Goal: Task Accomplishment & Management: Manage account settings

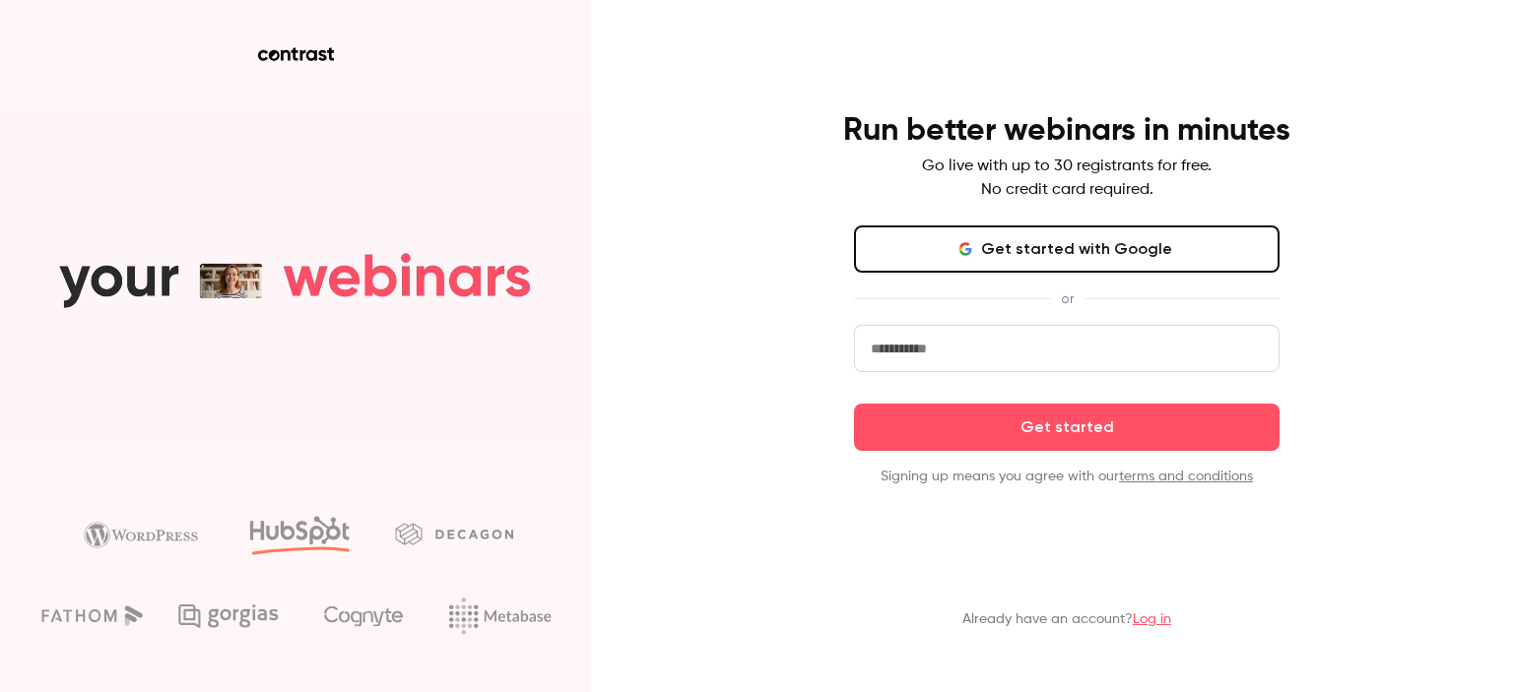
click at [1020, 341] on input "email" at bounding box center [1066, 348] width 425 height 47
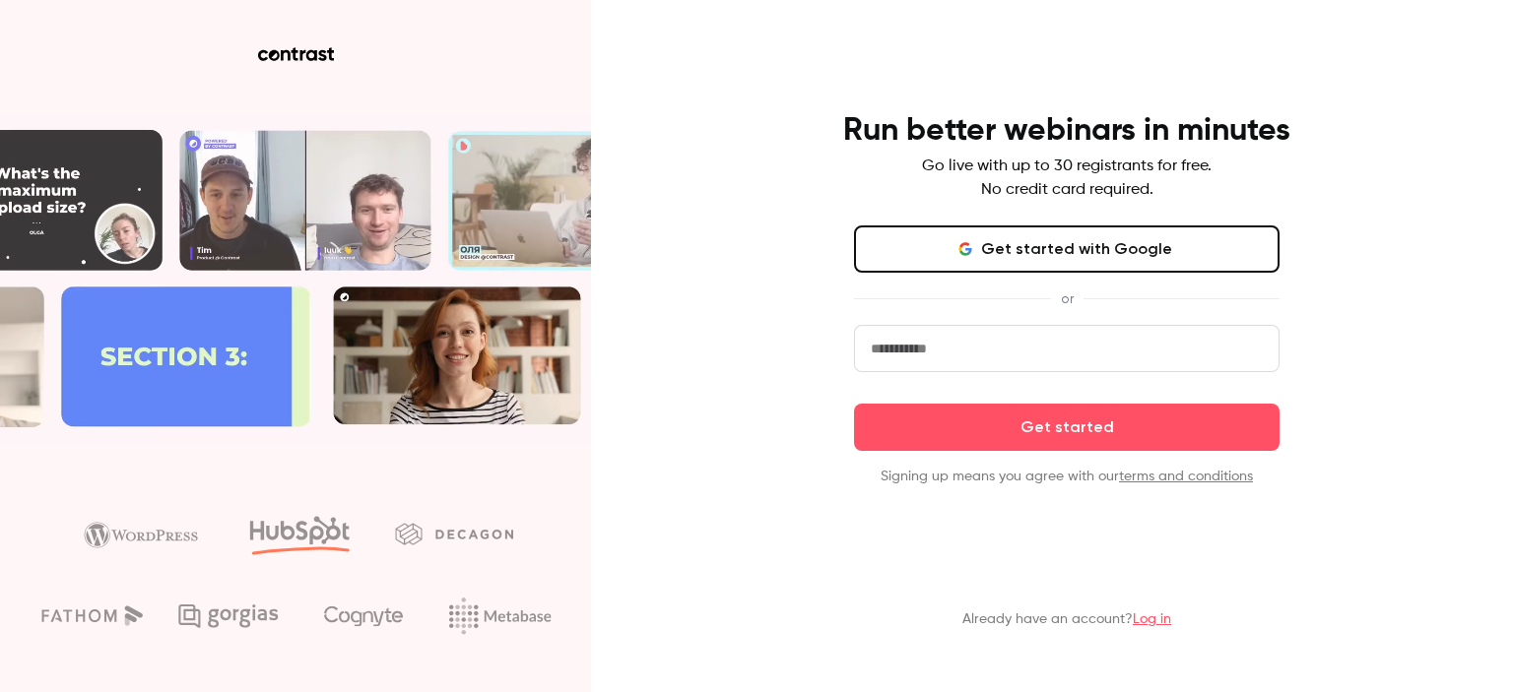
type input "**********"
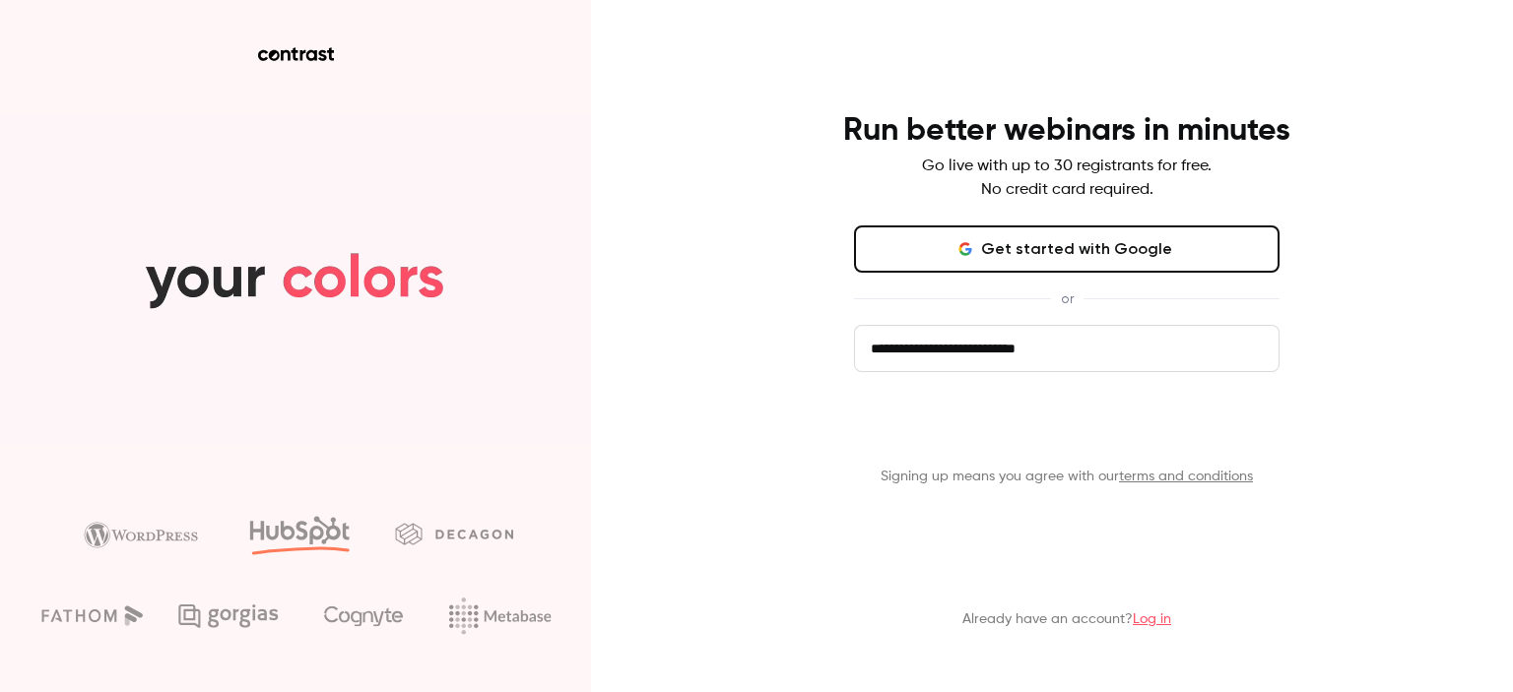
click at [1009, 424] on button "Get started" at bounding box center [1066, 427] width 425 height 47
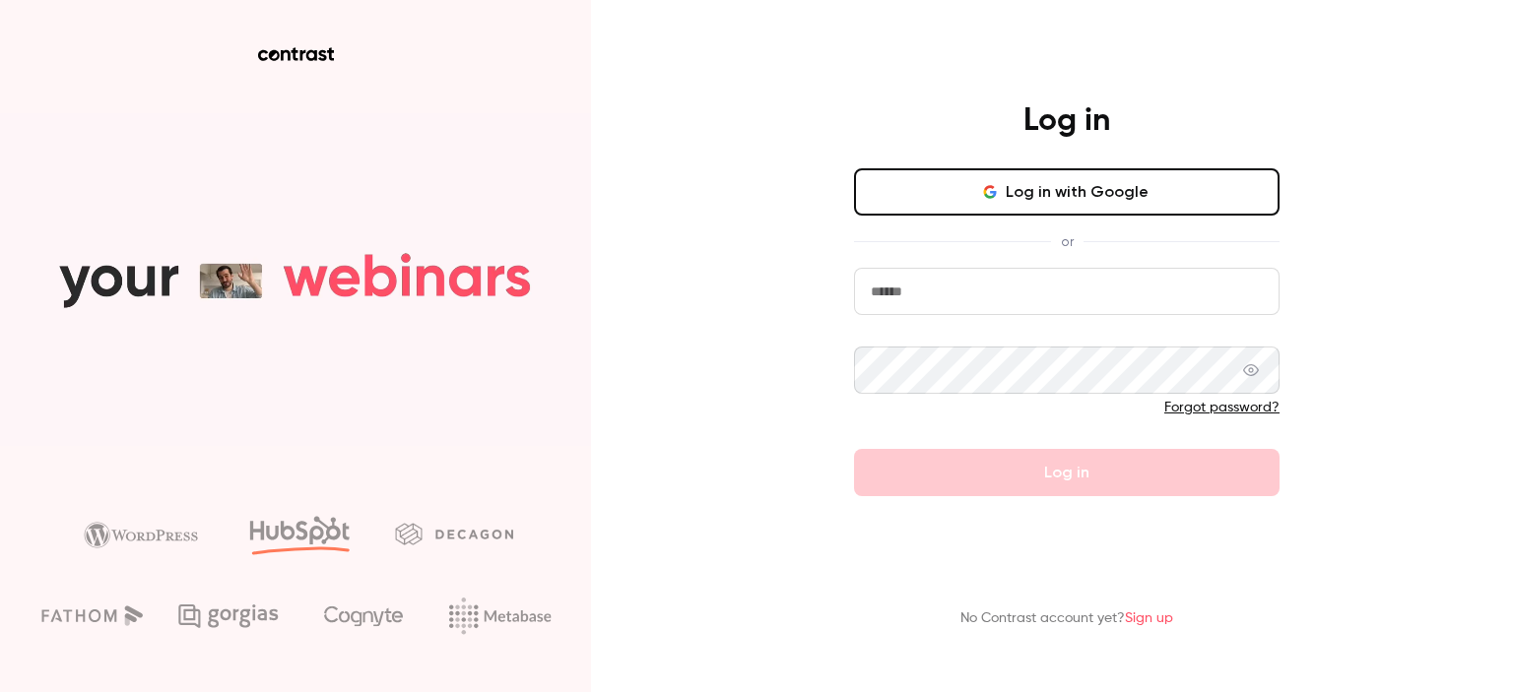
click at [985, 291] on input "email" at bounding box center [1066, 291] width 425 height 47
type input "**********"
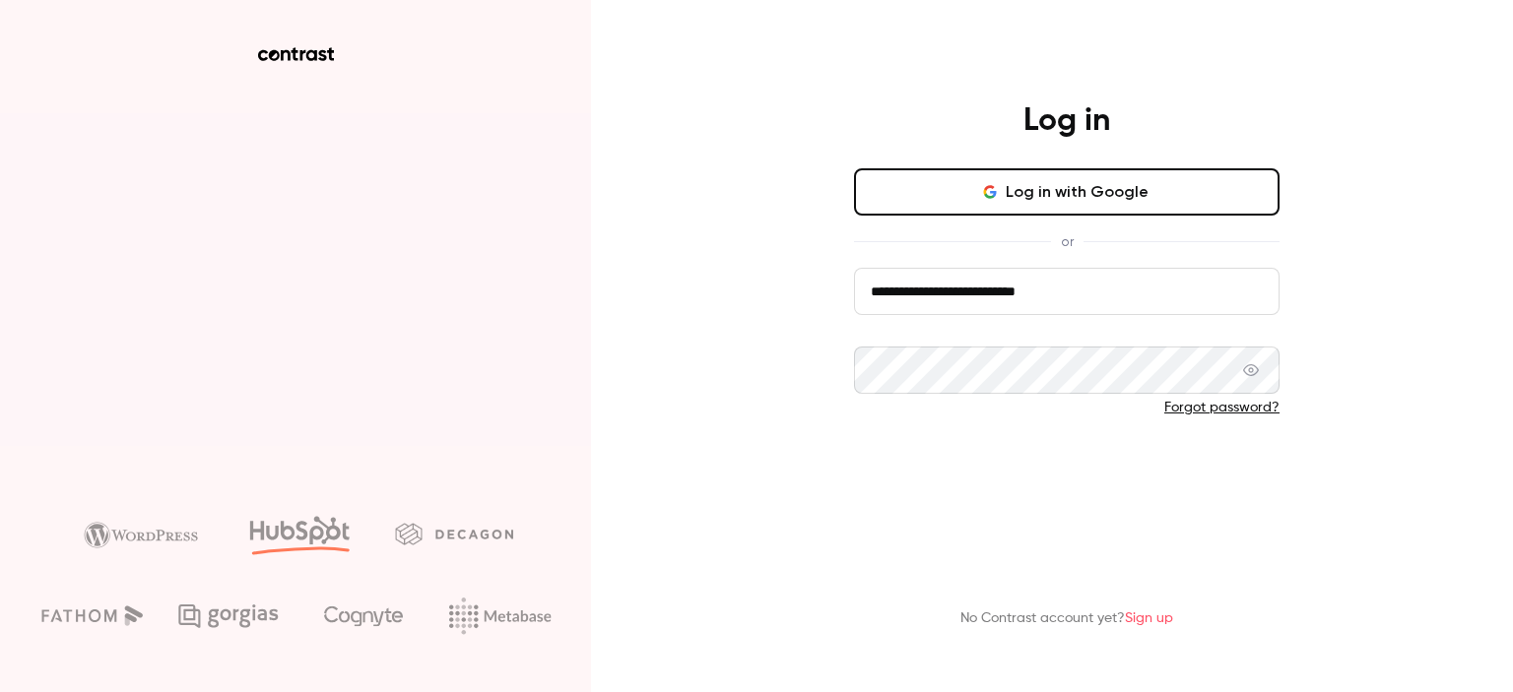
click at [997, 473] on button "Log in" at bounding box center [1066, 472] width 425 height 47
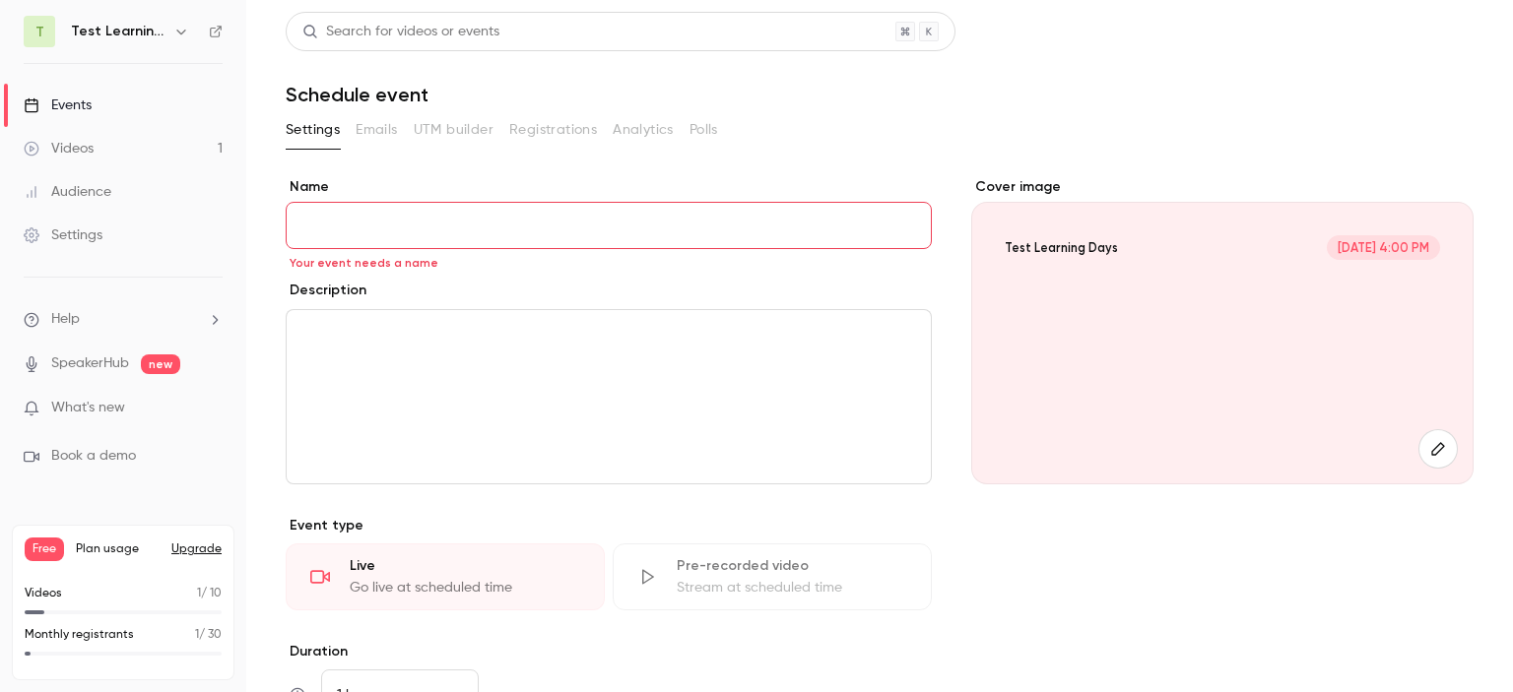
click at [126, 151] on link "Videos 1" at bounding box center [123, 148] width 246 height 43
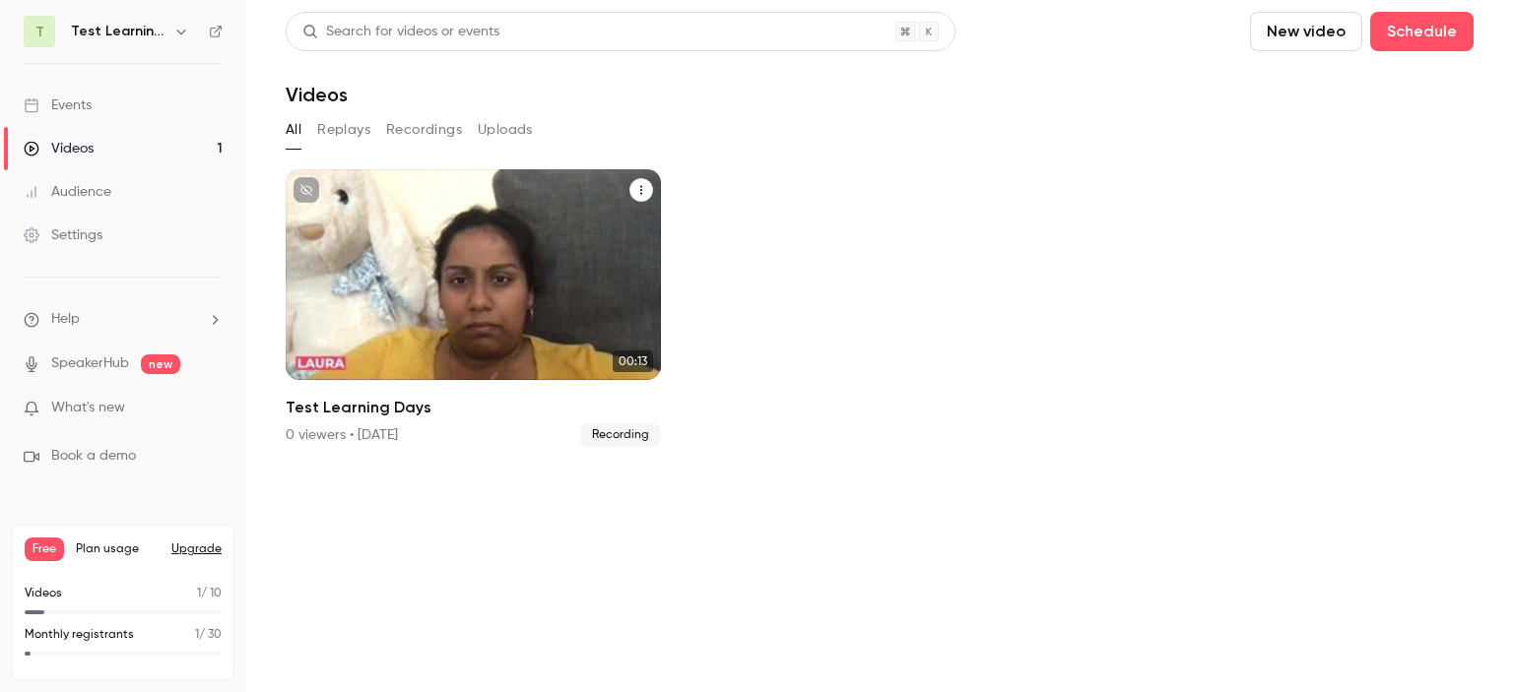
click at [466, 286] on div "Test Learning Days Aug 28 Test Learning Days" at bounding box center [473, 274] width 375 height 211
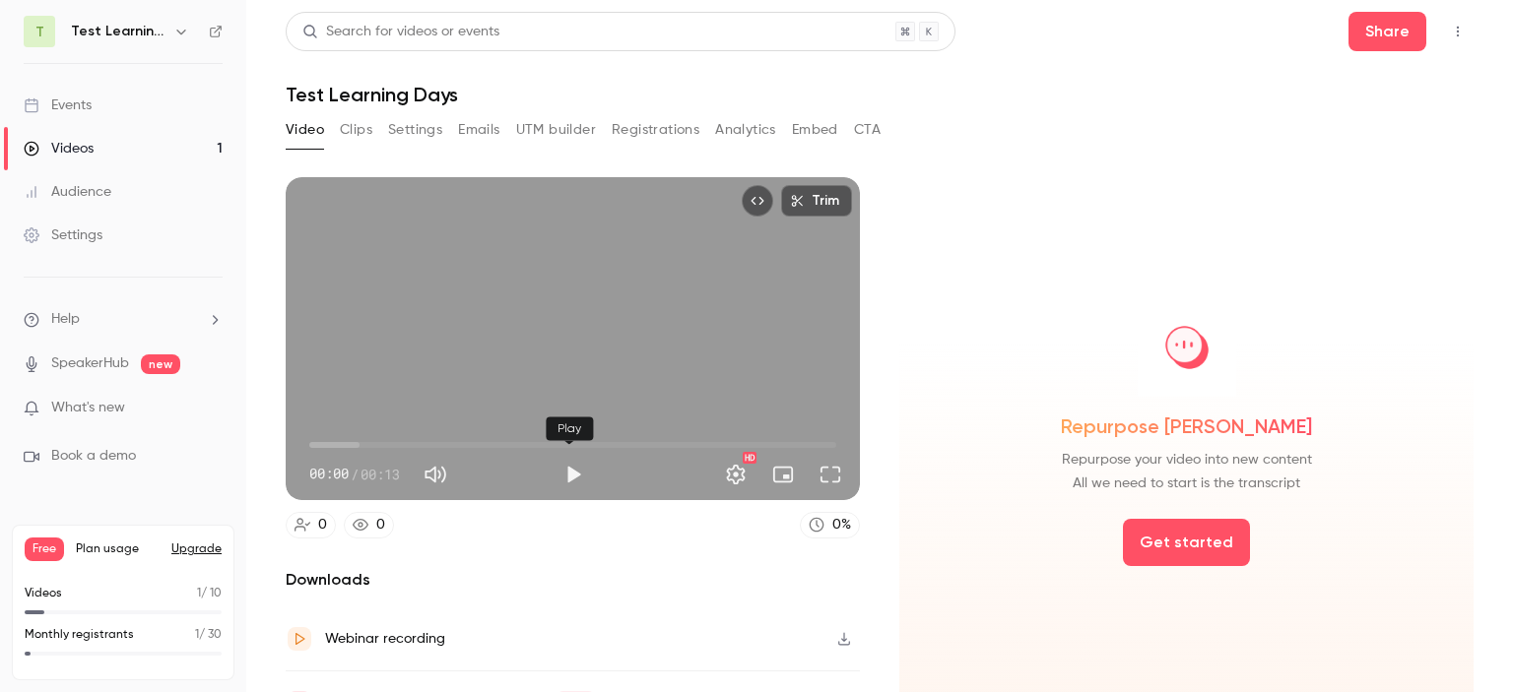
click at [563, 475] on button "Play" at bounding box center [573, 474] width 39 height 39
click at [344, 429] on span "00:10" at bounding box center [572, 445] width 527 height 32
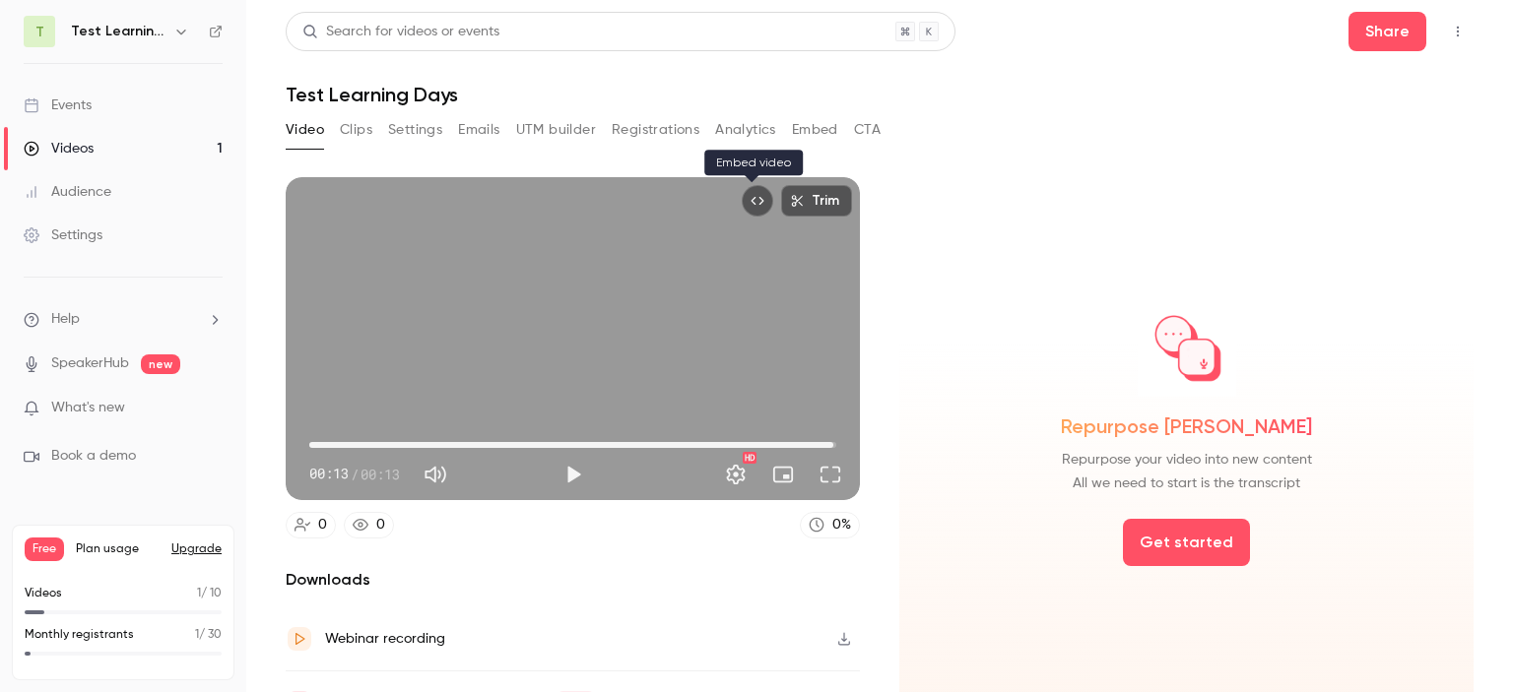
type input "****"
click at [84, 104] on div "Events" at bounding box center [58, 106] width 68 height 20
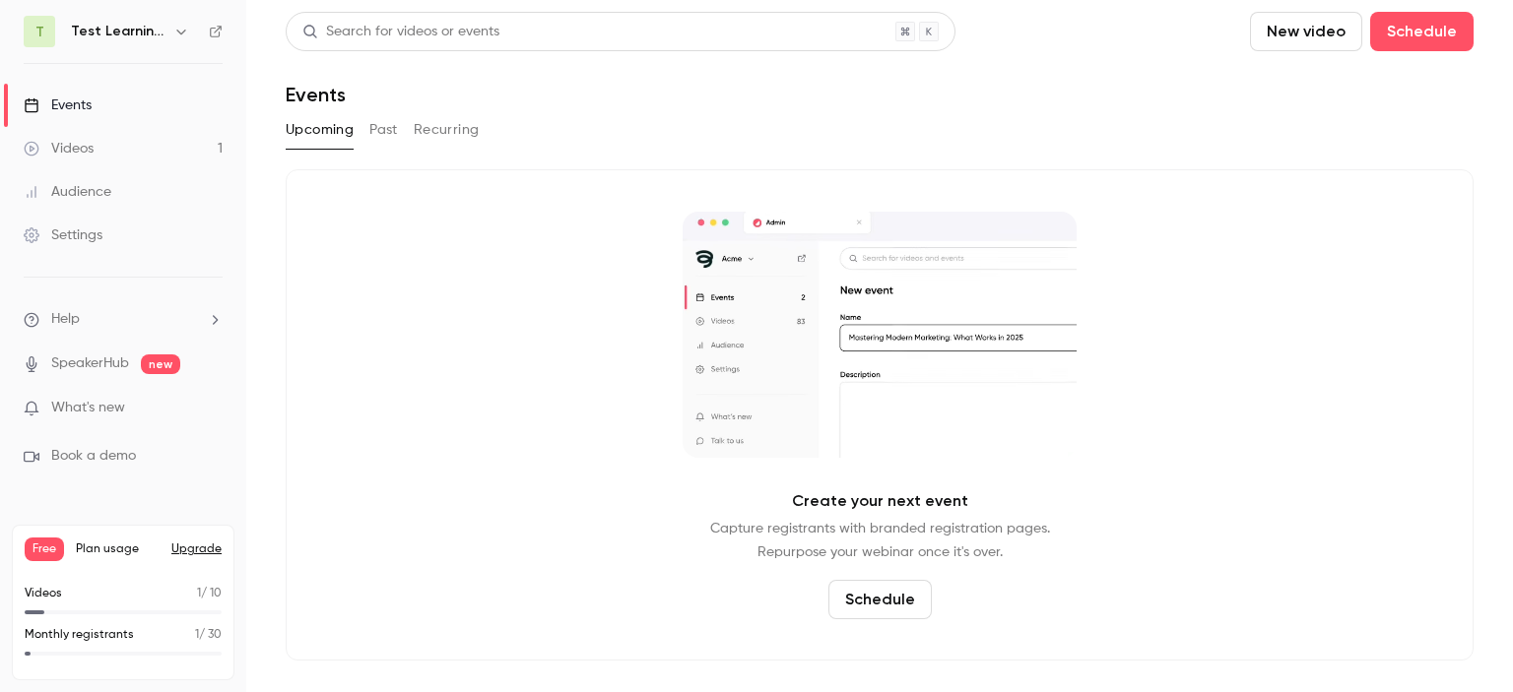
click at [97, 238] on div "Settings" at bounding box center [63, 236] width 79 height 20
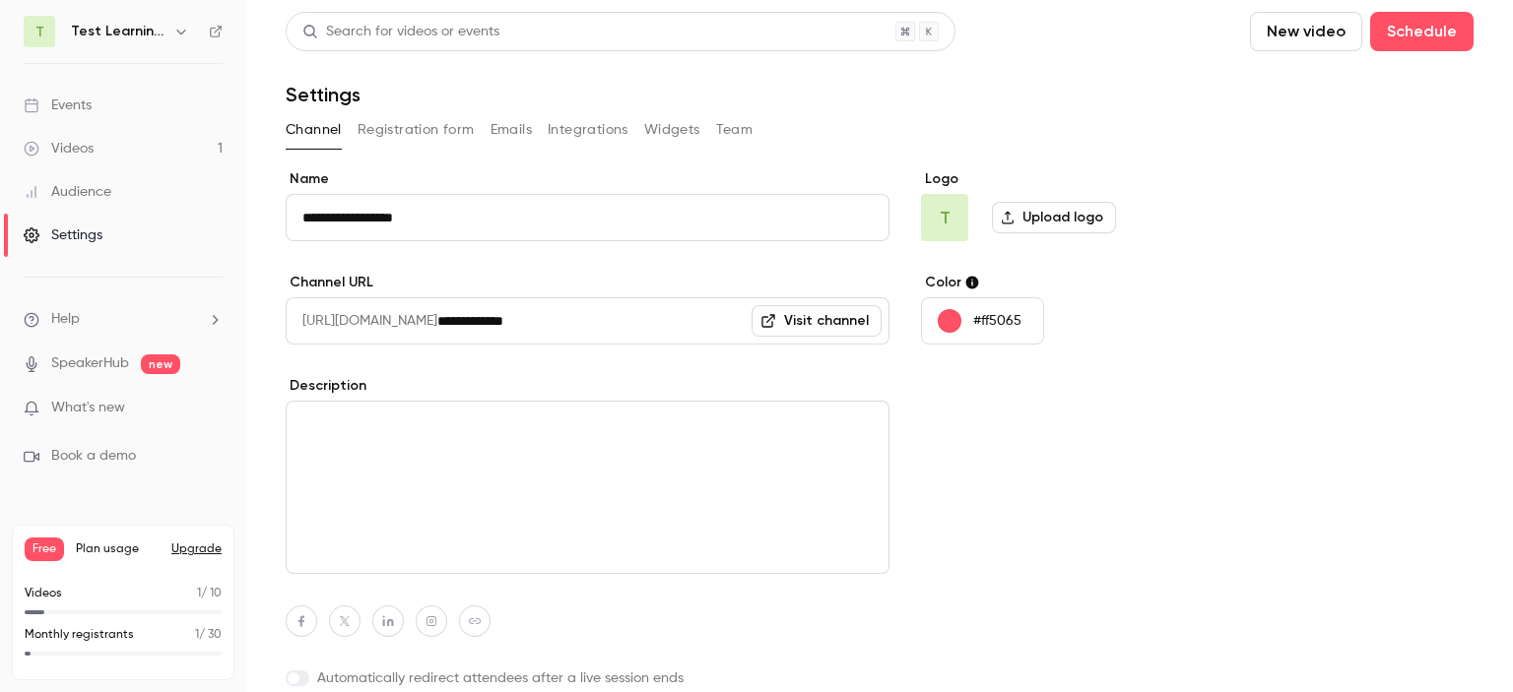
click at [743, 129] on button "Team" at bounding box center [734, 130] width 37 height 32
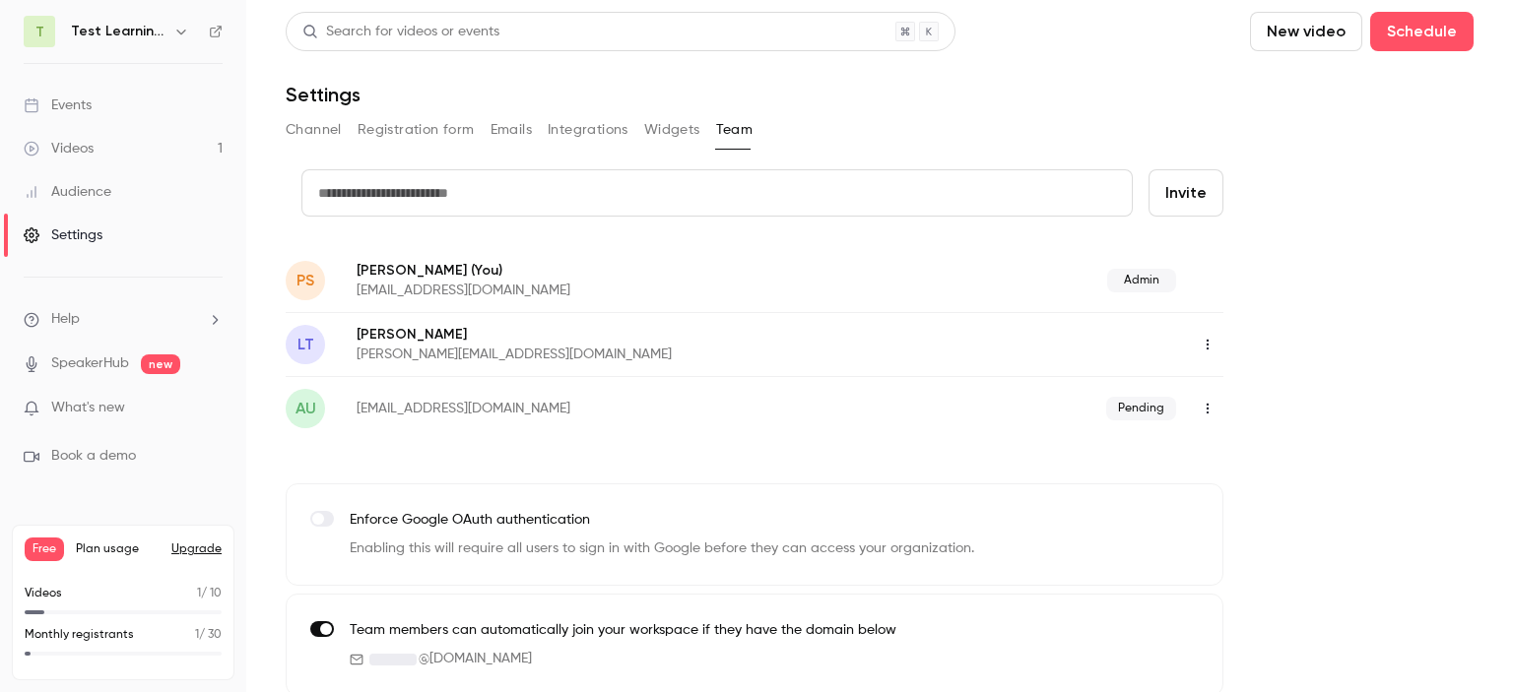
scroll to position [14, 0]
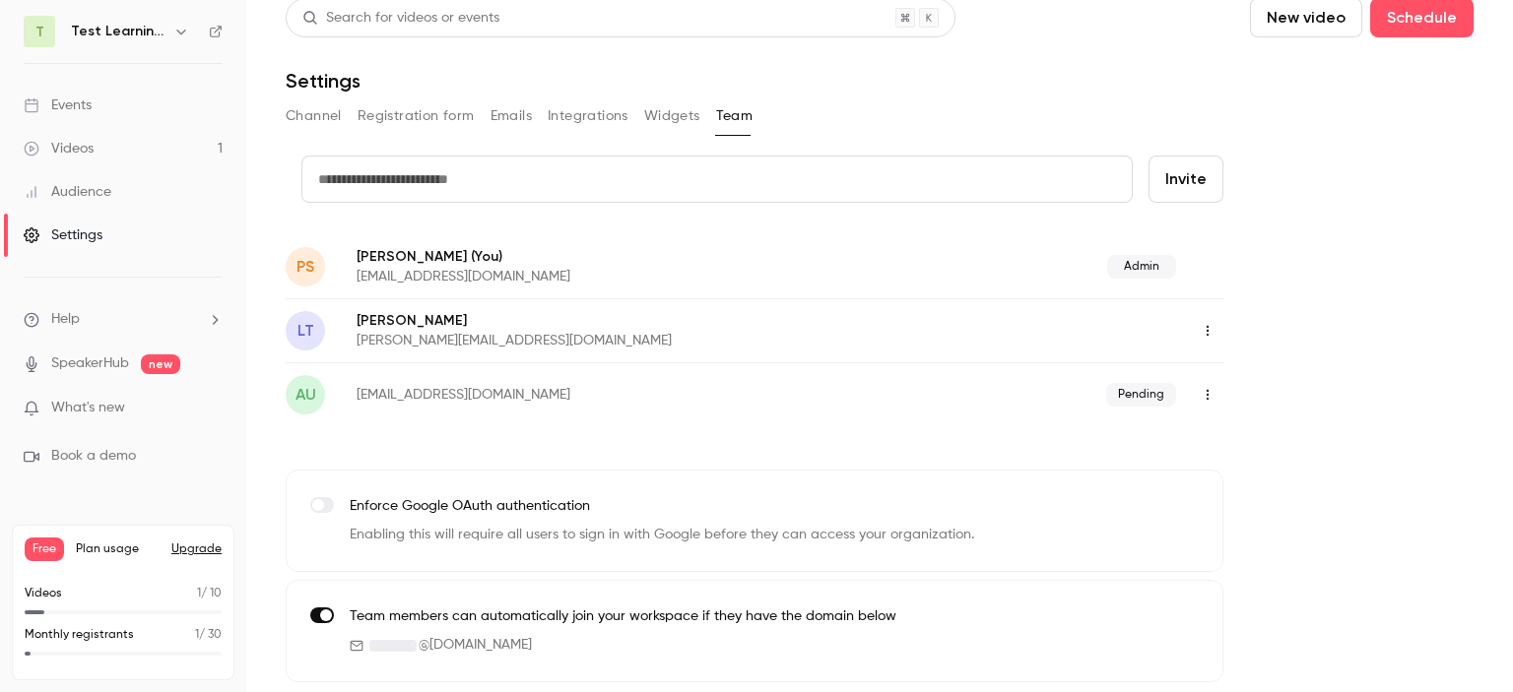
click at [426, 118] on button "Registration form" at bounding box center [416, 116] width 117 height 32
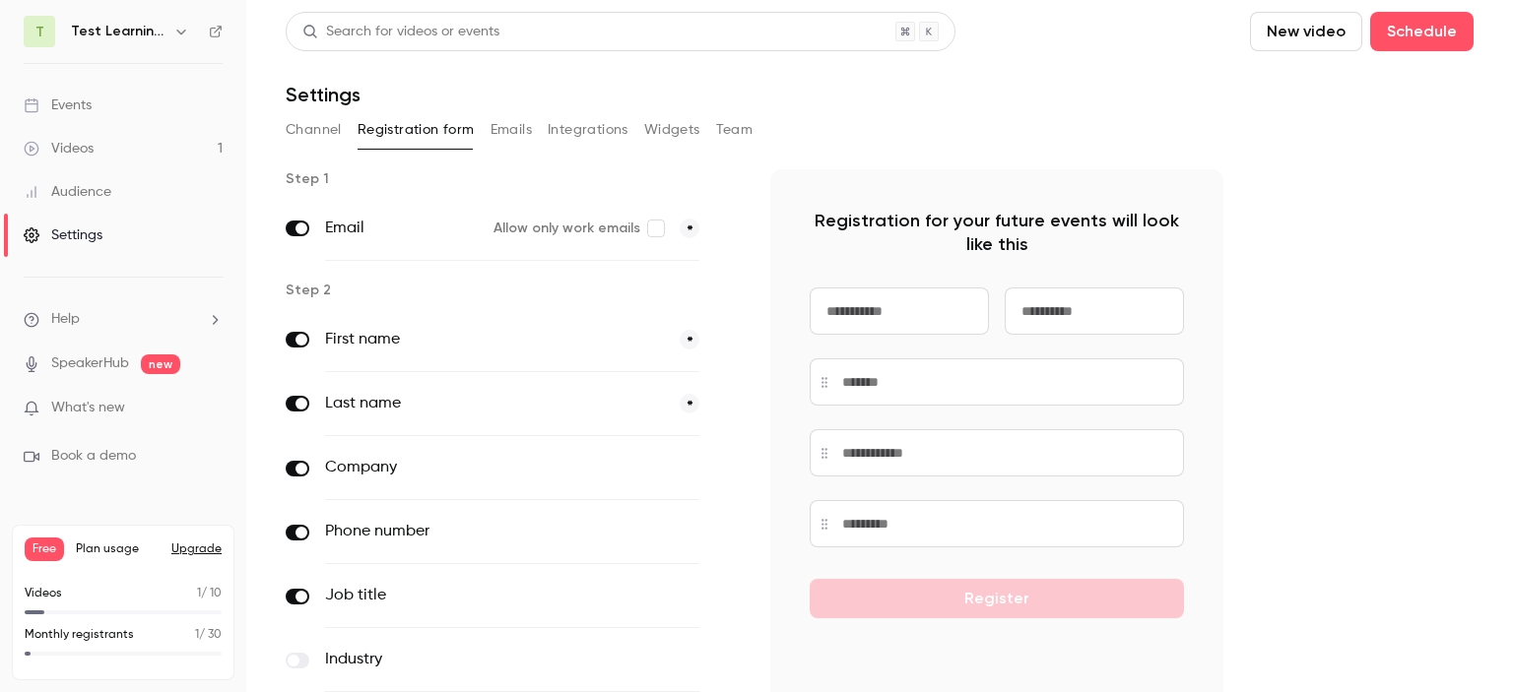
click at [319, 137] on button "Channel" at bounding box center [314, 130] width 56 height 32
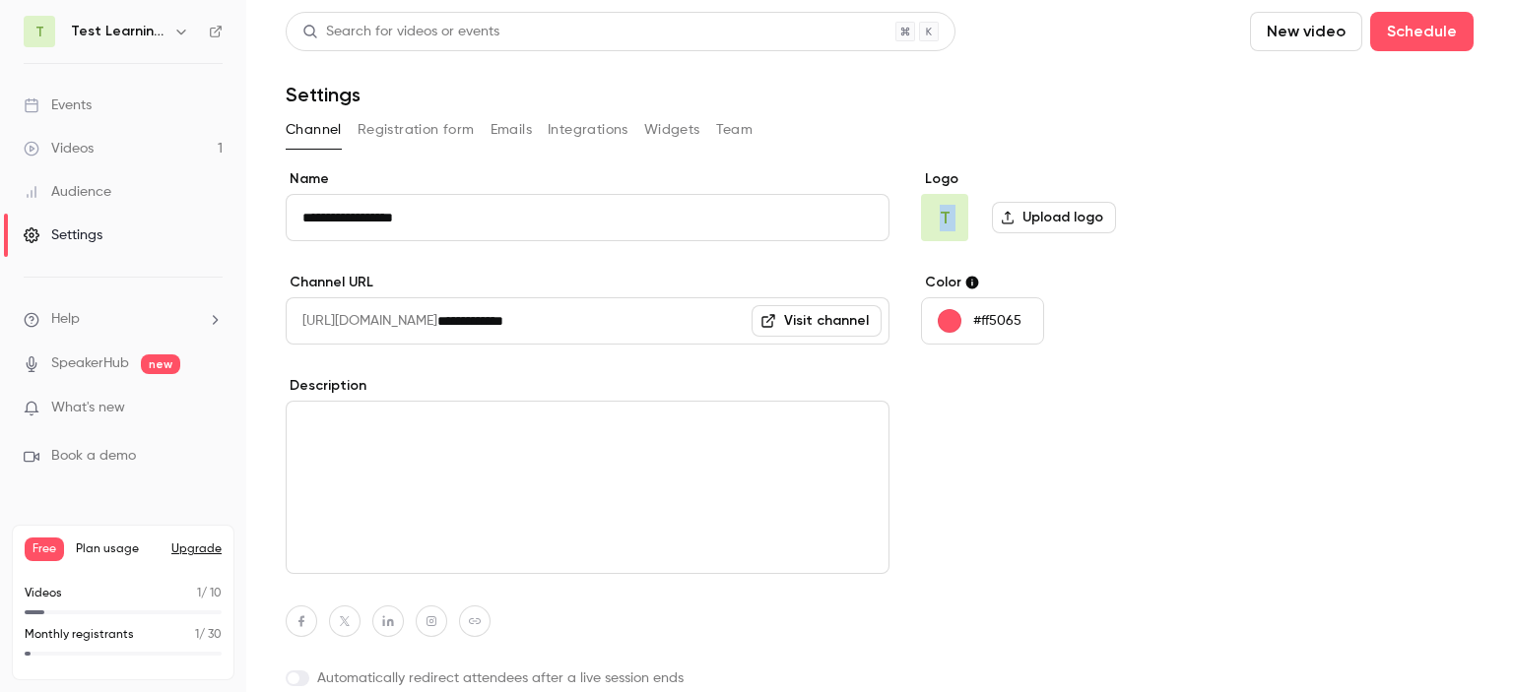
drag, startPoint x: 1512, startPoint y: 191, endPoint x: 1359, endPoint y: 129, distance: 164.8
click at [1505, 174] on main "**********" at bounding box center [879, 346] width 1267 height 692
click at [567, 119] on button "Integrations" at bounding box center [588, 130] width 81 height 32
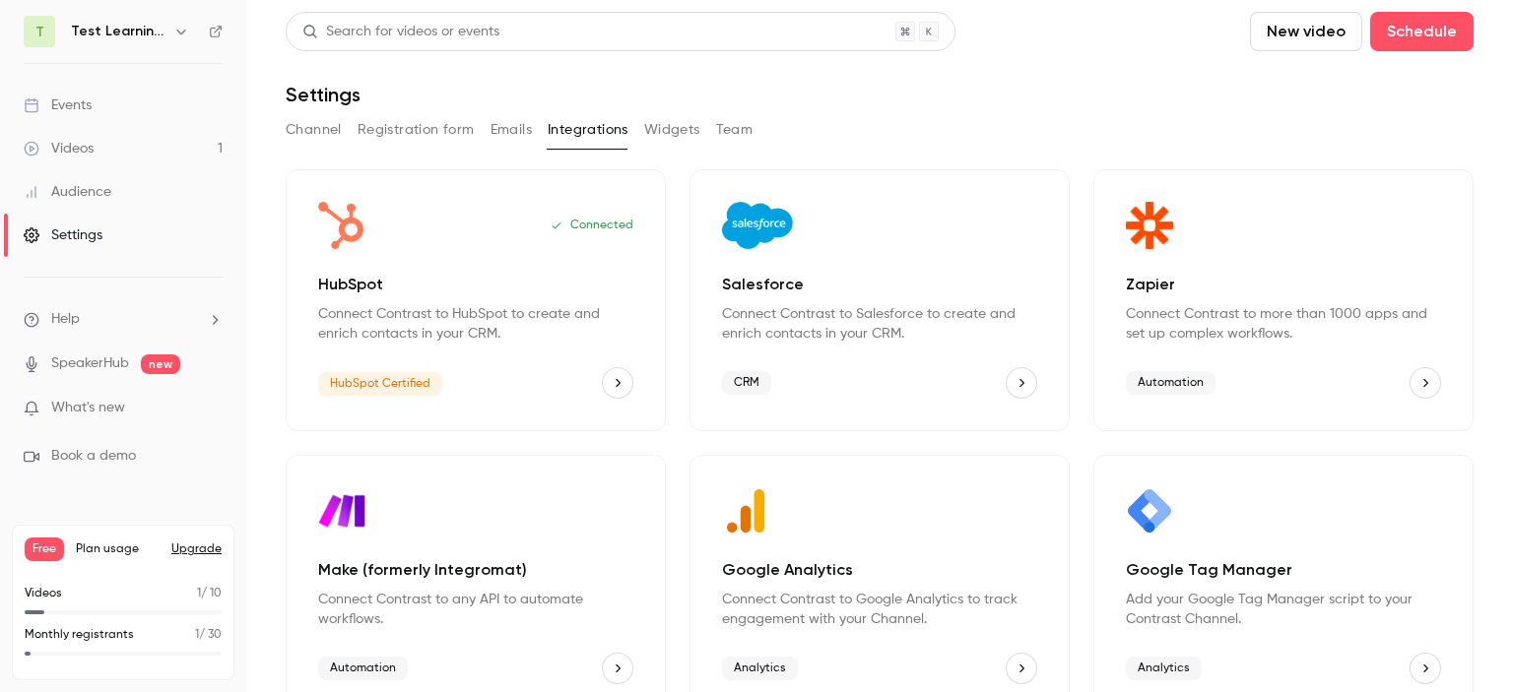
click at [374, 313] on p "Connect Contrast to HubSpot to create and enrich contacts in your CRM." at bounding box center [475, 323] width 315 height 39
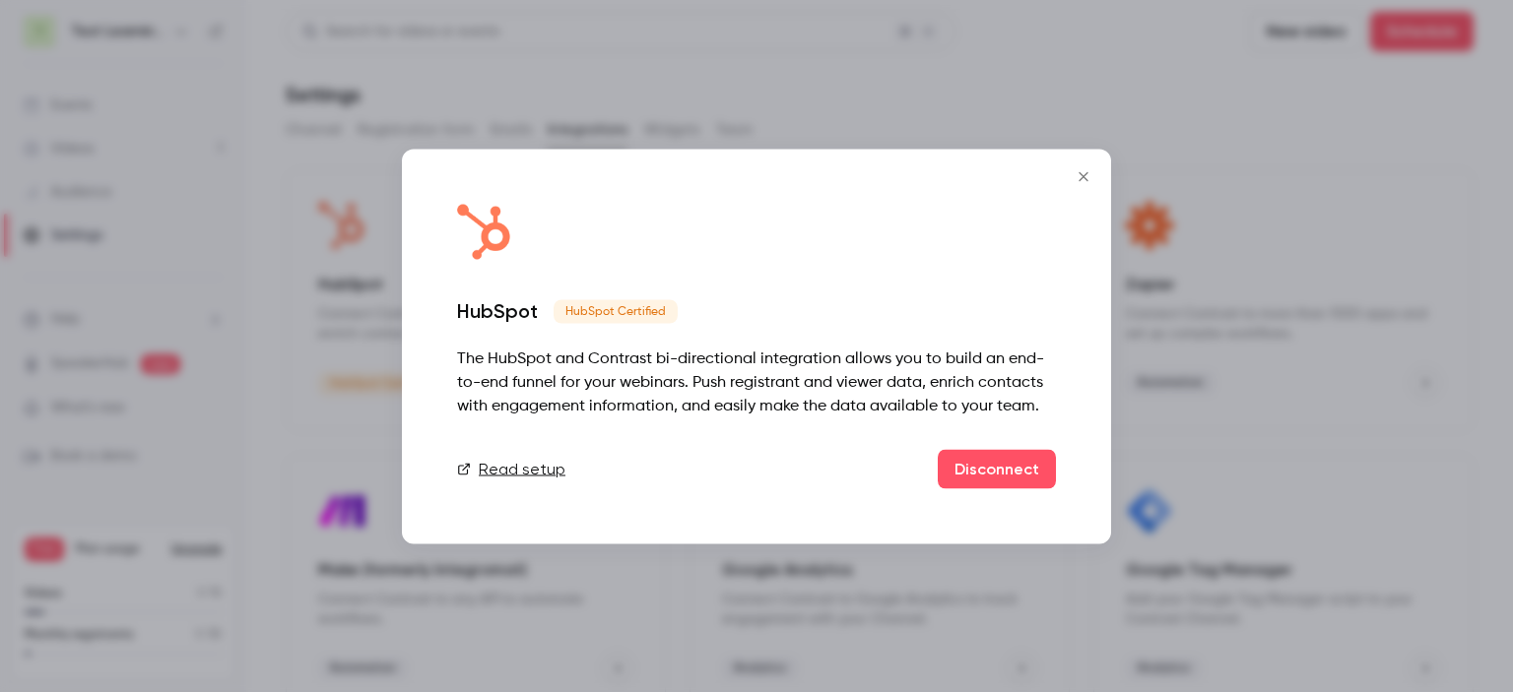
click at [1079, 181] on icon "Close" at bounding box center [1084, 176] width 24 height 16
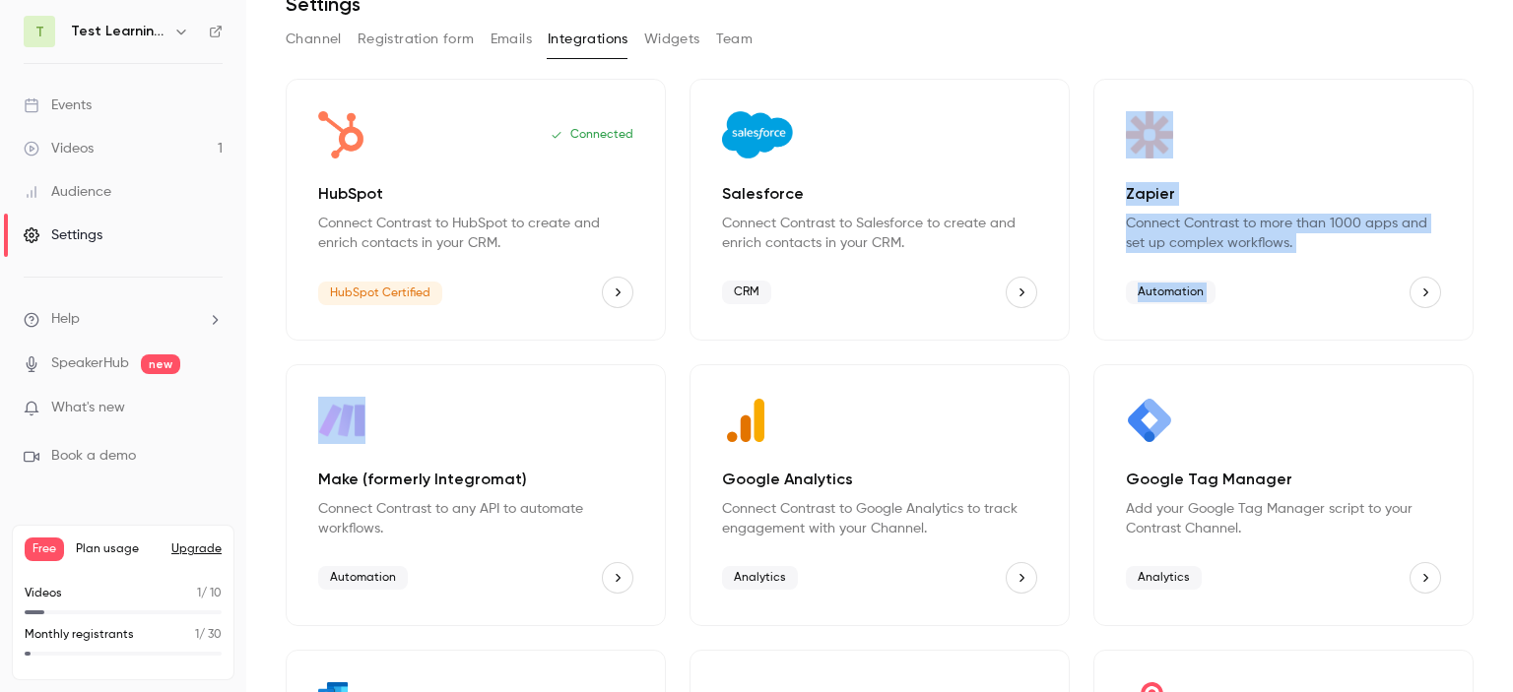
scroll to position [172, 0]
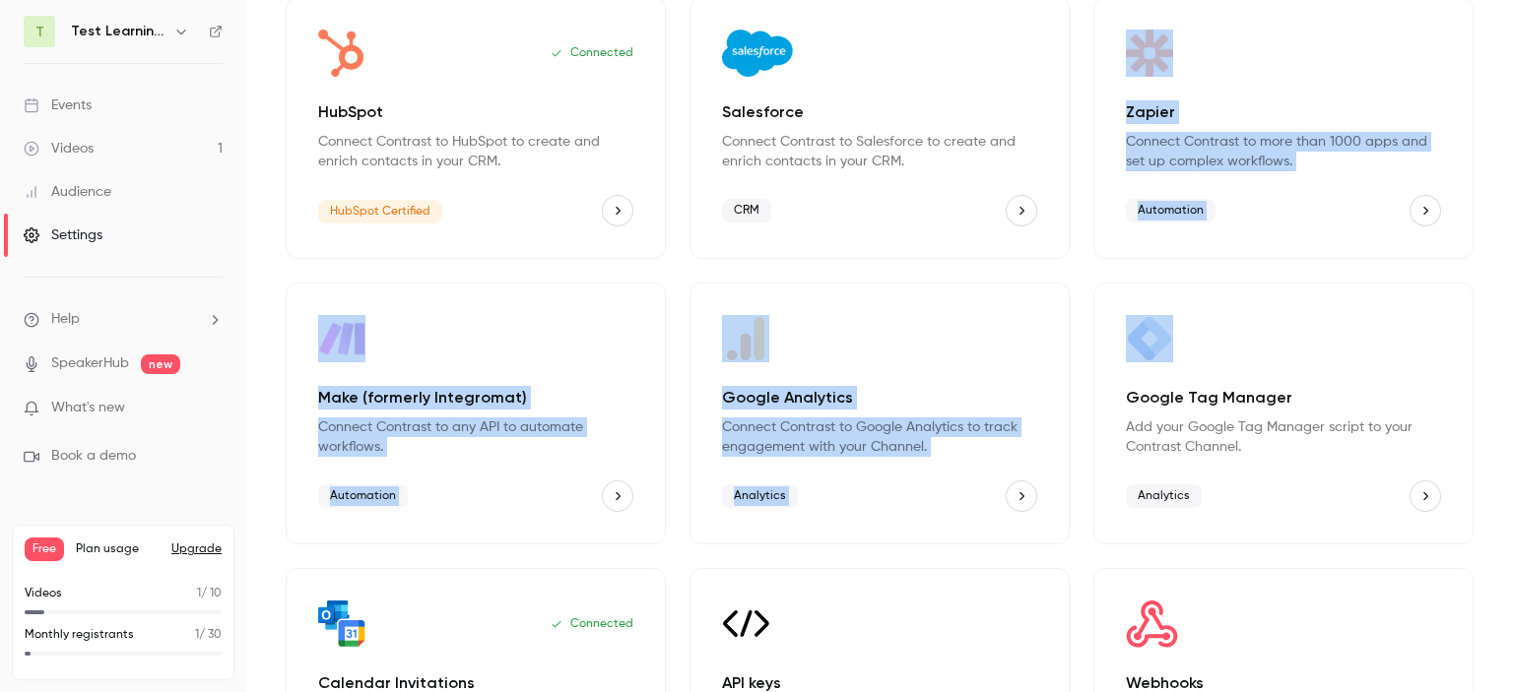
drag, startPoint x: 1512, startPoint y: 188, endPoint x: 1509, endPoint y: 301, distance: 113.3
click at [1509, 301] on main "Search for videos or events New video Schedule Settings Channel Registration fo…" at bounding box center [879, 346] width 1267 height 692
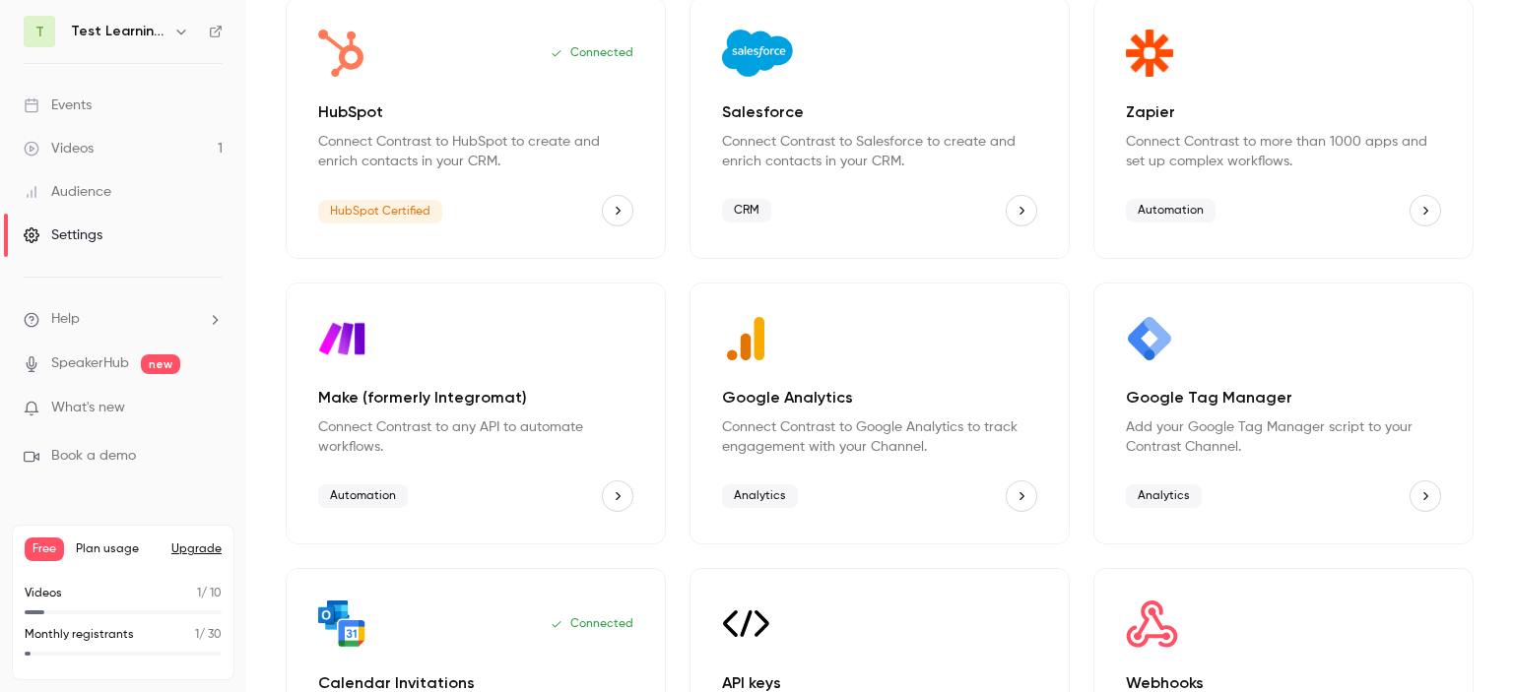
click at [1394, 349] on div "Google Tag Manager" at bounding box center [1283, 338] width 315 height 47
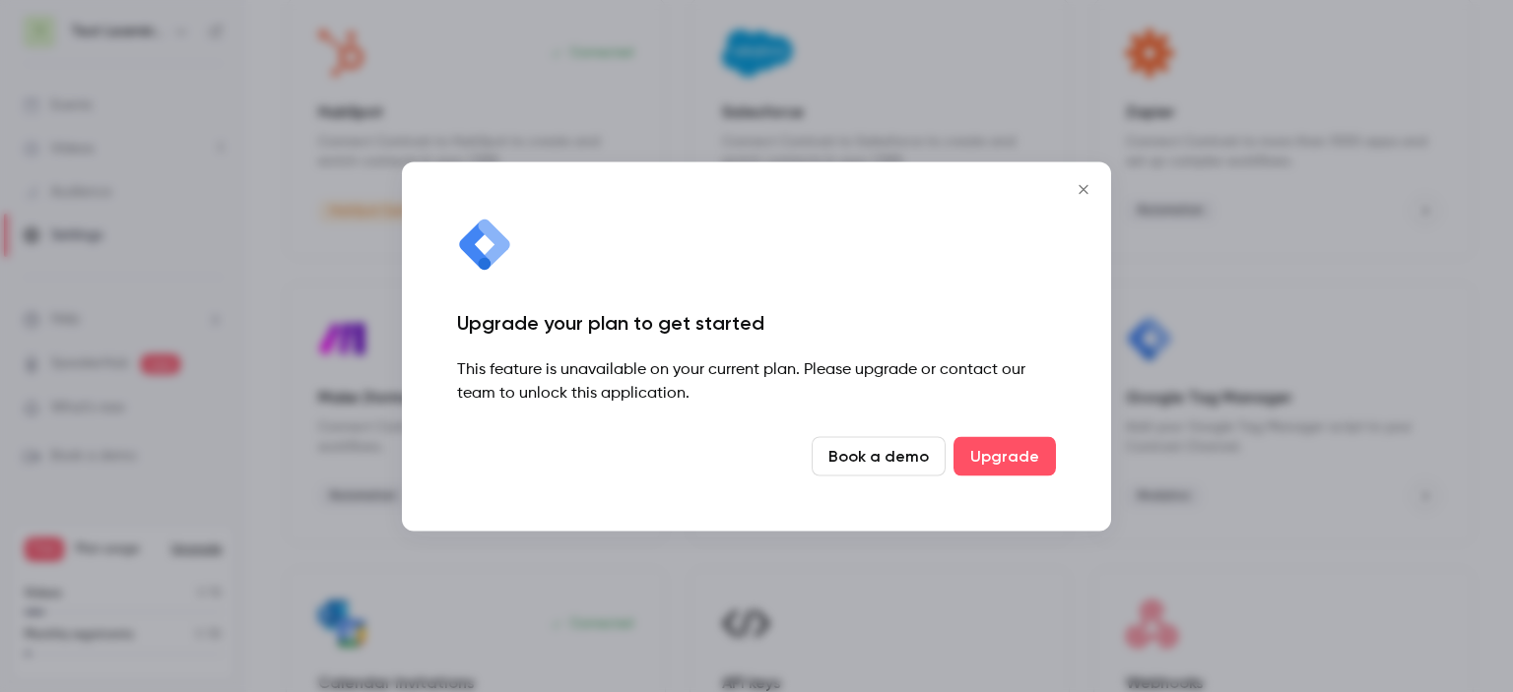
drag, startPoint x: 1512, startPoint y: 264, endPoint x: 1503, endPoint y: 361, distance: 97.9
click at [1503, 361] on div at bounding box center [756, 346] width 1513 height 692
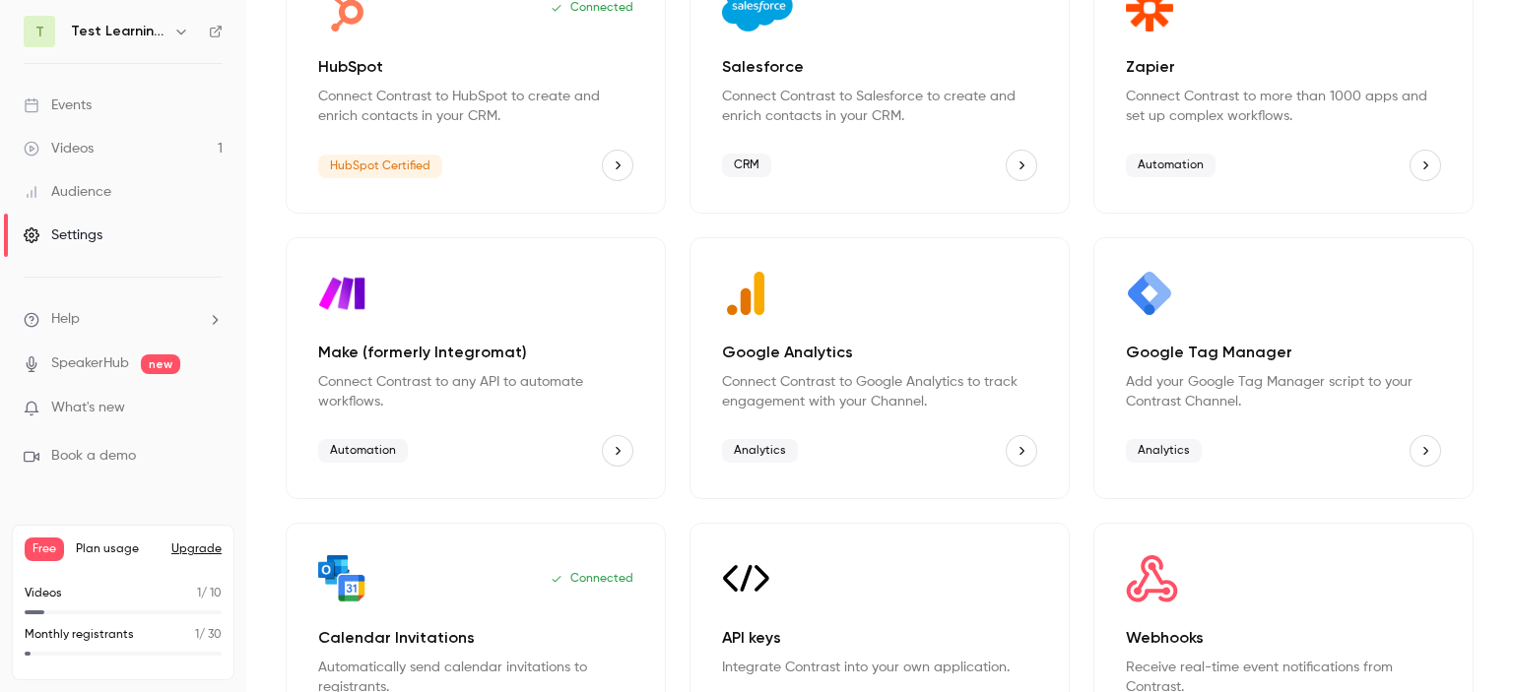
scroll to position [320, 0]
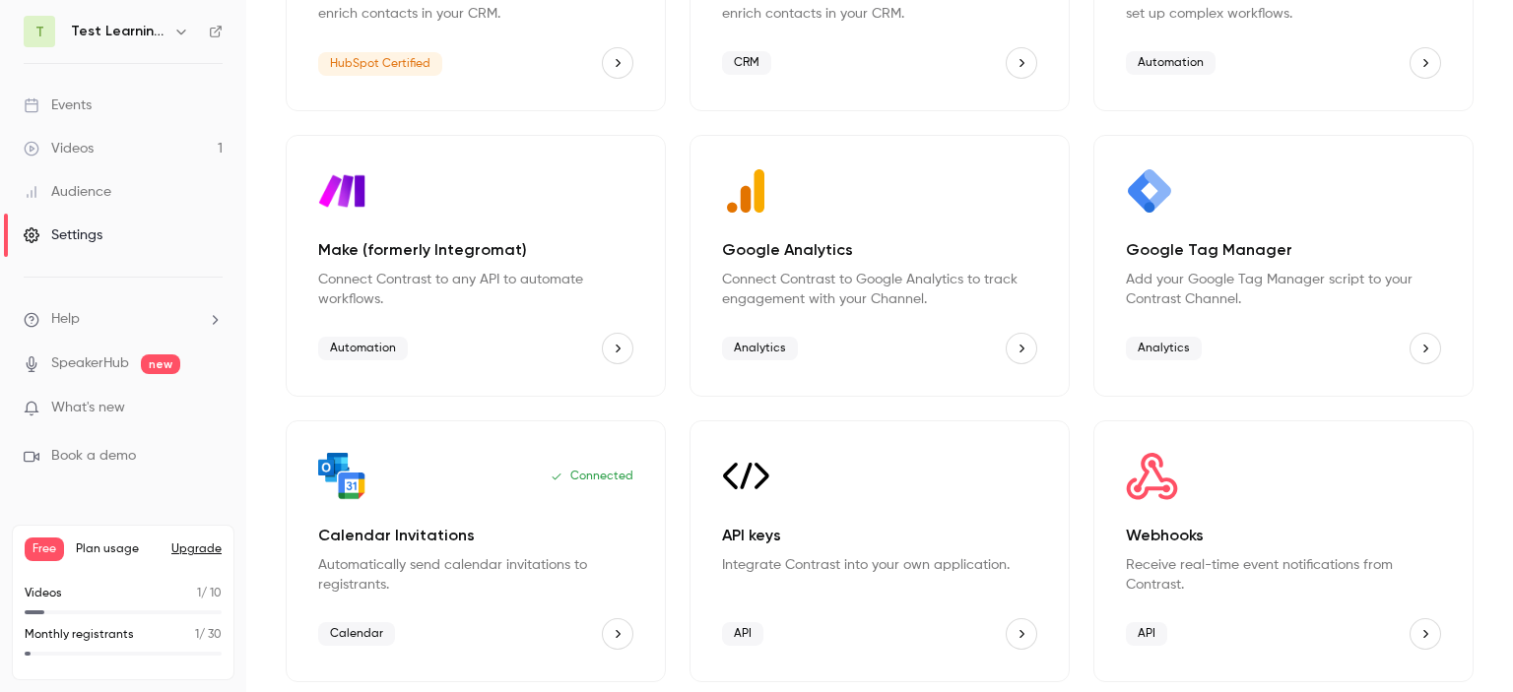
click at [749, 340] on span "Analytics" at bounding box center [760, 349] width 76 height 24
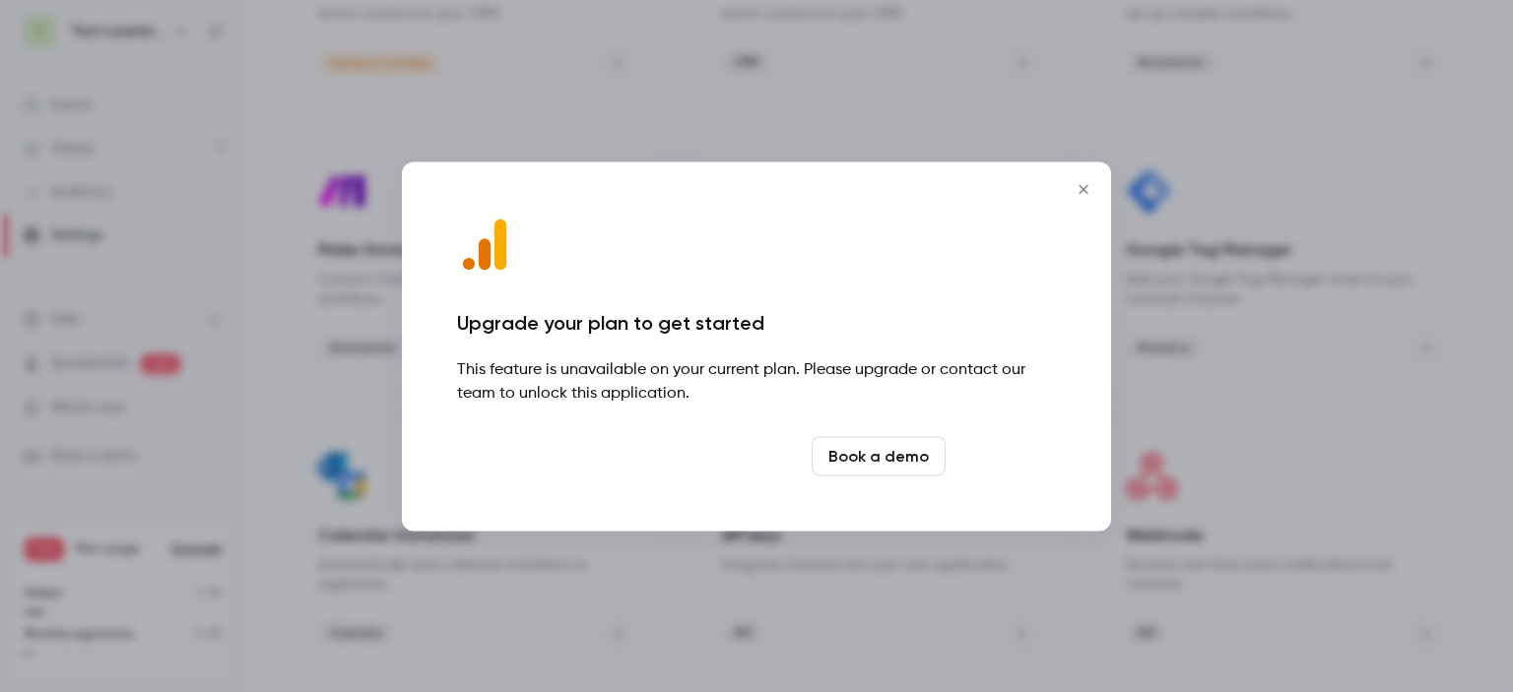
click at [998, 456] on link "Upgrade" at bounding box center [1004, 455] width 102 height 39
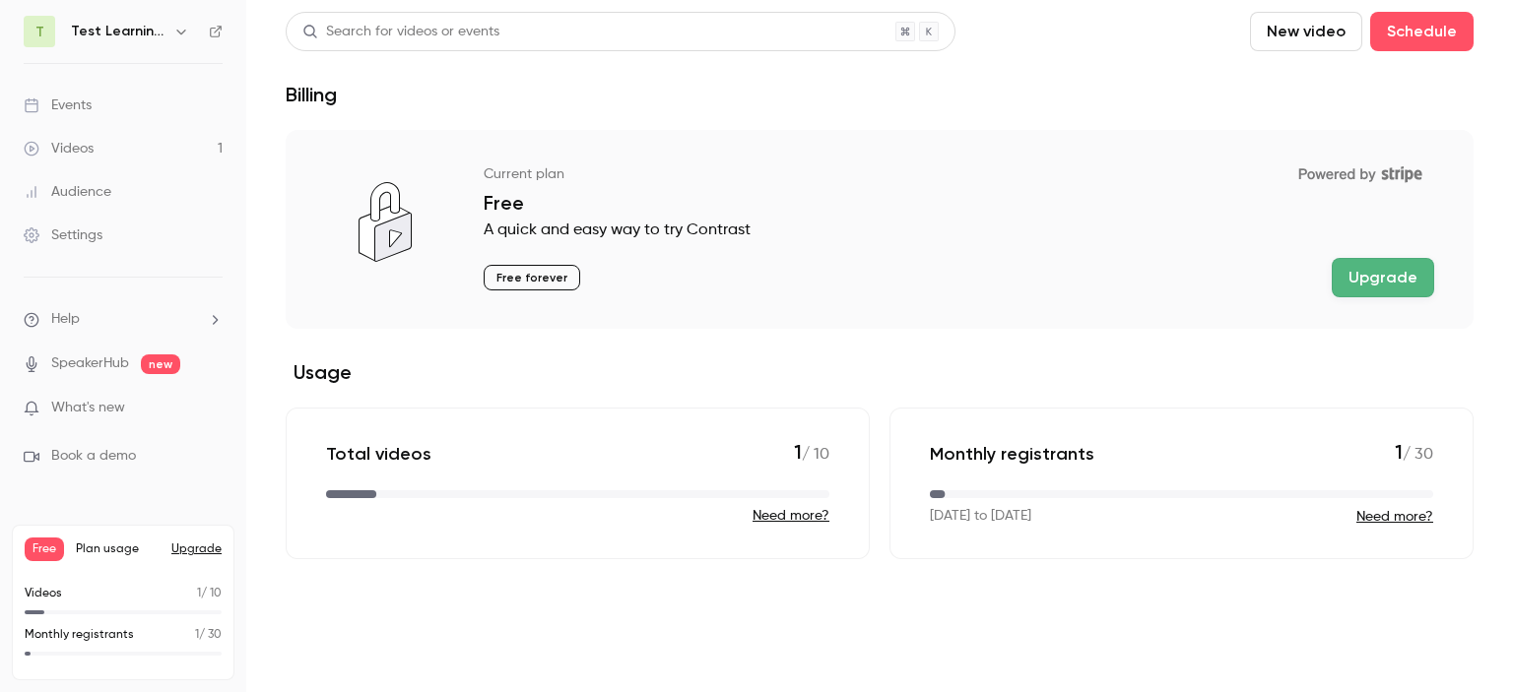
click at [126, 199] on link "Audience" at bounding box center [123, 191] width 246 height 43
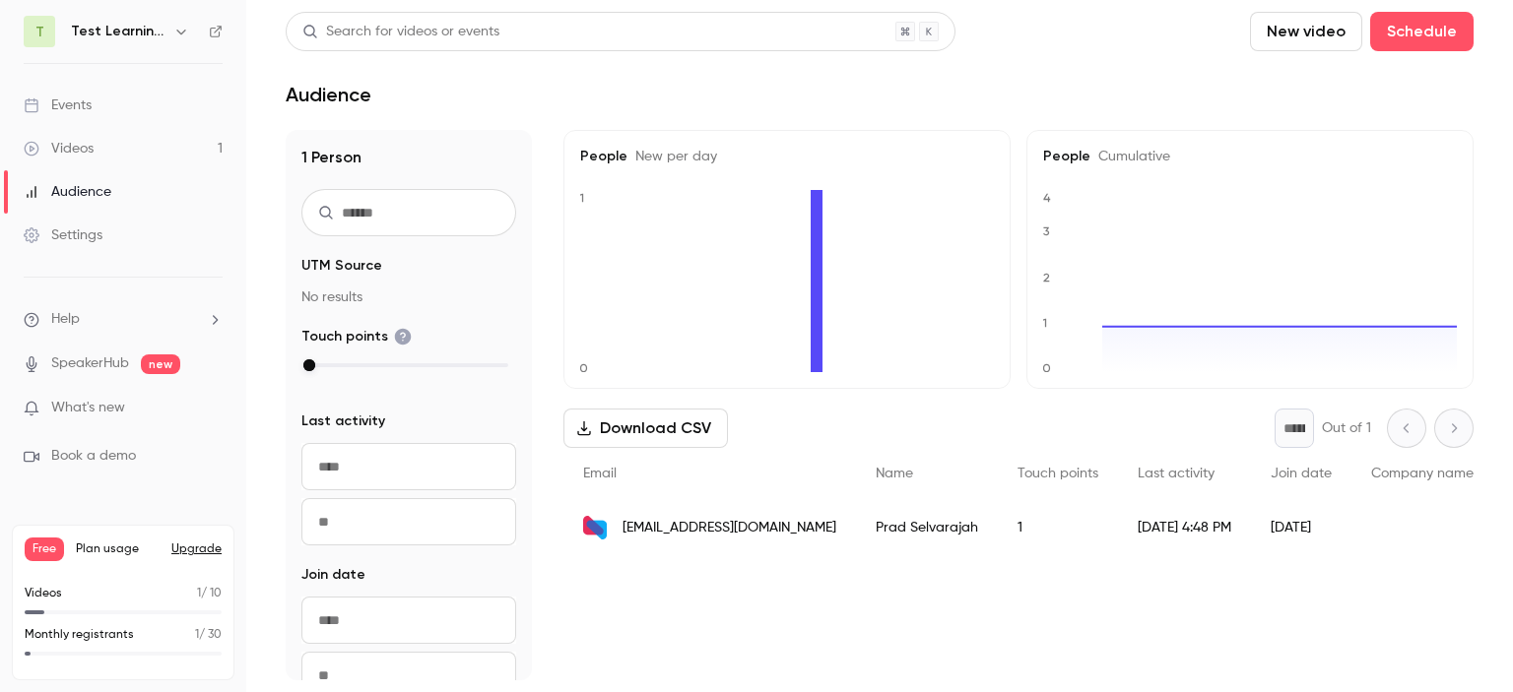
click at [98, 239] on div "Settings" at bounding box center [63, 236] width 79 height 20
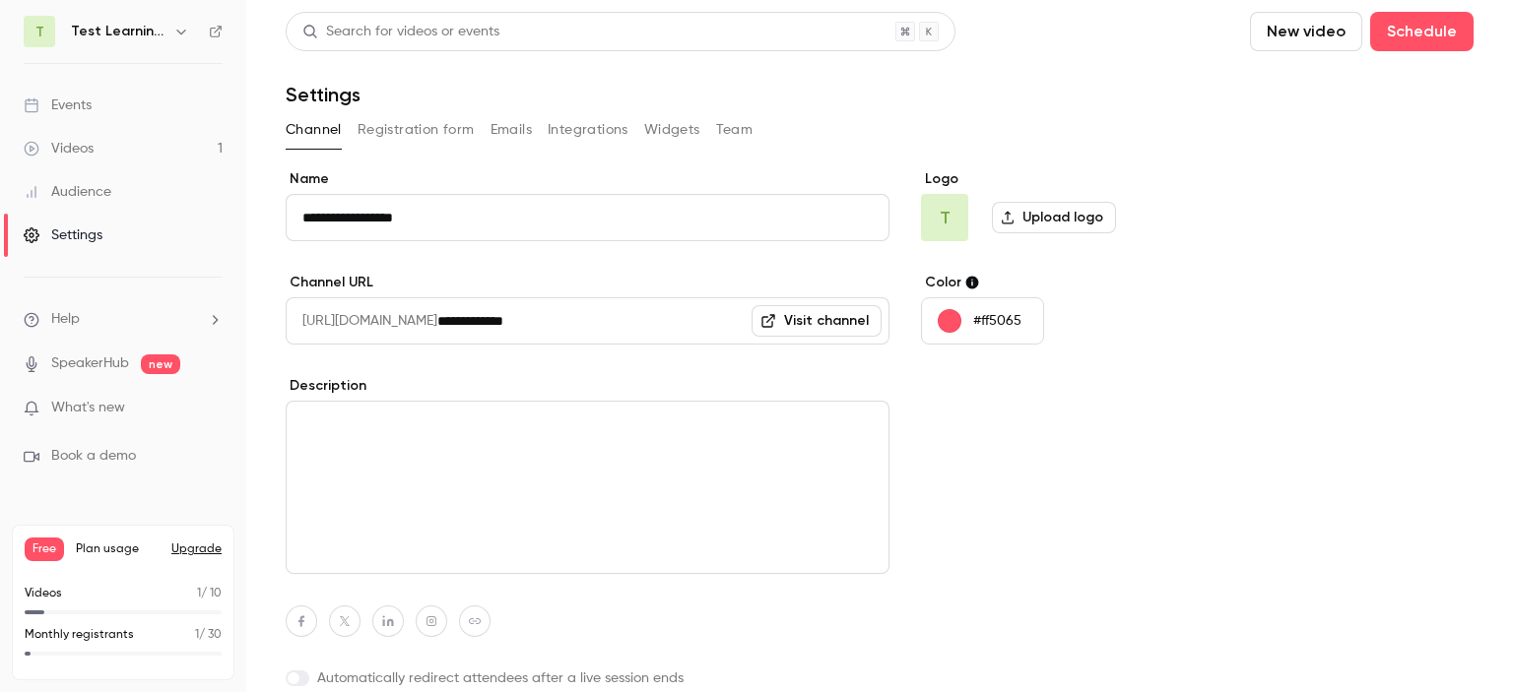
click at [1028, 204] on label "Upload logo" at bounding box center [1054, 218] width 124 height 32
click at [0, 0] on input "Upload logo" at bounding box center [0, 0] width 0 height 0
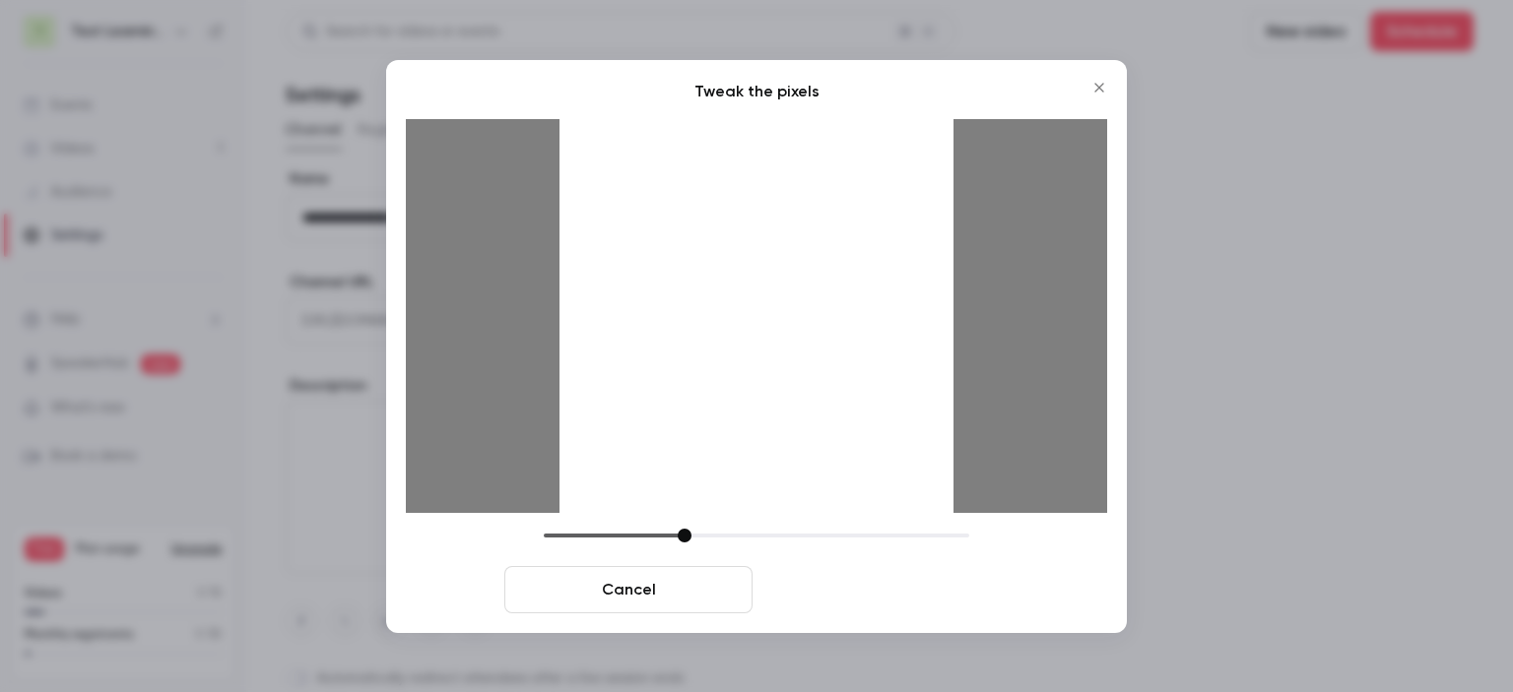
click at [926, 612] on button "Crop and save" at bounding box center [884, 589] width 248 height 47
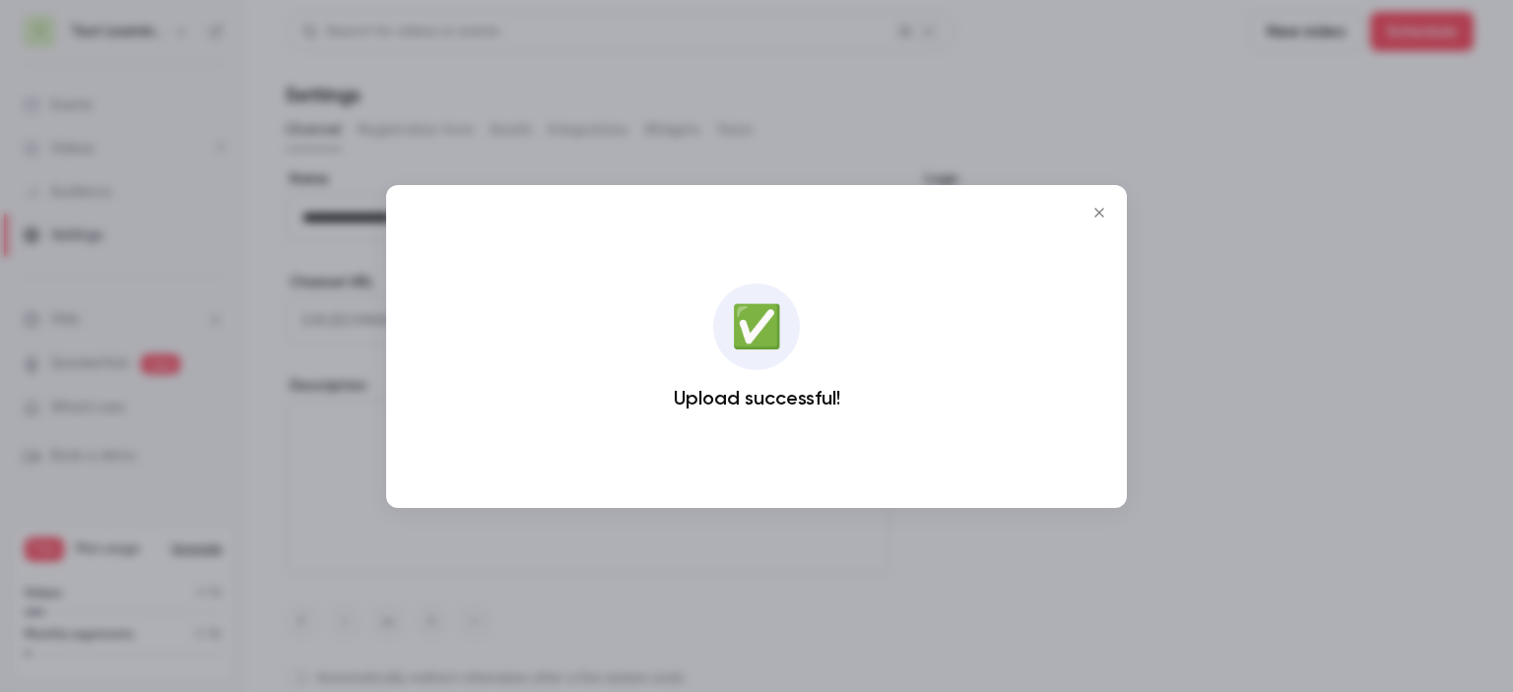
click at [906, 598] on div at bounding box center [756, 346] width 1513 height 692
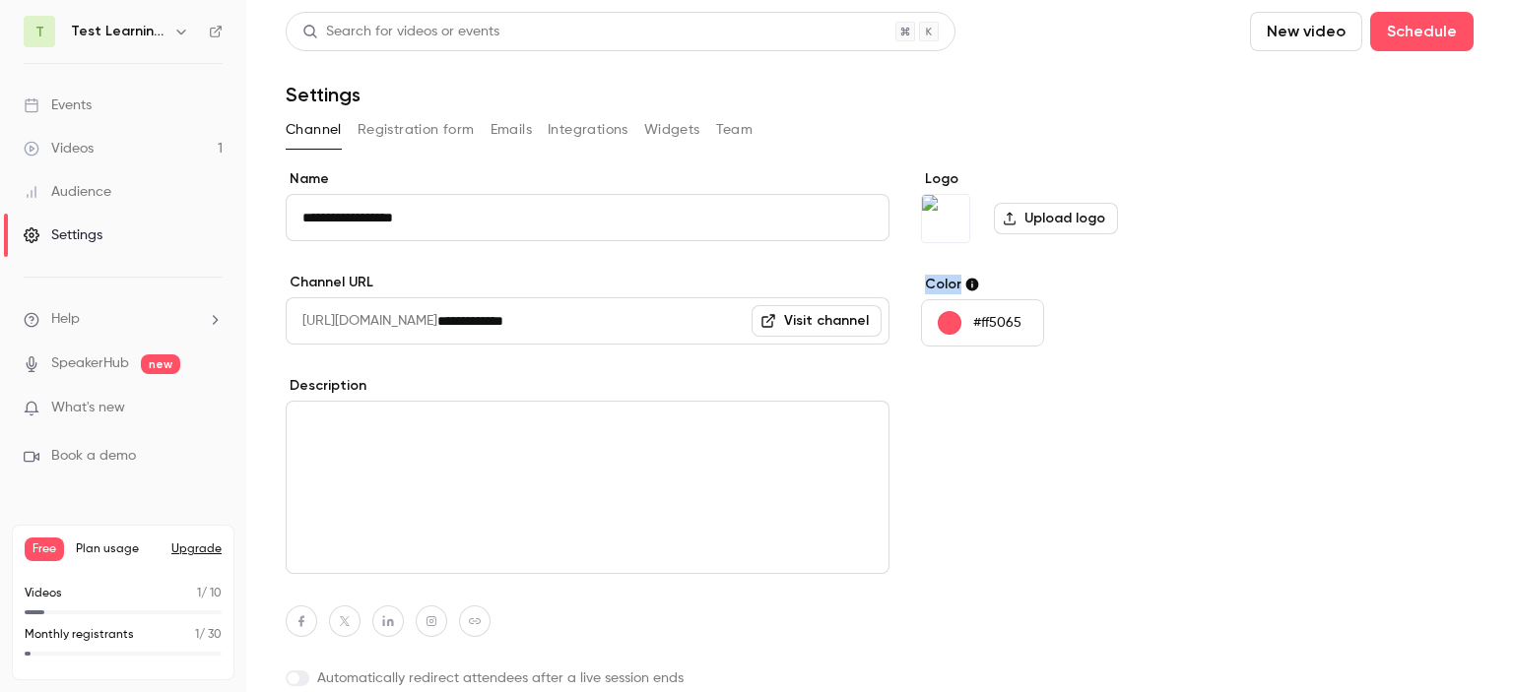
drag, startPoint x: 1512, startPoint y: 283, endPoint x: 1498, endPoint y: 195, distance: 88.7
click at [1498, 195] on main "**********" at bounding box center [879, 346] width 1267 height 692
click at [457, 117] on button "Registration form" at bounding box center [416, 130] width 117 height 32
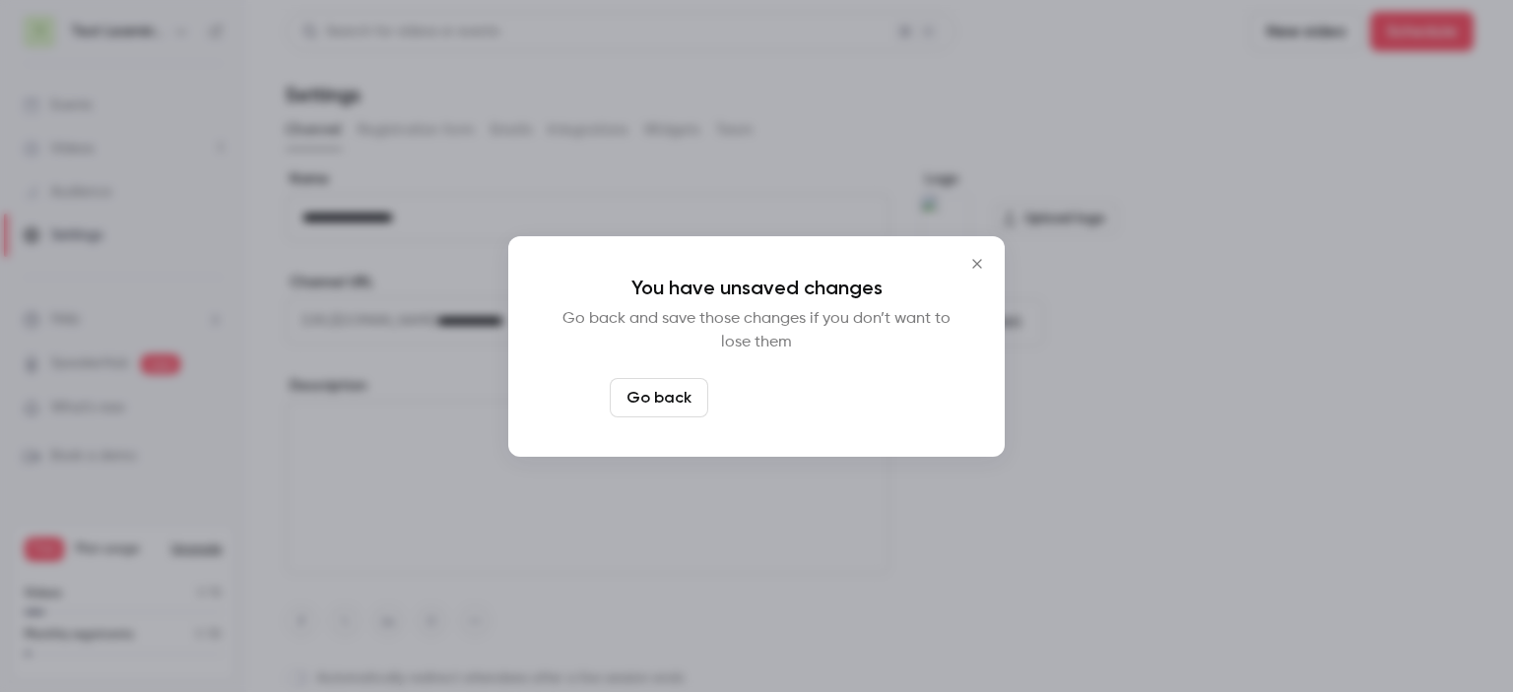
click at [772, 402] on button "Leave page anyway" at bounding box center [809, 397] width 187 height 39
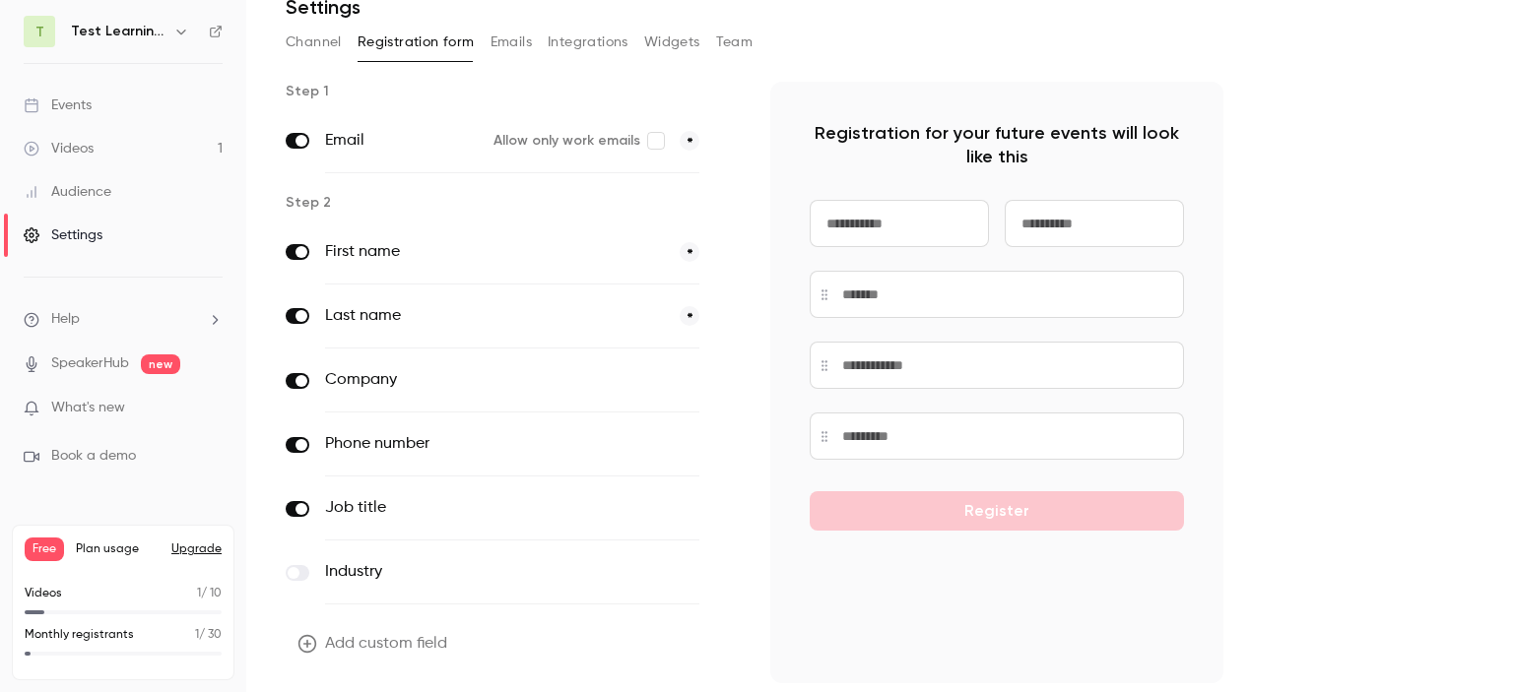
scroll to position [148, 0]
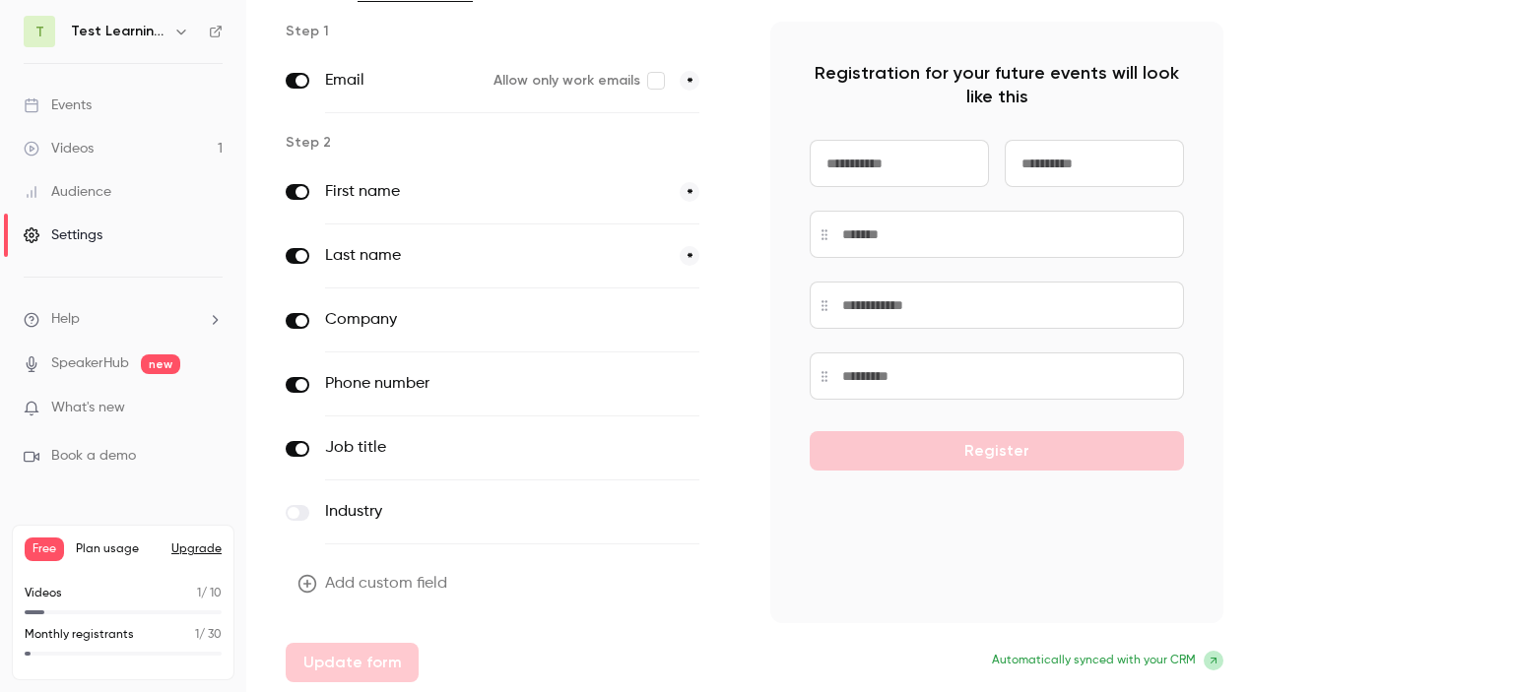
click at [1135, 656] on span "Automatically synced with your CRM" at bounding box center [1094, 661] width 204 height 18
click at [1198, 655] on p "Automatically synced with your CRM" at bounding box center [996, 661] width 453 height 20
click at [1214, 661] on icon at bounding box center [1213, 661] width 12 height 12
click at [1479, 529] on main "Search for videos or events New video Schedule Settings Channel Registration fo…" at bounding box center [879, 346] width 1267 height 692
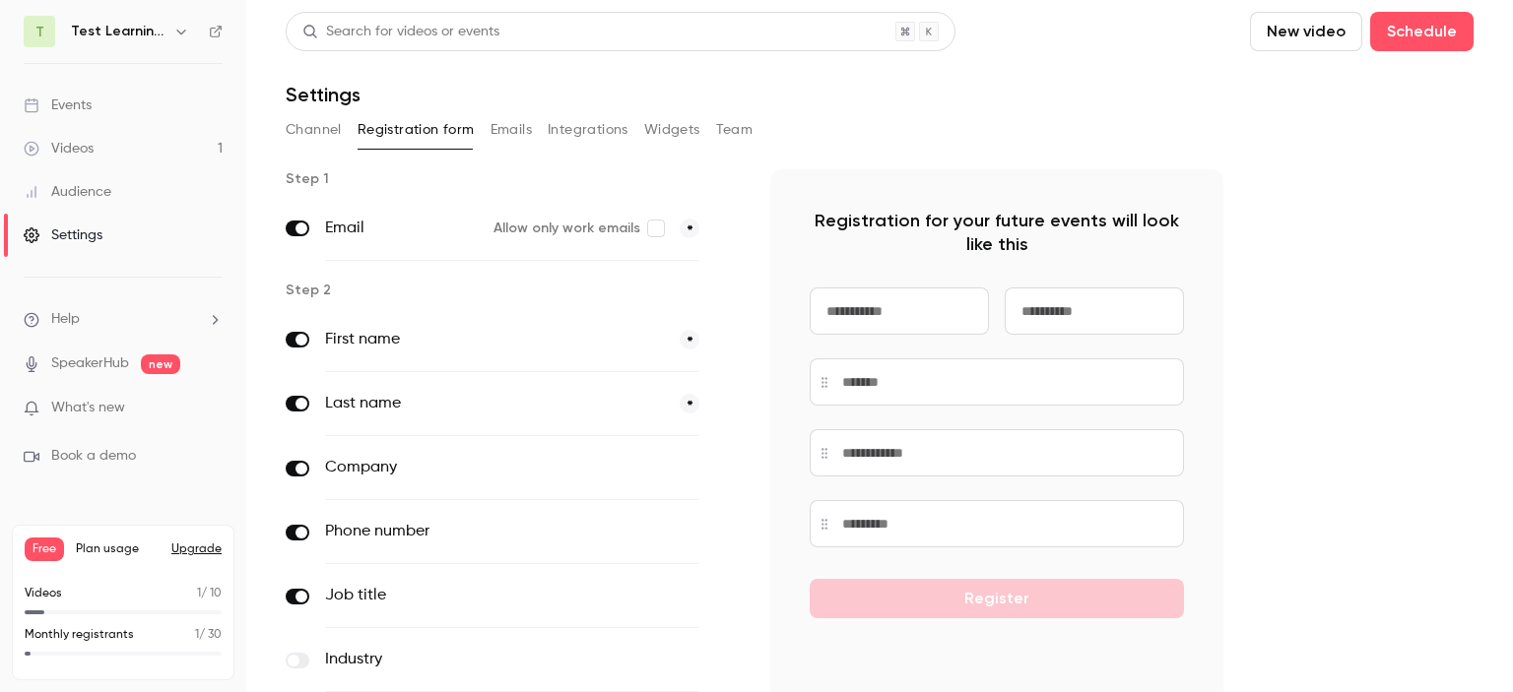
click at [523, 136] on button "Emails" at bounding box center [510, 130] width 41 height 32
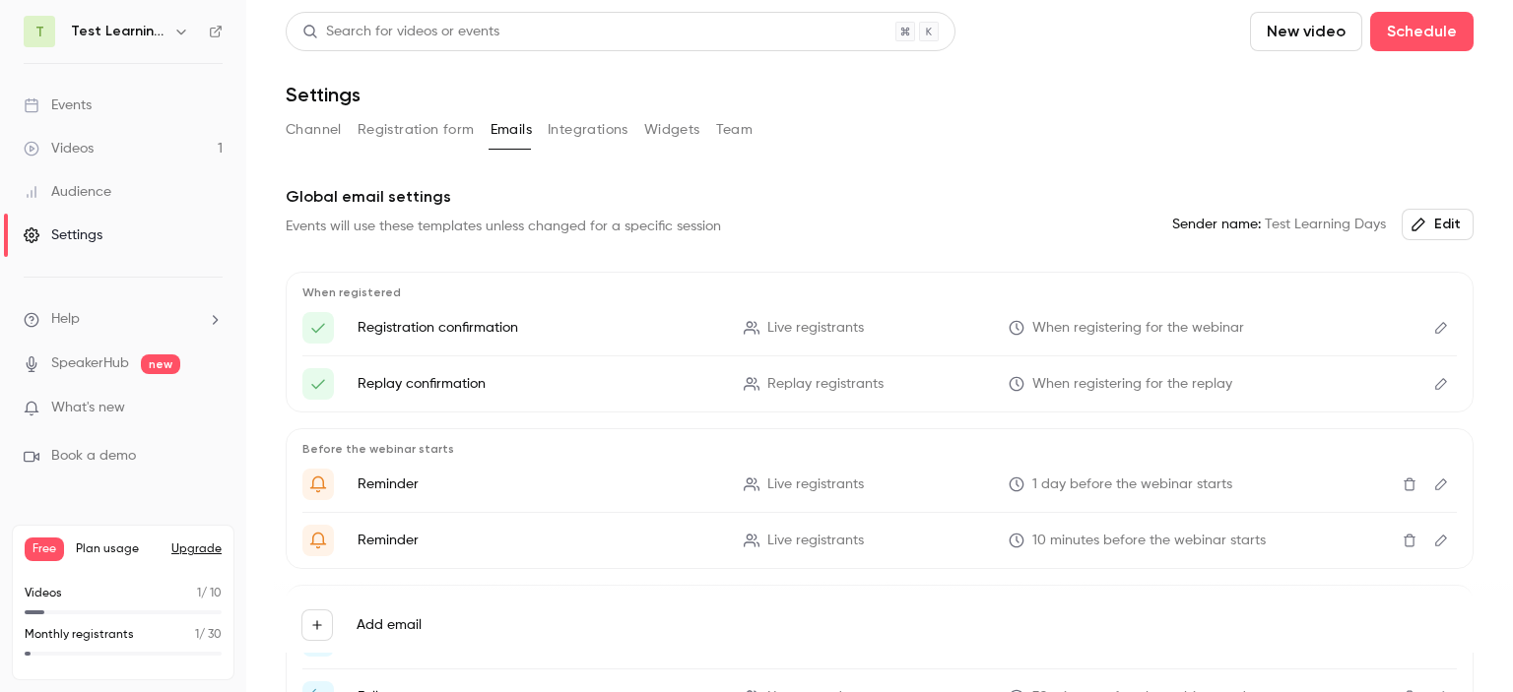
click at [595, 136] on button "Integrations" at bounding box center [588, 130] width 81 height 32
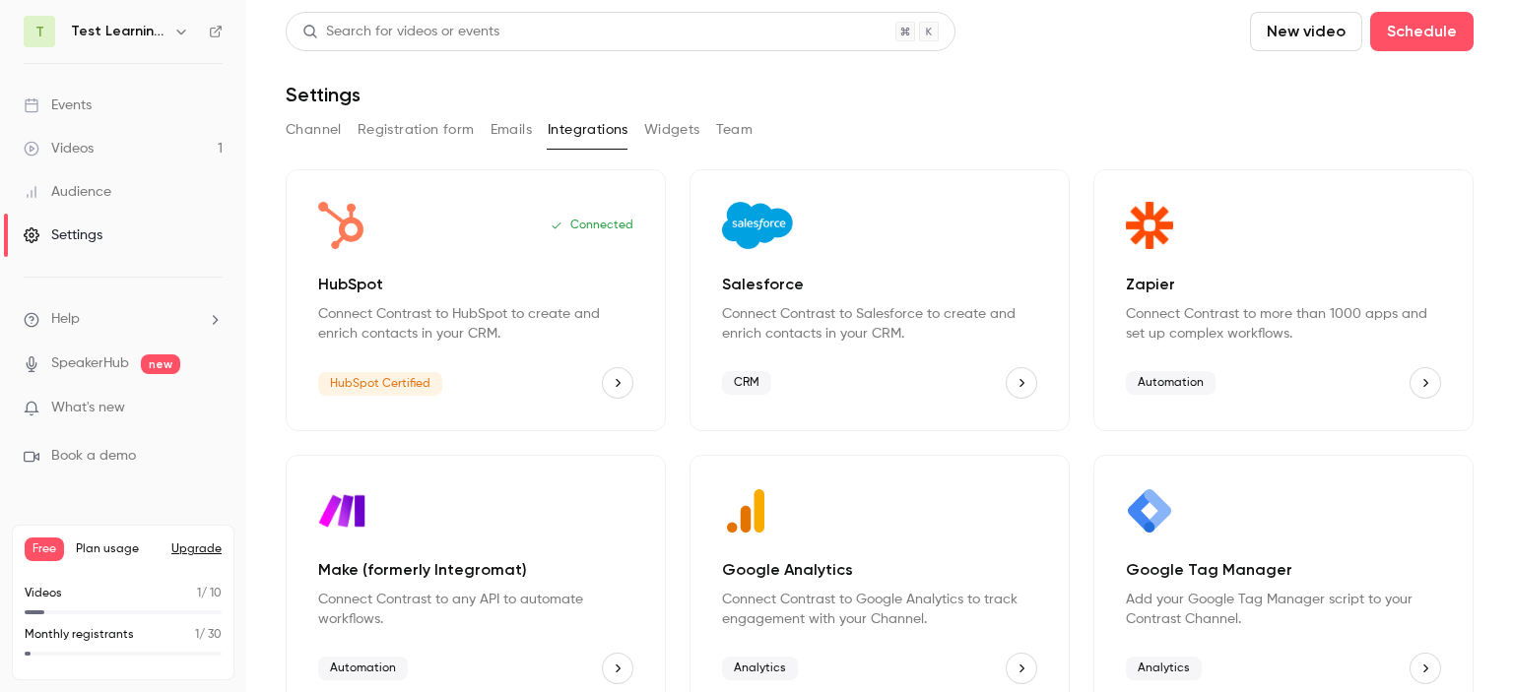
click at [102, 455] on span "Book a demo" at bounding box center [93, 456] width 85 height 21
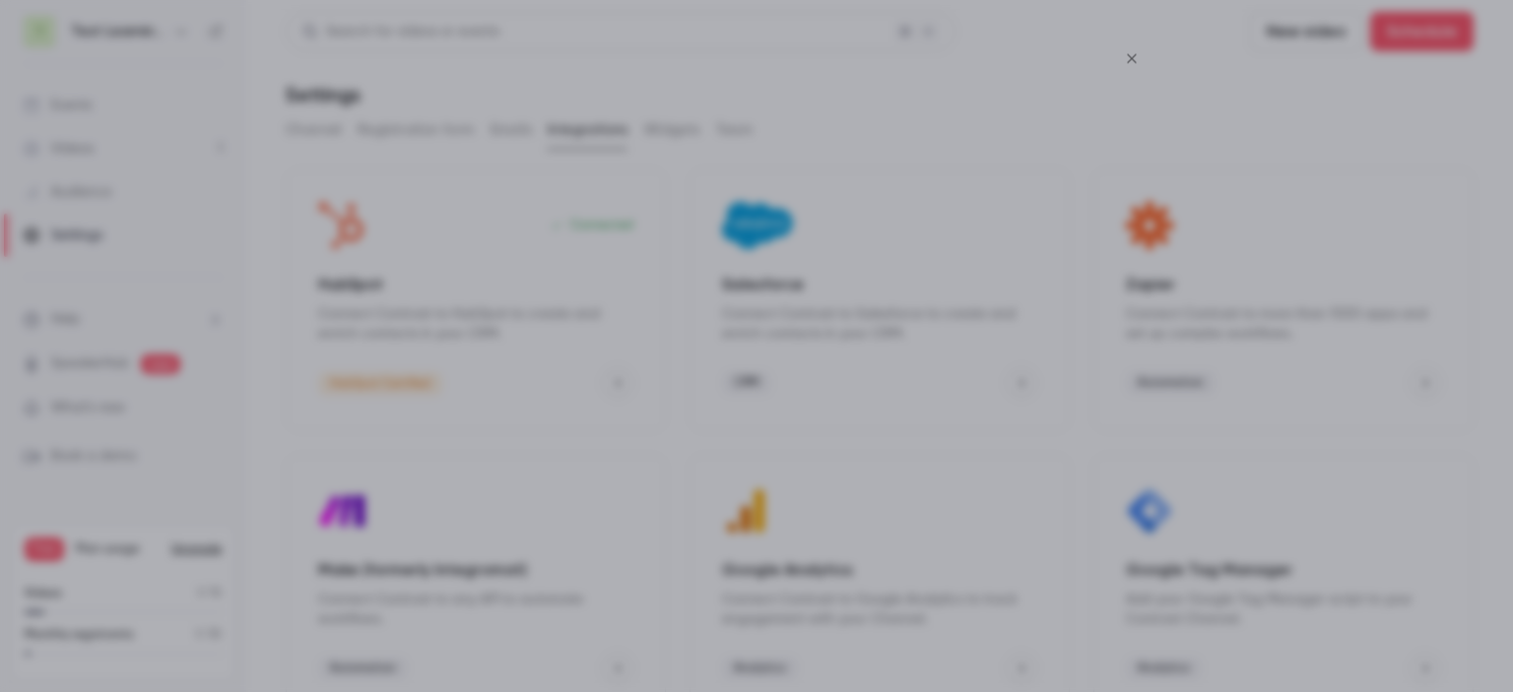
click at [1133, 54] on icon "Close" at bounding box center [1132, 58] width 24 height 16
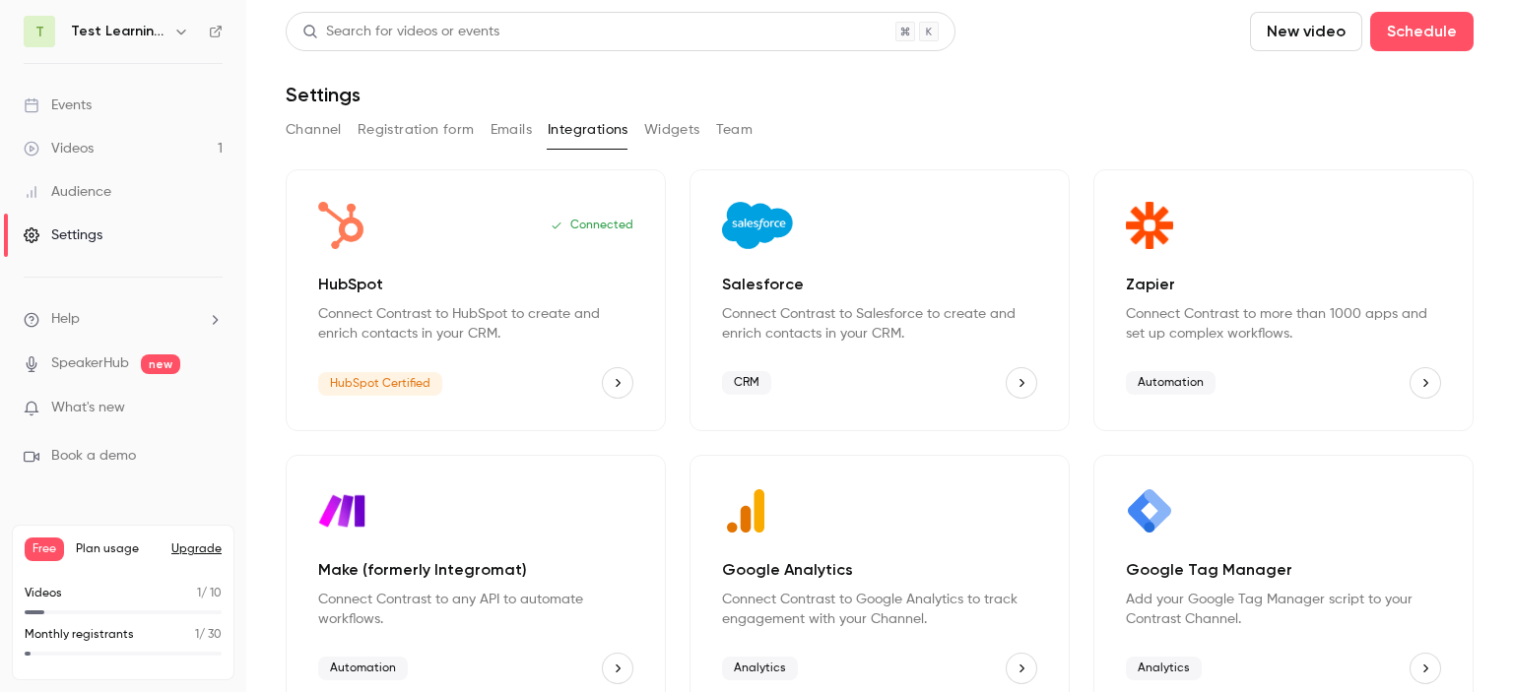
click at [76, 195] on div "Audience" at bounding box center [68, 192] width 88 height 20
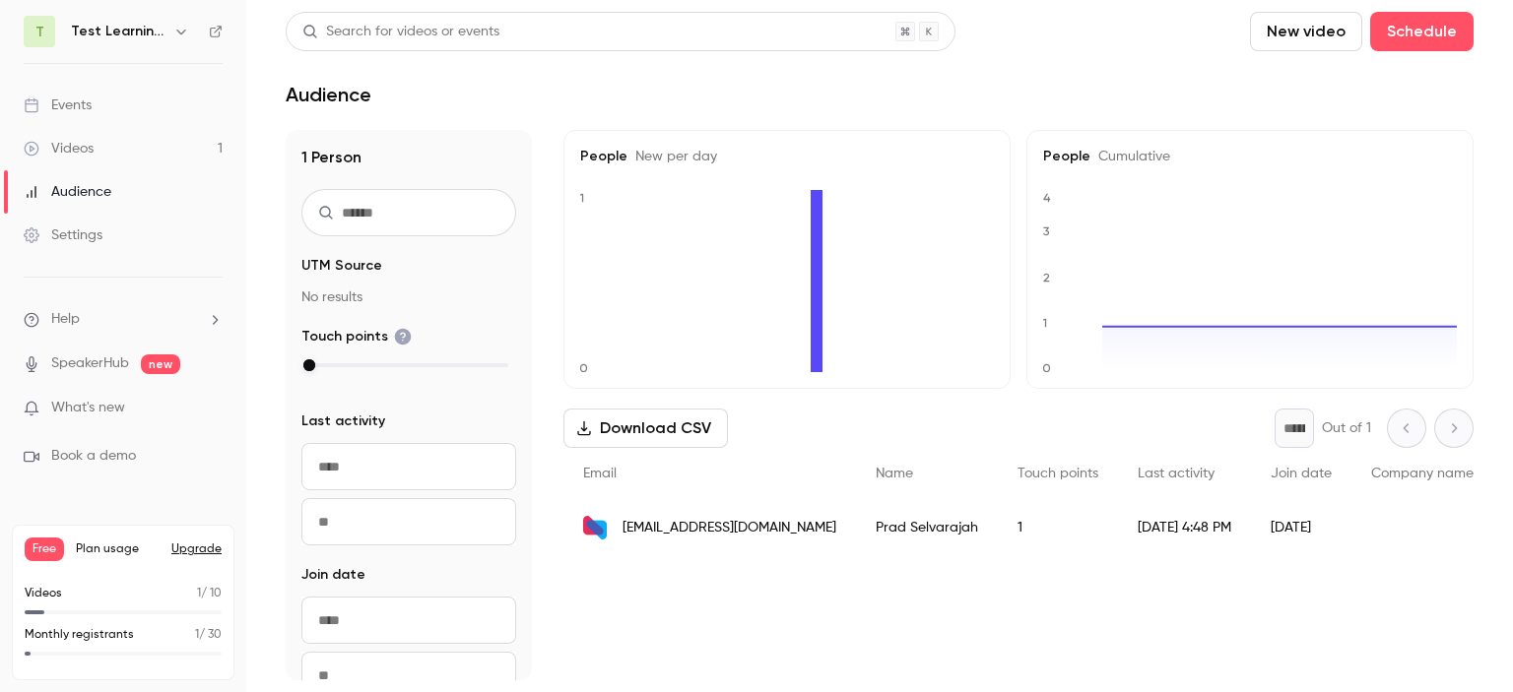
click at [92, 134] on link "Videos 1" at bounding box center [123, 148] width 246 height 43
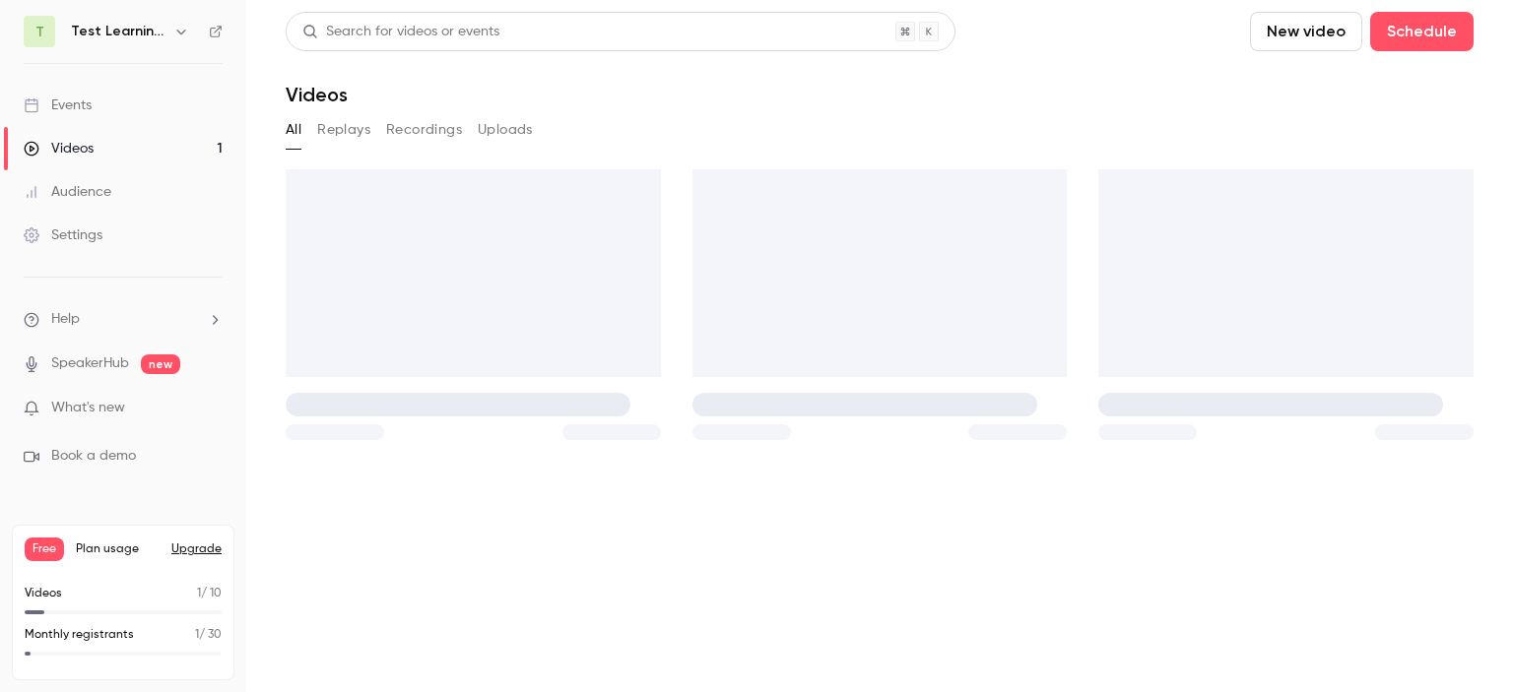
click at [91, 100] on div "Events" at bounding box center [58, 106] width 68 height 20
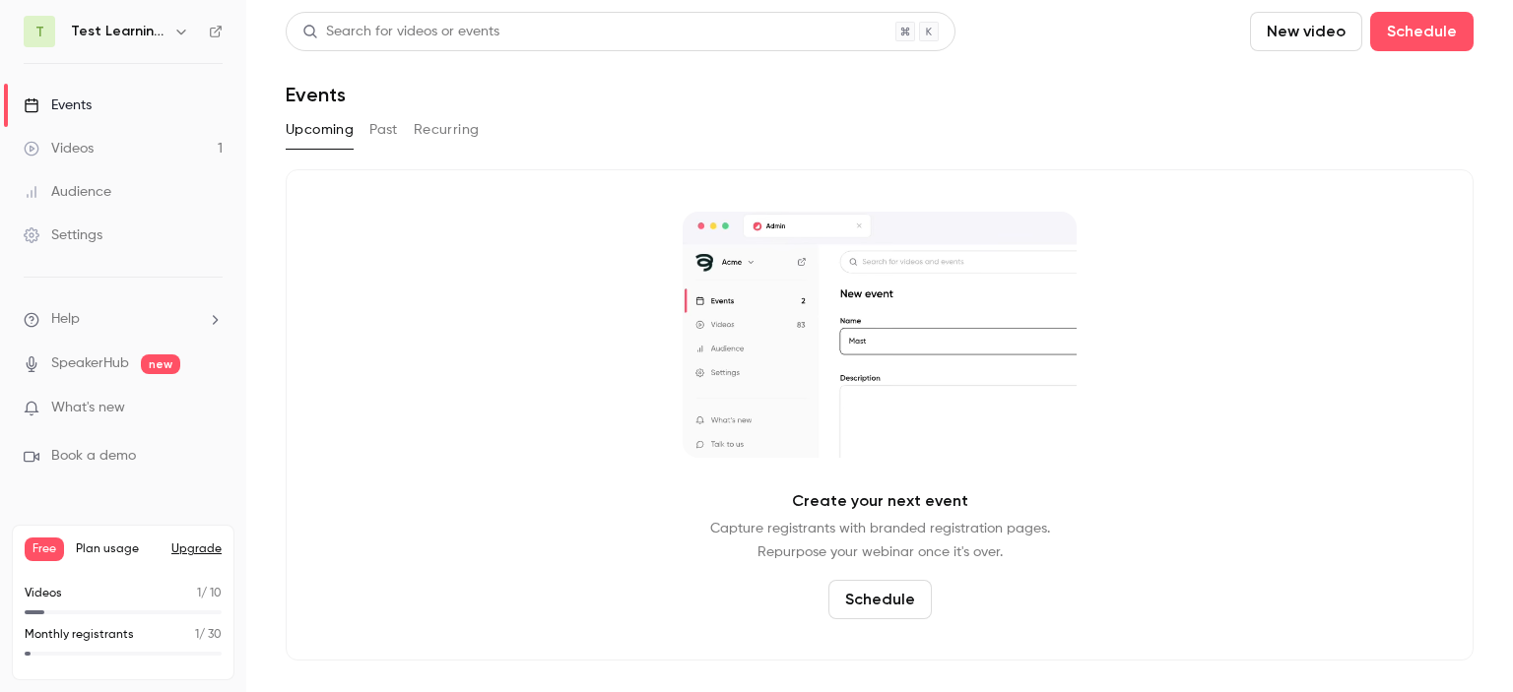
click at [176, 34] on icon "button" at bounding box center [181, 32] width 16 height 16
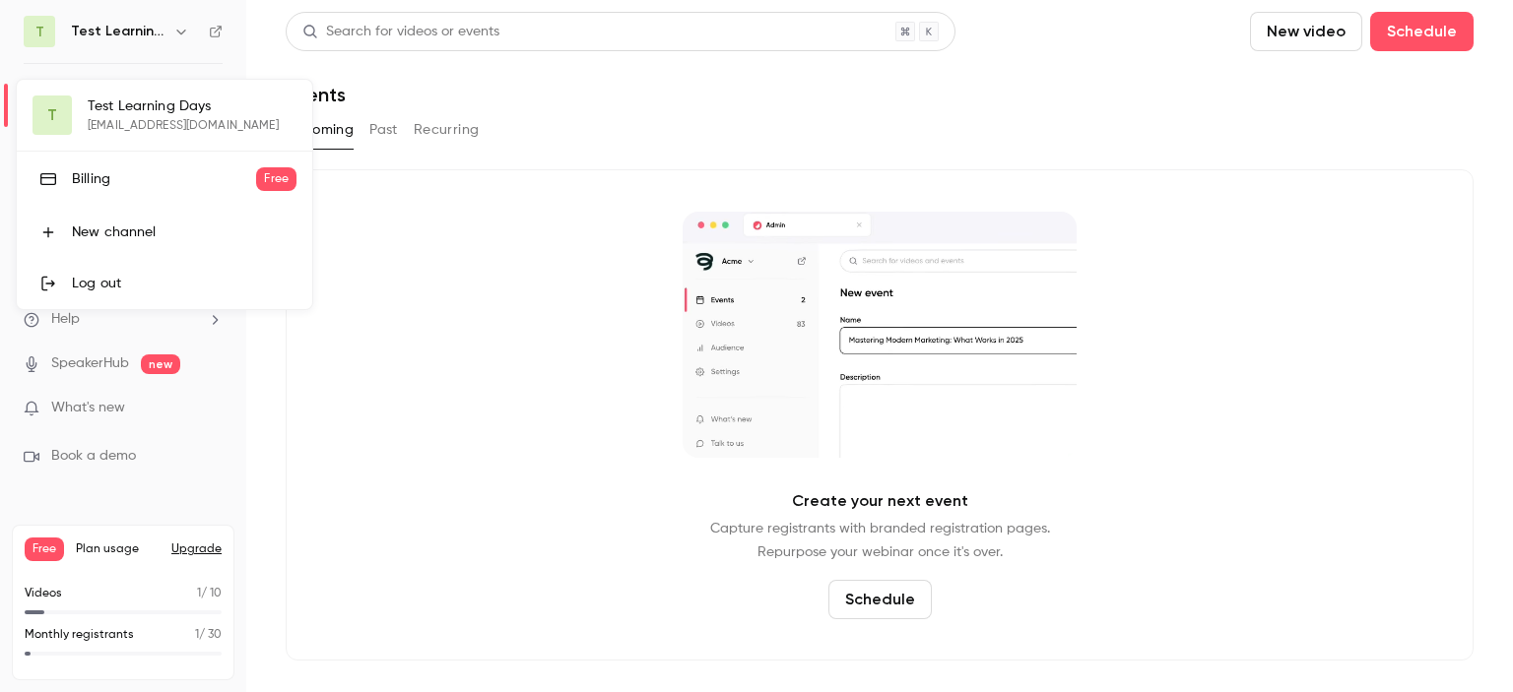
click at [547, 387] on div at bounding box center [756, 346] width 1513 height 692
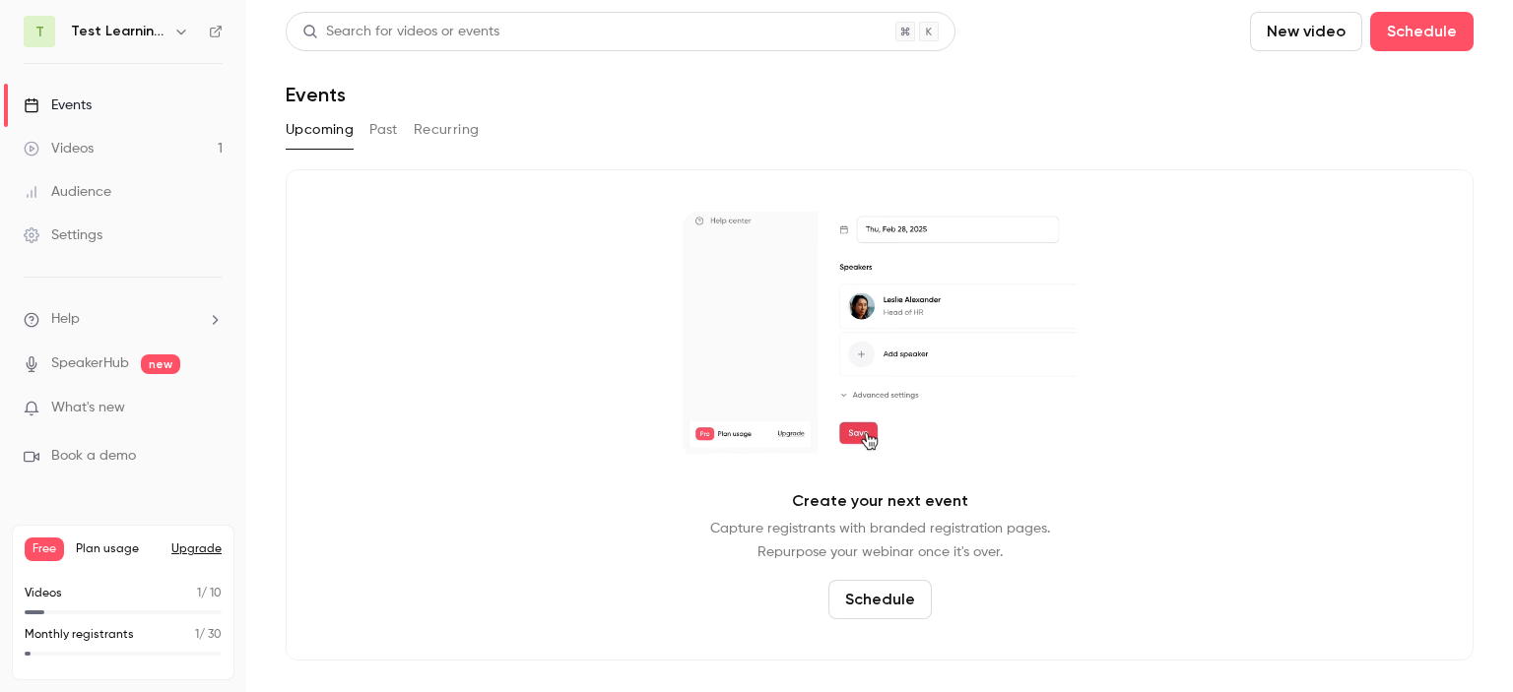
click at [382, 128] on button "Past" at bounding box center [383, 130] width 29 height 32
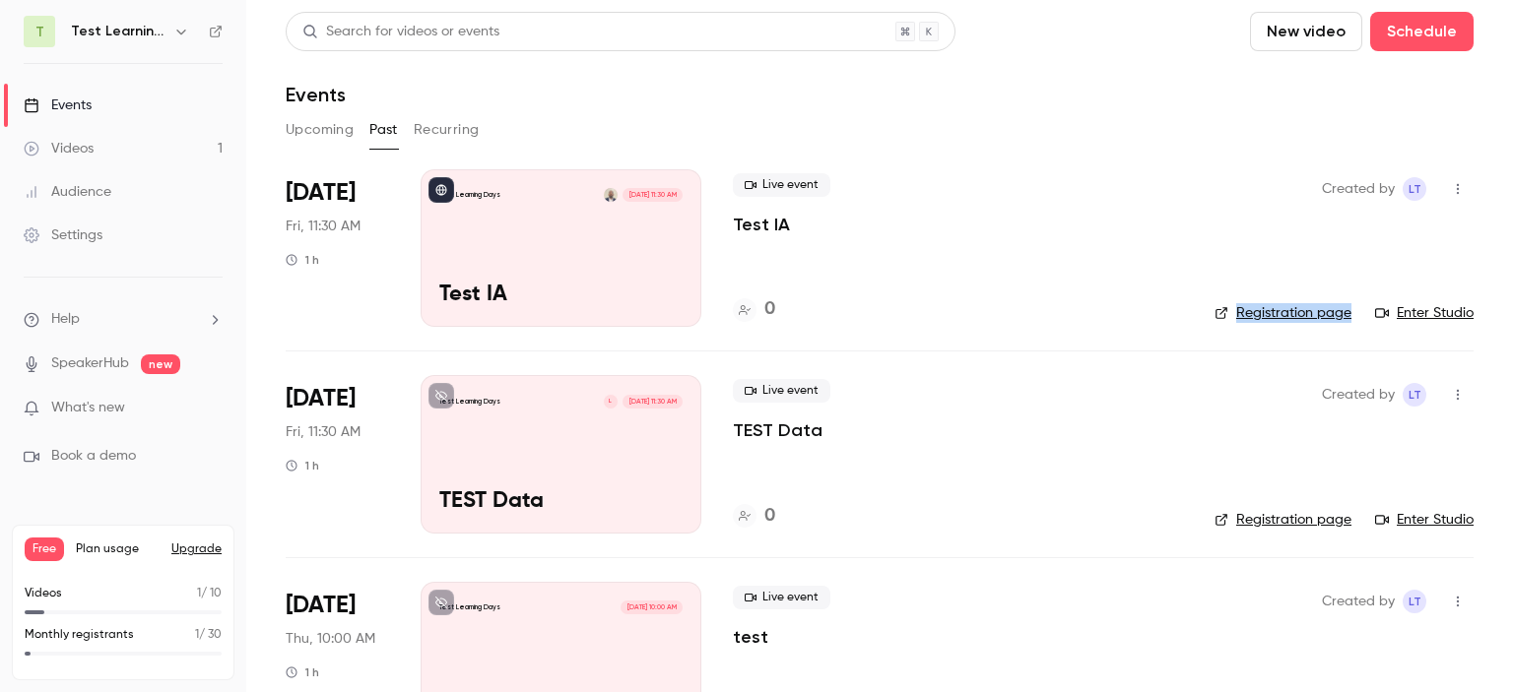
drag, startPoint x: 1512, startPoint y: 267, endPoint x: 1280, endPoint y: 187, distance: 244.8
click at [1504, 234] on main "Search for videos or events New video Schedule Events Upcoming Past Recurring A…" at bounding box center [879, 346] width 1267 height 692
click at [449, 133] on button "Recurring" at bounding box center [447, 130] width 66 height 32
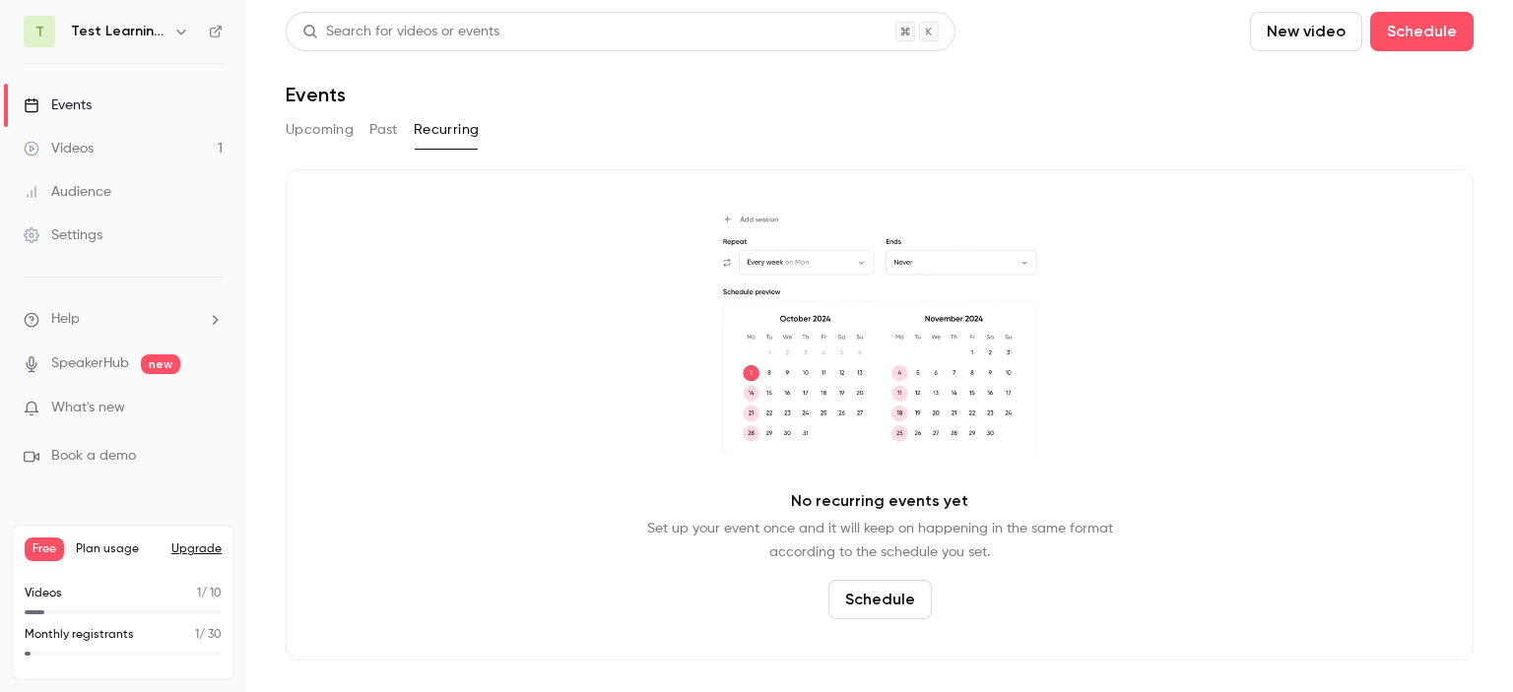
click at [327, 132] on button "Upcoming" at bounding box center [320, 130] width 68 height 32
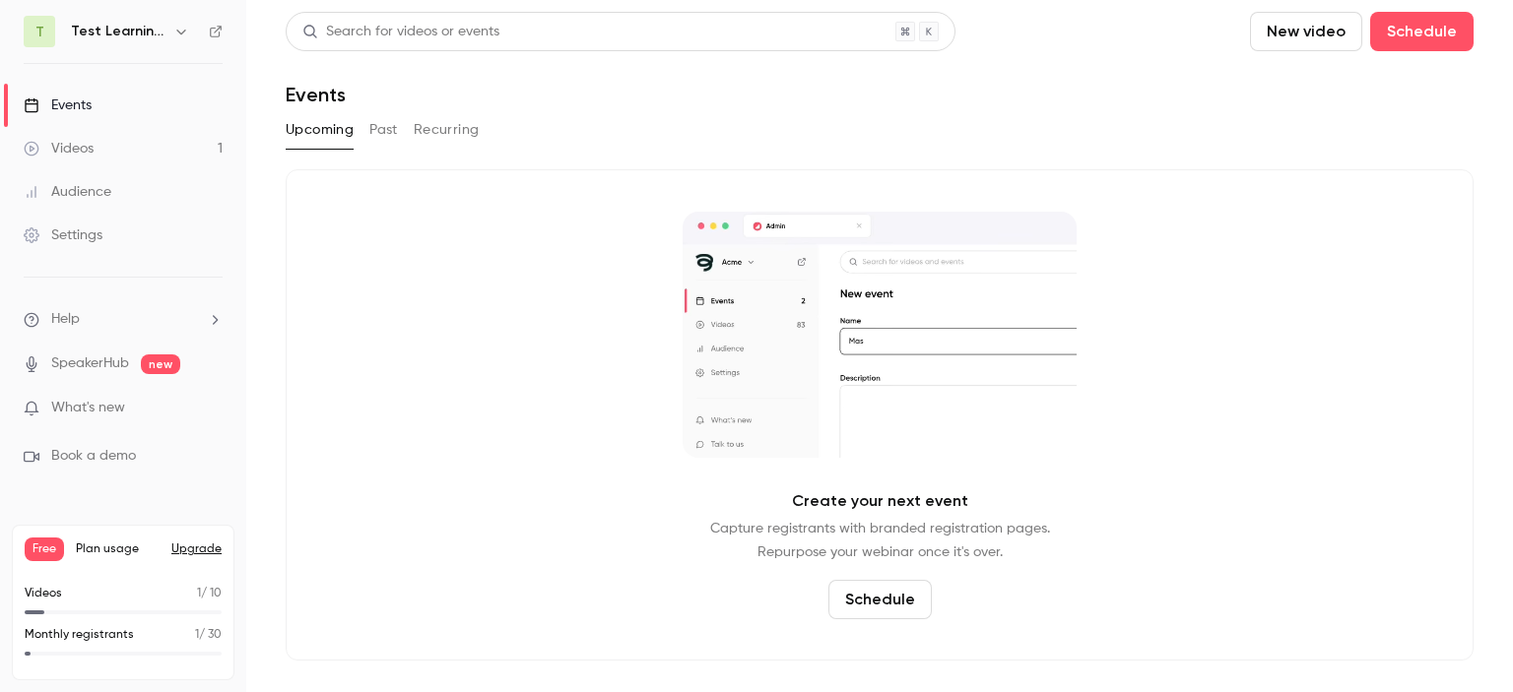
click at [101, 365] on link "SpeakerHub" at bounding box center [90, 364] width 78 height 21
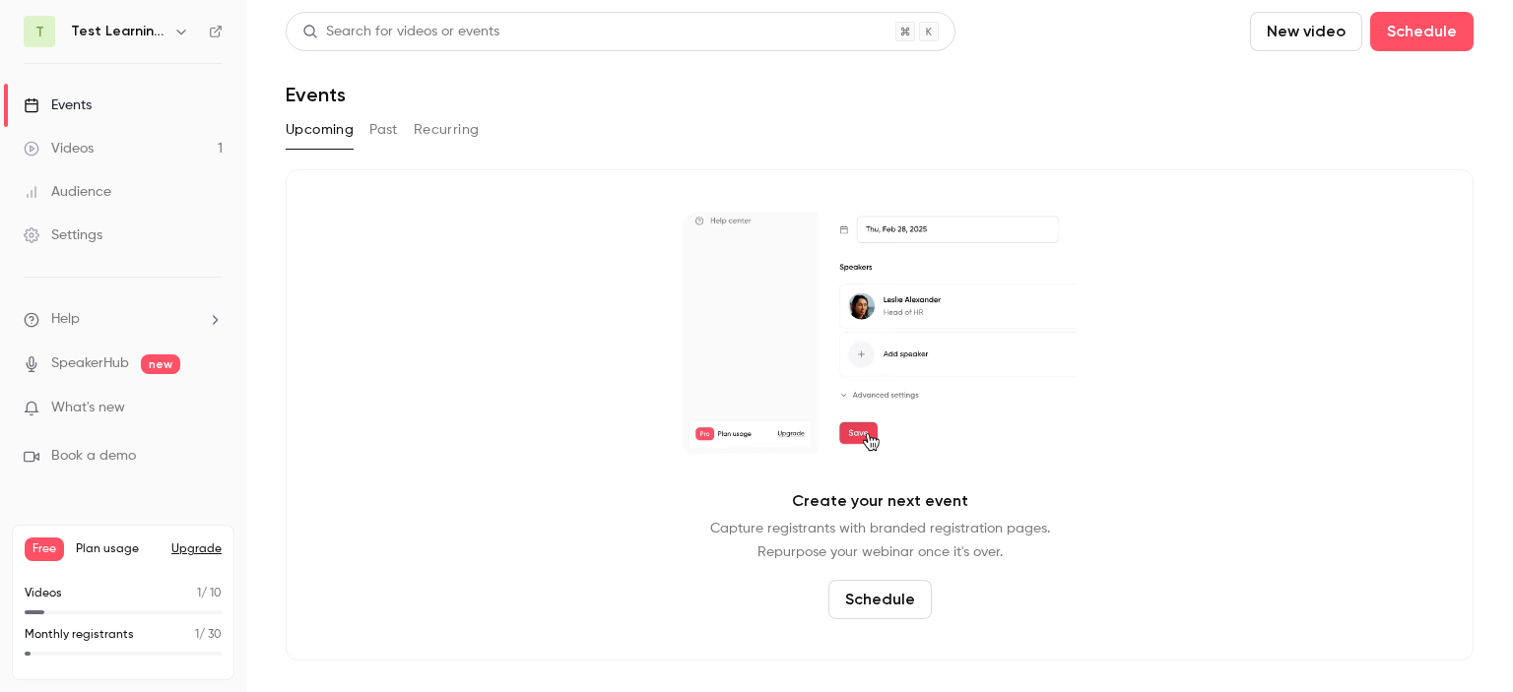
click at [75, 105] on div "Events" at bounding box center [58, 106] width 68 height 20
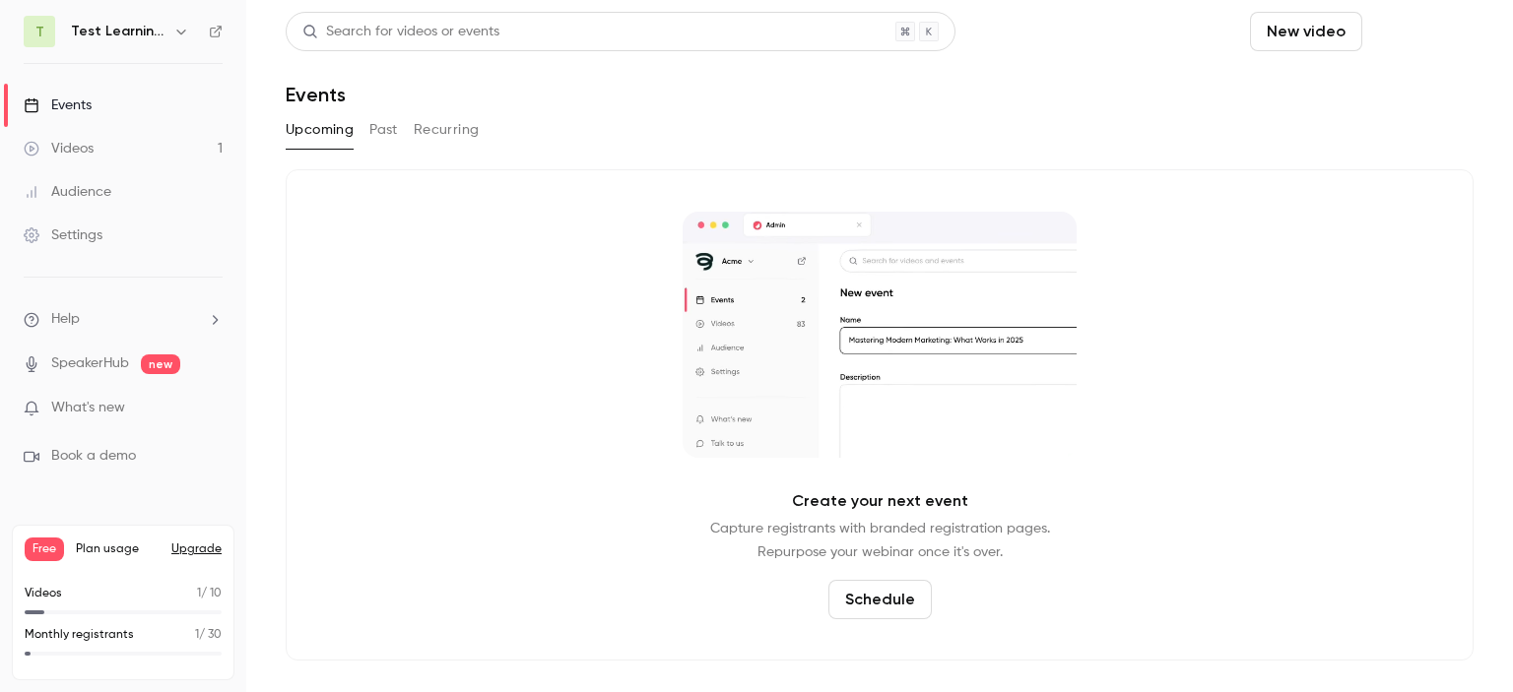
click at [1426, 34] on button "Schedule" at bounding box center [1421, 31] width 103 height 39
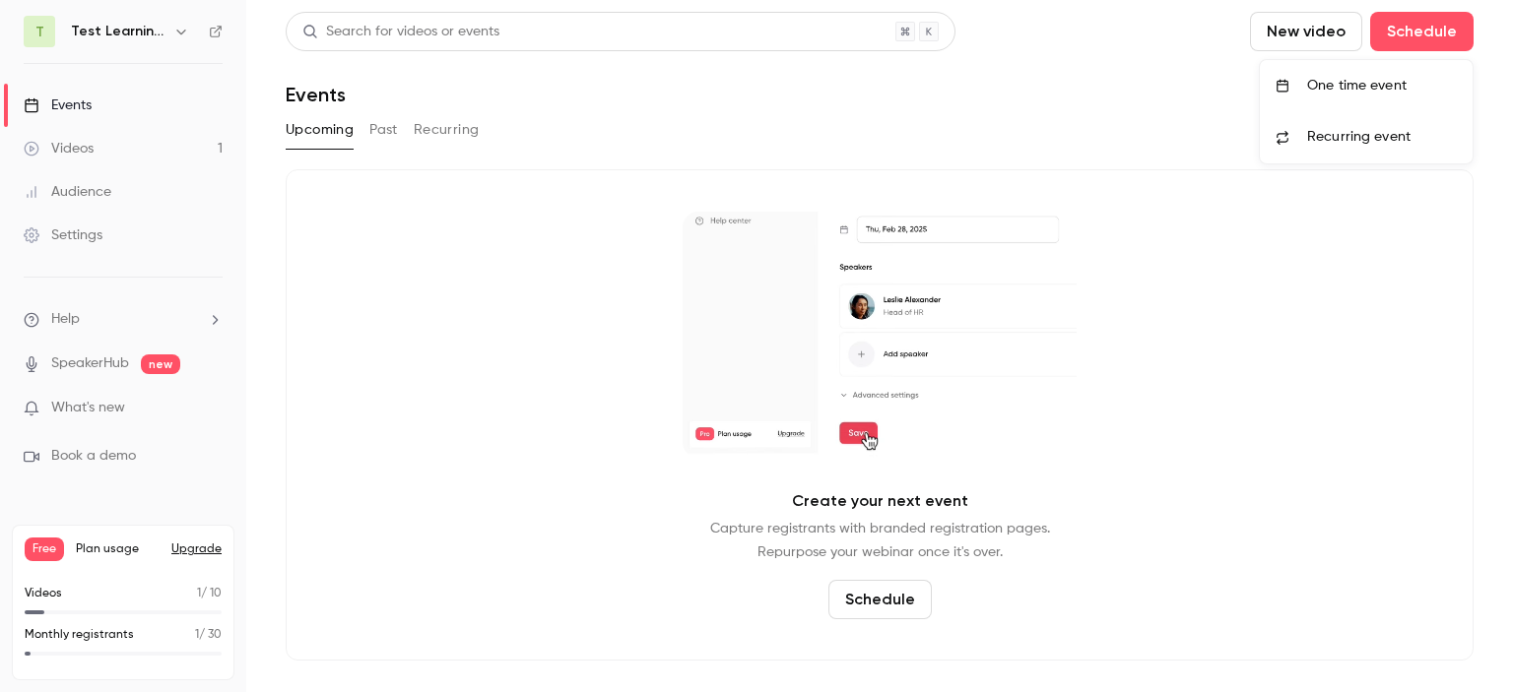
click at [1382, 76] on div "One time event" at bounding box center [1382, 86] width 150 height 20
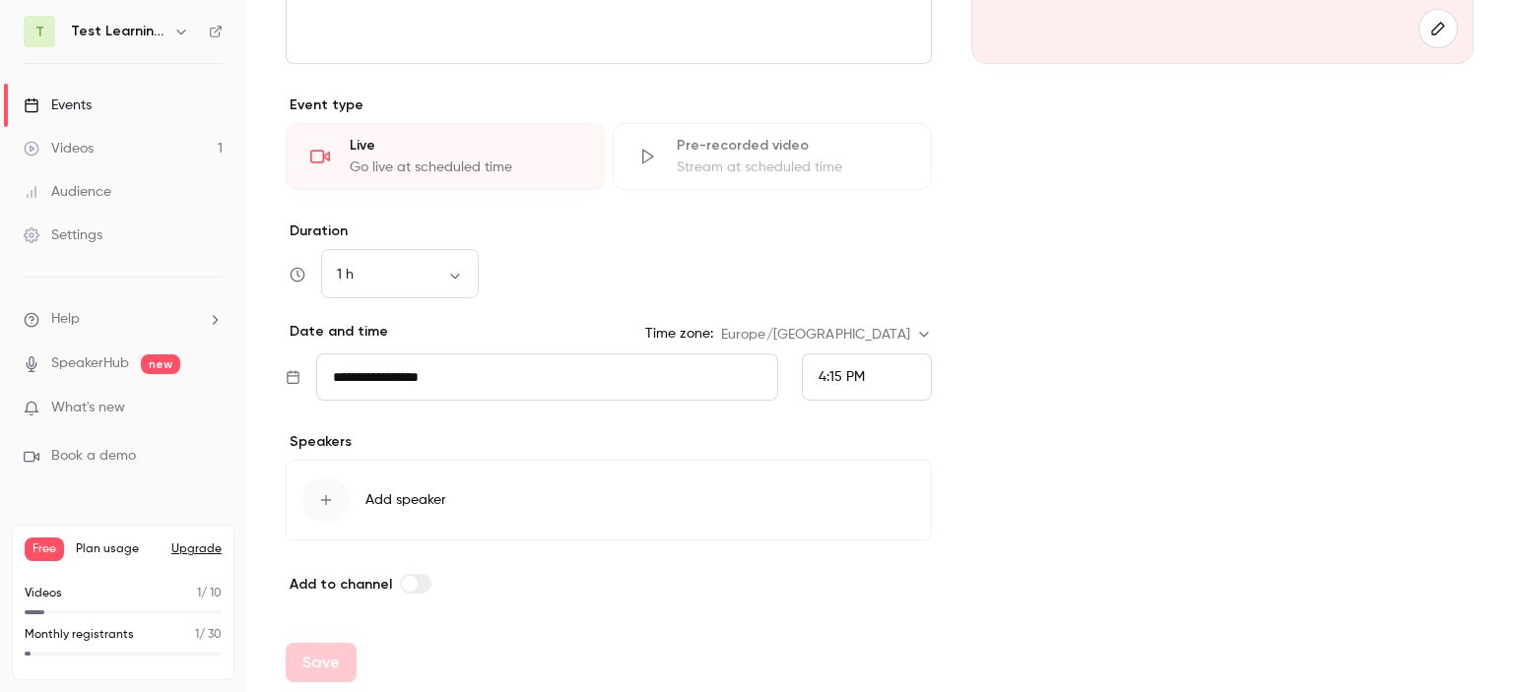
scroll to position [425, 0]
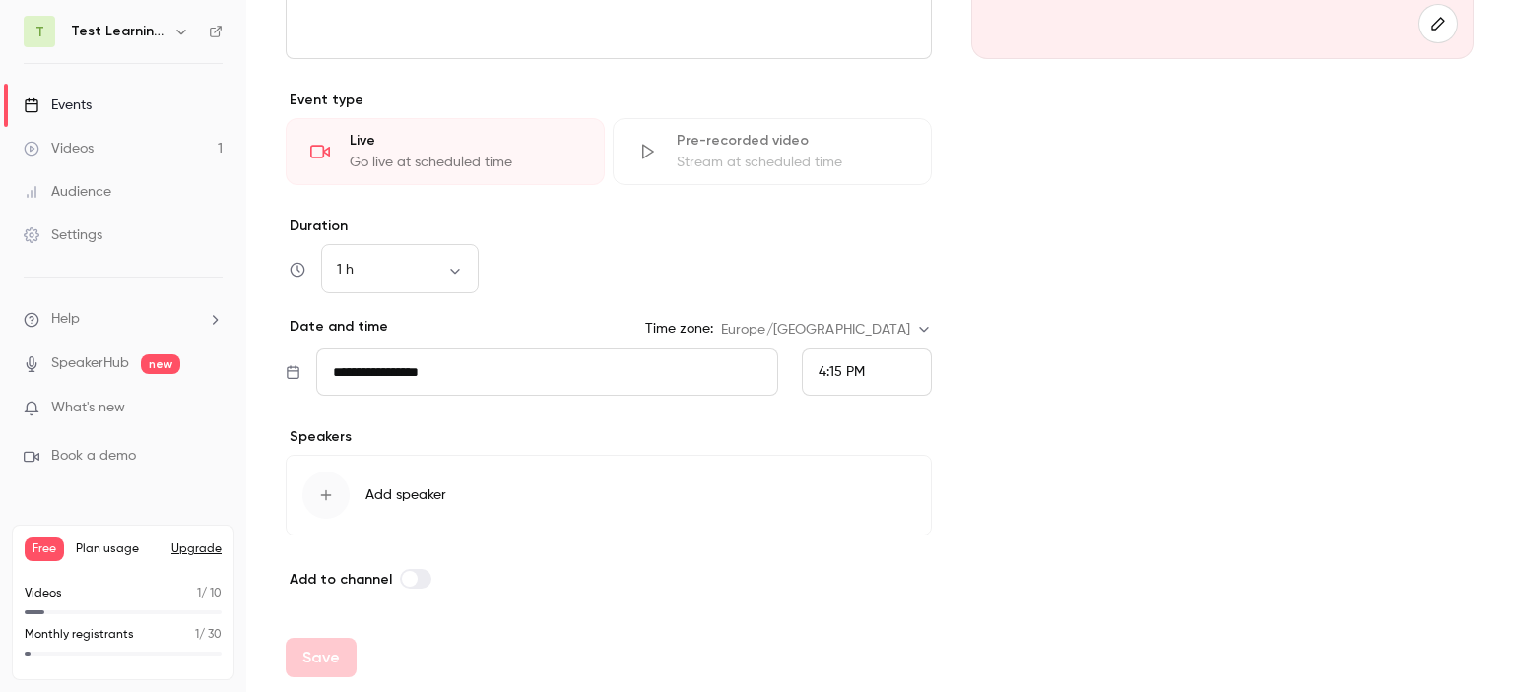
drag, startPoint x: 1512, startPoint y: 301, endPoint x: 1443, endPoint y: 576, distance: 283.3
click at [1504, 593] on main "**********" at bounding box center [879, 346] width 1267 height 692
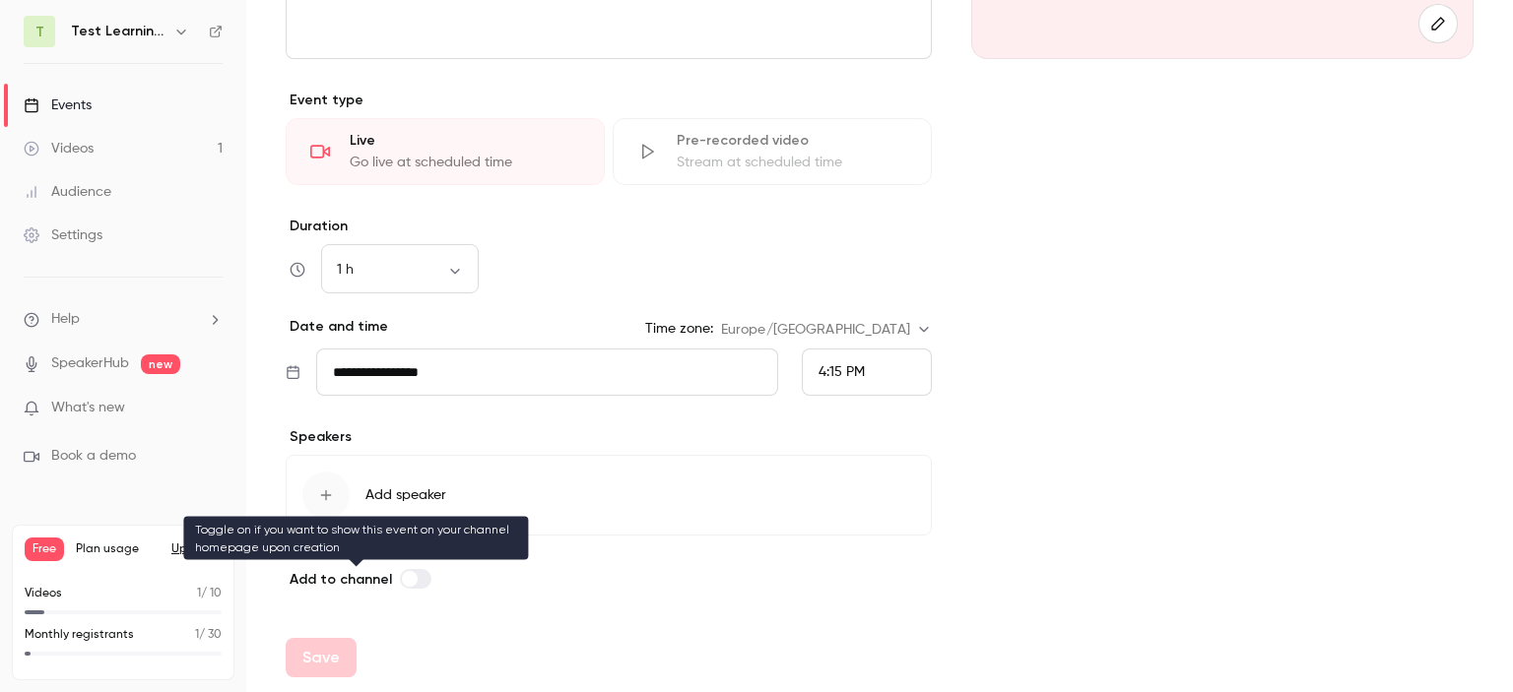
click at [419, 584] on label at bounding box center [416, 579] width 32 height 20
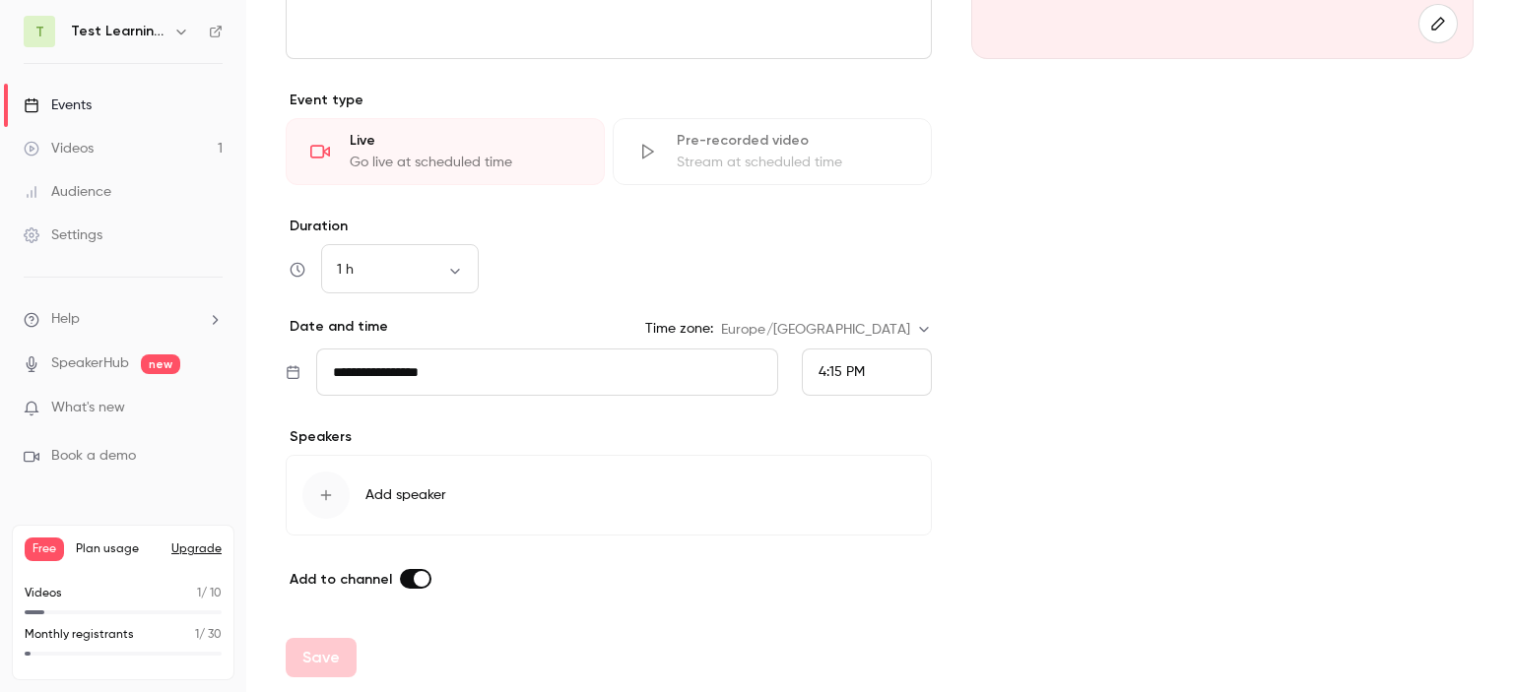
click at [405, 578] on label at bounding box center [416, 579] width 32 height 20
click at [98, 357] on link "SpeakerHub" at bounding box center [90, 364] width 78 height 21
click at [95, 185] on div "Audience" at bounding box center [68, 192] width 88 height 20
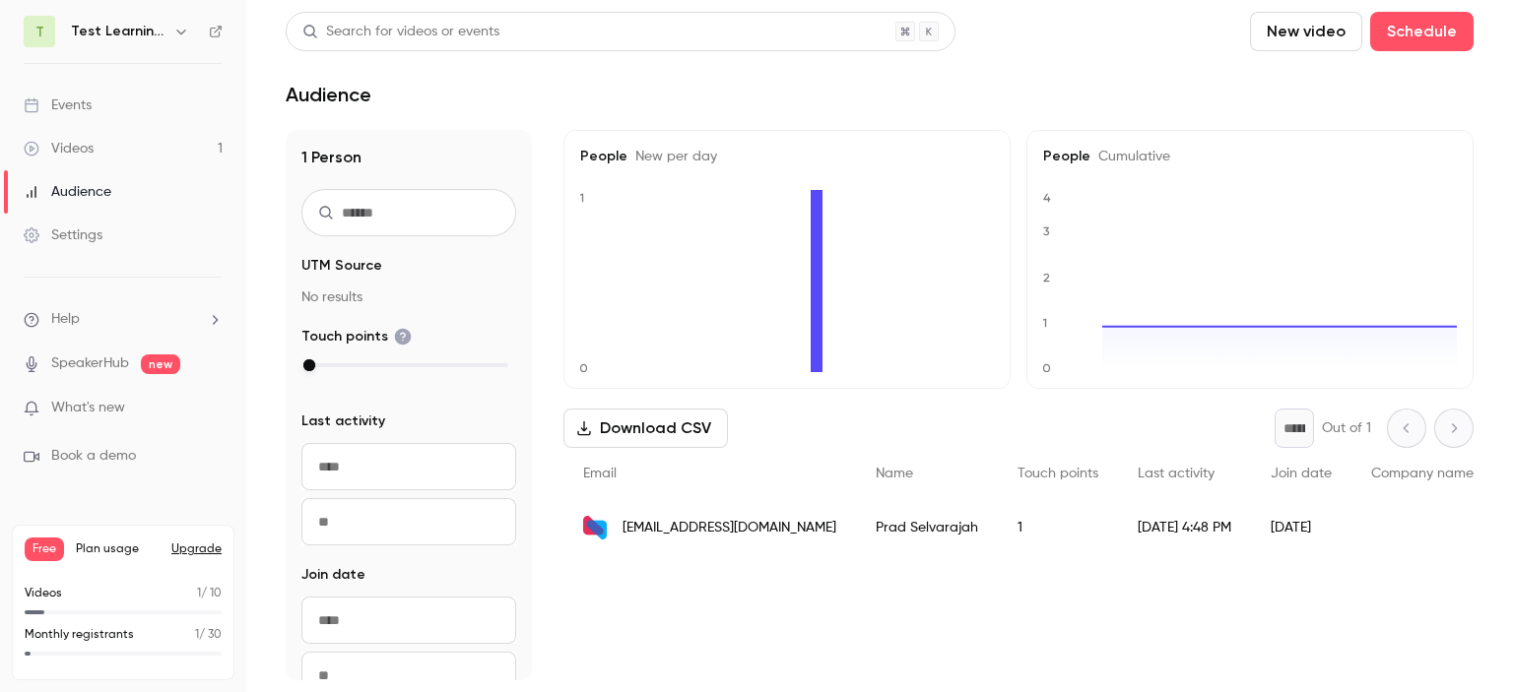
click at [95, 227] on div "Settings" at bounding box center [63, 236] width 79 height 20
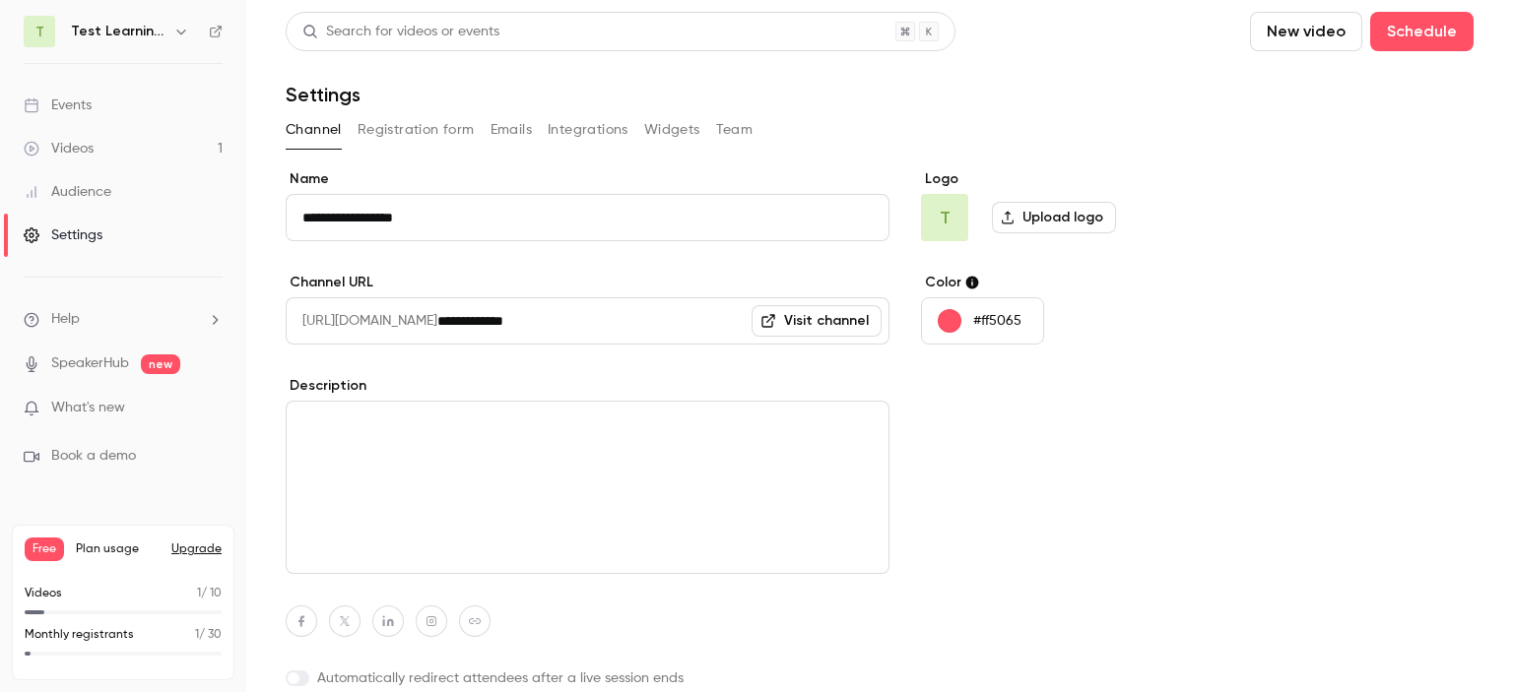
click at [1062, 214] on label "Upload logo" at bounding box center [1054, 218] width 124 height 32
click at [0, 0] on input "Upload logo" at bounding box center [0, 0] width 0 height 0
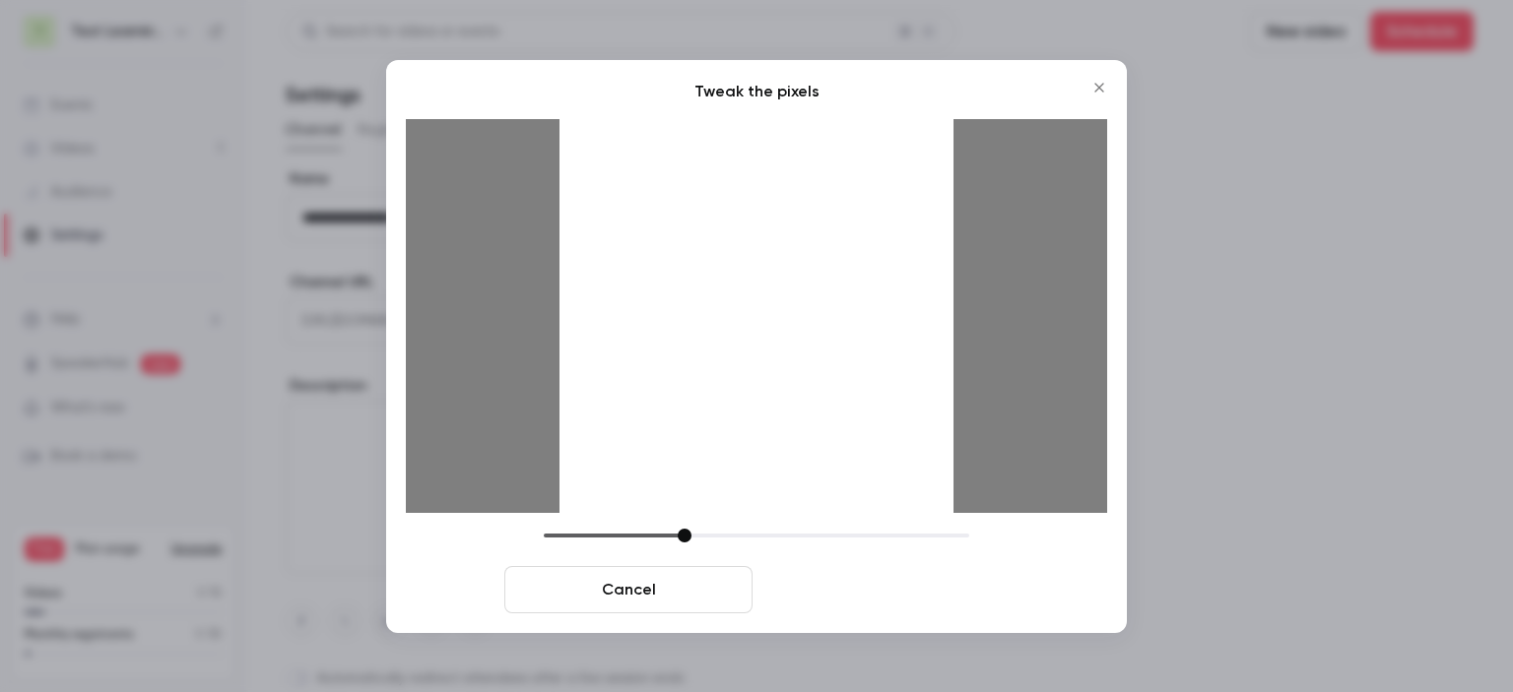
click at [850, 590] on button "Crop and save" at bounding box center [884, 589] width 248 height 47
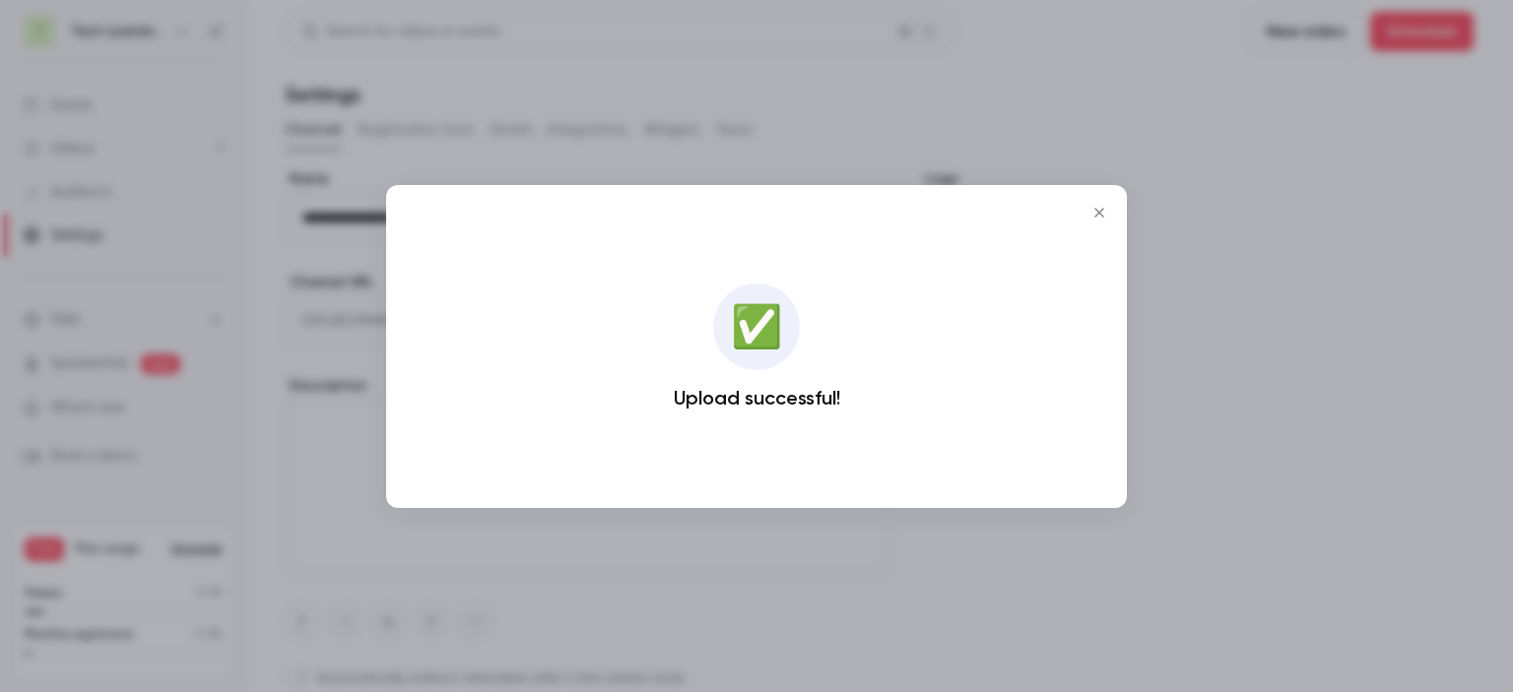
click at [1216, 353] on div at bounding box center [756, 346] width 1513 height 692
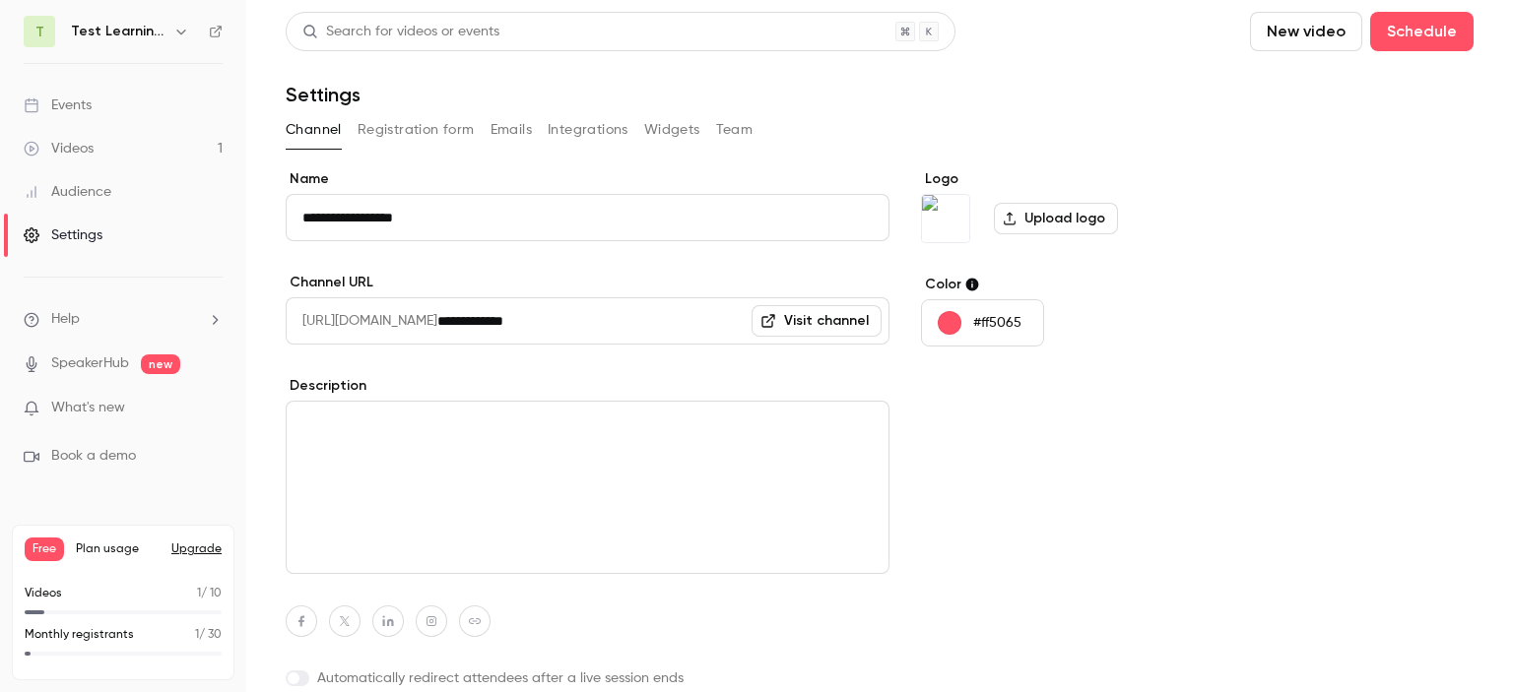
click at [401, 138] on button "Registration form" at bounding box center [416, 130] width 117 height 32
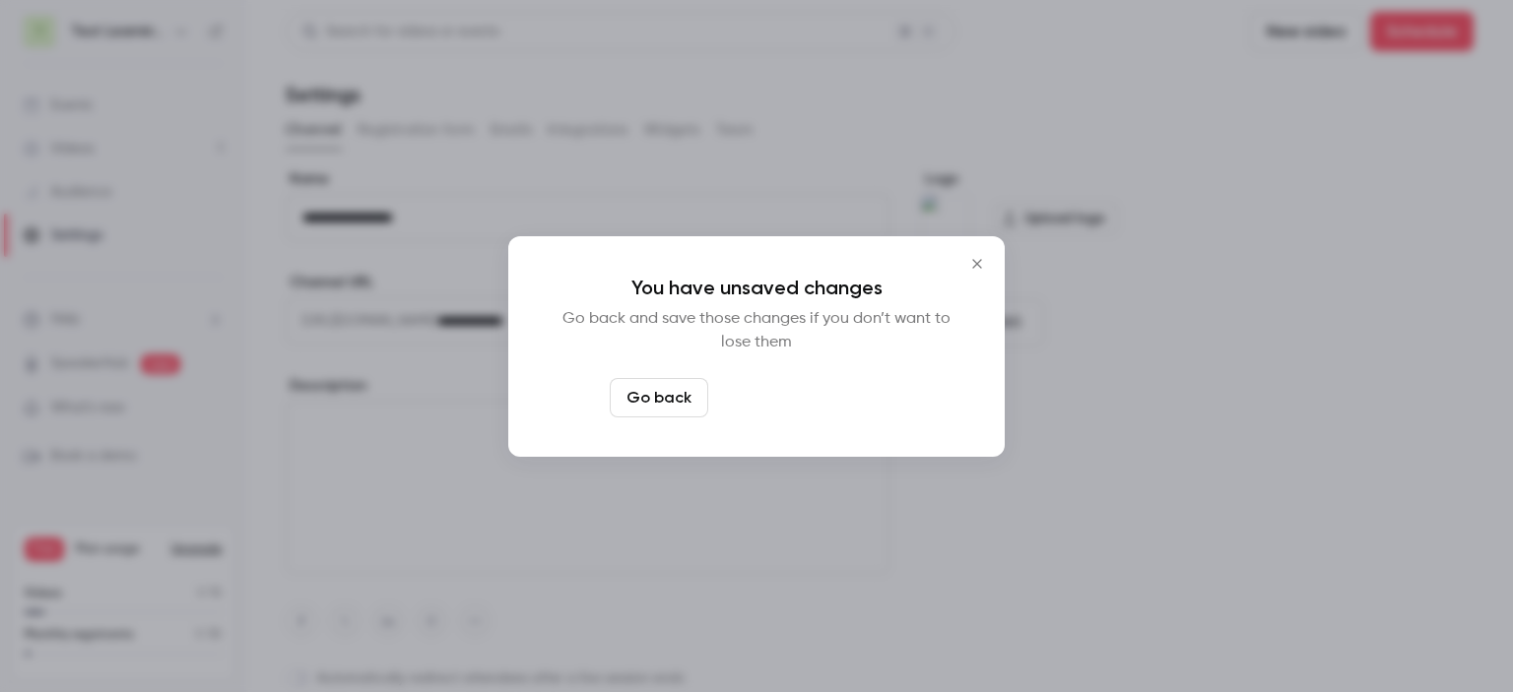
click at [754, 405] on button "Leave page anyway" at bounding box center [809, 397] width 187 height 39
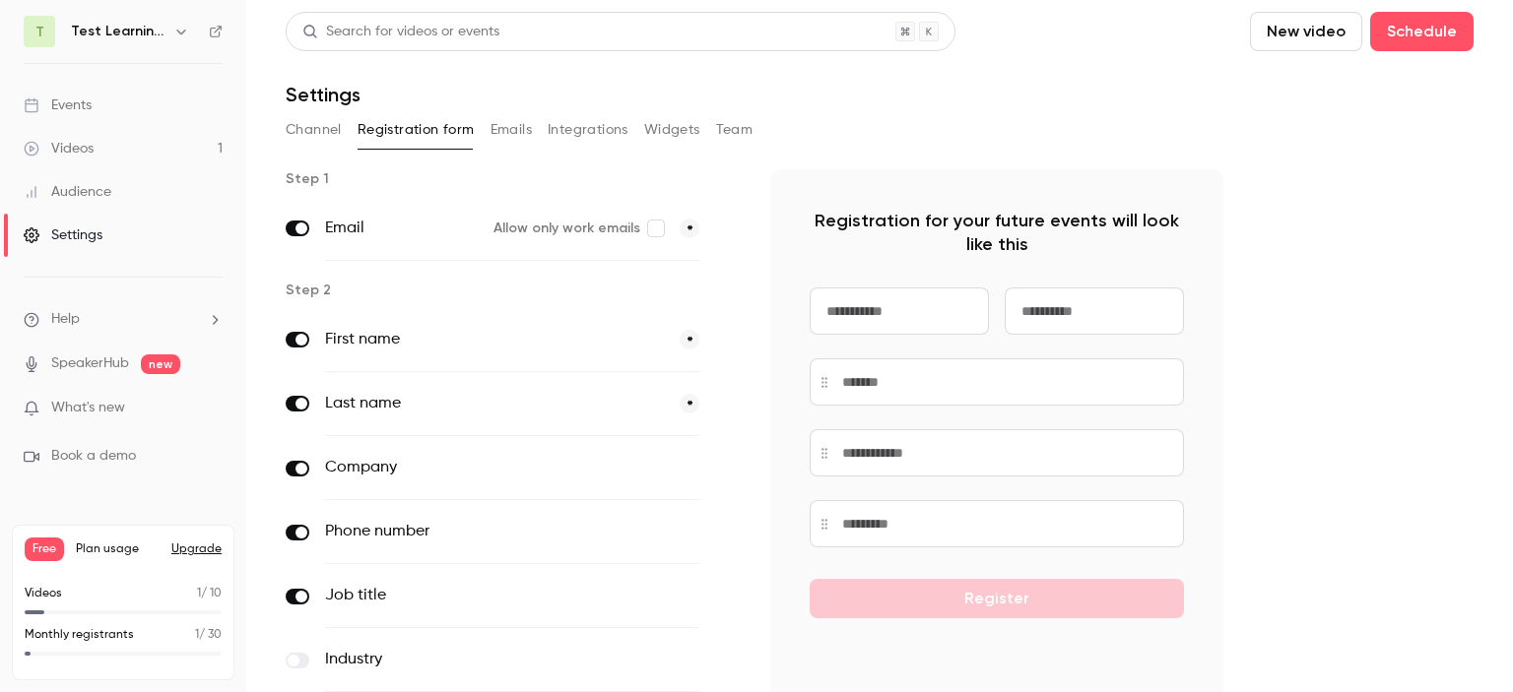
click at [490, 139] on button "Emails" at bounding box center [510, 130] width 41 height 32
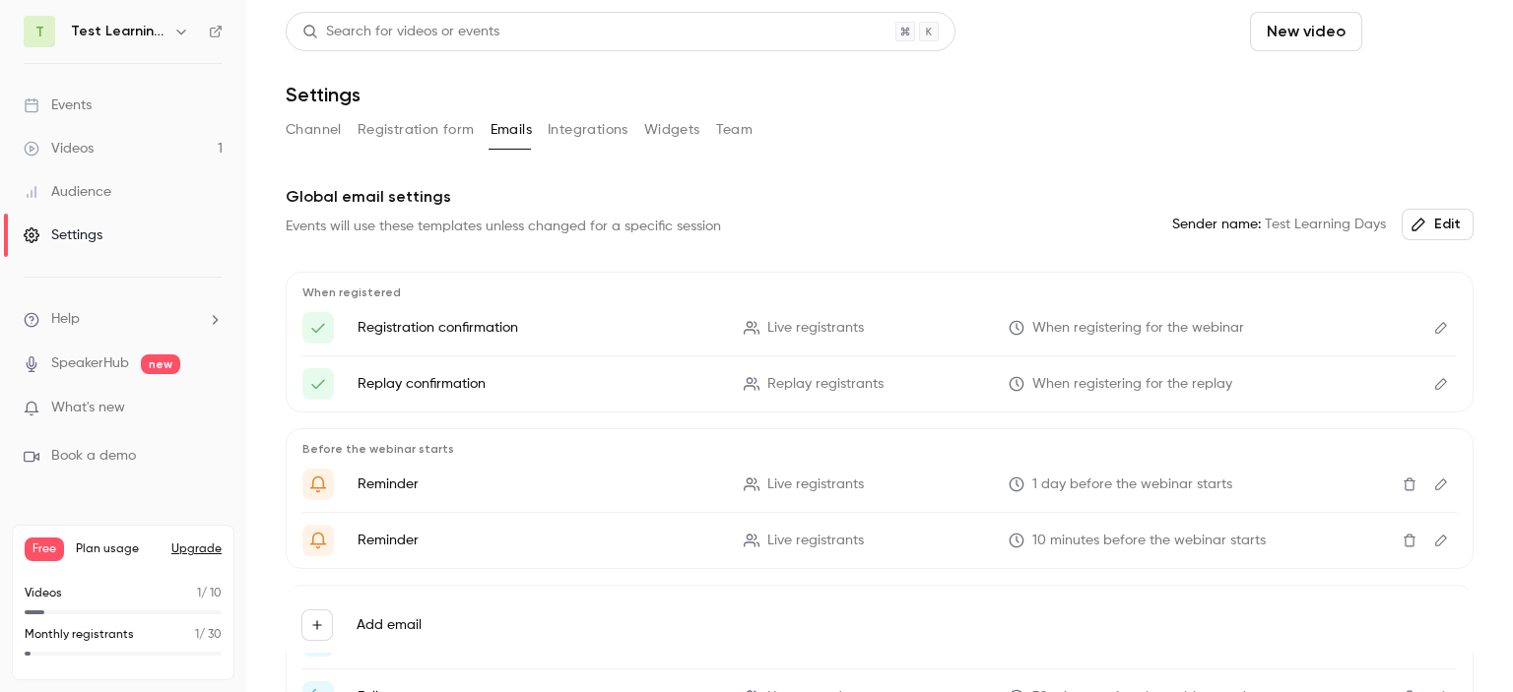
click at [1401, 40] on button "Schedule" at bounding box center [1421, 31] width 103 height 39
click at [127, 543] on div at bounding box center [756, 346] width 1513 height 692
click at [119, 547] on span "Plan usage" at bounding box center [118, 550] width 84 height 16
click at [75, 107] on div "Events" at bounding box center [58, 106] width 68 height 20
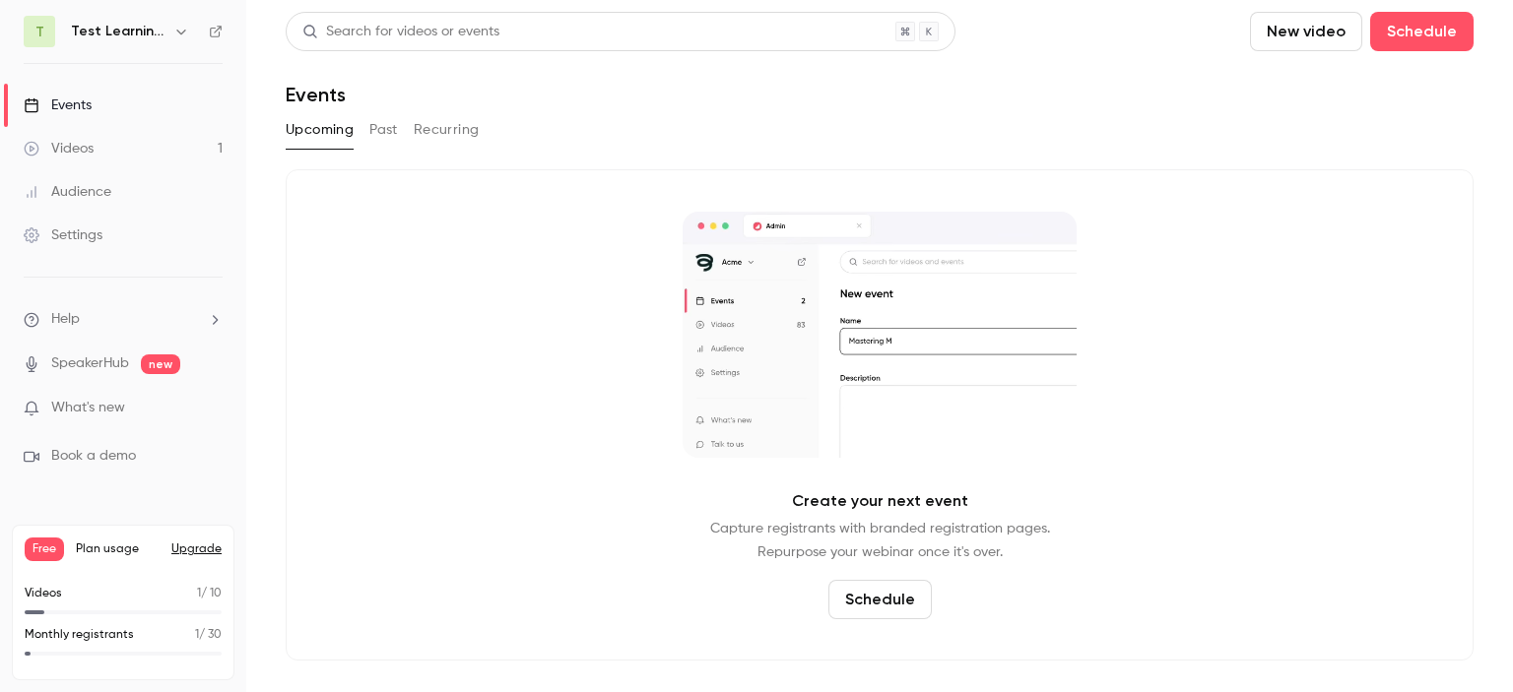
click at [898, 619] on div "Create your next event Capture registrants with branded registration pages. Rep…" at bounding box center [880, 414] width 1188 height 491
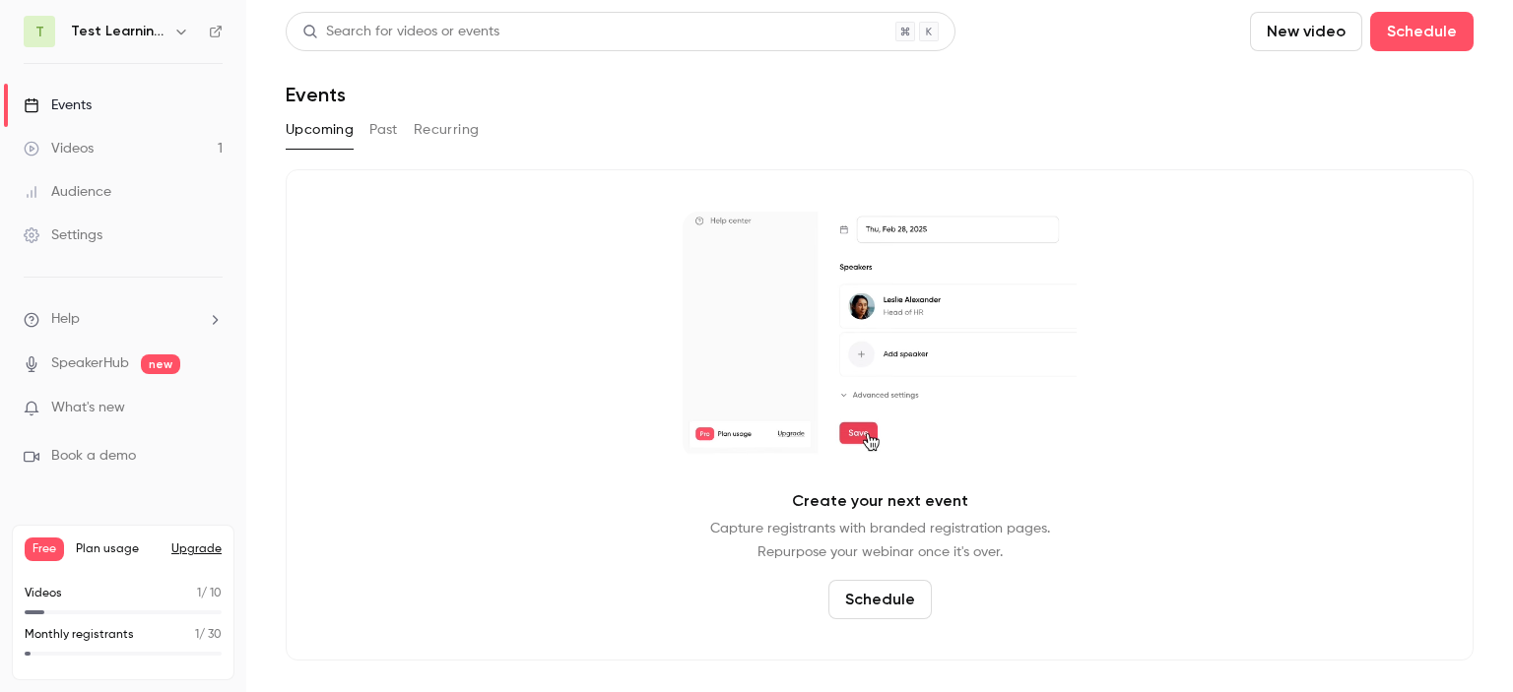
click at [884, 597] on button "Schedule" at bounding box center [879, 599] width 103 height 39
click at [917, 493] on div "One time event" at bounding box center [895, 494] width 150 height 20
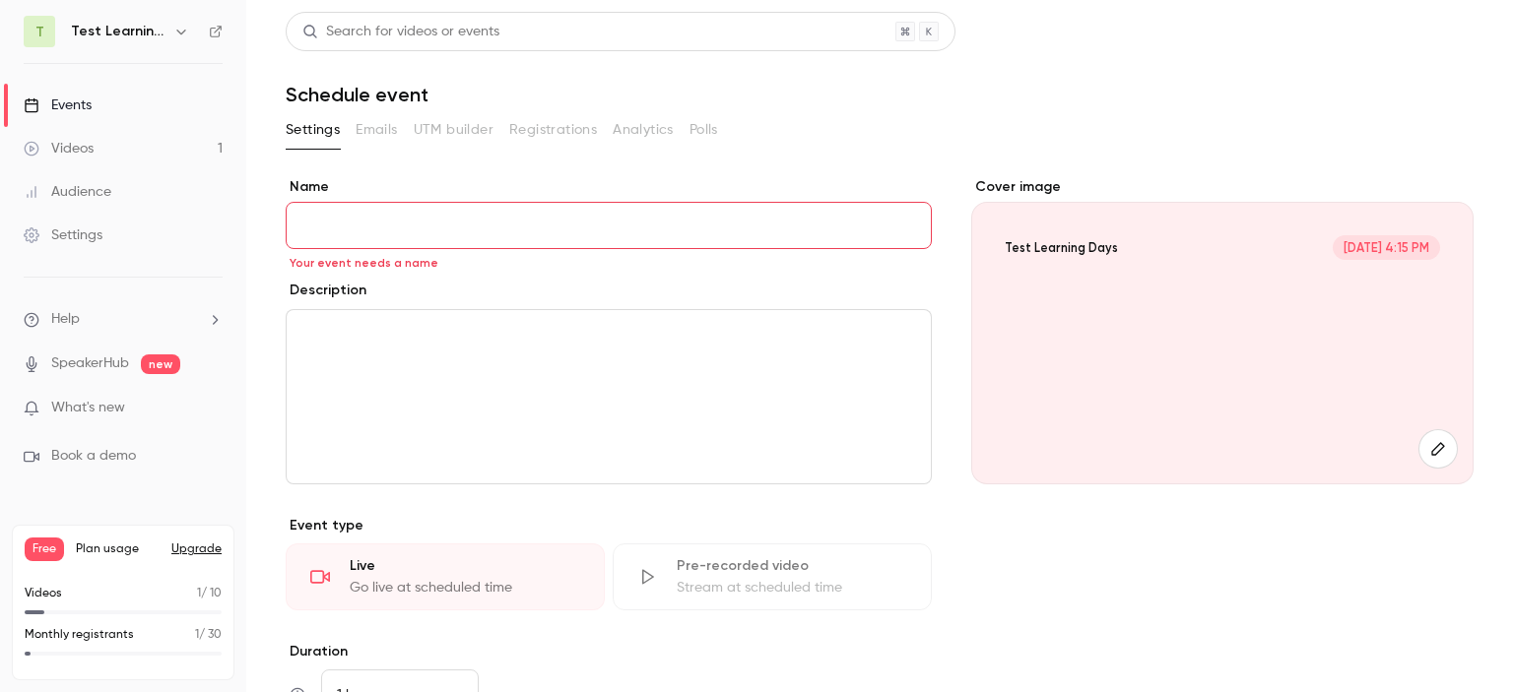
paste input "**********"
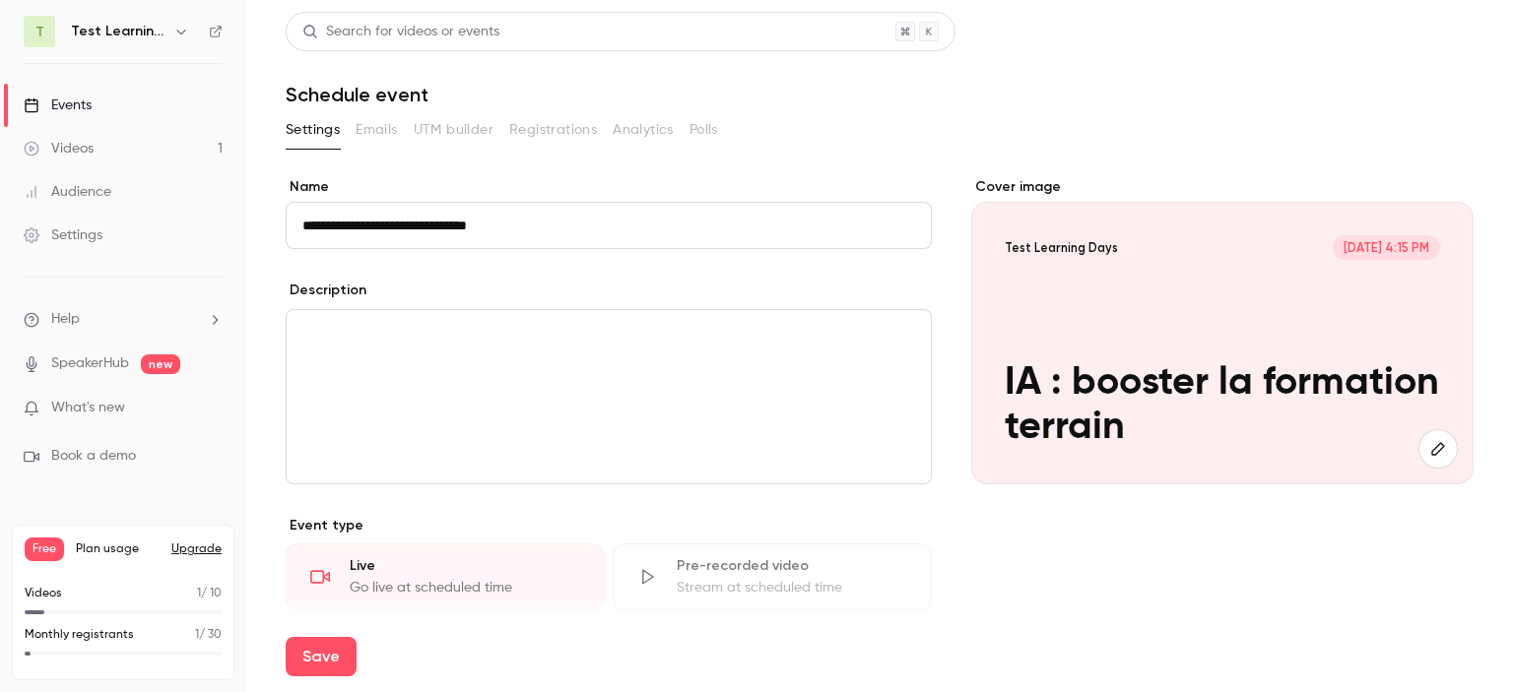
type input "**********"
click at [438, 359] on div "editor" at bounding box center [609, 396] width 644 height 173
click at [327, 649] on button "Save" at bounding box center [321, 656] width 71 height 39
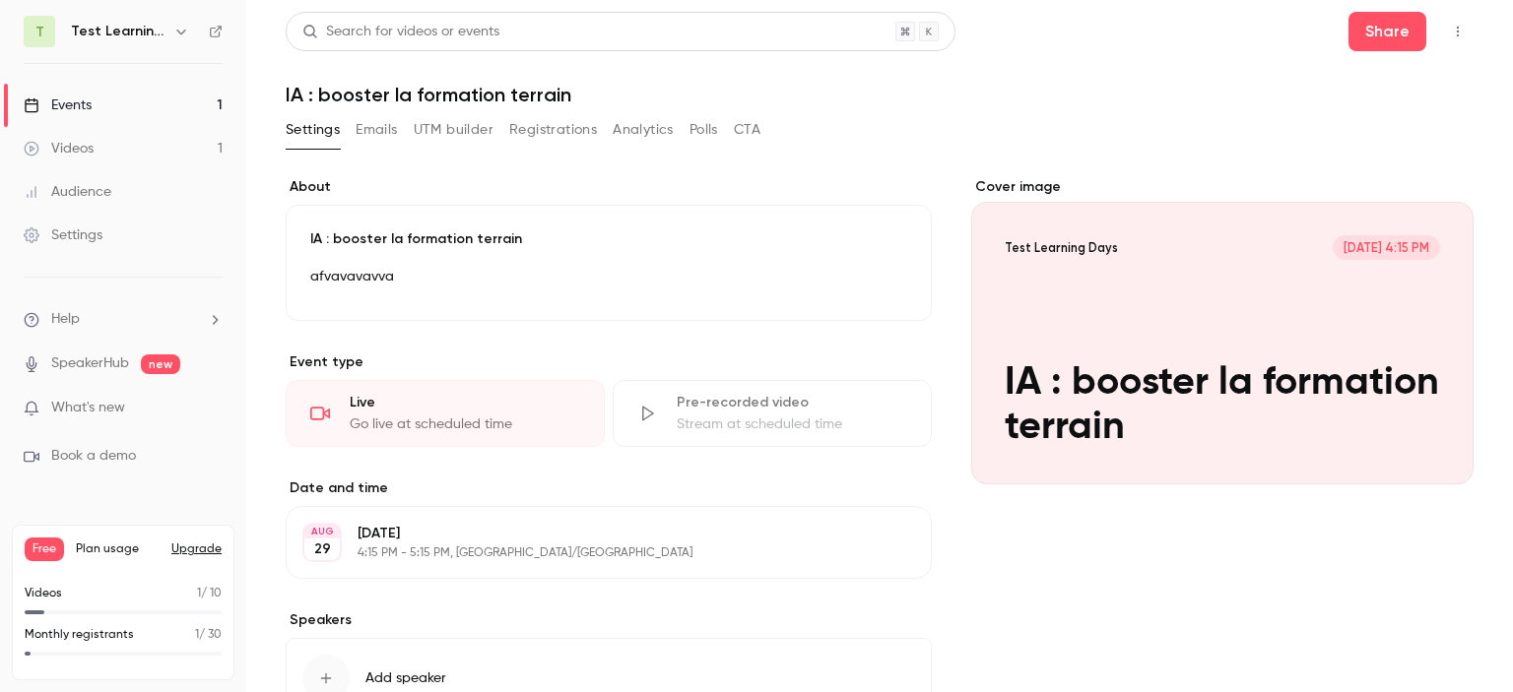
click at [468, 566] on div "AUG 29 Friday, August 29 4:15 PM - 5:15 PM, Europe/Paris Edit" at bounding box center [609, 542] width 646 height 73
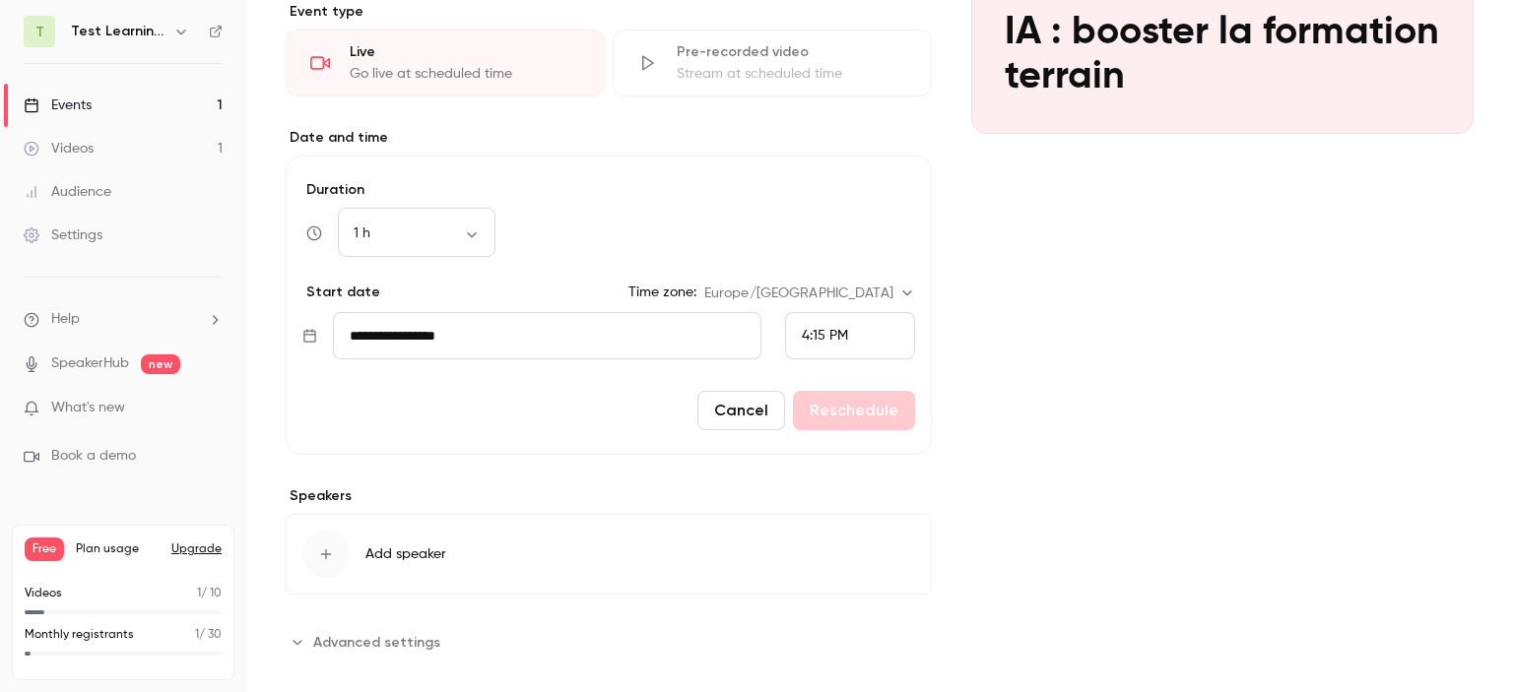
scroll to position [373, 0]
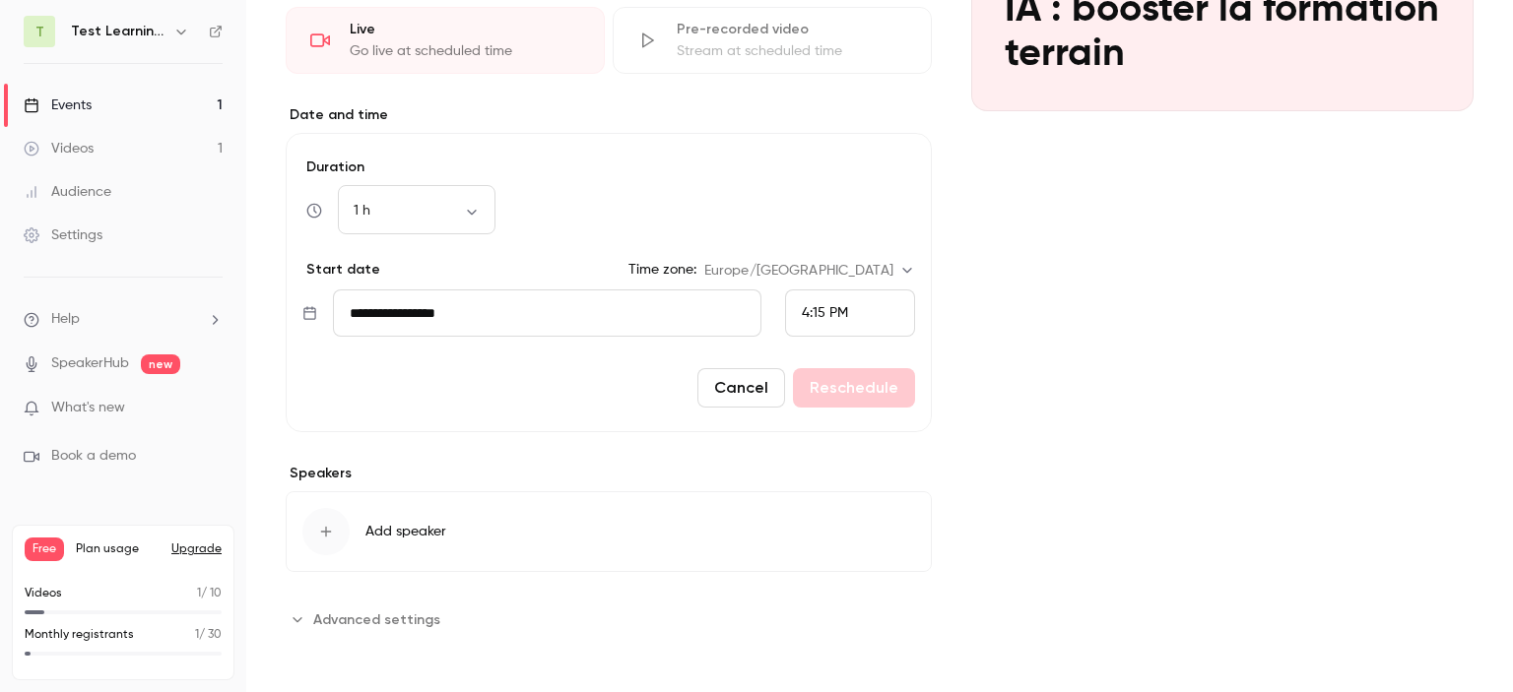
drag, startPoint x: 1512, startPoint y: 241, endPoint x: 644, endPoint y: 384, distance: 879.4
click at [1501, 476] on main "**********" at bounding box center [879, 346] width 1267 height 692
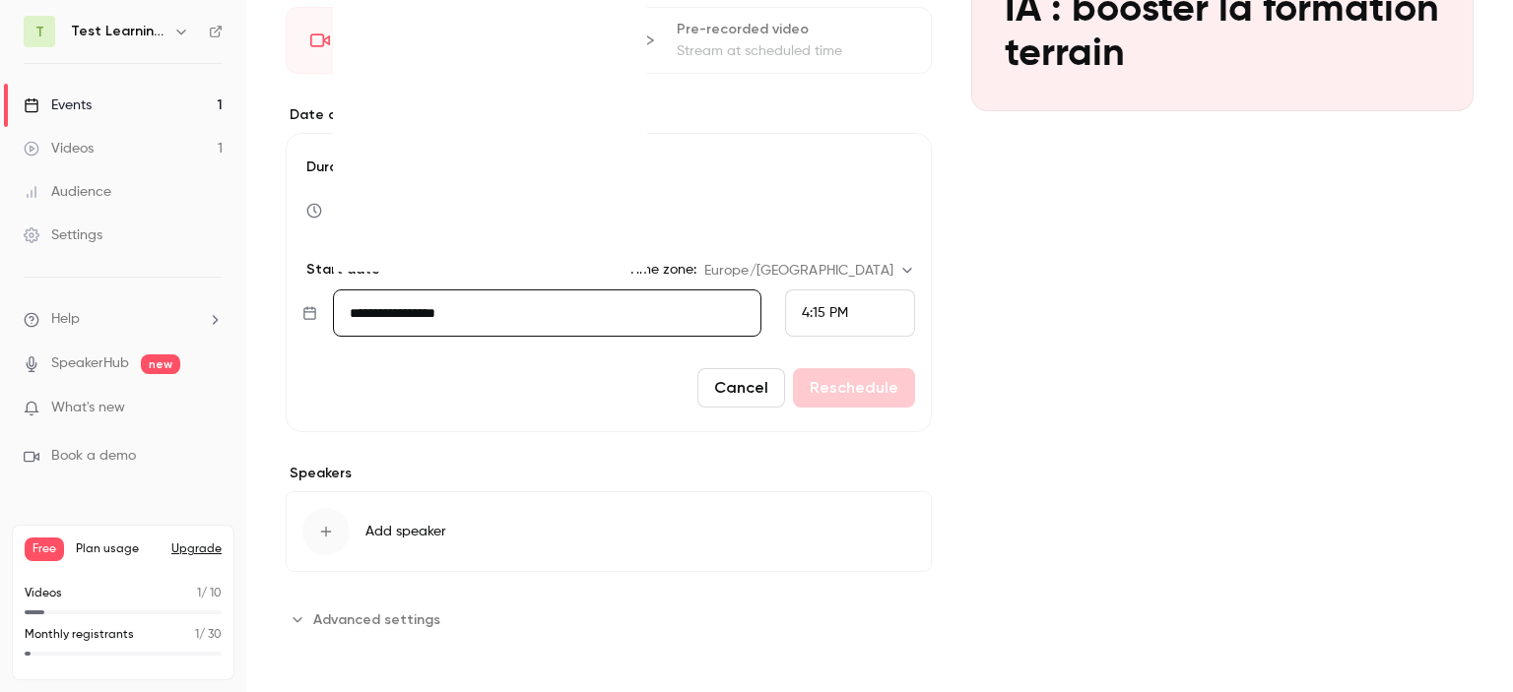
click at [457, 326] on input "**********" at bounding box center [547, 313] width 428 height 47
click at [615, 6] on icon "Move forward to switch to the next month." at bounding box center [619, 4] width 24 height 24
click at [416, 105] on div "7" at bounding box center [416, 113] width 31 height 30
type input "**********"
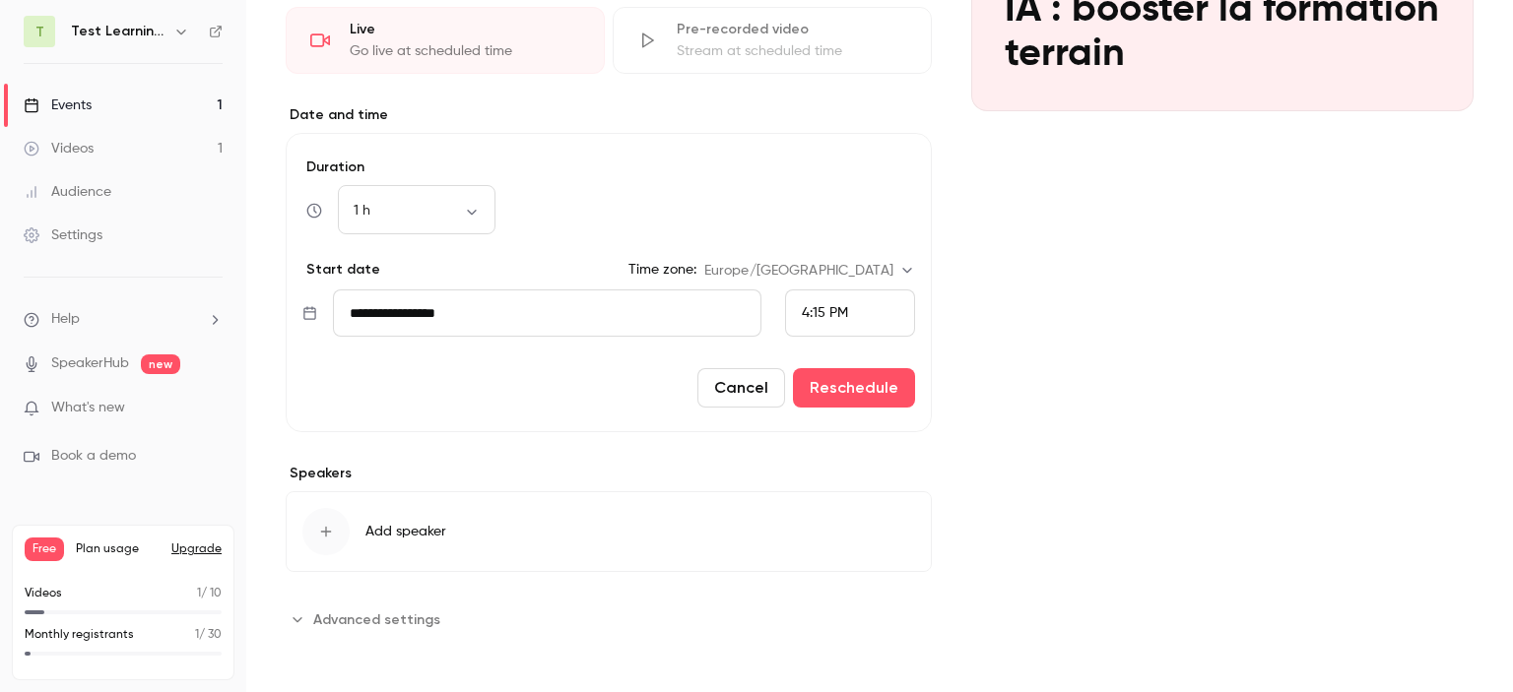
click at [874, 314] on div "4:15 PM" at bounding box center [850, 313] width 130 height 47
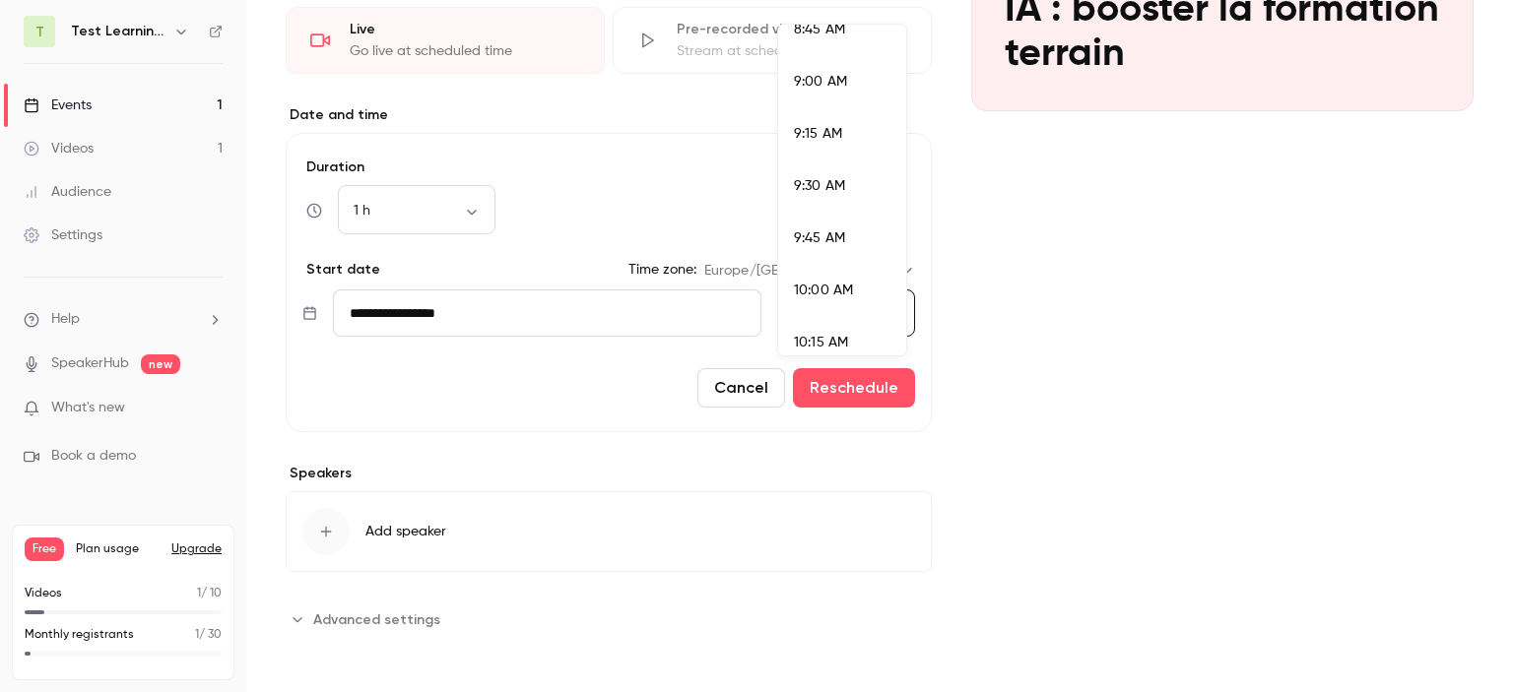
click at [822, 302] on li "10:00 AM" at bounding box center [842, 291] width 128 height 52
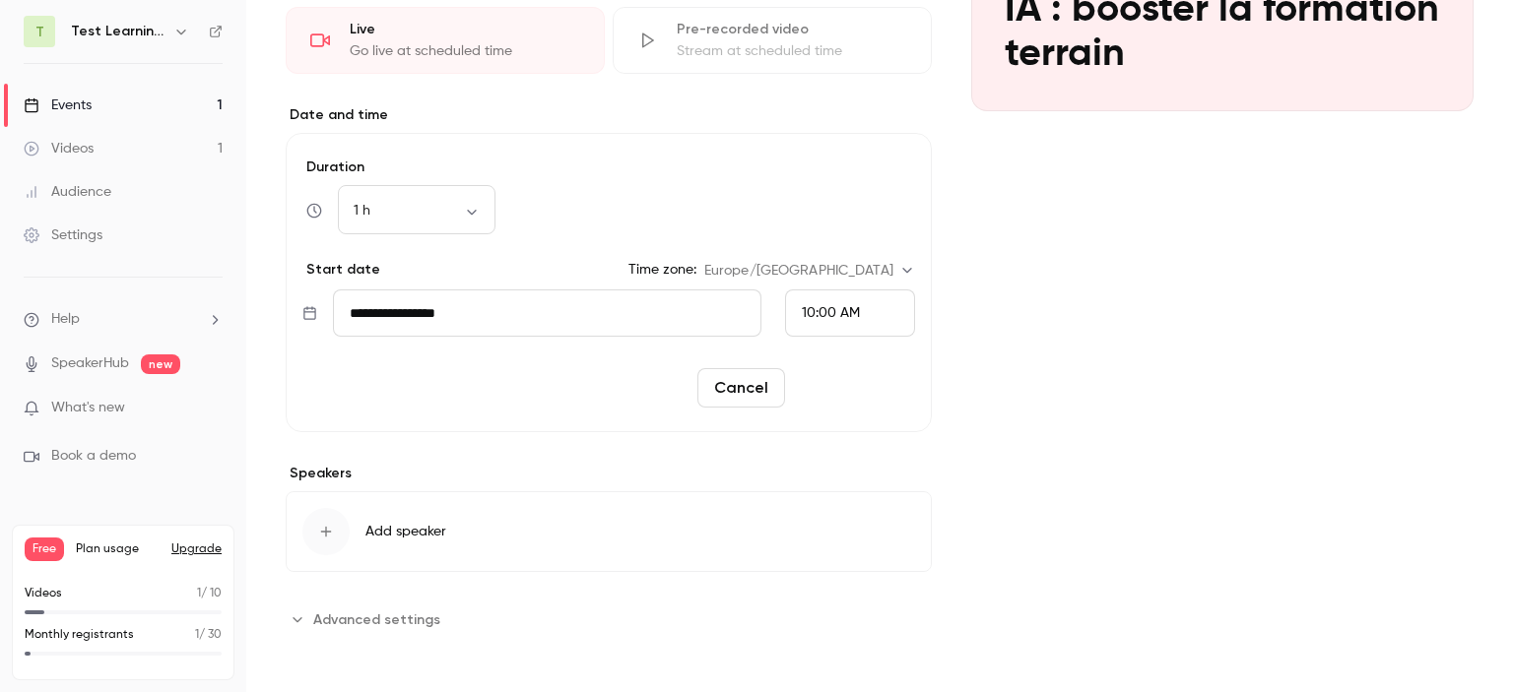
click at [861, 390] on button "Reschedule" at bounding box center [854, 387] width 122 height 39
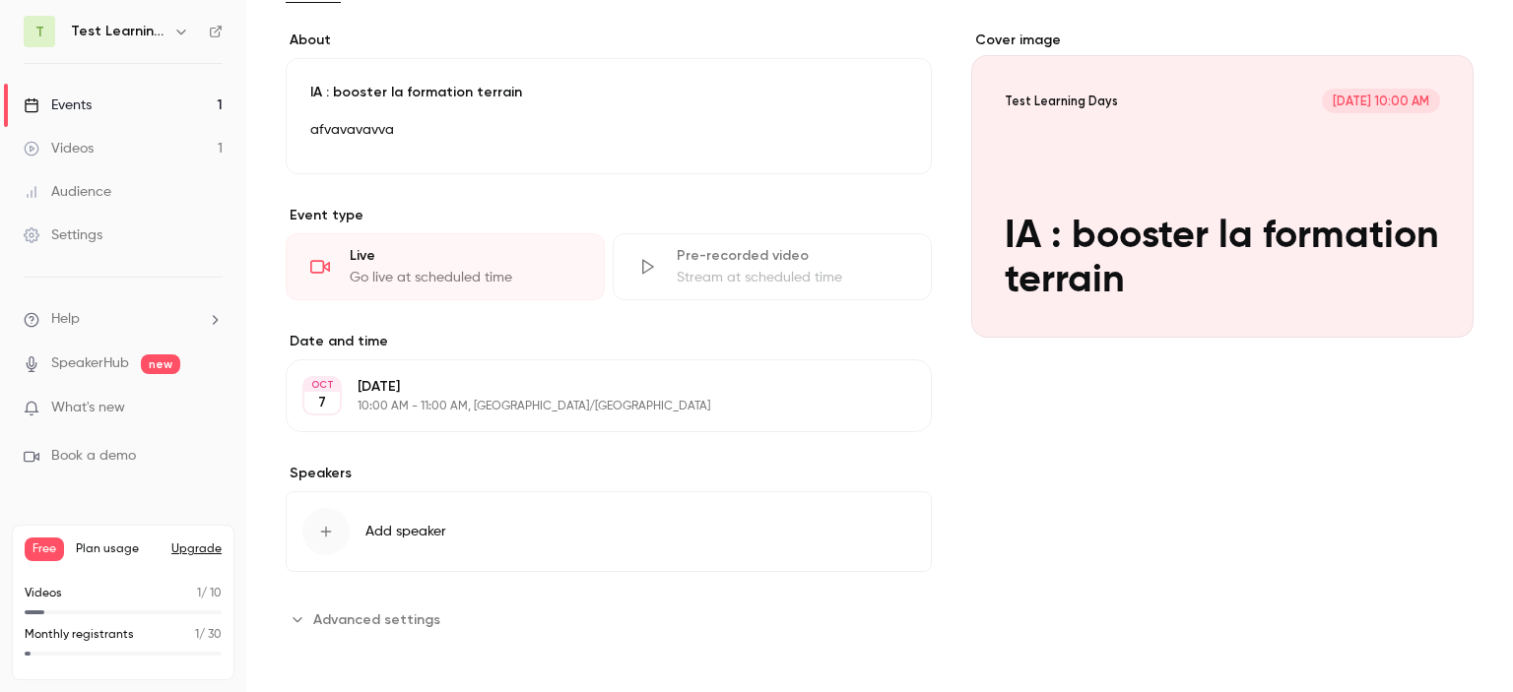
click at [417, 535] on span "Add speaker" at bounding box center [405, 532] width 81 height 20
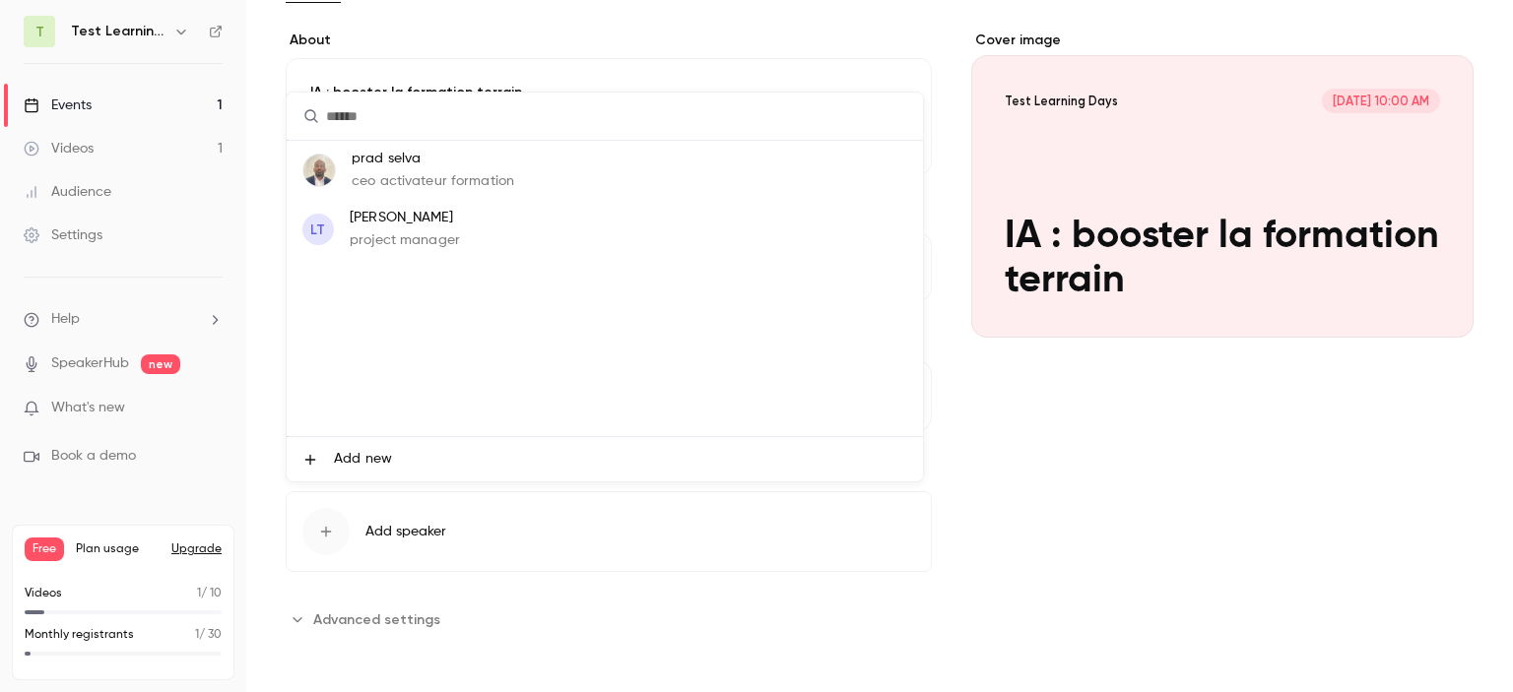
click at [358, 459] on span "Add new" at bounding box center [363, 459] width 58 height 21
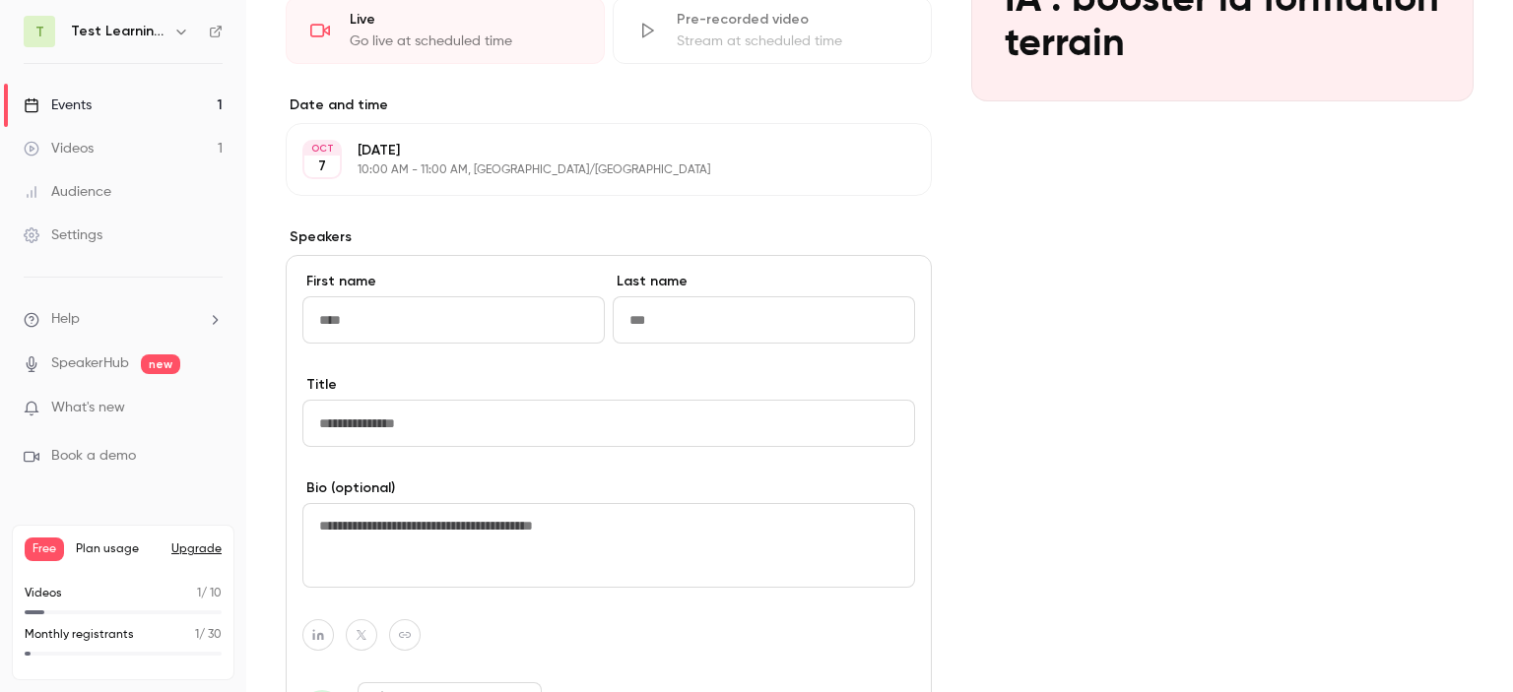
scroll to position [385, 0]
type input "******"
type input "*"
type input "***"
type input "*********"
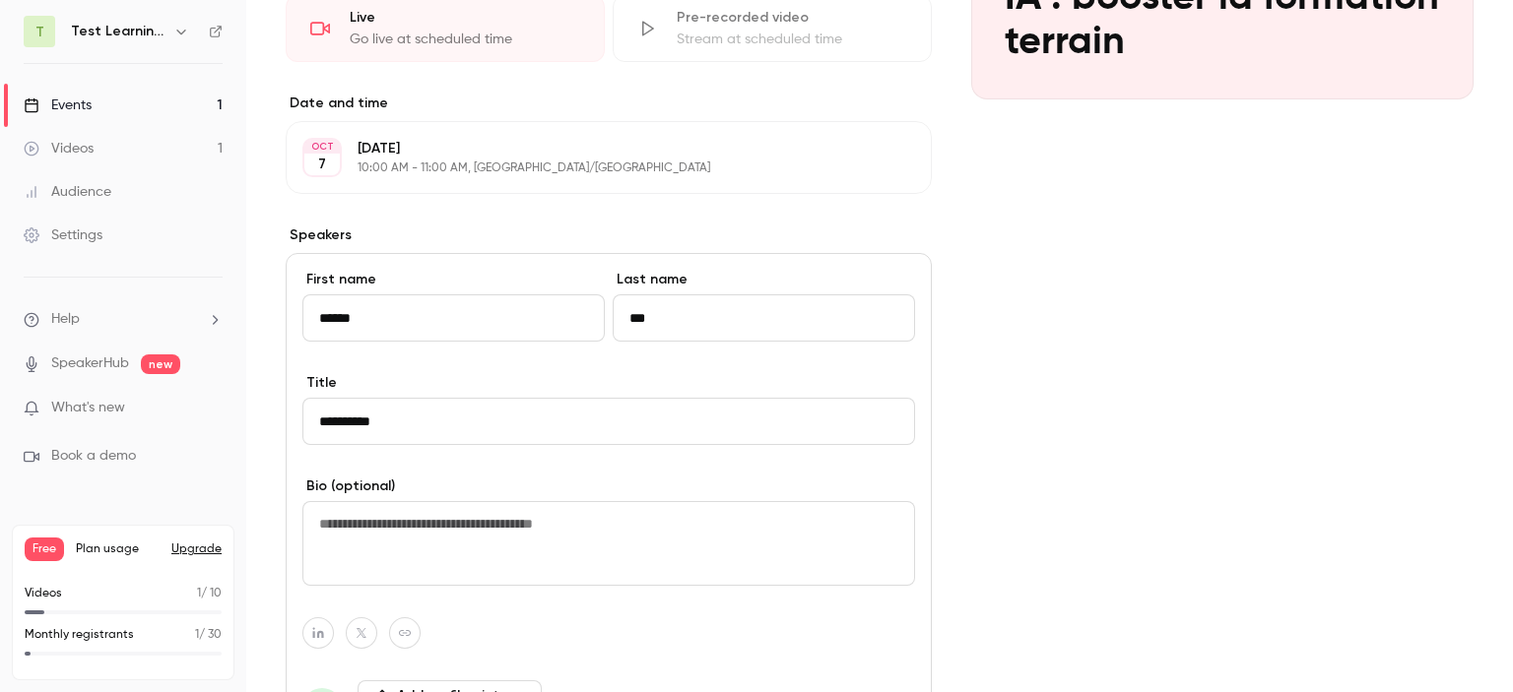
click at [449, 553] on textarea at bounding box center [608, 543] width 613 height 85
type textarea "*"
type textarea "**********"
click at [525, 641] on div at bounding box center [608, 634] width 613 height 32
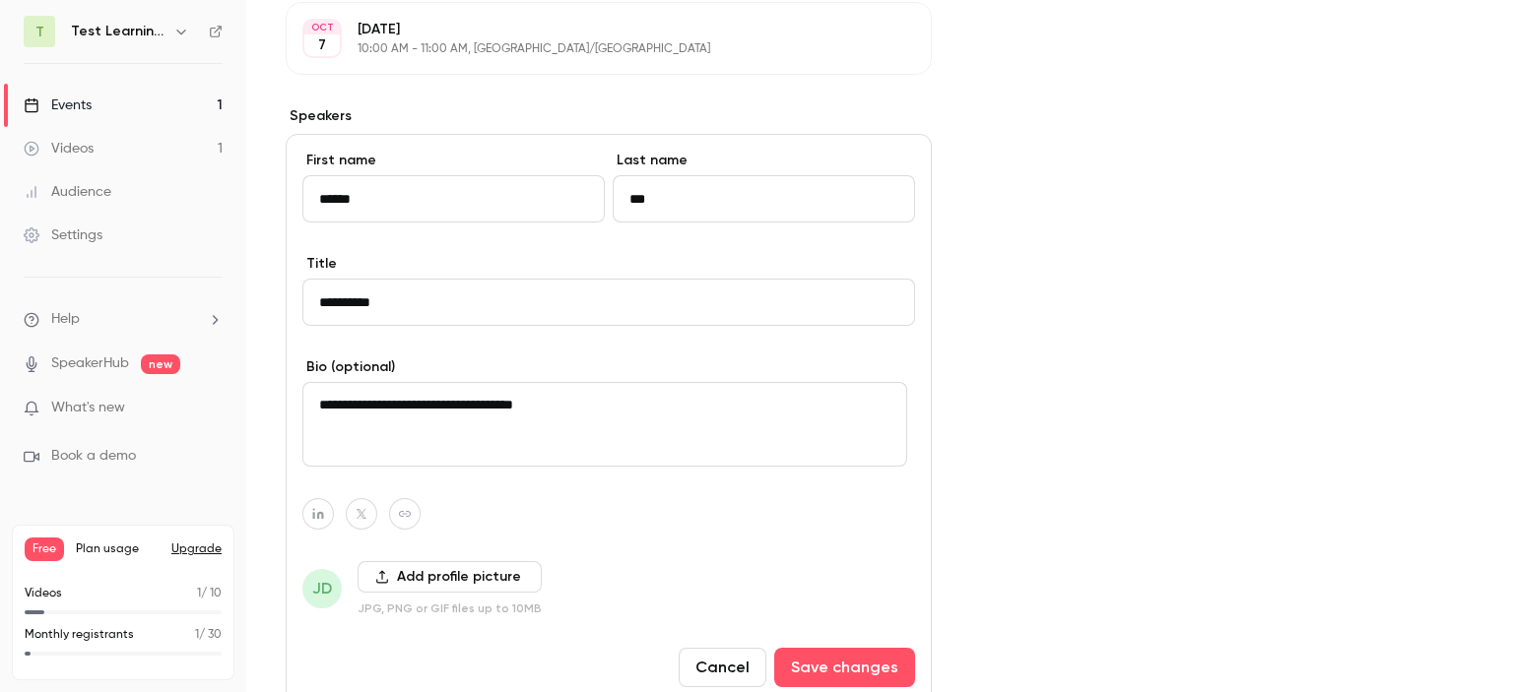
scroll to position [553, 0]
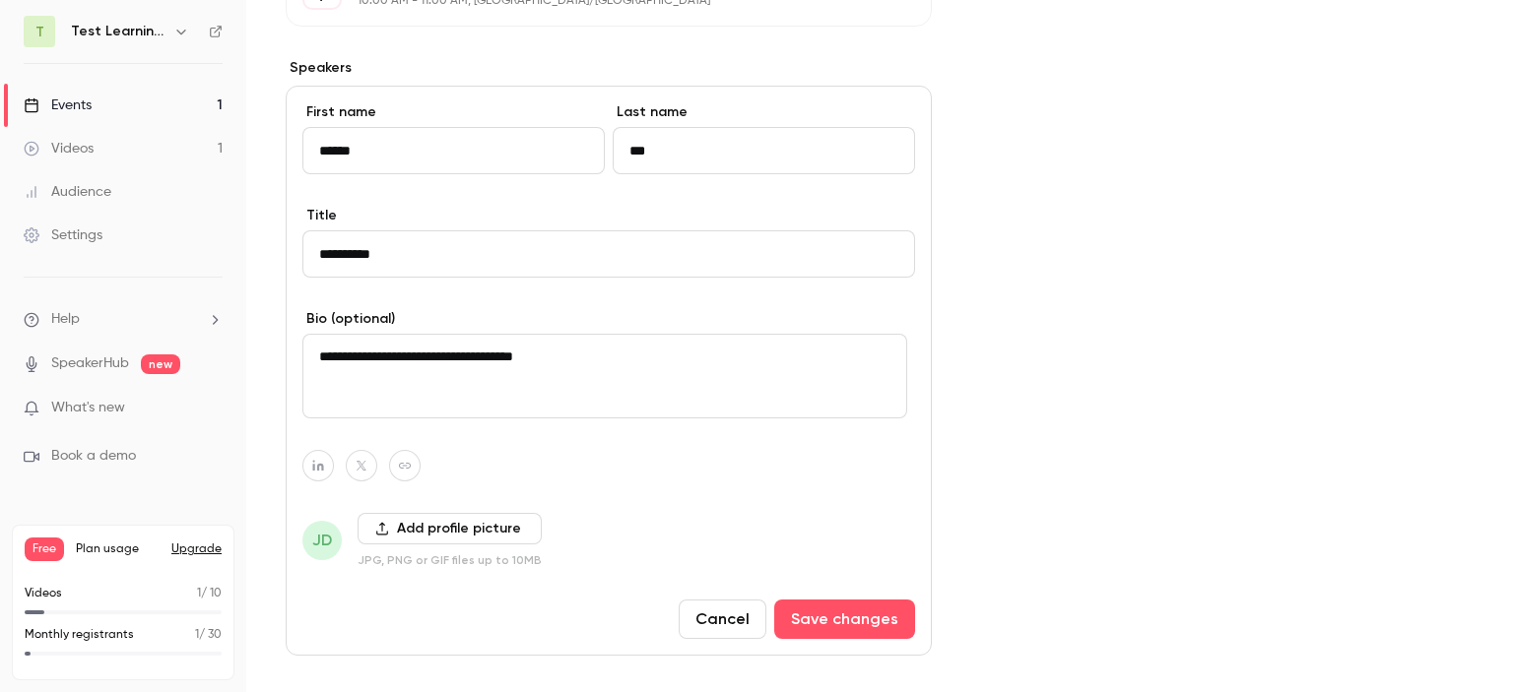
drag, startPoint x: 1512, startPoint y: 312, endPoint x: 1476, endPoint y: 386, distance: 81.9
click at [1512, 396] on main "**********" at bounding box center [879, 346] width 1267 height 692
click at [414, 523] on button "Add profile picture" at bounding box center [450, 529] width 184 height 32
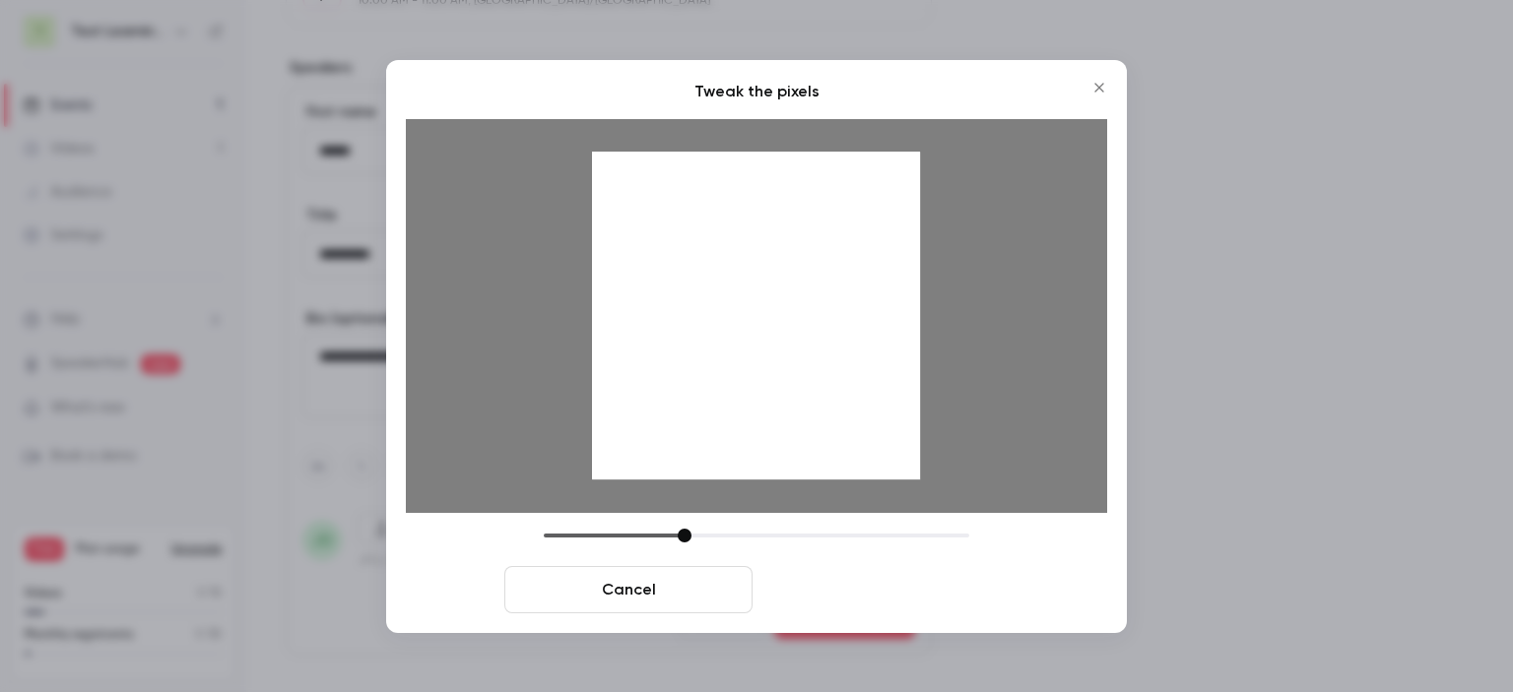
click at [894, 594] on button "Crop and save" at bounding box center [884, 589] width 248 height 47
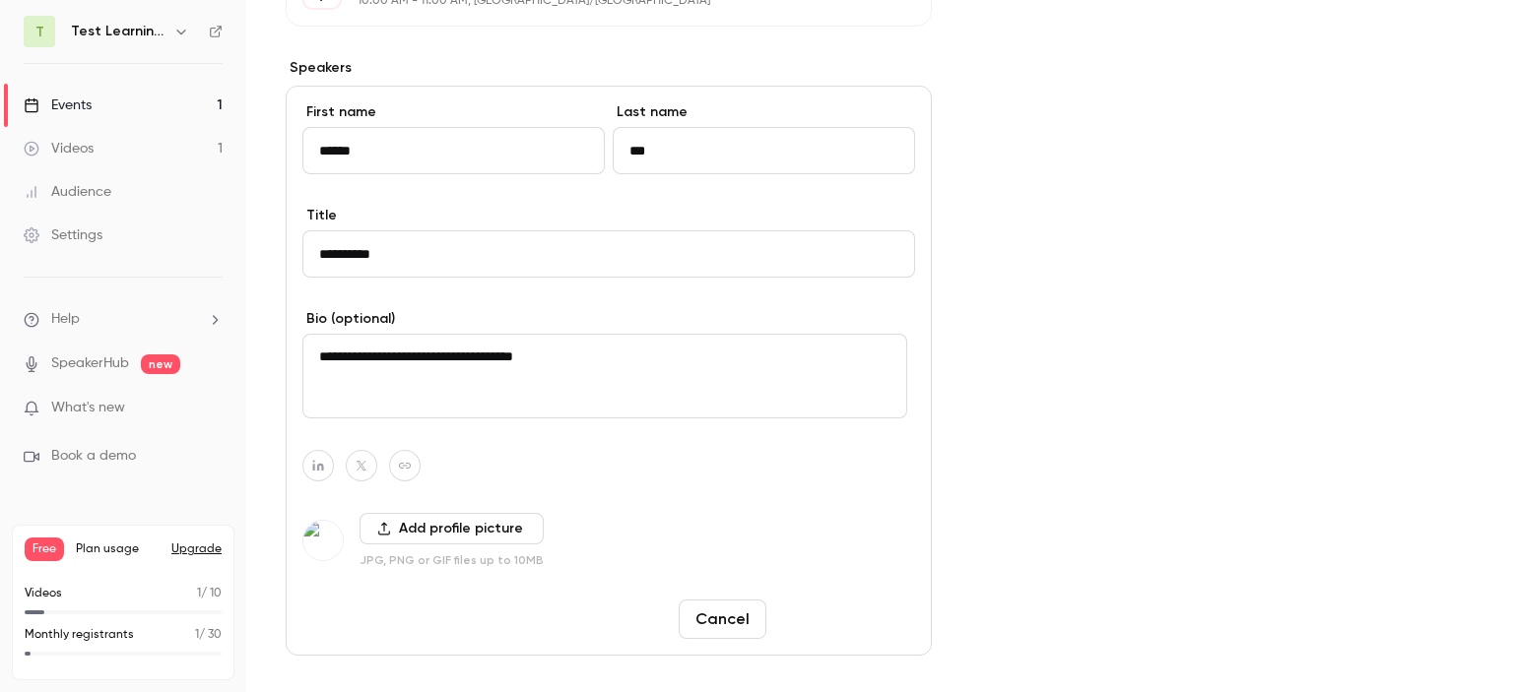
click at [873, 602] on button "Save changes" at bounding box center [844, 619] width 141 height 39
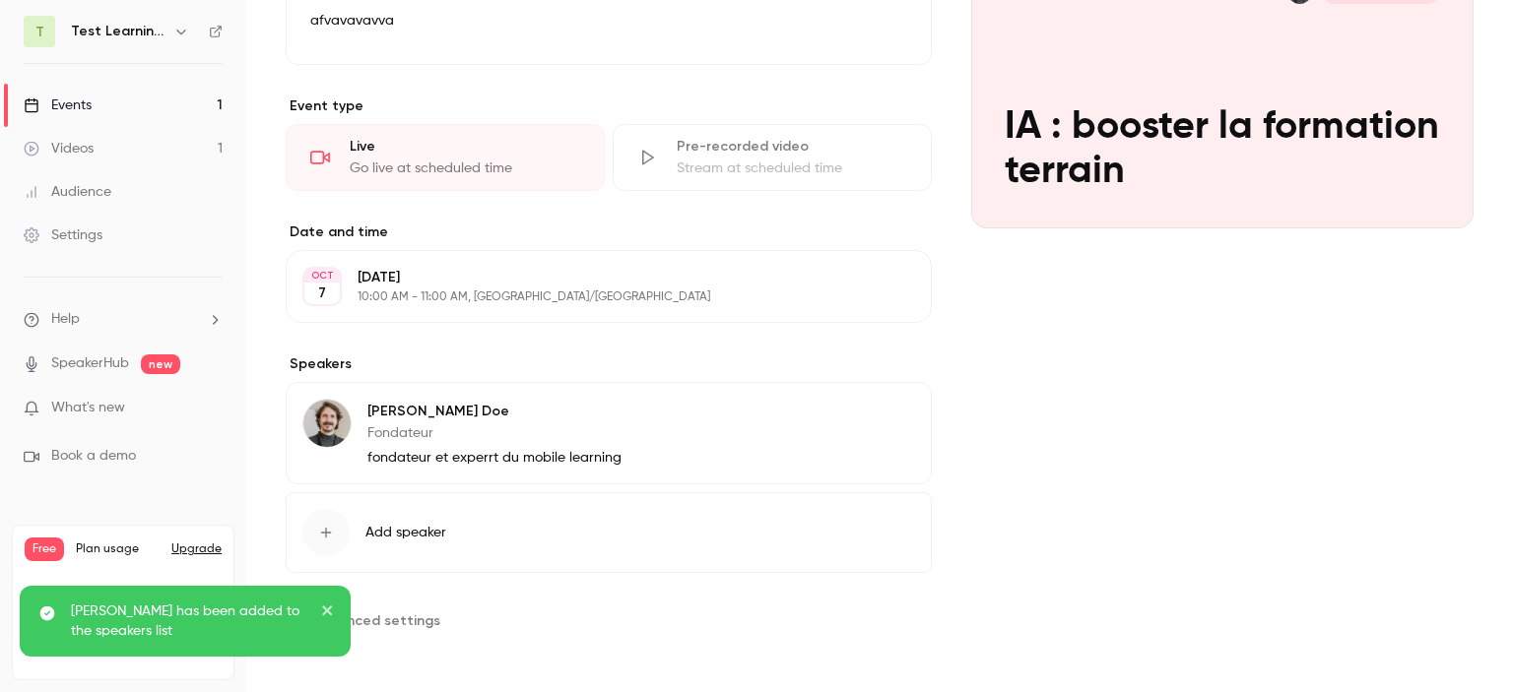
drag, startPoint x: 1512, startPoint y: 284, endPoint x: 549, endPoint y: 610, distance: 1016.9
click at [1510, 397] on main "**********" at bounding box center [879, 346] width 1267 height 692
click at [422, 617] on span "Advanced settings" at bounding box center [376, 621] width 127 height 21
click at [323, 610] on icon "close" at bounding box center [328, 611] width 14 height 16
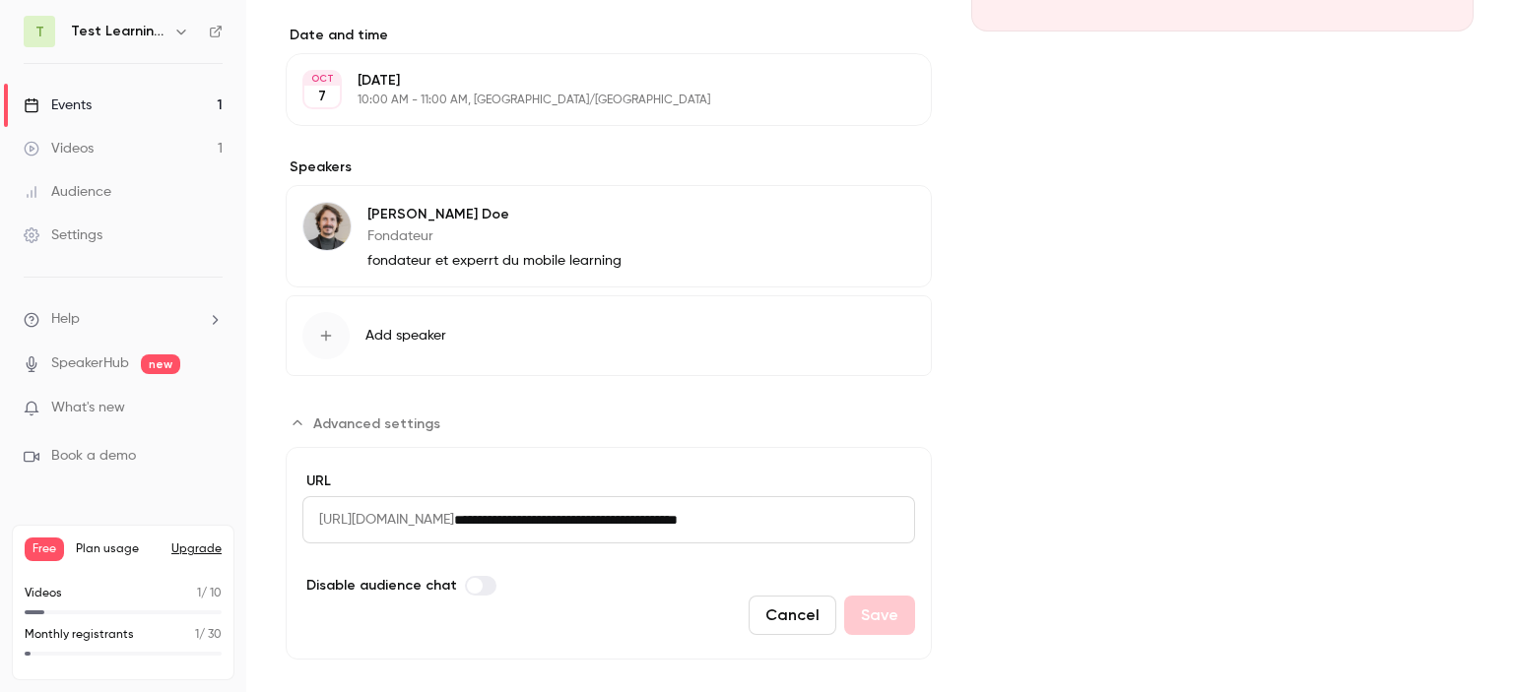
scroll to position [477, 0]
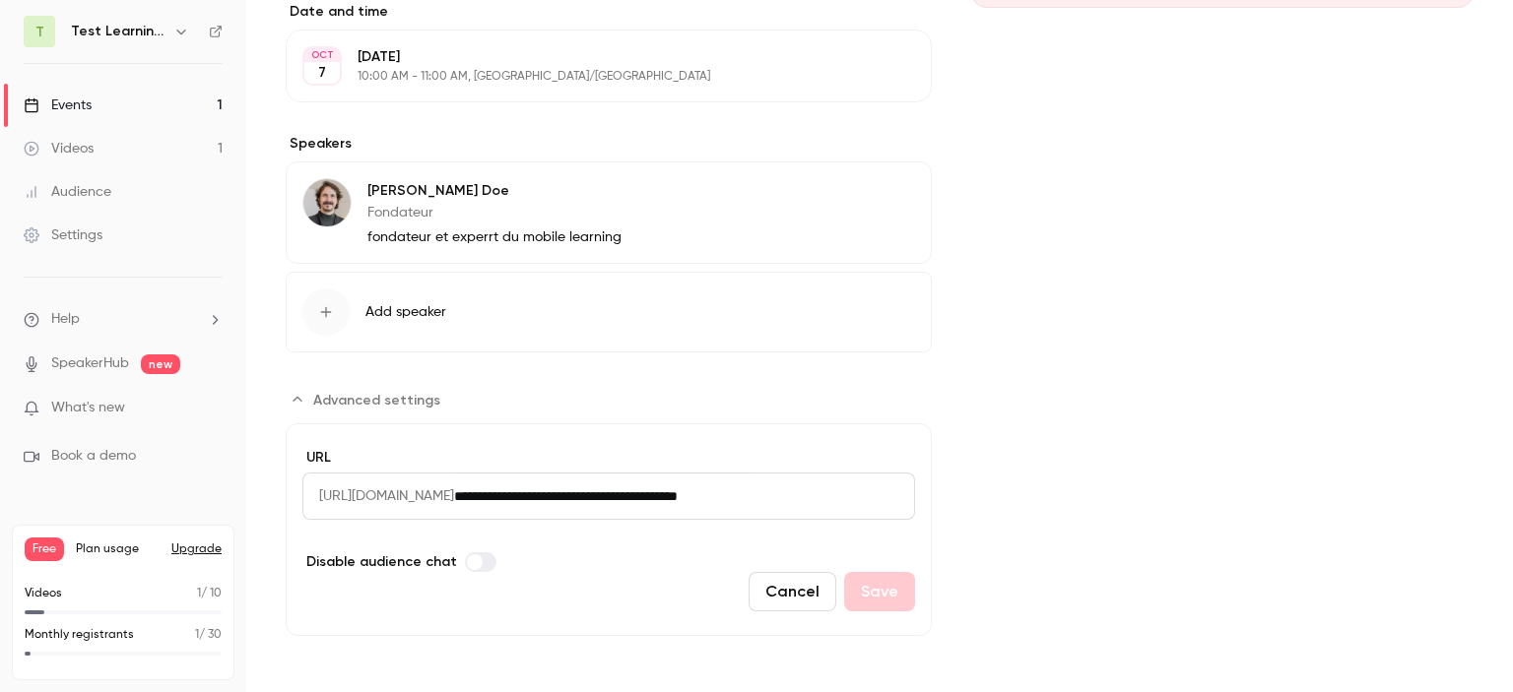
drag, startPoint x: 1512, startPoint y: 330, endPoint x: 1512, endPoint y: 519, distance: 189.1
click at [1512, 519] on main "**********" at bounding box center [879, 346] width 1267 height 692
click at [728, 496] on input "**********" at bounding box center [684, 496] width 461 height 47
click at [454, 491] on span "https://watch.getcontrast.io/register/" at bounding box center [378, 496] width 152 height 47
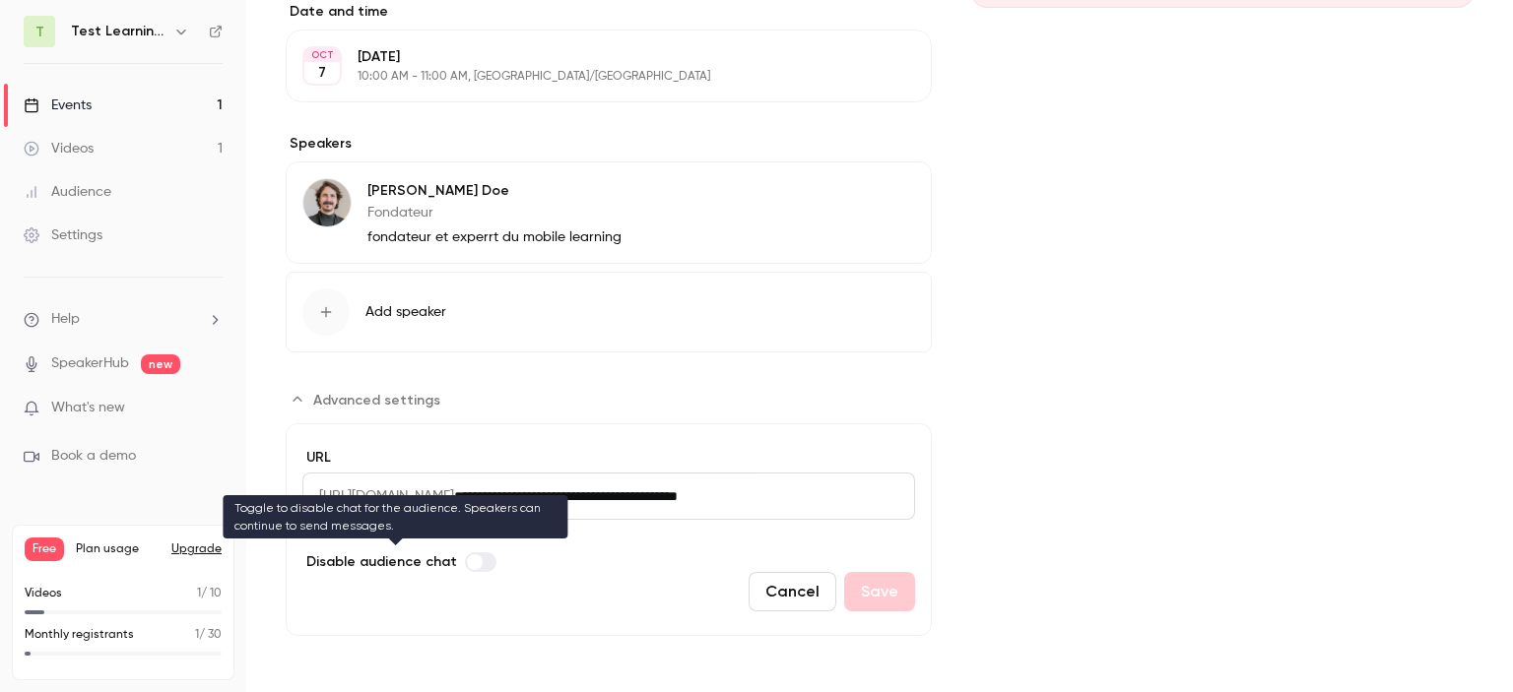
click at [473, 558] on span "Advanced settings" at bounding box center [475, 562] width 16 height 16
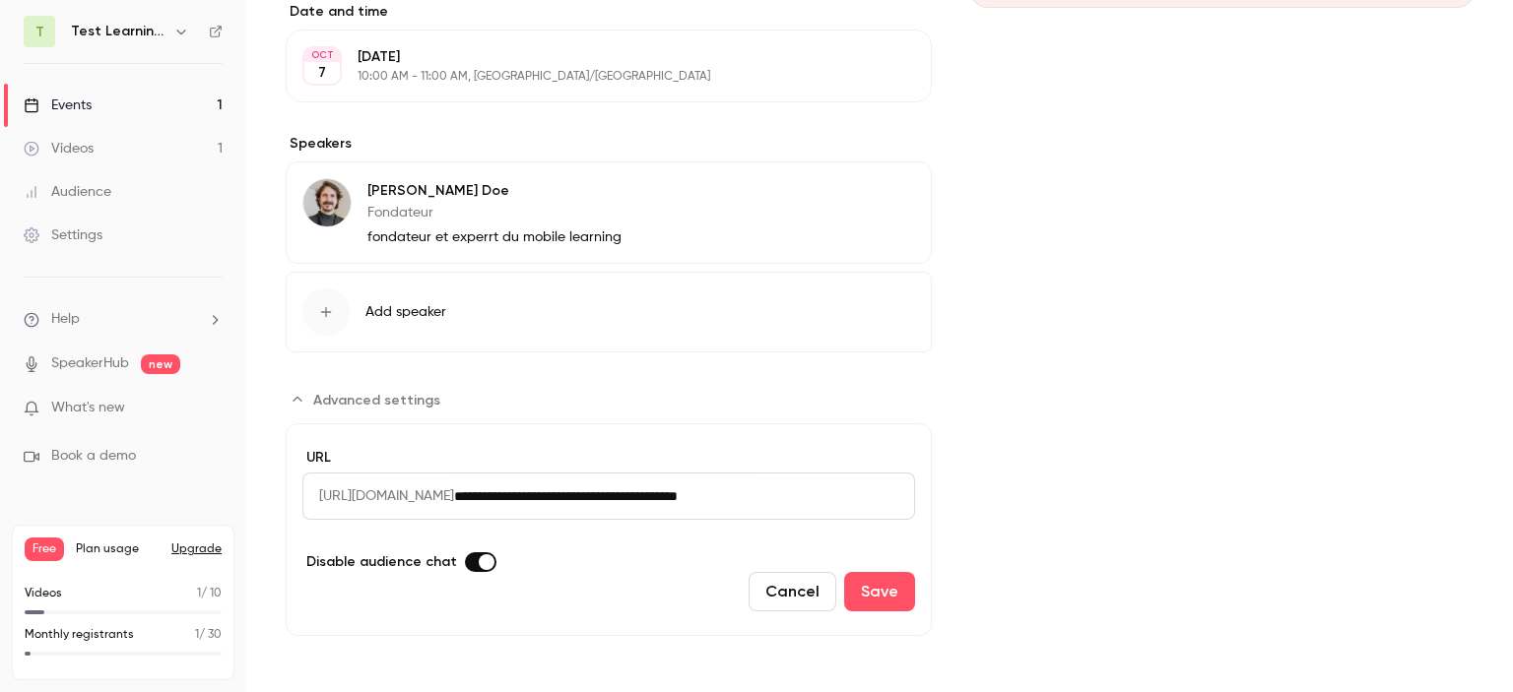
click at [481, 561] on span "Advanced settings" at bounding box center [487, 562] width 16 height 16
click at [882, 583] on div "Cancel Save" at bounding box center [608, 591] width 613 height 39
click at [762, 608] on button "Cancel" at bounding box center [793, 591] width 88 height 39
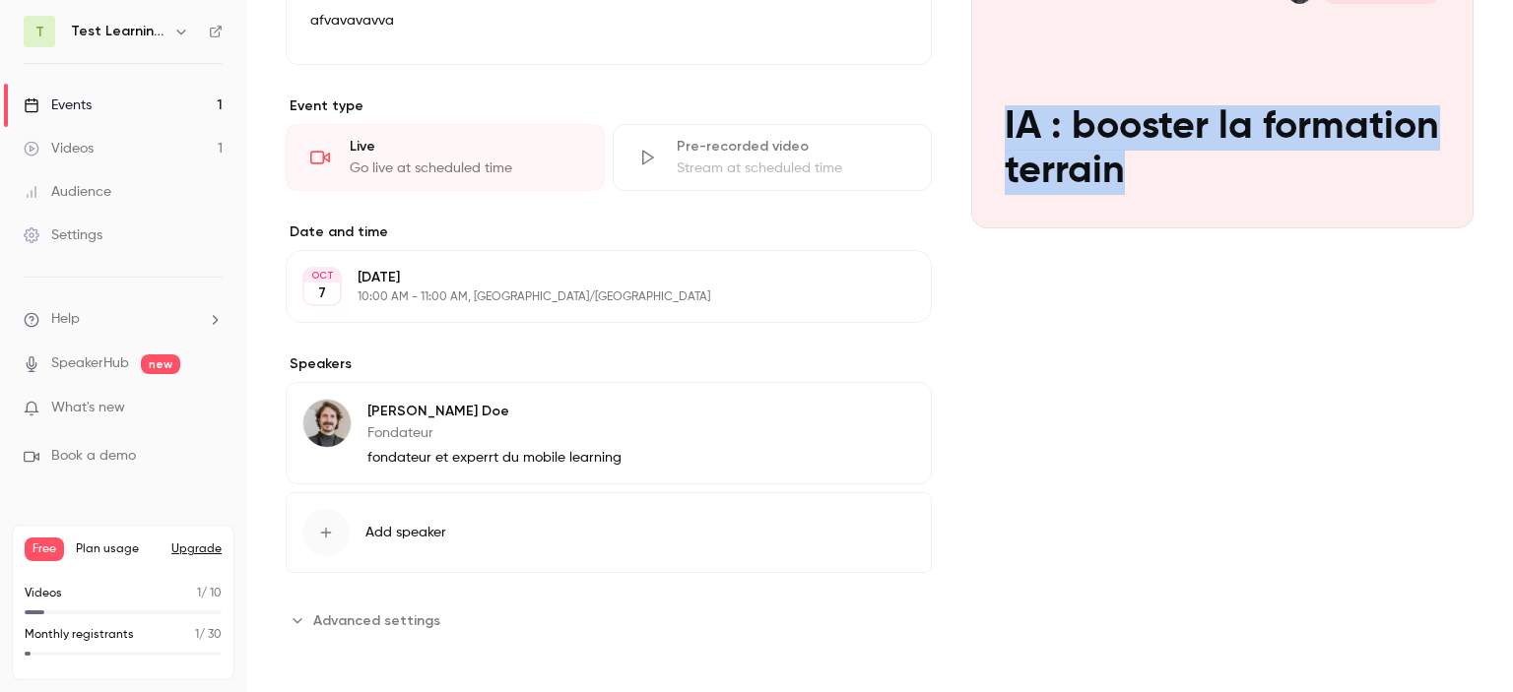
scroll to position [0, 0]
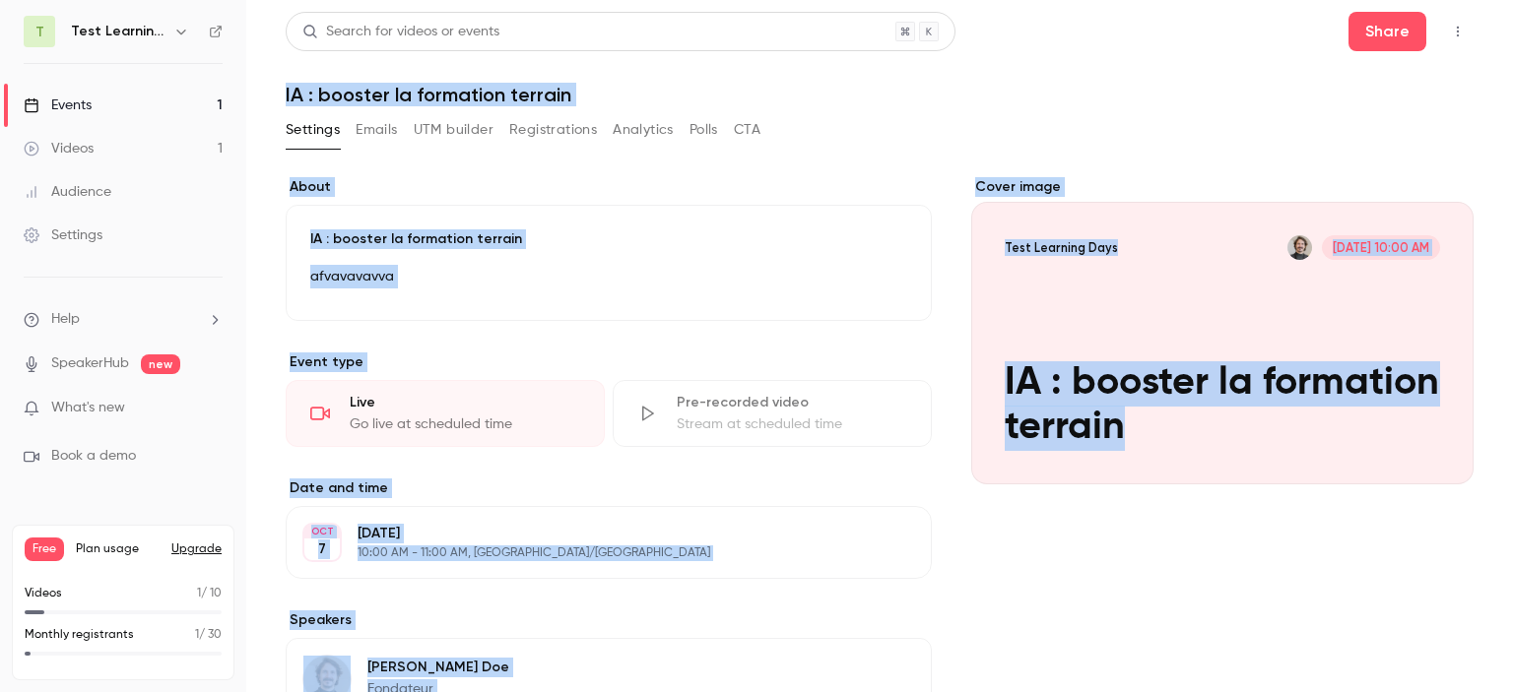
drag, startPoint x: 1512, startPoint y: 315, endPoint x: 1504, endPoint y: 27, distance: 288.7
click at [1504, 27] on main "**********" at bounding box center [879, 346] width 1267 height 692
click at [386, 133] on button "Emails" at bounding box center [376, 130] width 41 height 32
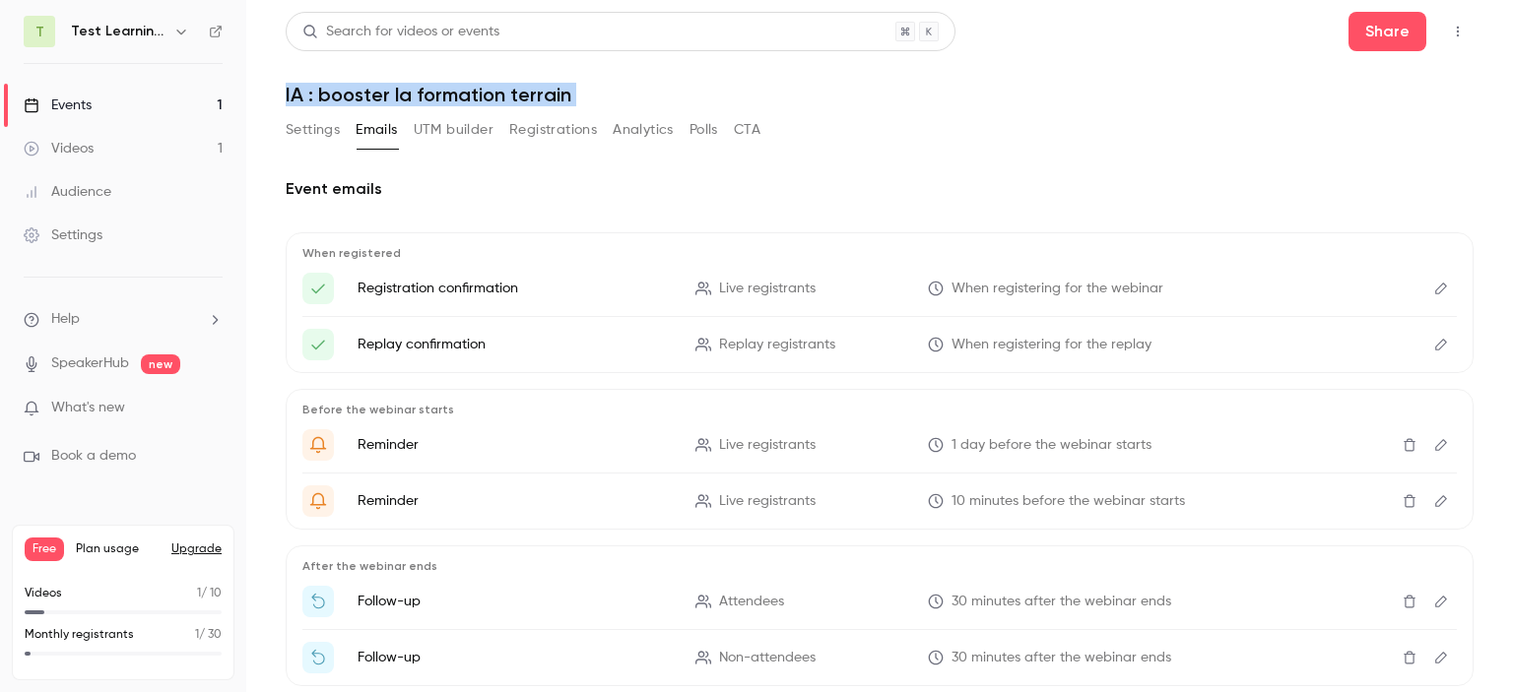
click at [457, 119] on button "UTM builder" at bounding box center [454, 130] width 80 height 32
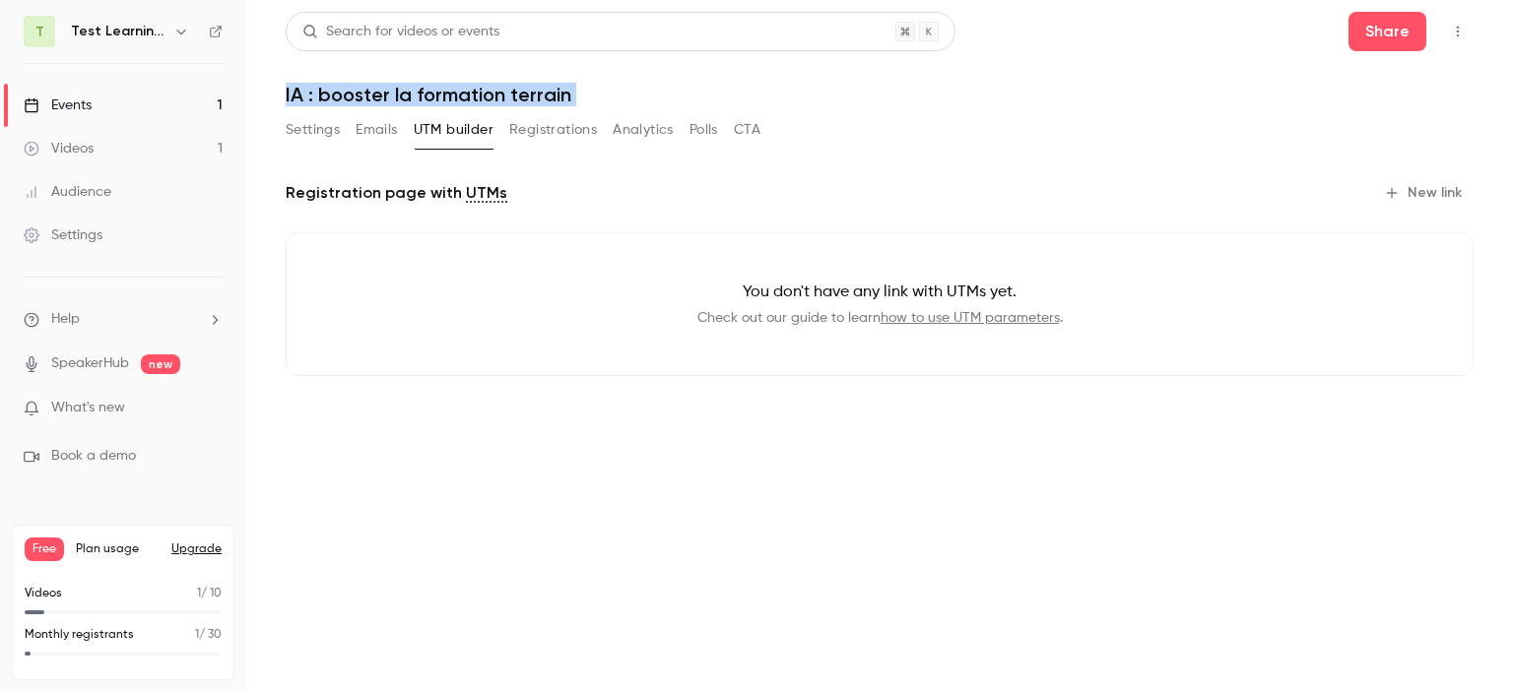
click at [551, 121] on button "Registrations" at bounding box center [553, 130] width 88 height 32
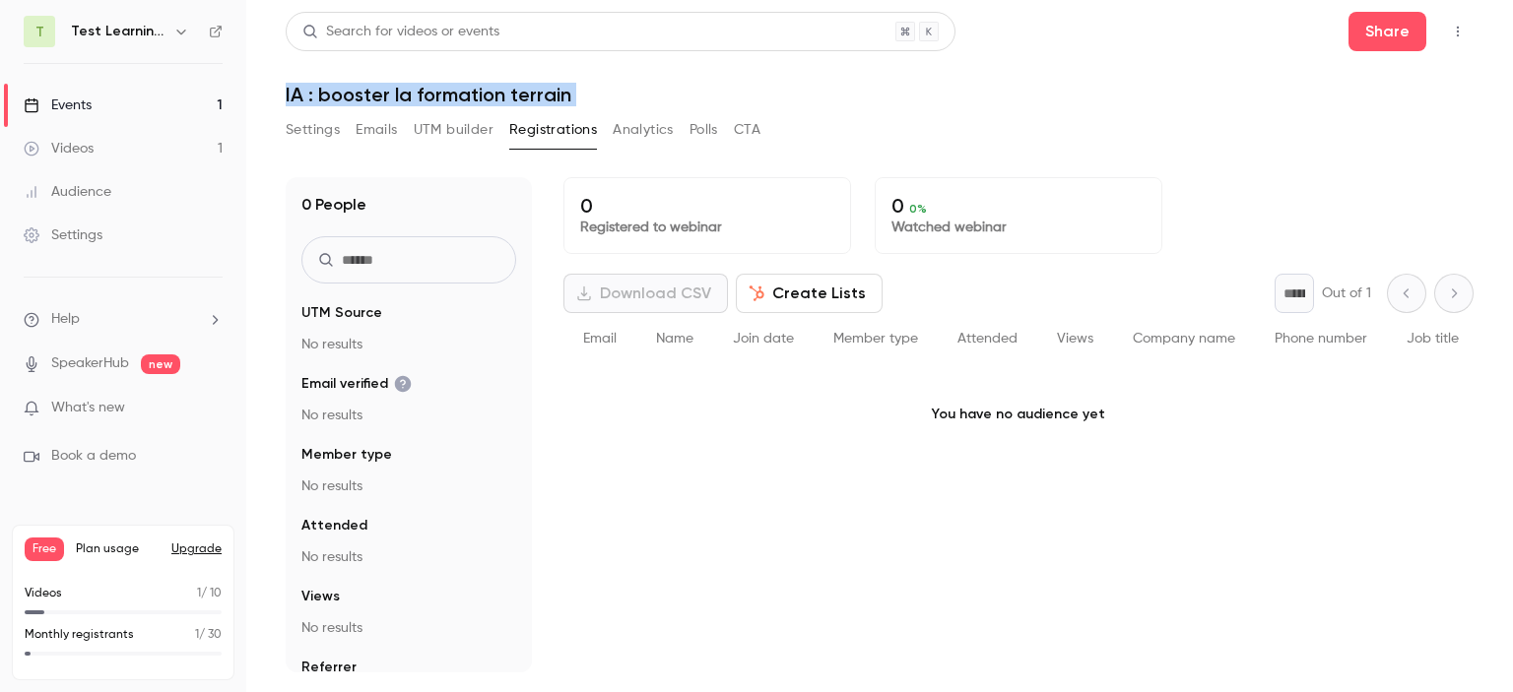
click at [784, 303] on button "Create Lists" at bounding box center [809, 293] width 147 height 39
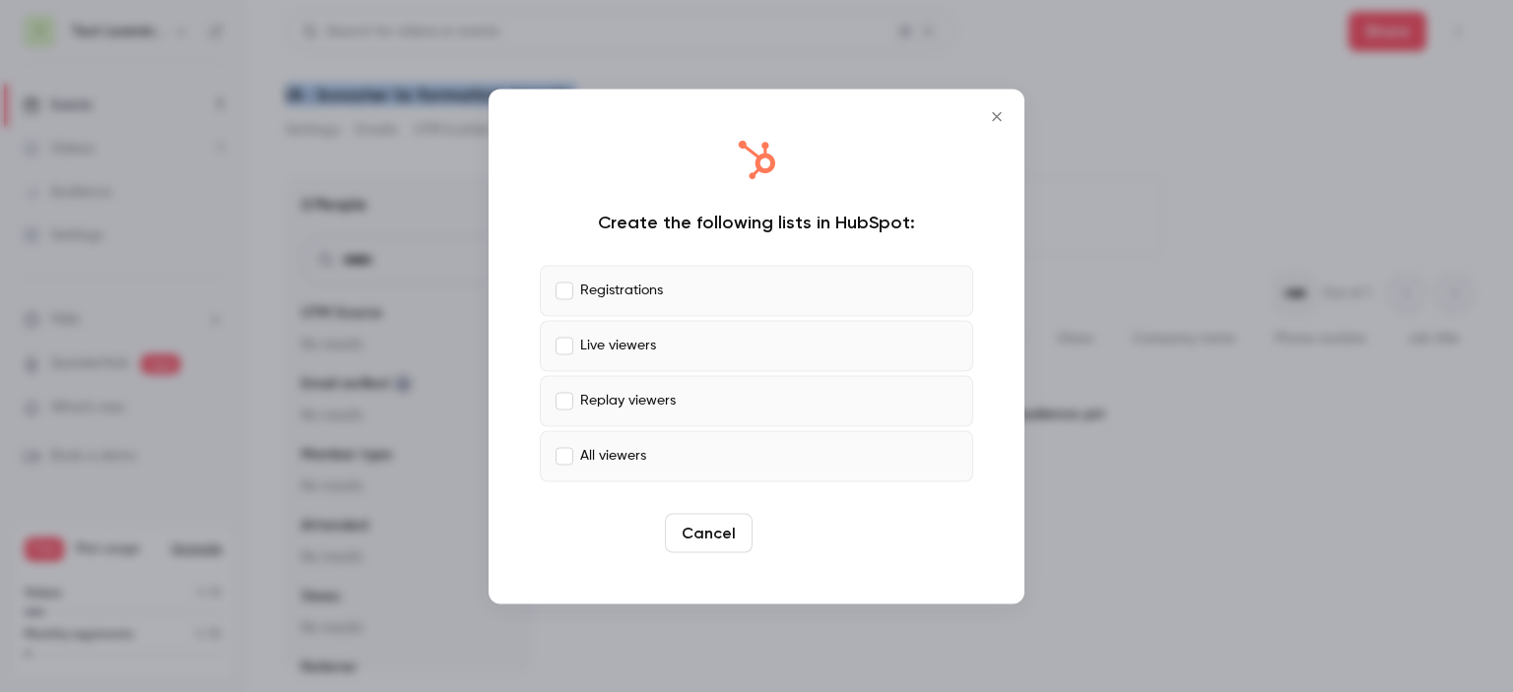
click at [802, 543] on button "Create" at bounding box center [804, 532] width 89 height 39
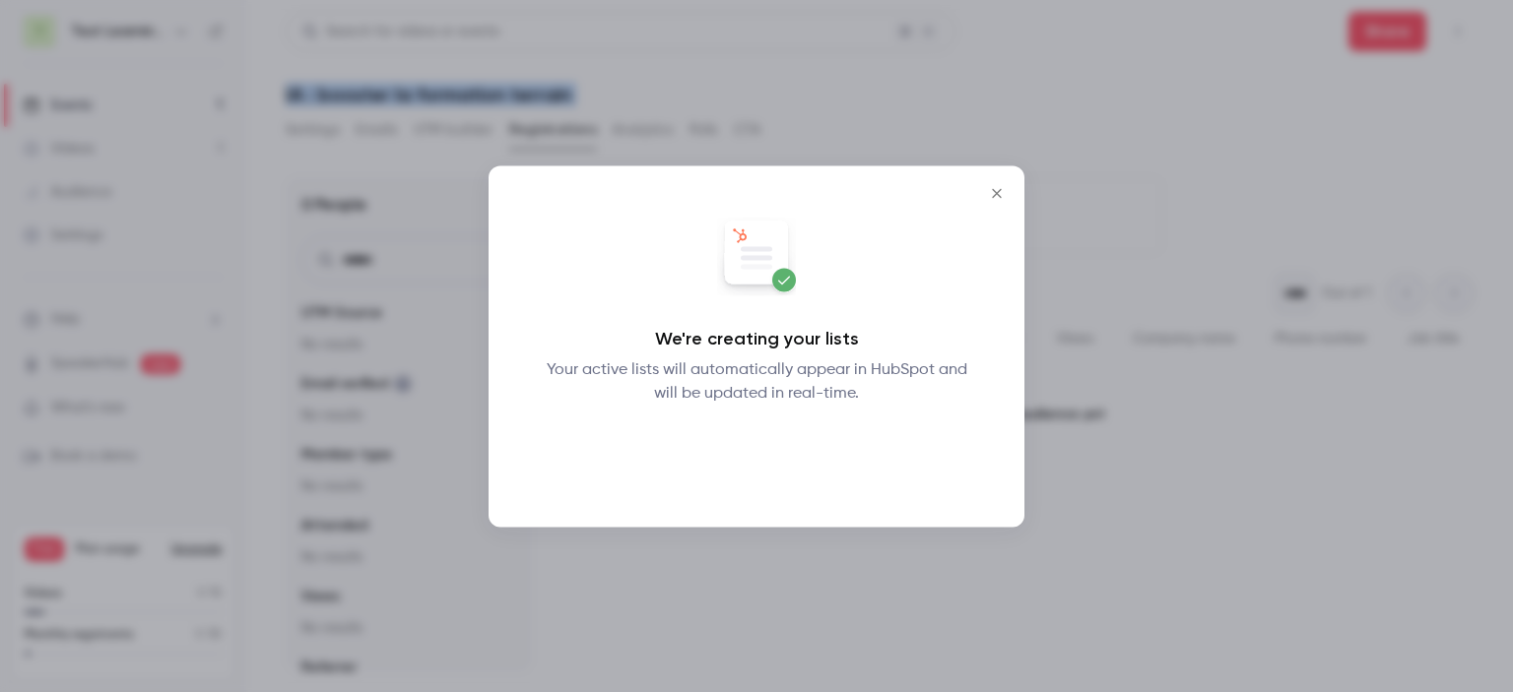
click at [758, 460] on button "Okay" at bounding box center [757, 455] width 72 height 39
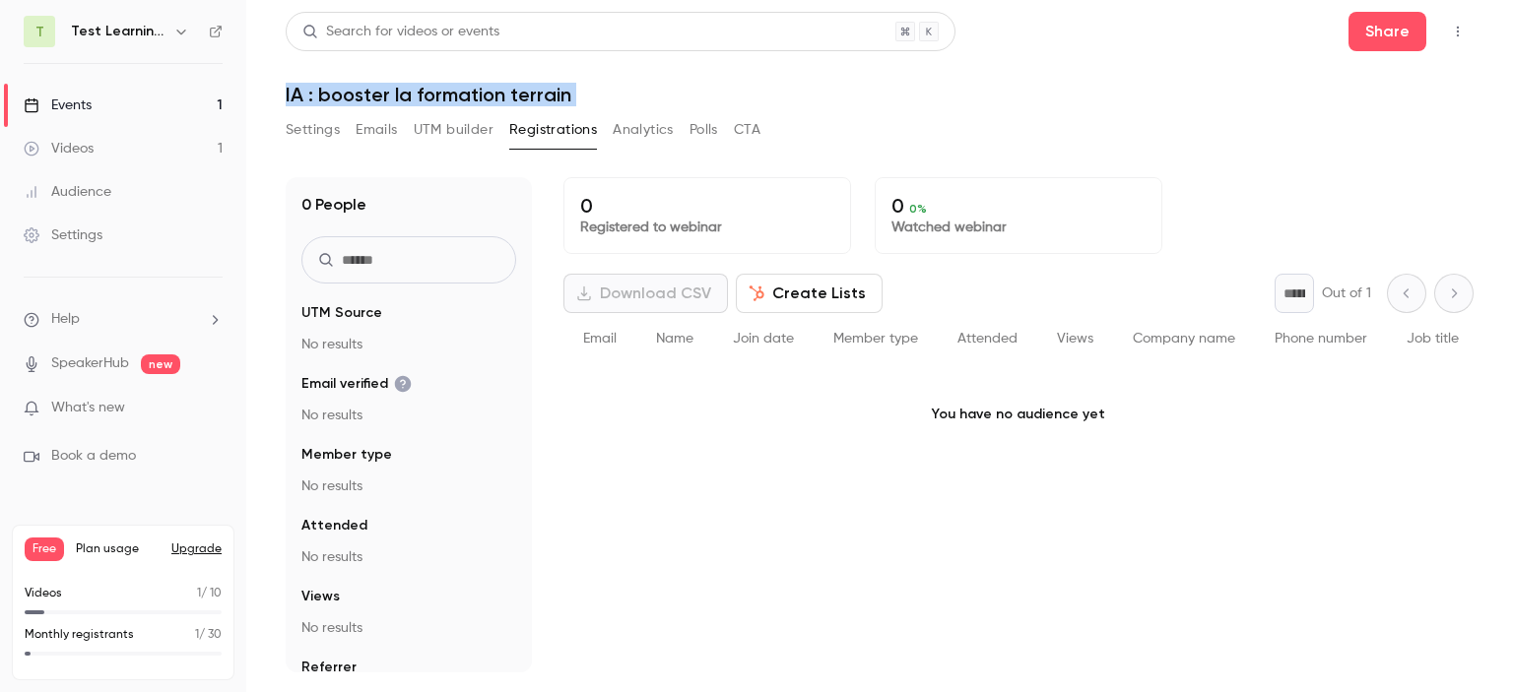
click at [644, 129] on button "Analytics" at bounding box center [643, 130] width 61 height 32
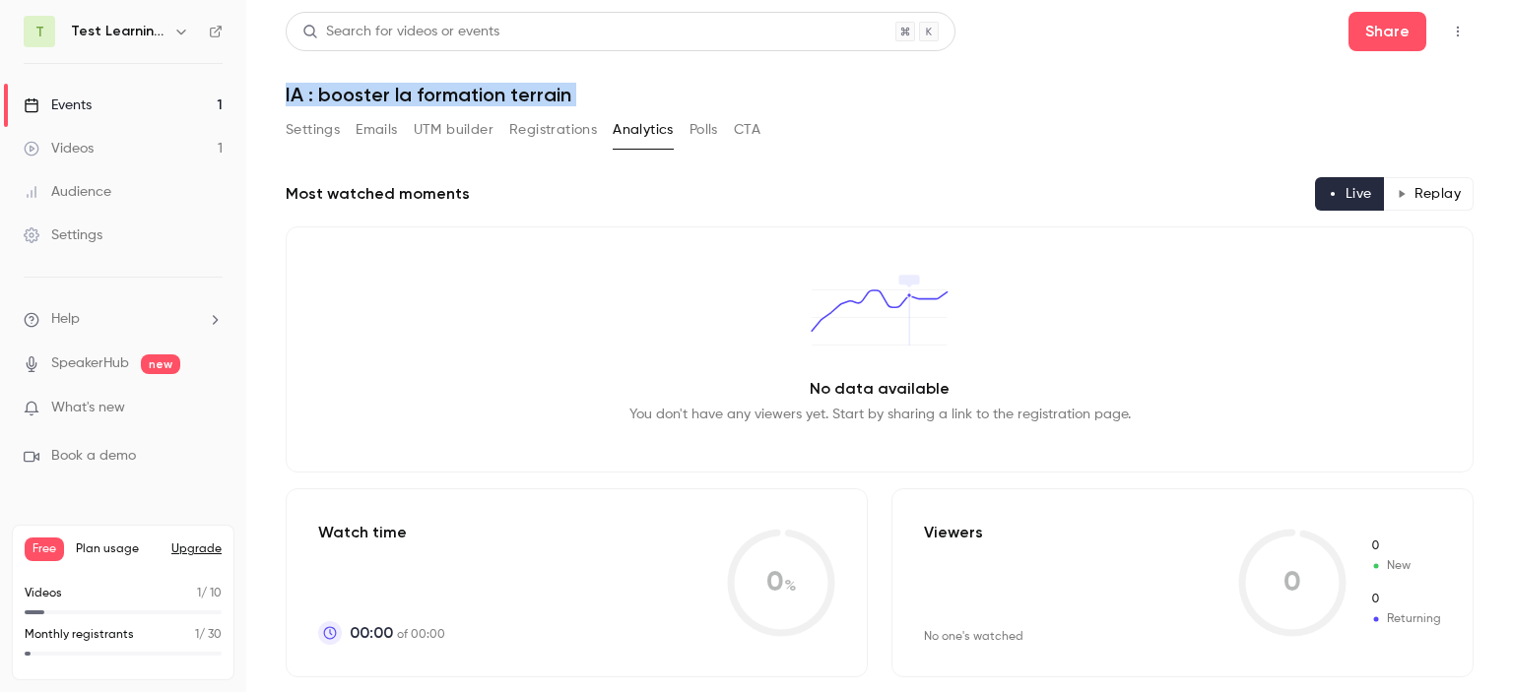
click at [702, 131] on button "Polls" at bounding box center [703, 130] width 29 height 32
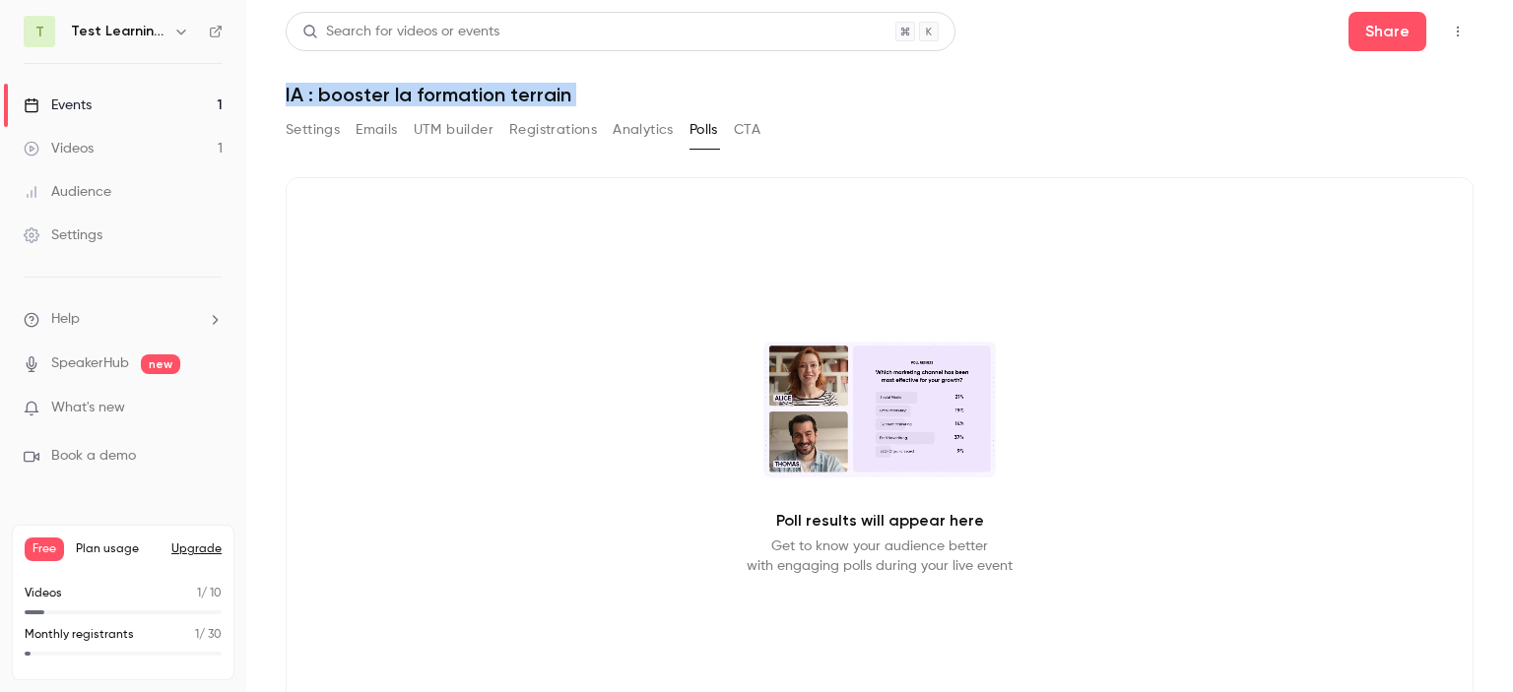
click at [767, 133] on div "Settings Emails UTM builder Registrations Analytics Polls CTA" at bounding box center [880, 133] width 1188 height 39
click at [754, 134] on button "CTA" at bounding box center [747, 130] width 27 height 32
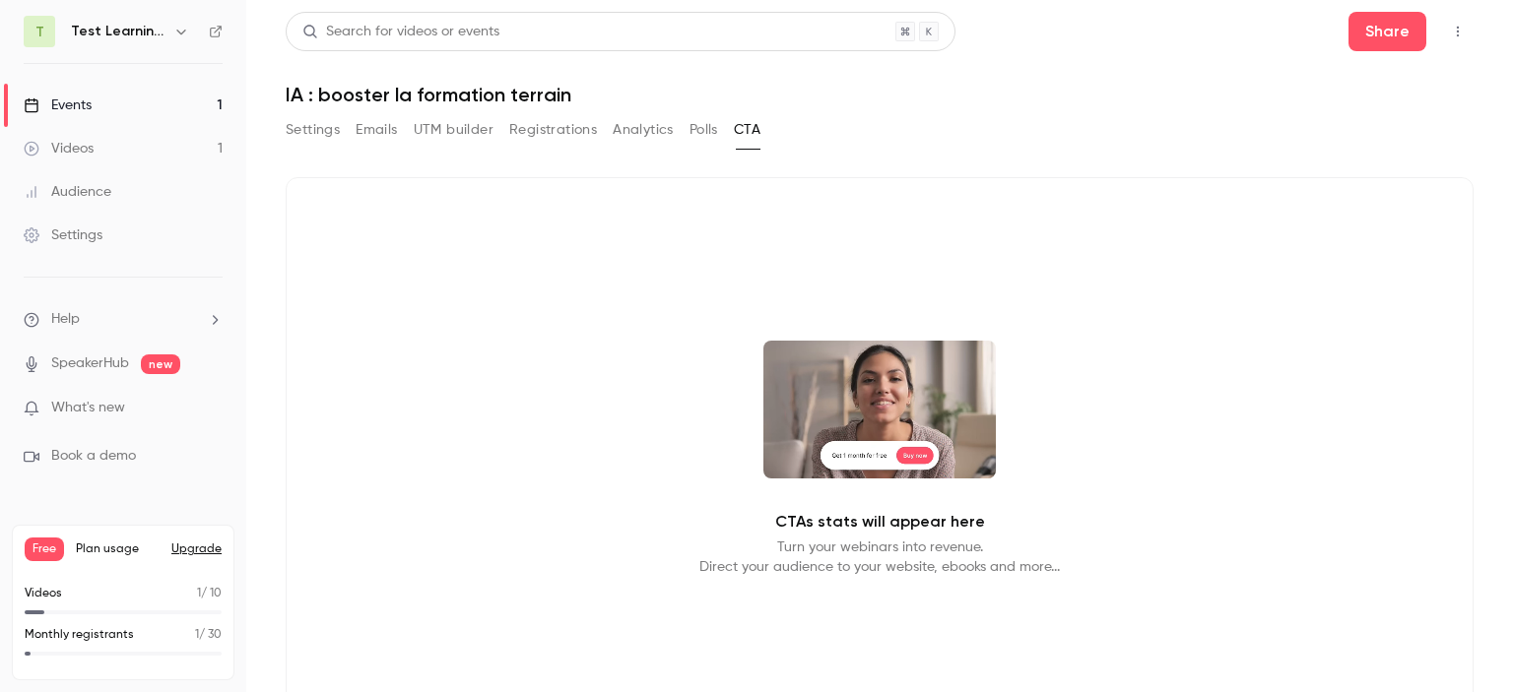
drag, startPoint x: 1512, startPoint y: 151, endPoint x: 1413, endPoint y: -60, distance: 232.6
click at [1413, 0] on html "T Test Learning Days Events 1 Videos 1 Audience Settings Help SpeakerHub new Wh…" at bounding box center [756, 423] width 1513 height 847
click at [109, 98] on link "Events 1" at bounding box center [123, 105] width 246 height 43
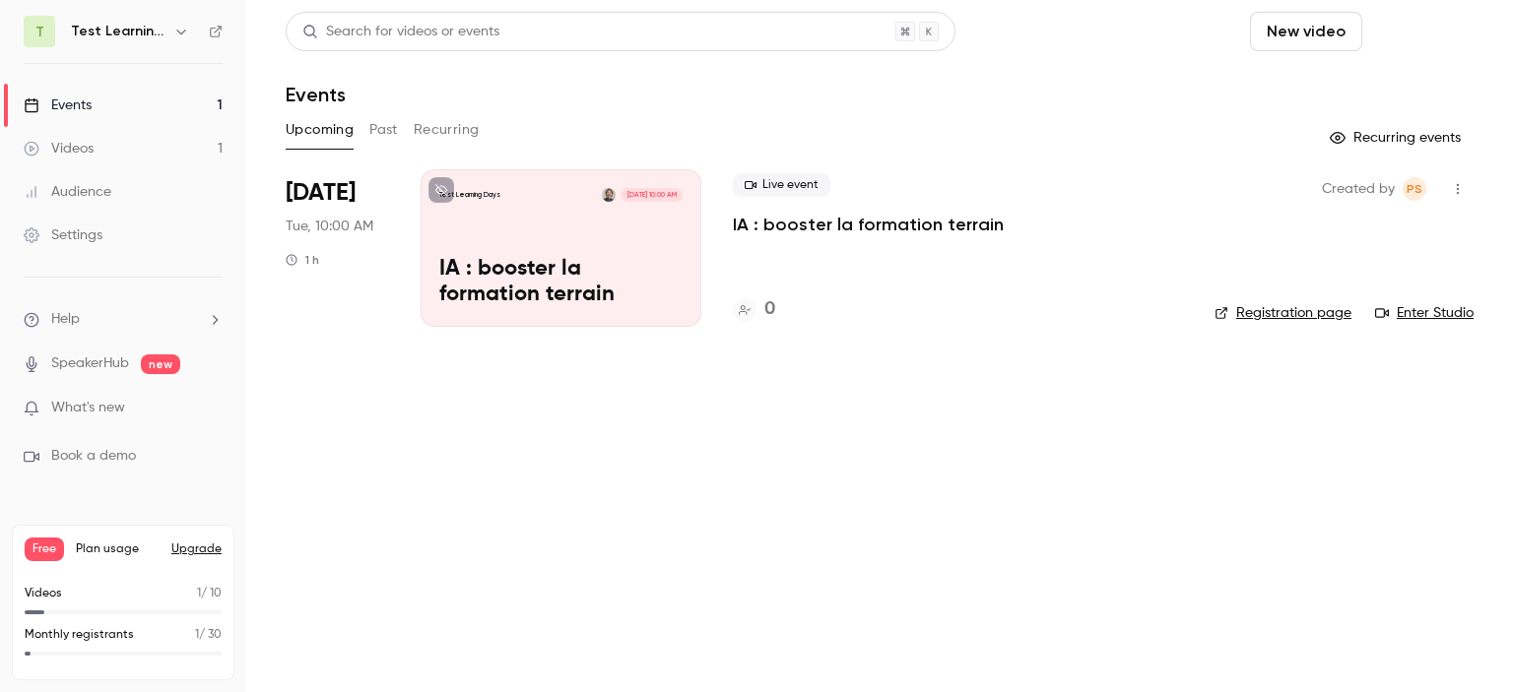
click at [1448, 34] on button "Schedule" at bounding box center [1421, 31] width 103 height 39
click at [1318, 320] on div at bounding box center [756, 346] width 1513 height 692
click at [1316, 309] on link "Registration page" at bounding box center [1282, 313] width 137 height 20
click at [1416, 306] on link "Enter Studio" at bounding box center [1424, 313] width 98 height 20
click at [1421, 25] on button "Schedule" at bounding box center [1421, 31] width 103 height 39
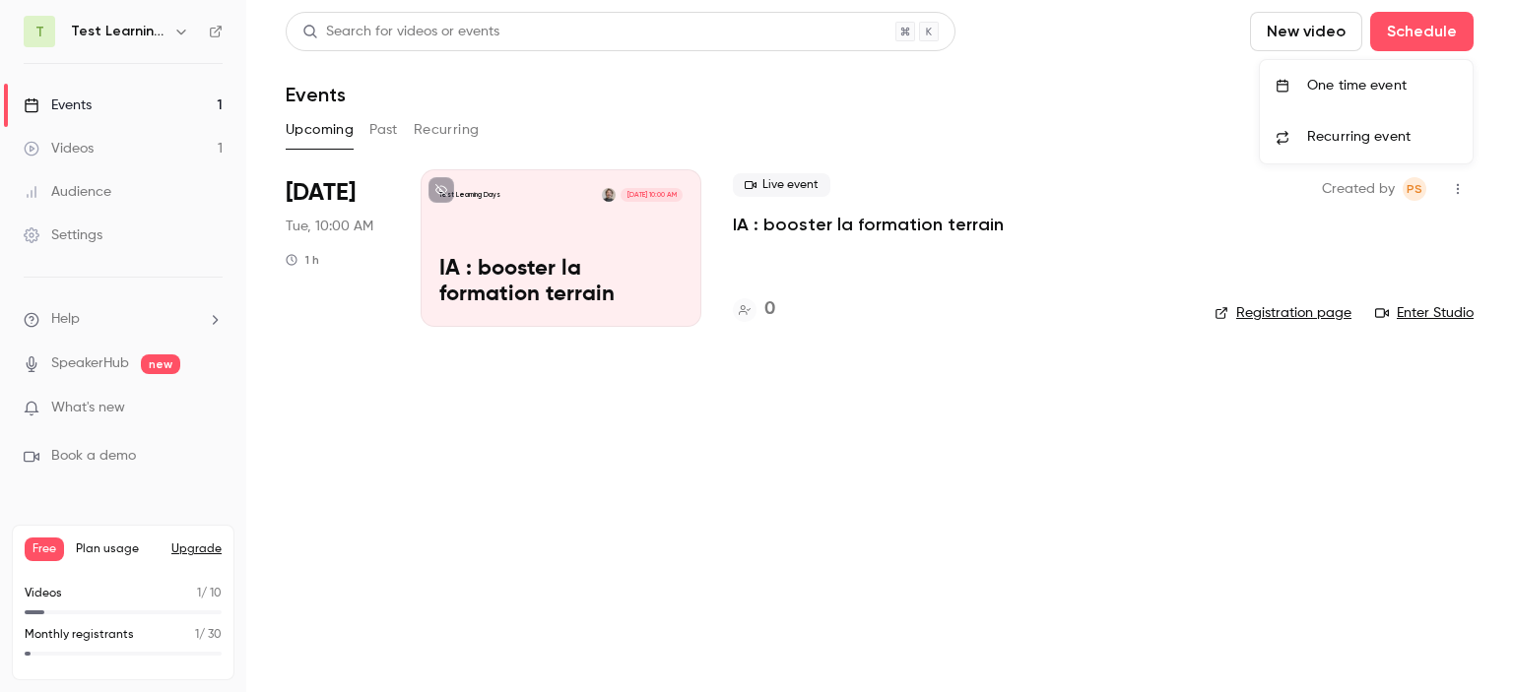
click at [1367, 79] on div "One time event" at bounding box center [1382, 86] width 150 height 20
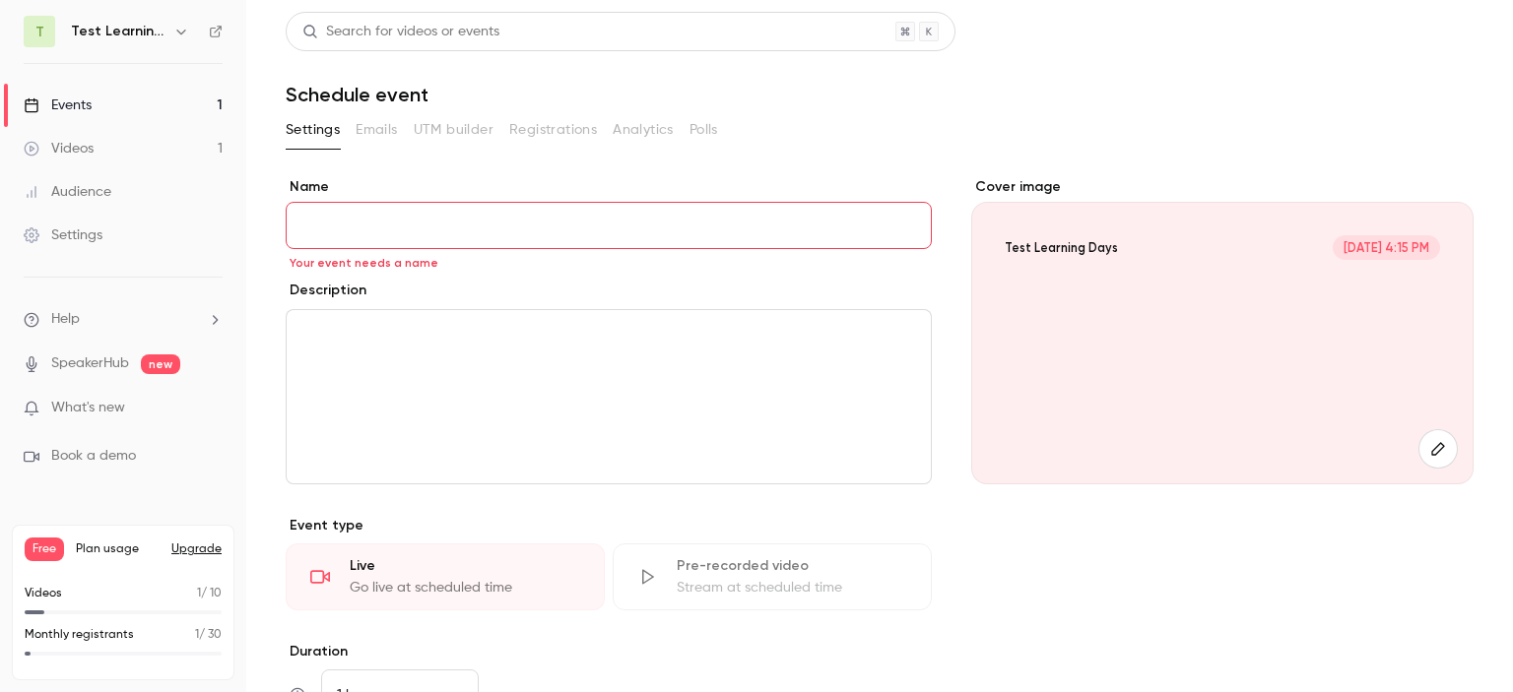
paste input "**********"
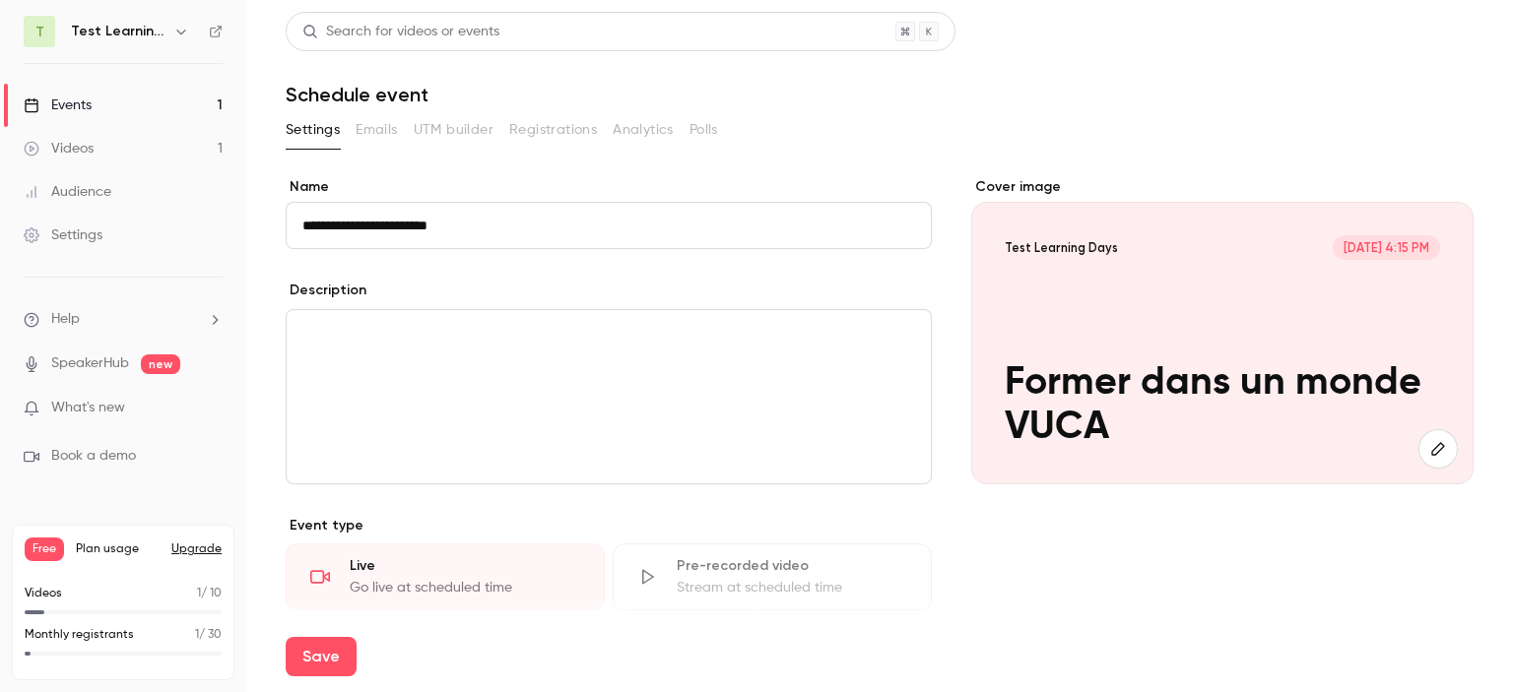
type input "**********"
click at [470, 394] on div "editor" at bounding box center [609, 396] width 644 height 173
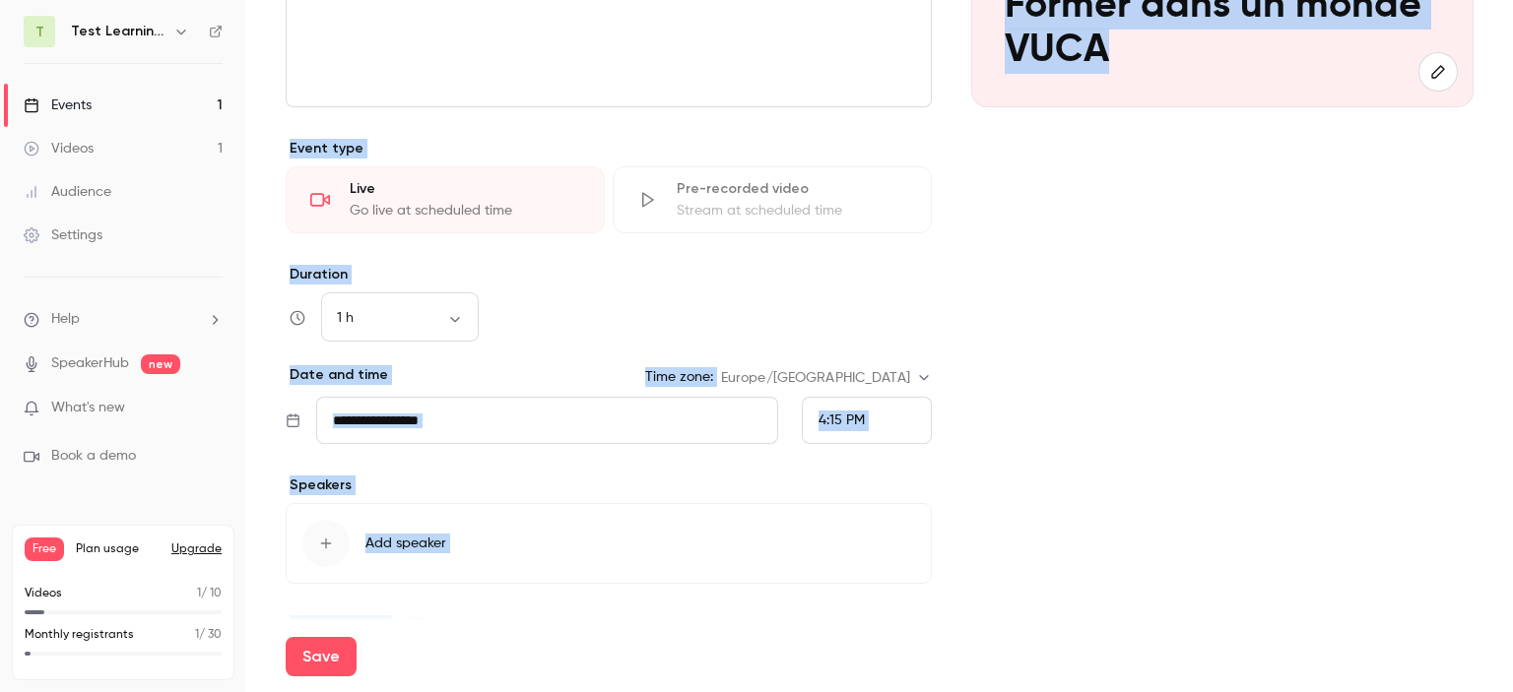
scroll to position [394, 0]
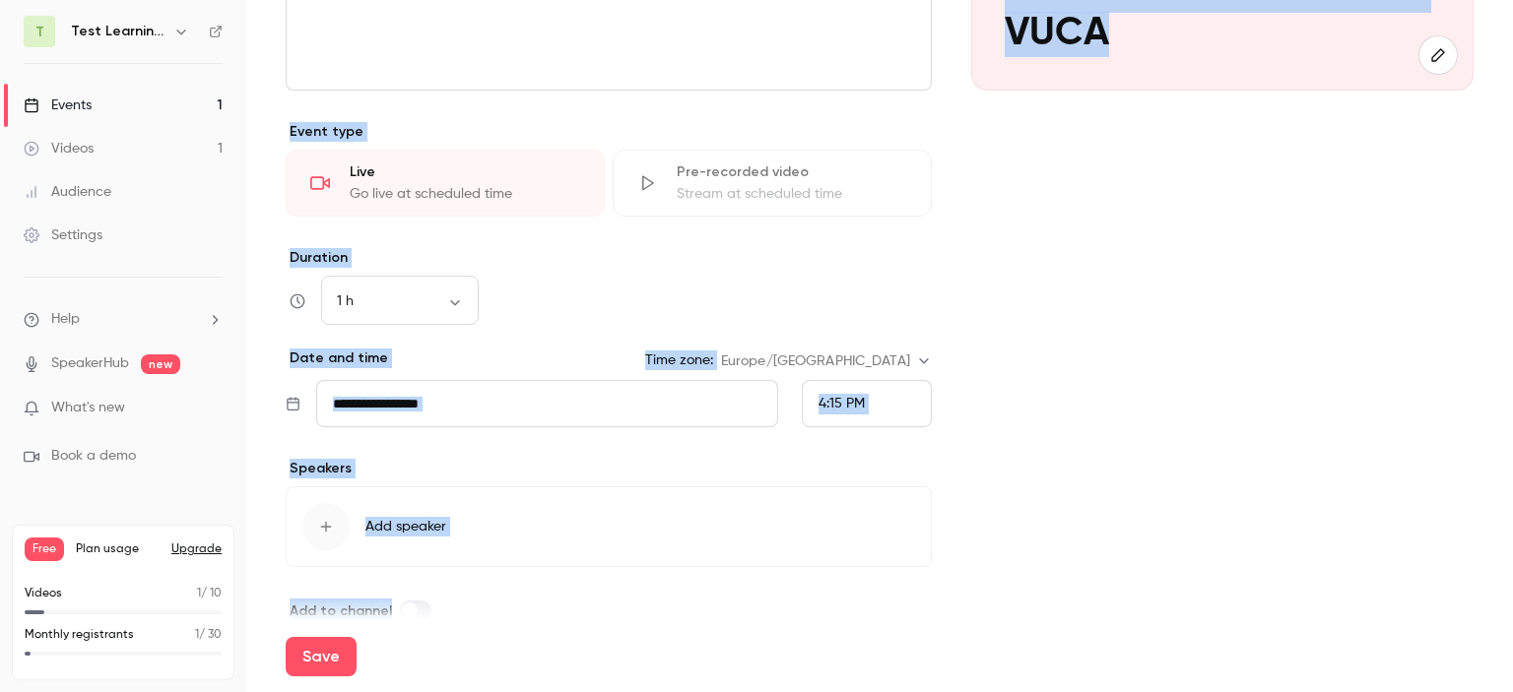
drag, startPoint x: 1512, startPoint y: 133, endPoint x: 1512, endPoint y: 365, distance: 232.4
click at [1512, 365] on main "**********" at bounding box center [879, 346] width 1267 height 692
click at [612, 316] on div "1 h ** ​" at bounding box center [609, 301] width 646 height 47
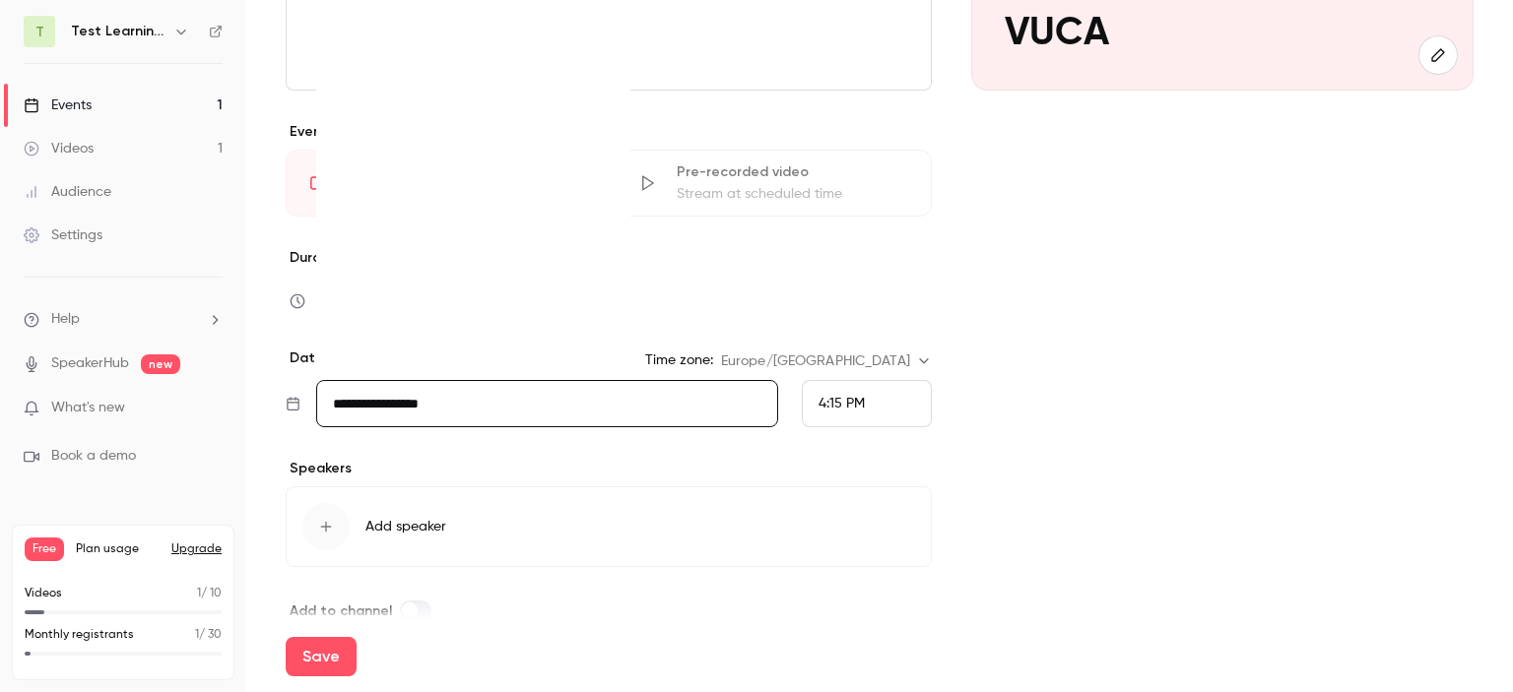
click at [654, 381] on input "**********" at bounding box center [547, 403] width 462 height 47
click at [607, 91] on icon "Move forward to switch to the next month." at bounding box center [602, 95] width 24 height 24
click at [400, 200] on div "7" at bounding box center [399, 203] width 31 height 30
type input "**********"
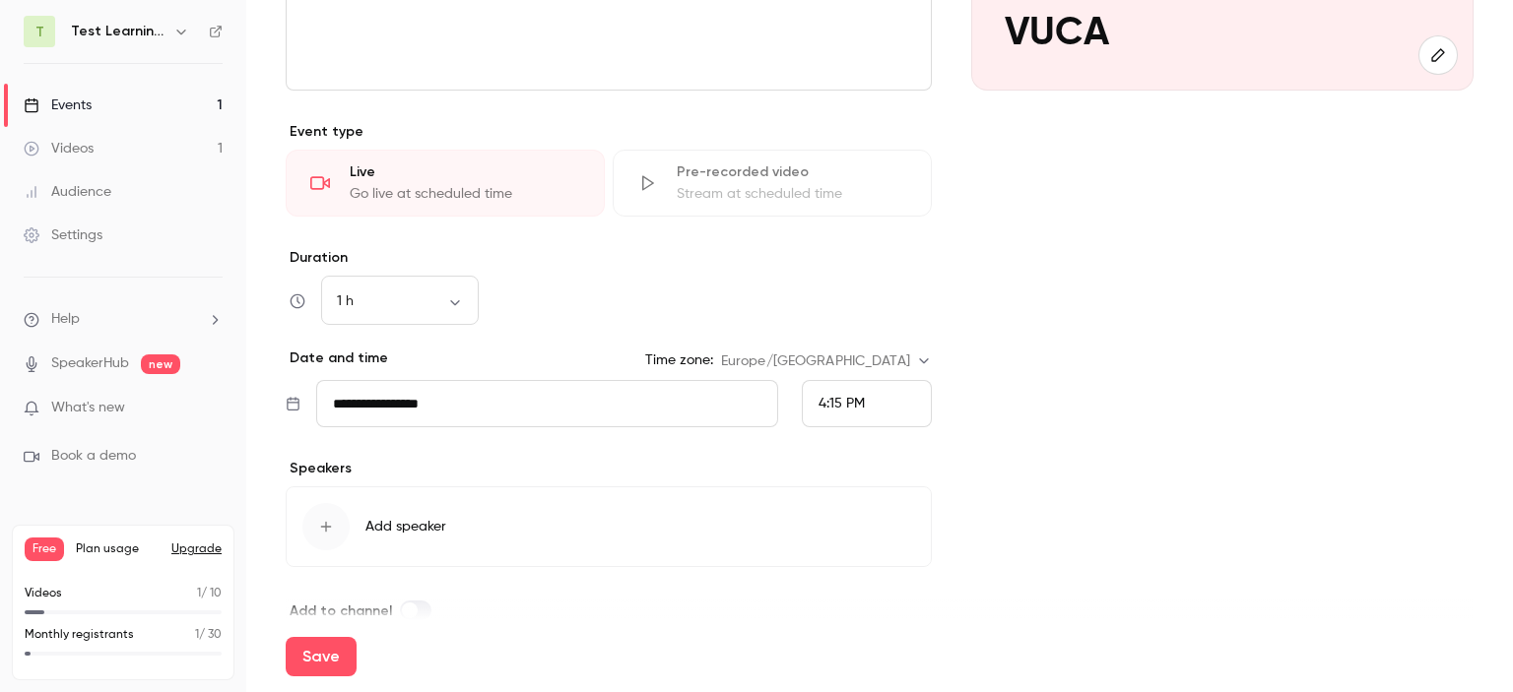
click at [843, 389] on div "4:15 PM" at bounding box center [867, 403] width 130 height 47
click at [872, 170] on div "1:00 PM" at bounding box center [858, 167] width 97 height 21
click at [717, 578] on div "**********" at bounding box center [609, 202] width 646 height 839
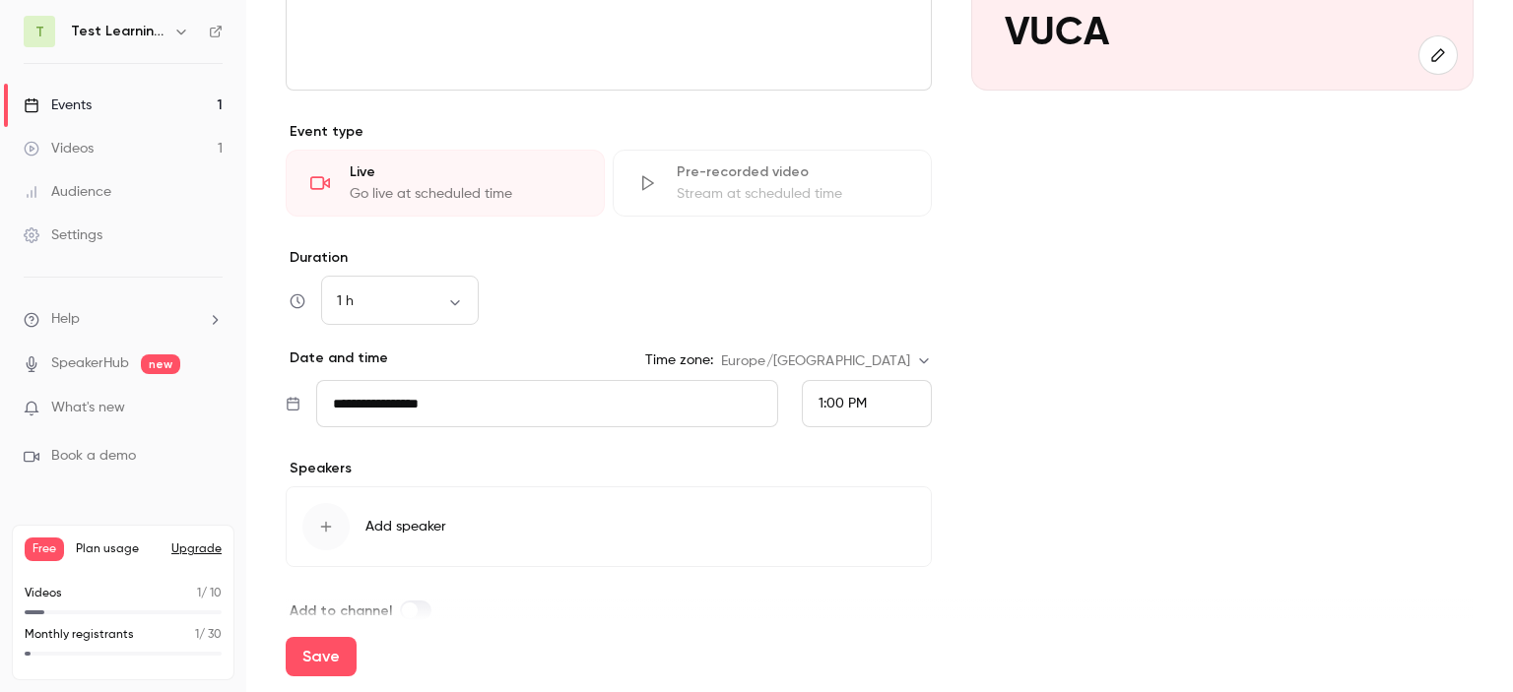
scroll to position [425, 0]
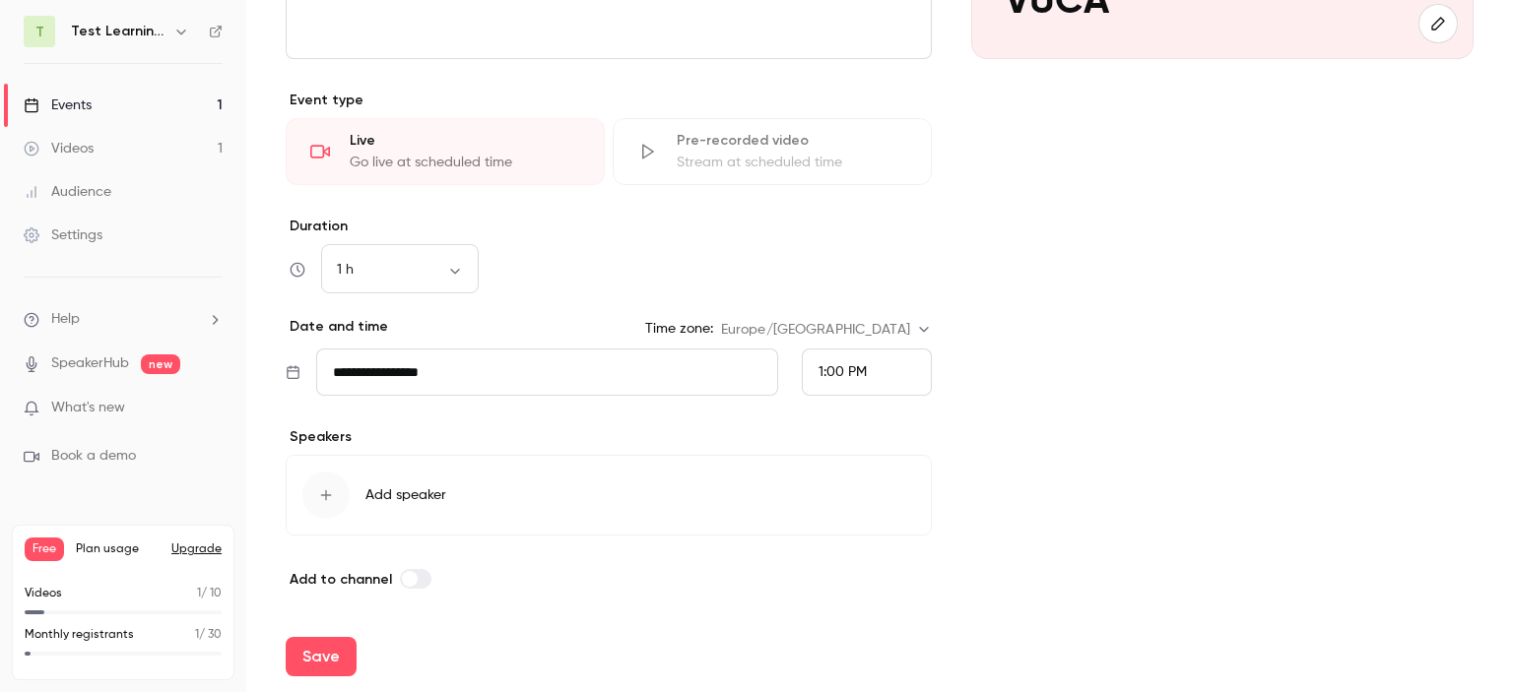
drag, startPoint x: 1512, startPoint y: 392, endPoint x: 1510, endPoint y: 481, distance: 88.7
click at [1510, 481] on main "**********" at bounding box center [879, 346] width 1267 height 692
click at [429, 489] on span "Add speaker" at bounding box center [405, 496] width 81 height 20
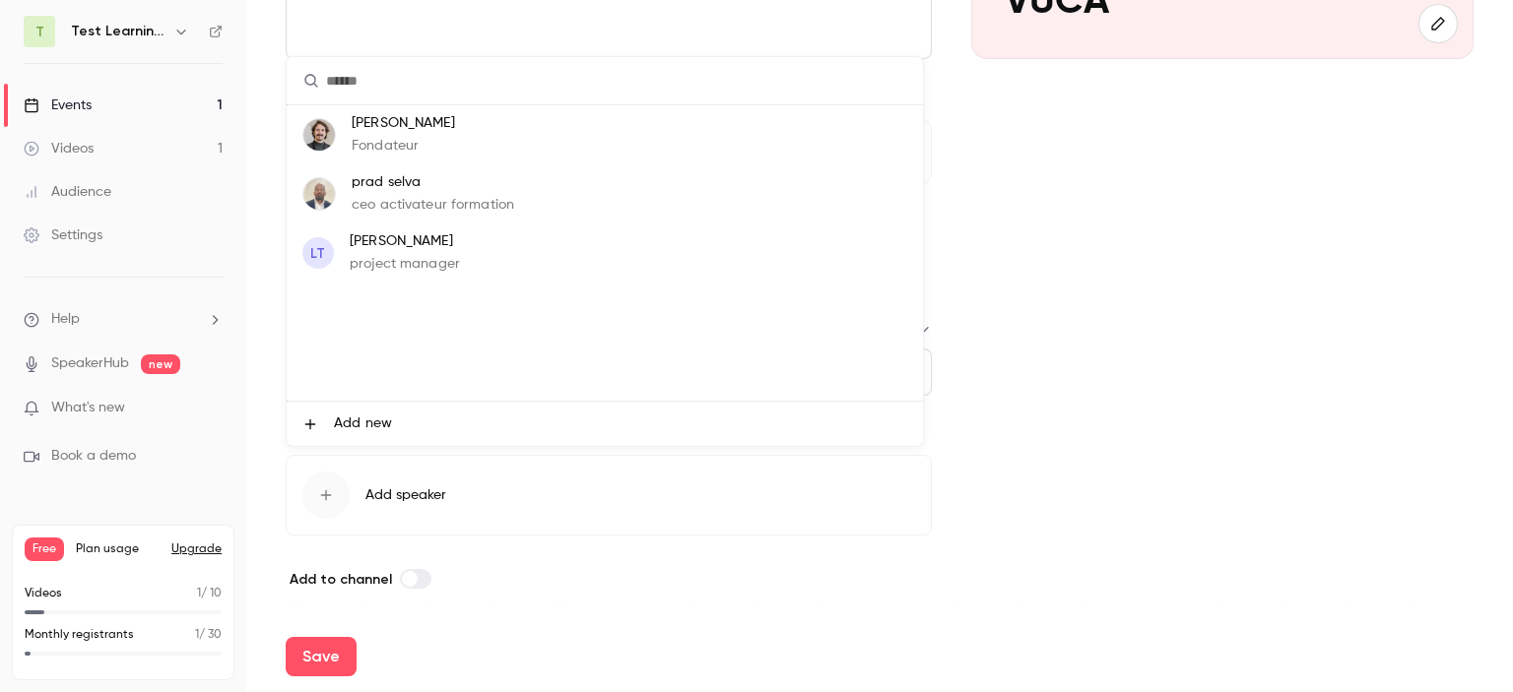
click at [390, 419] on li "Add new" at bounding box center [605, 424] width 636 height 44
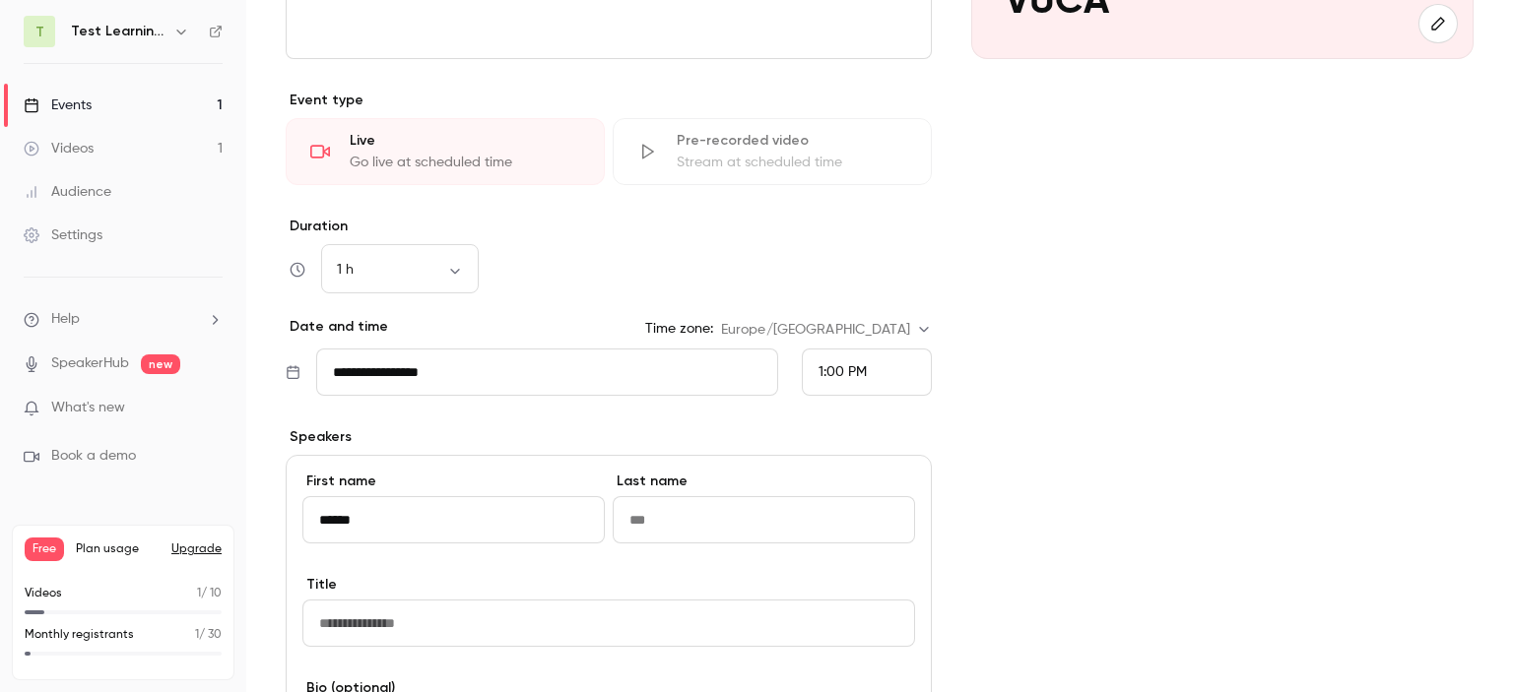
type input "******"
click at [1358, 439] on div "Cover image Test Learning Days P Oct 7, 1:00 PM Former dans un monde VUCA" at bounding box center [1222, 412] width 502 height 1321
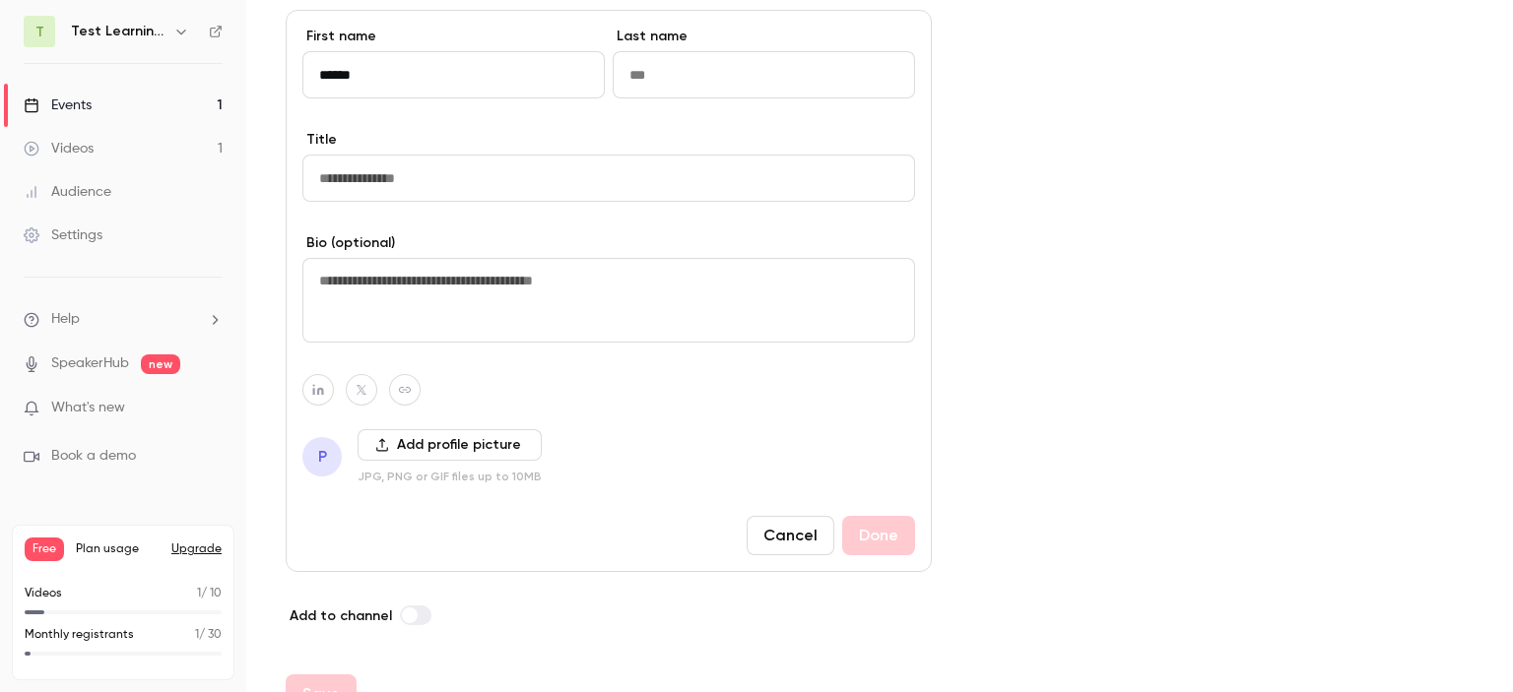
drag, startPoint x: 1512, startPoint y: 352, endPoint x: 645, endPoint y: 569, distance: 893.6
click at [1512, 536] on main "**********" at bounding box center [879, 346] width 1267 height 692
click at [698, 77] on input "Last name" at bounding box center [764, 72] width 302 height 47
type input "***"
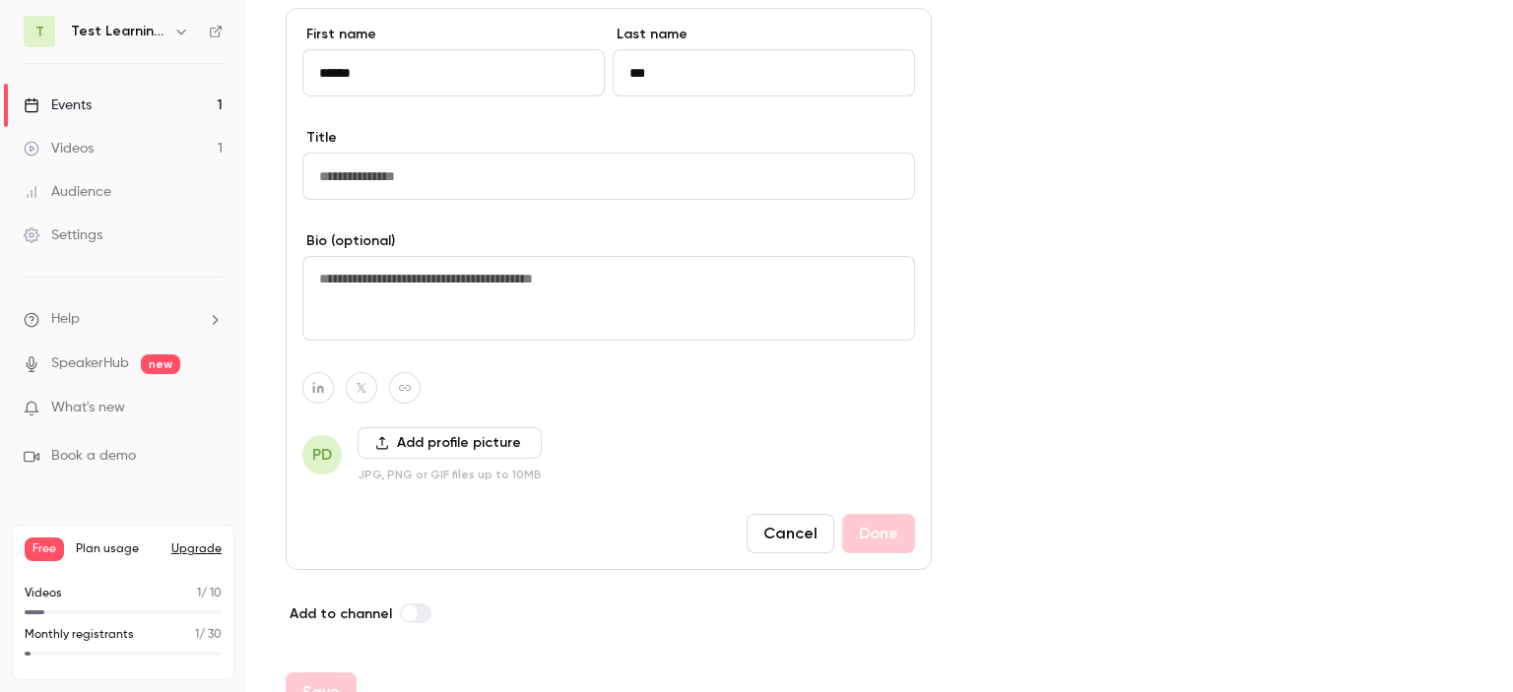
click at [621, 181] on input "Title" at bounding box center [608, 176] width 613 height 47
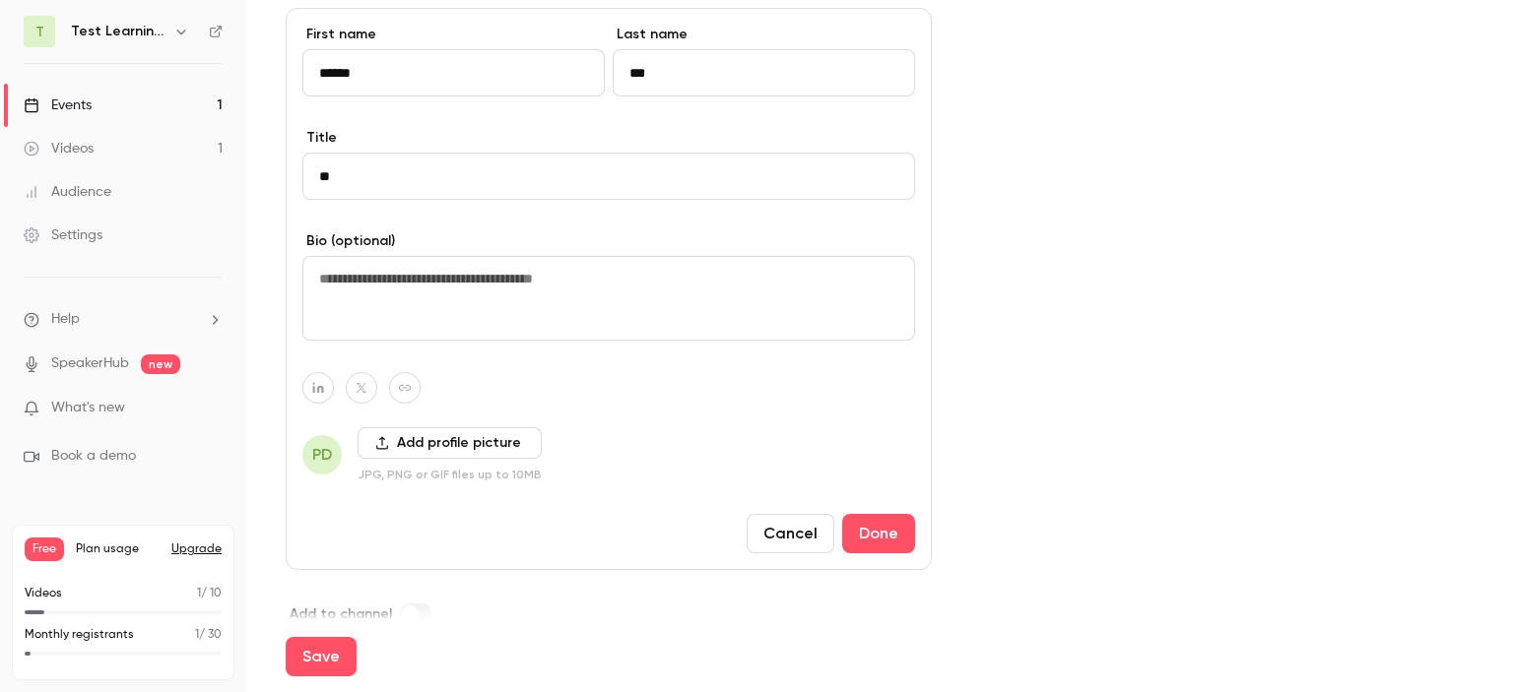
type input "*"
type input "*********"
click at [884, 523] on button "Done" at bounding box center [878, 533] width 73 height 39
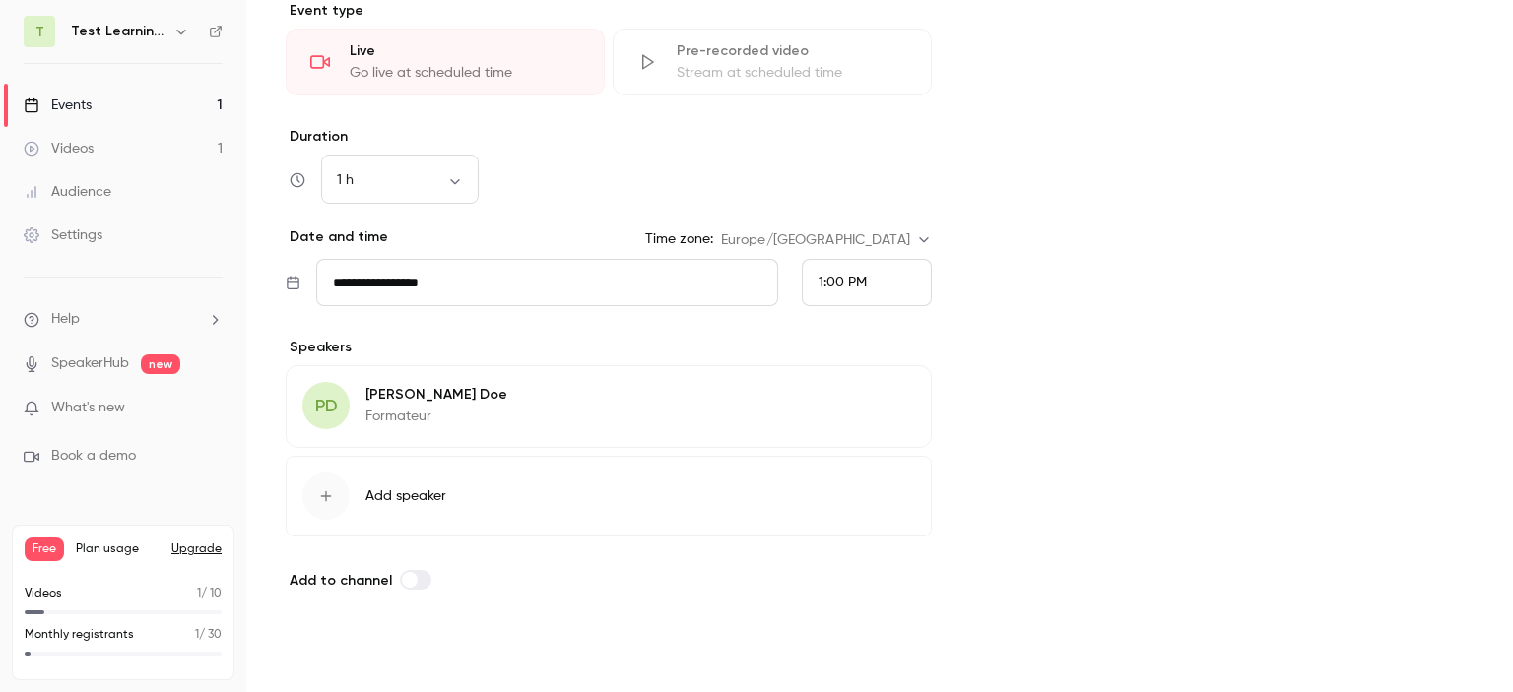
click at [309, 655] on button "Save" at bounding box center [321, 656] width 71 height 39
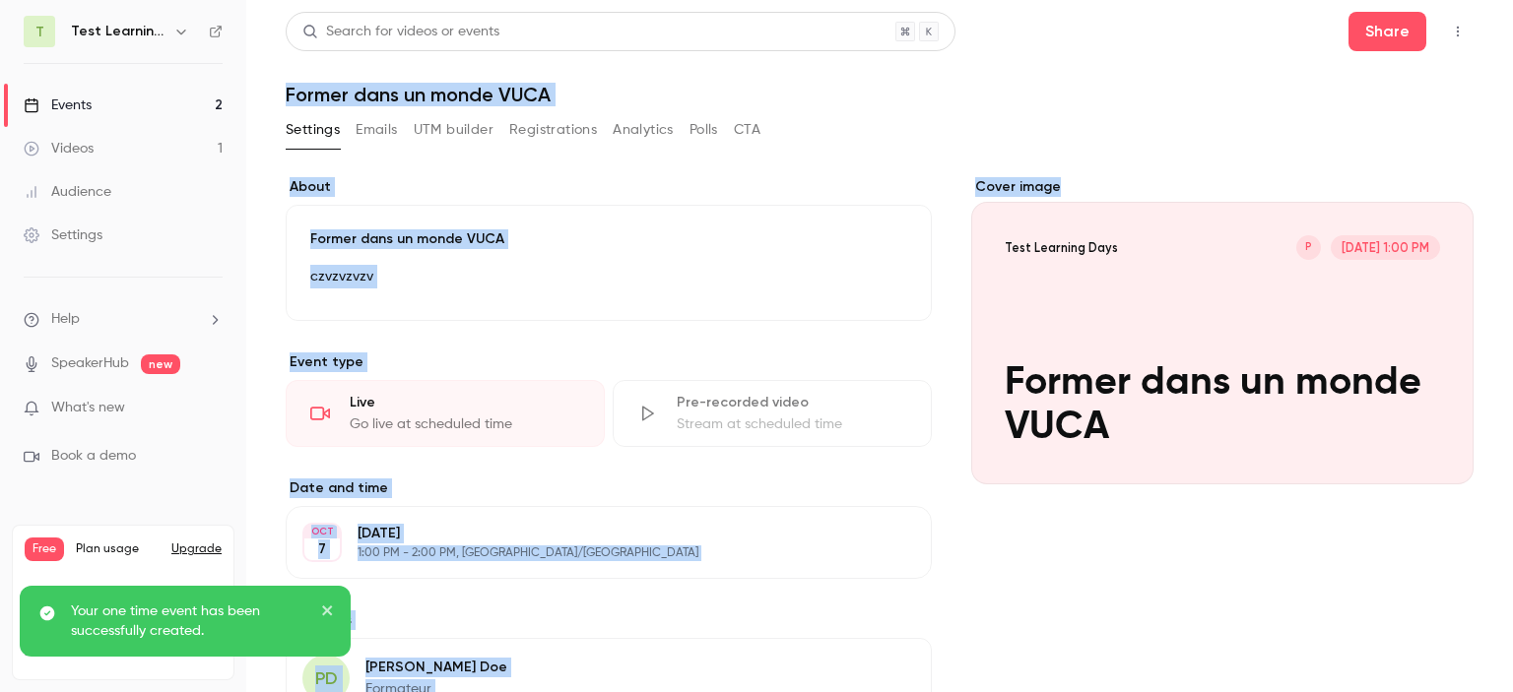
drag, startPoint x: 1512, startPoint y: 179, endPoint x: 1344, endPoint y: 10, distance: 238.2
click at [1395, 37] on main "**********" at bounding box center [879, 346] width 1267 height 692
click at [141, 134] on link "Videos 1" at bounding box center [123, 148] width 246 height 43
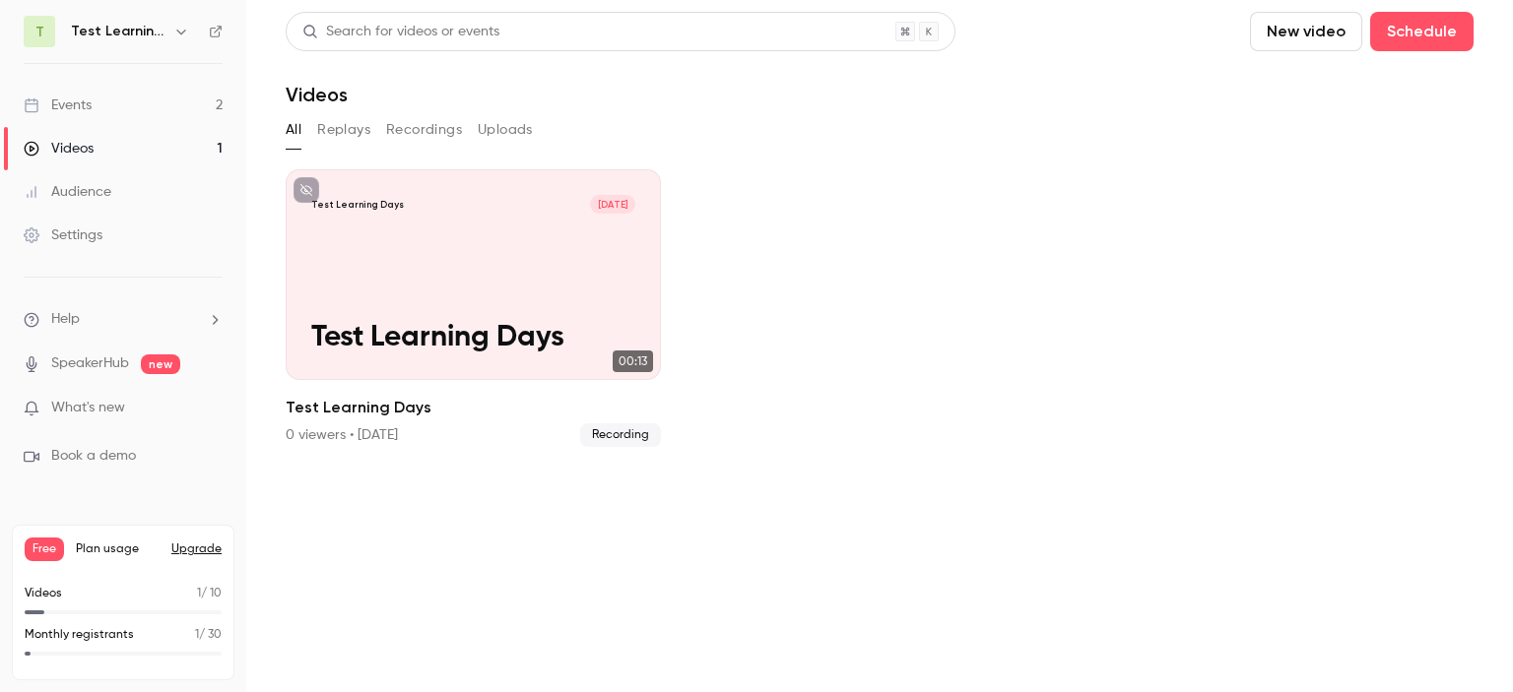
click at [336, 121] on button "Replays" at bounding box center [343, 130] width 53 height 32
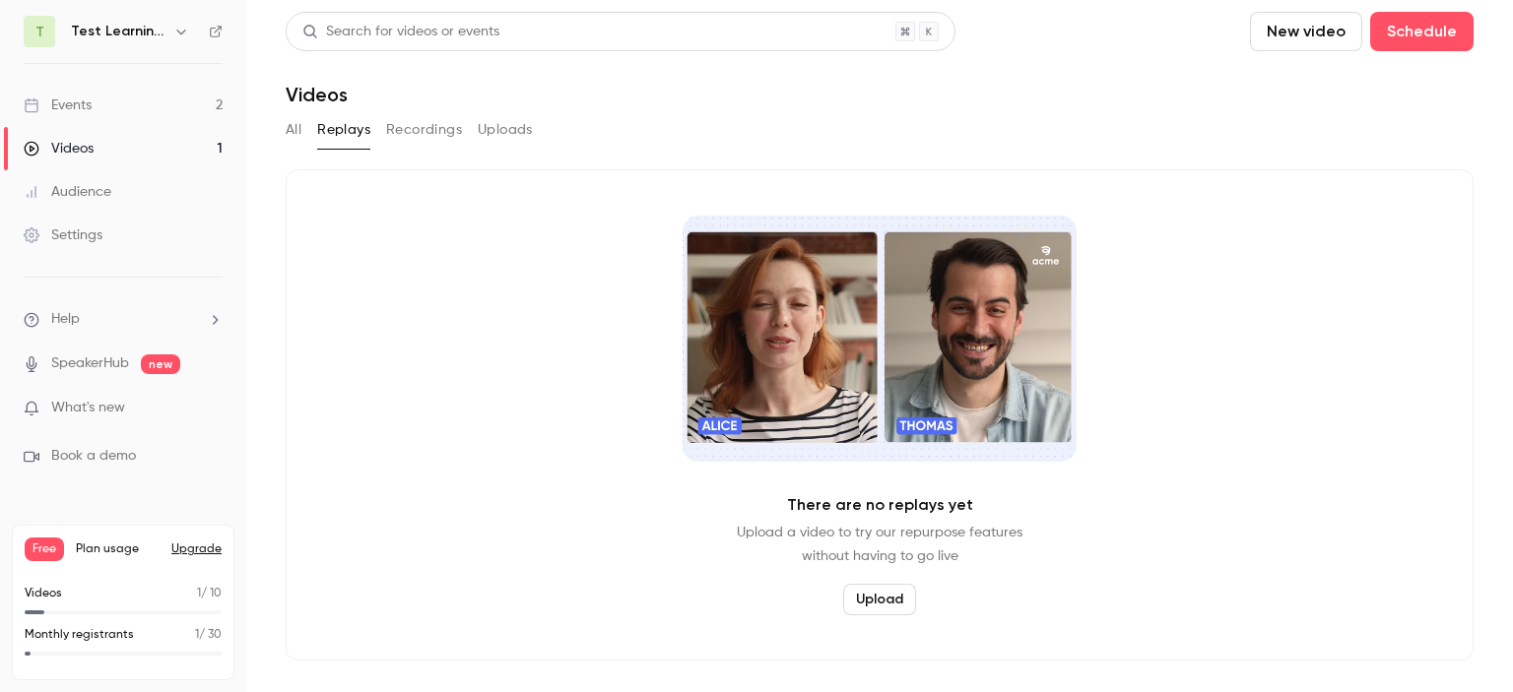
click at [893, 602] on button "Upload" at bounding box center [879, 600] width 73 height 32
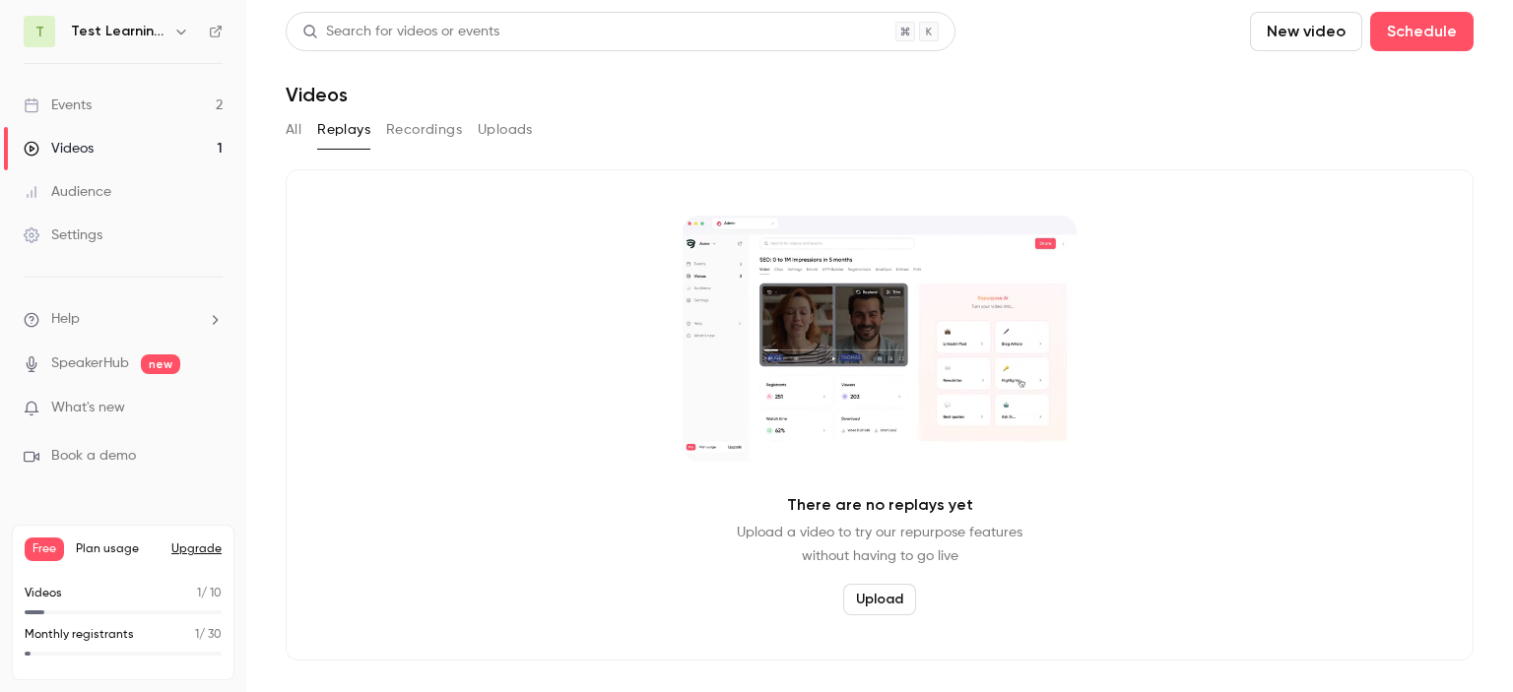
click at [453, 129] on button "Recordings" at bounding box center [424, 130] width 76 height 32
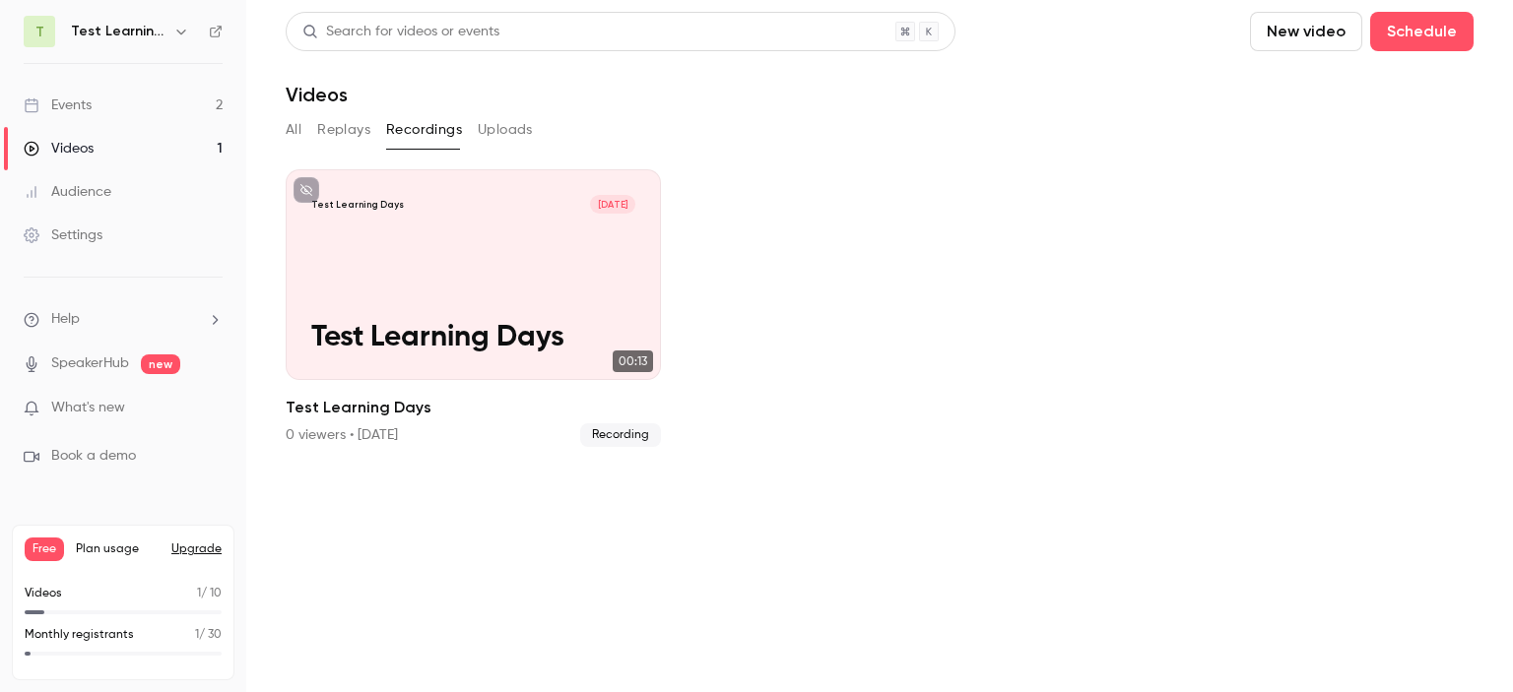
click at [499, 132] on button "Uploads" at bounding box center [505, 130] width 55 height 32
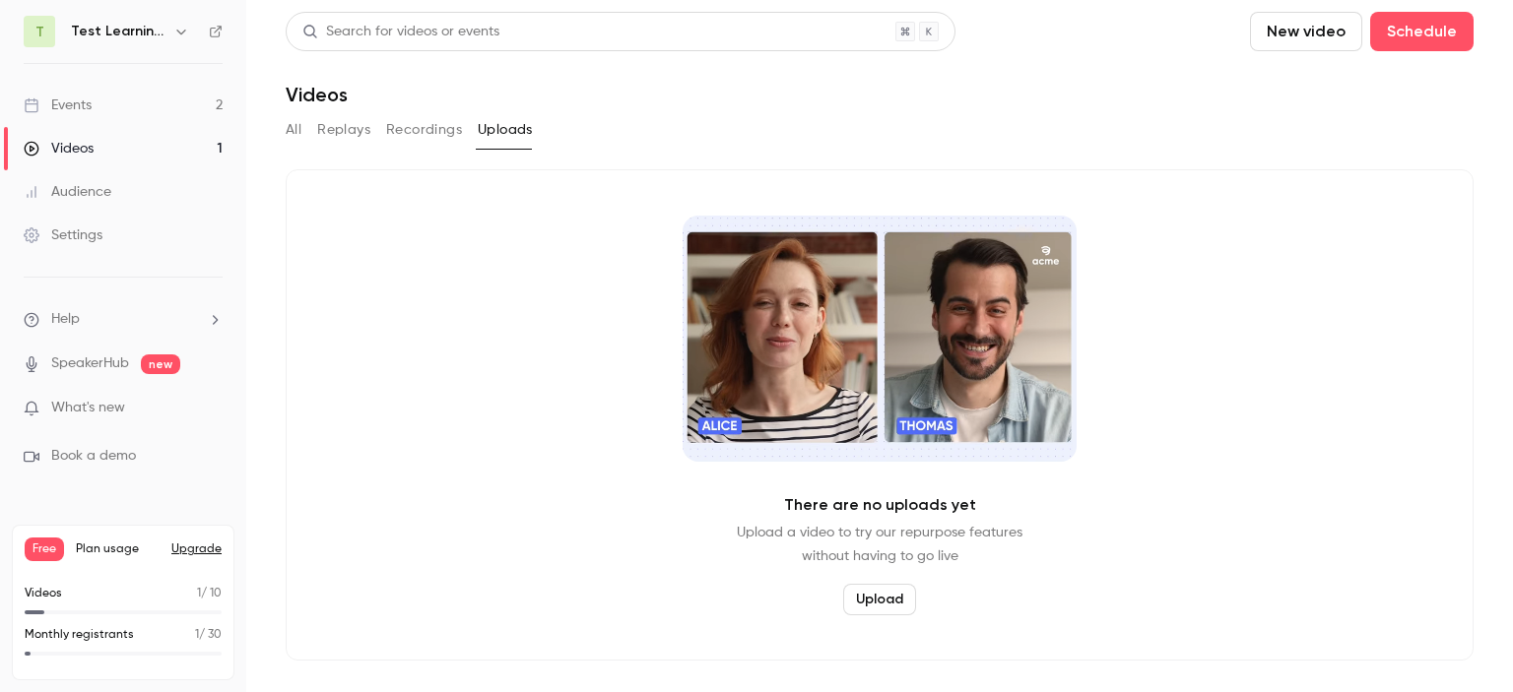
drag, startPoint x: 304, startPoint y: 125, endPoint x: 325, endPoint y: 125, distance: 20.7
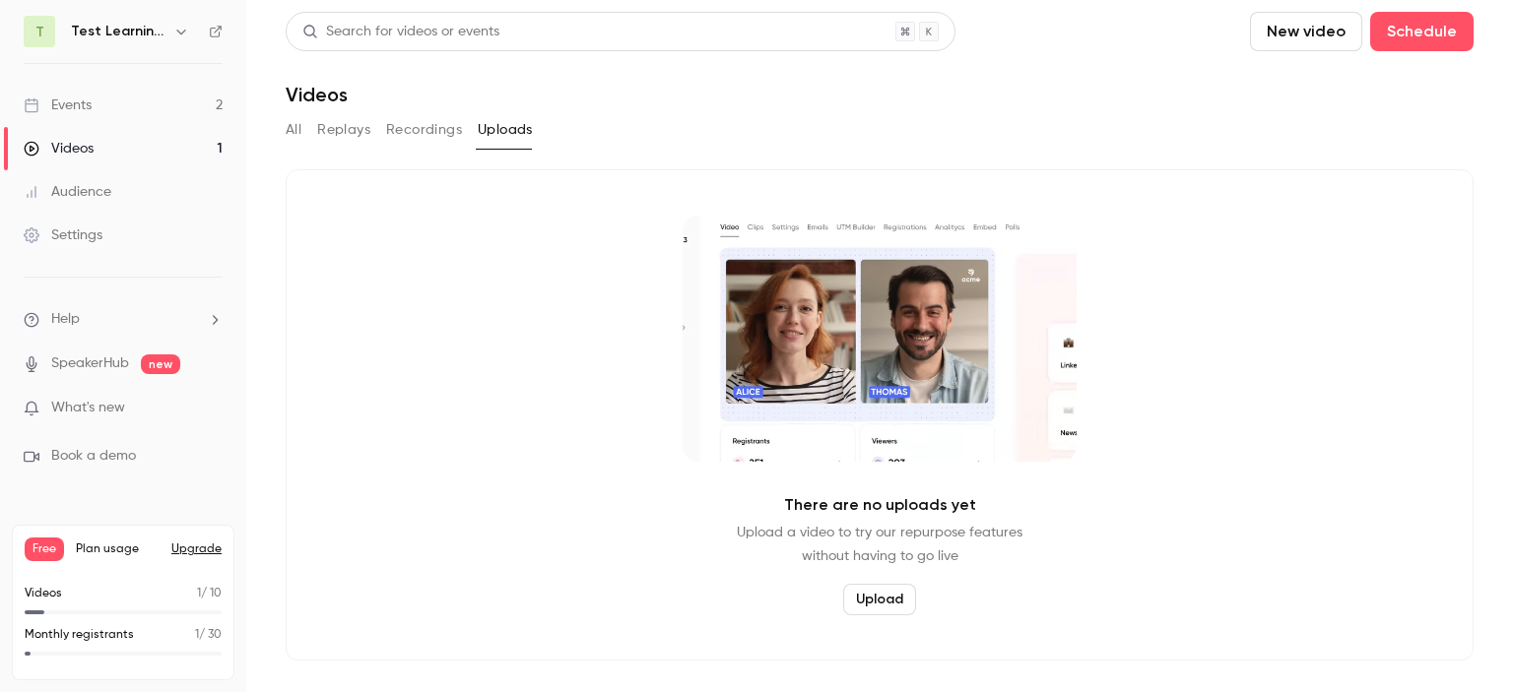
click at [325, 125] on button "Replays" at bounding box center [343, 130] width 53 height 32
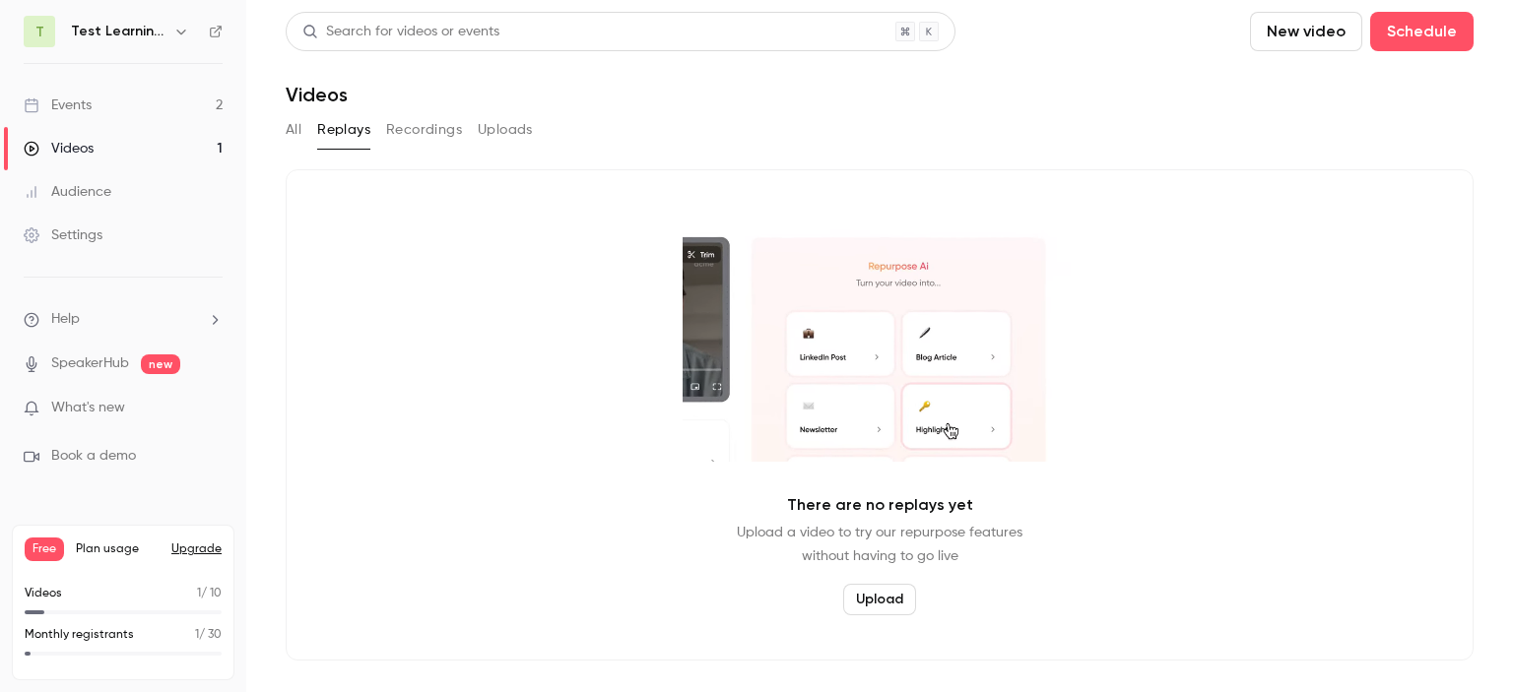
click at [113, 99] on link "Events 2" at bounding box center [123, 105] width 246 height 43
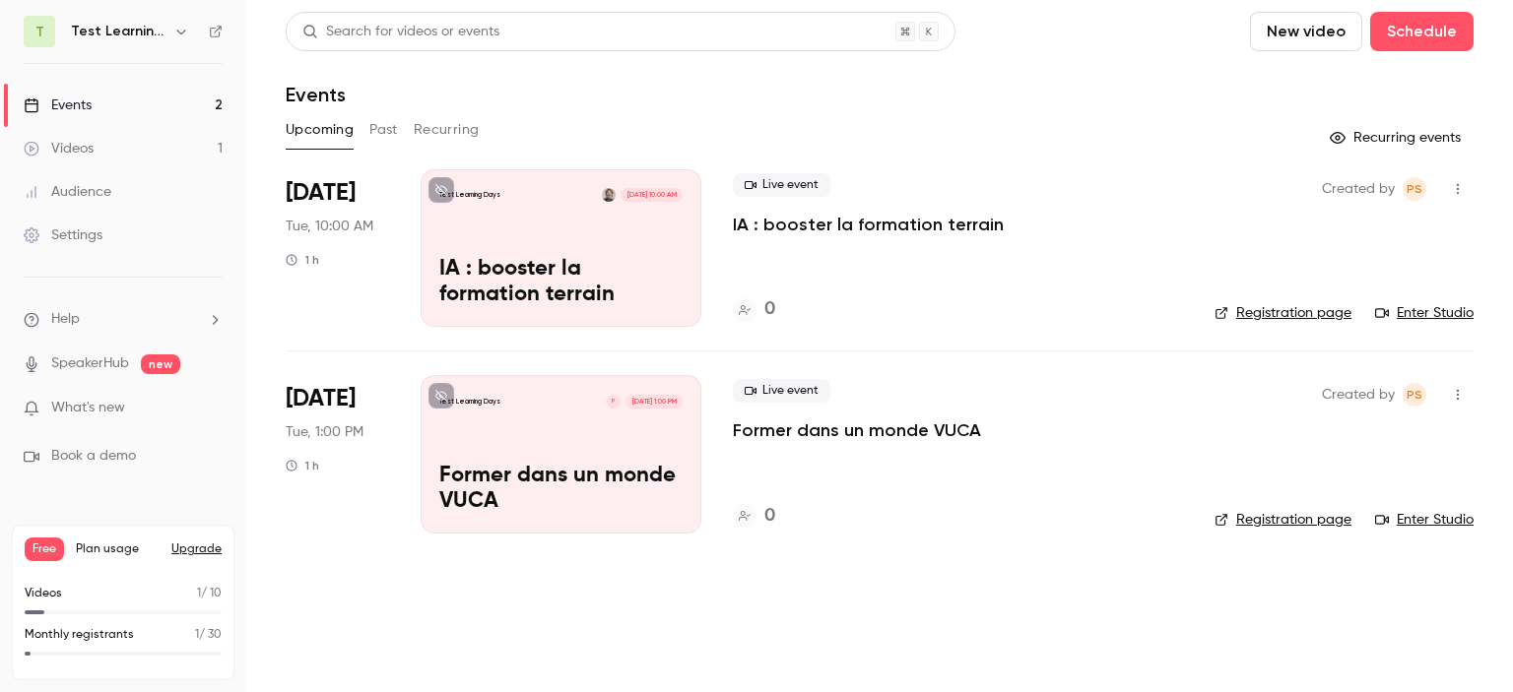
click at [383, 125] on button "Past" at bounding box center [383, 130] width 29 height 32
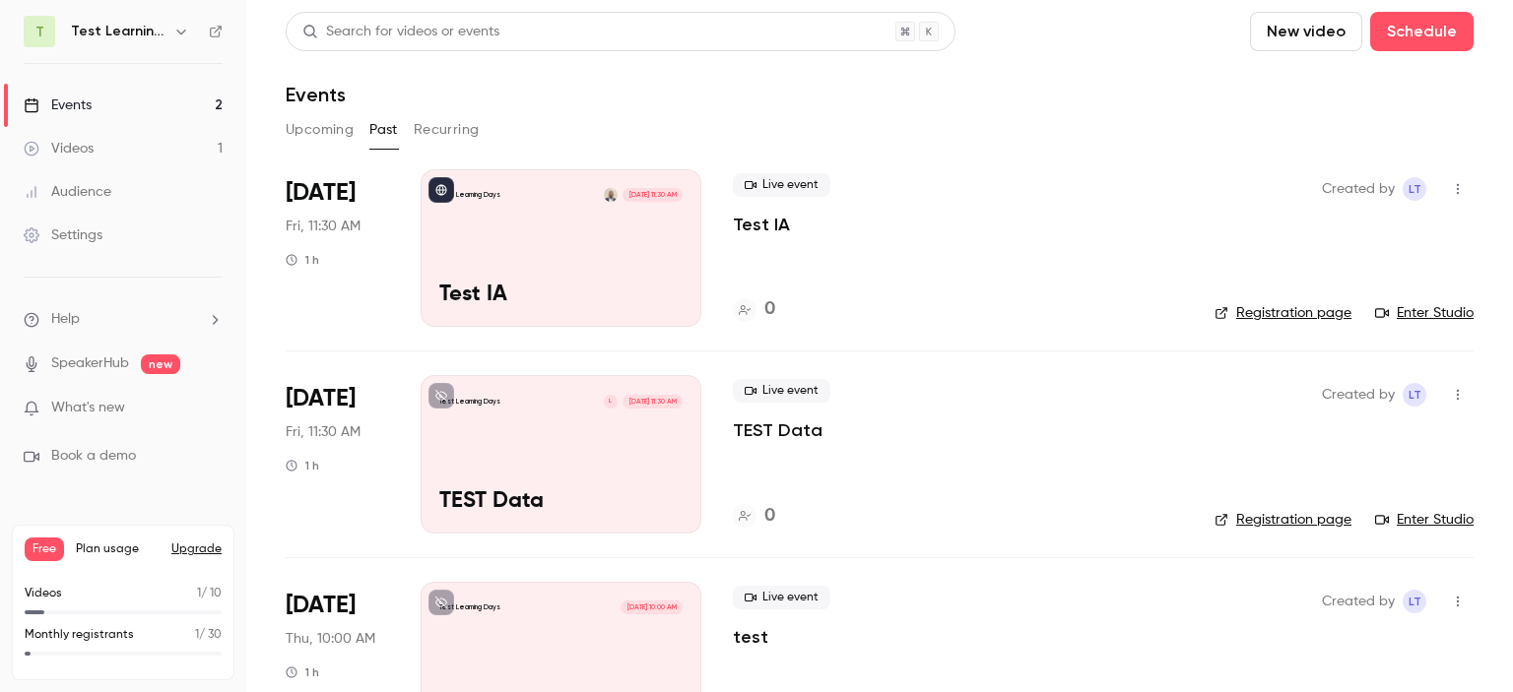
click at [448, 128] on button "Recurring" at bounding box center [447, 130] width 66 height 32
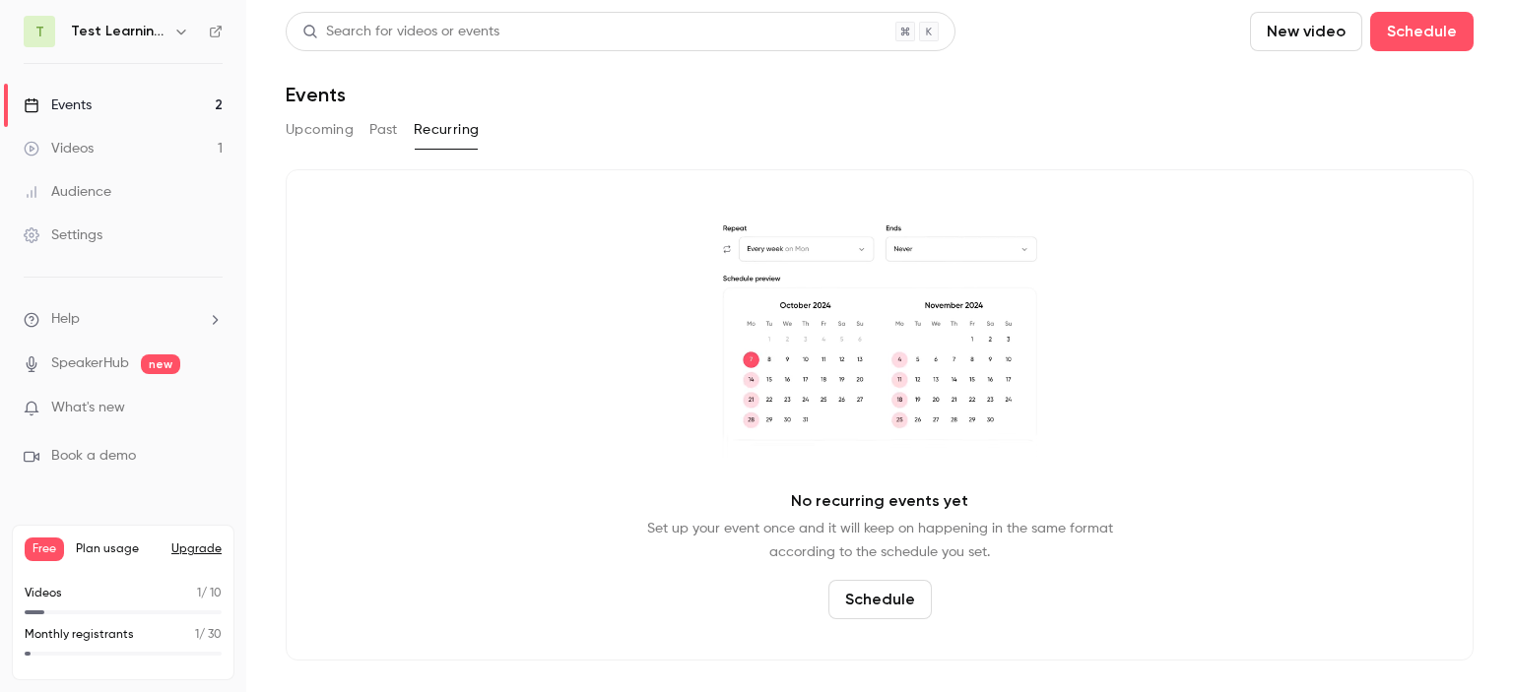
click at [316, 135] on button "Upcoming" at bounding box center [320, 130] width 68 height 32
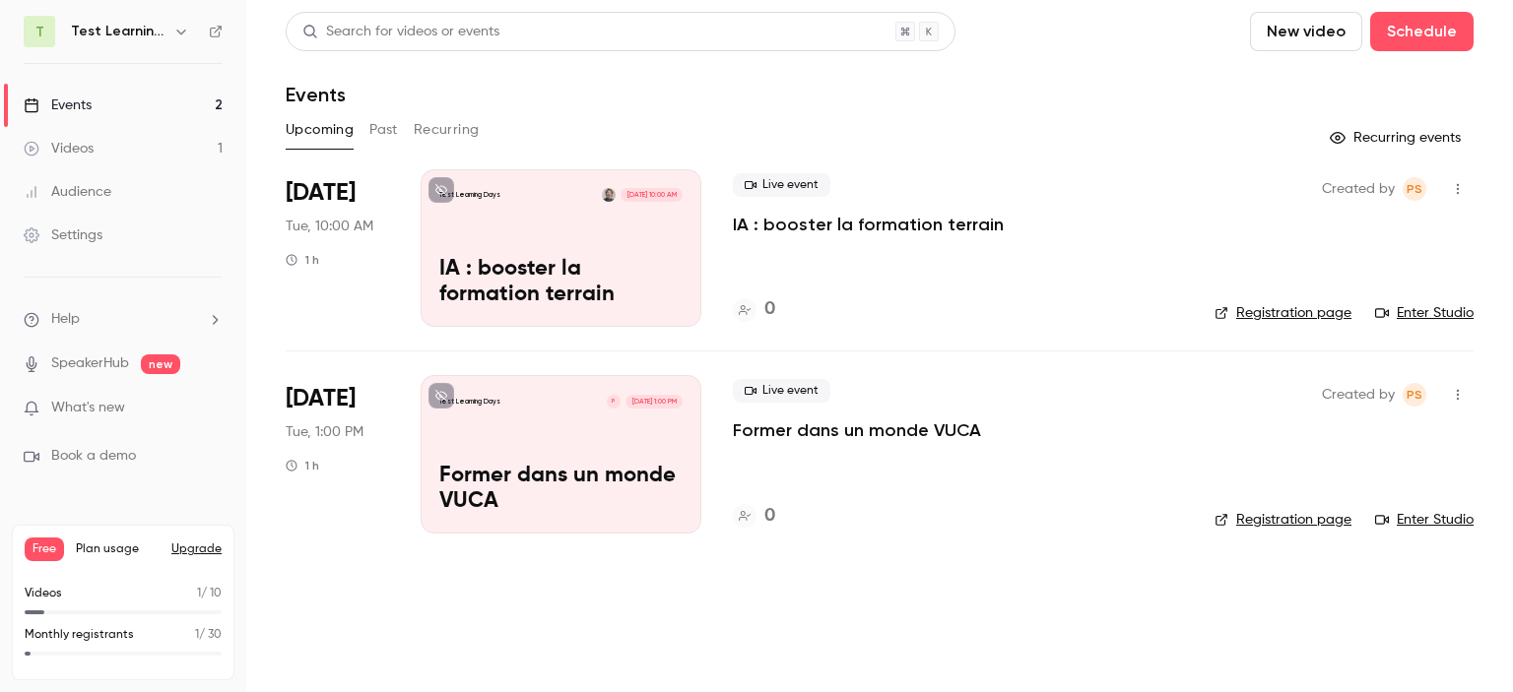
click at [1270, 310] on link "Registration page" at bounding box center [1282, 313] width 137 height 20
click at [95, 226] on div "Settings" at bounding box center [63, 236] width 79 height 20
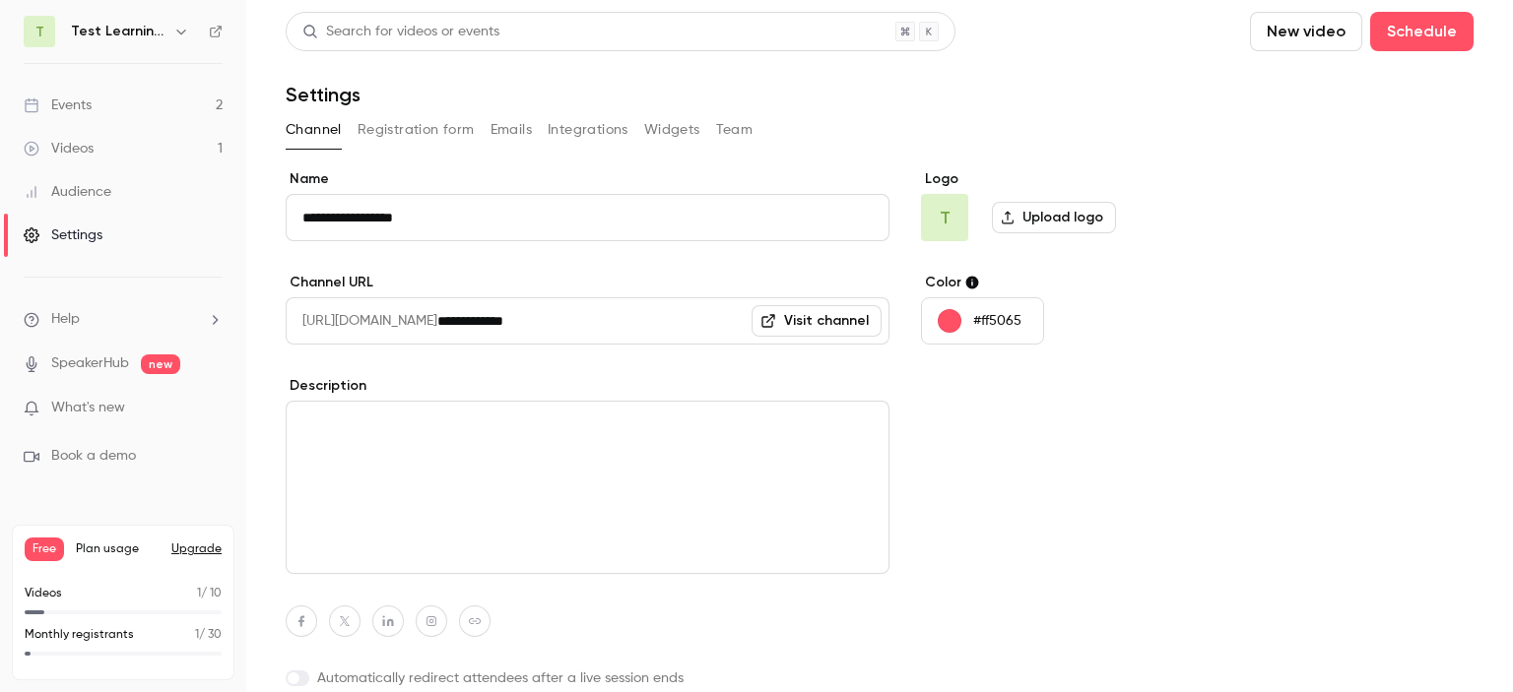
click at [801, 326] on link "Visit channel" at bounding box center [816, 321] width 130 height 32
click at [471, 441] on textarea at bounding box center [588, 487] width 604 height 173
click at [592, 130] on button "Integrations" at bounding box center [588, 130] width 81 height 32
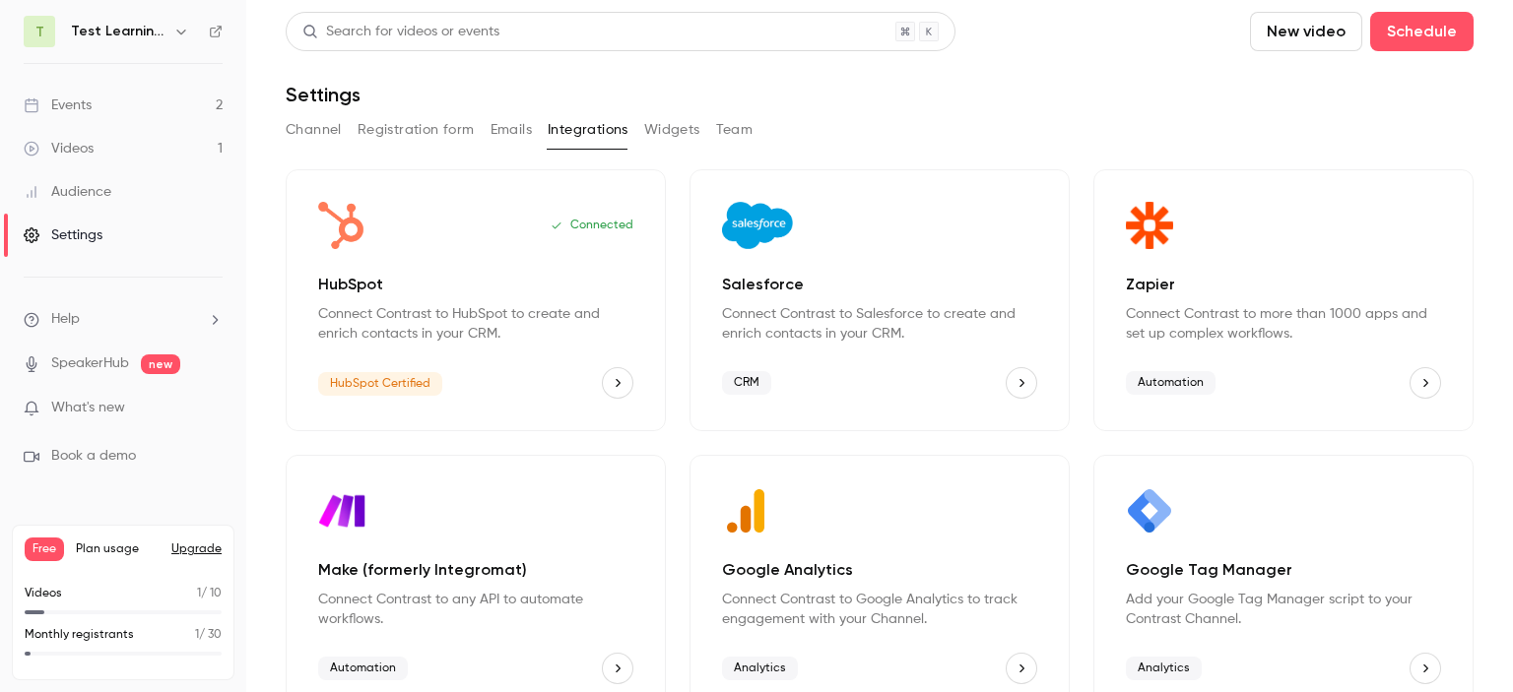
click at [320, 134] on button "Channel" at bounding box center [314, 130] width 56 height 32
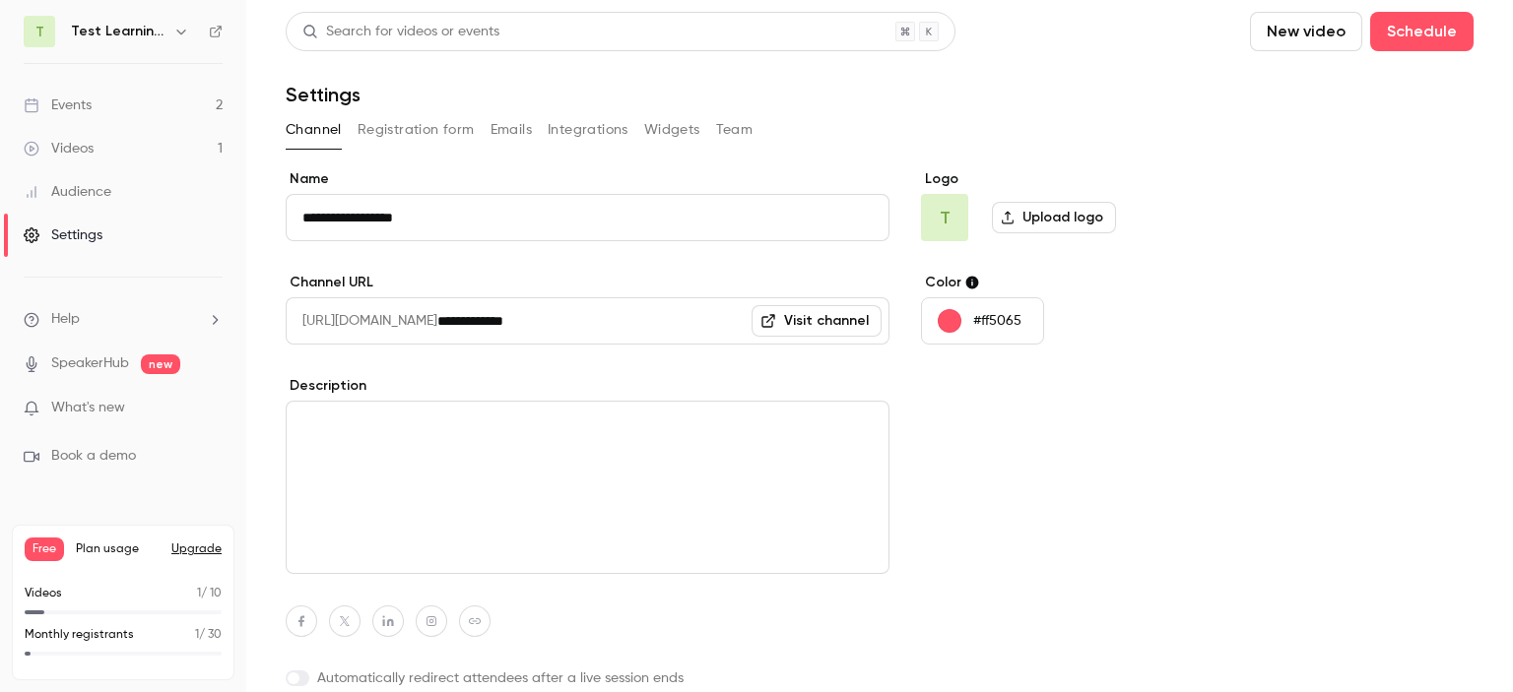
click at [438, 226] on input "**********" at bounding box center [588, 217] width 604 height 47
drag, startPoint x: 438, startPoint y: 226, endPoint x: 156, endPoint y: 210, distance: 283.1
click at [156, 210] on div "**********" at bounding box center [756, 346] width 1513 height 692
click at [1019, 479] on div "Logo L Upload logo Color #ff5065" at bounding box center [1072, 464] width 302 height 590
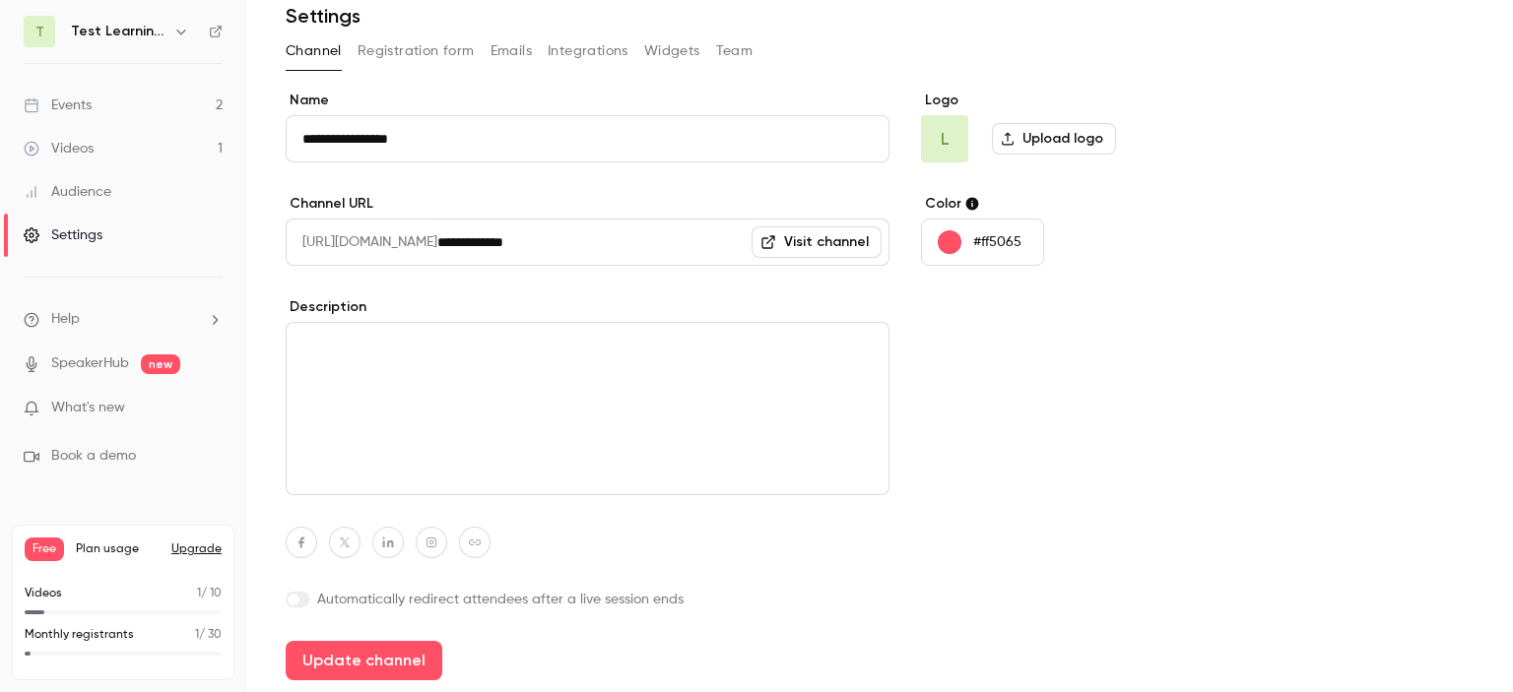
drag, startPoint x: 1512, startPoint y: 249, endPoint x: 1466, endPoint y: 311, distance: 76.8
click at [1508, 322] on main "**********" at bounding box center [879, 346] width 1267 height 692
click at [1064, 134] on label "Upload logo" at bounding box center [1054, 139] width 124 height 32
click at [0, 0] on input "Upload logo" at bounding box center [0, 0] width 0 height 0
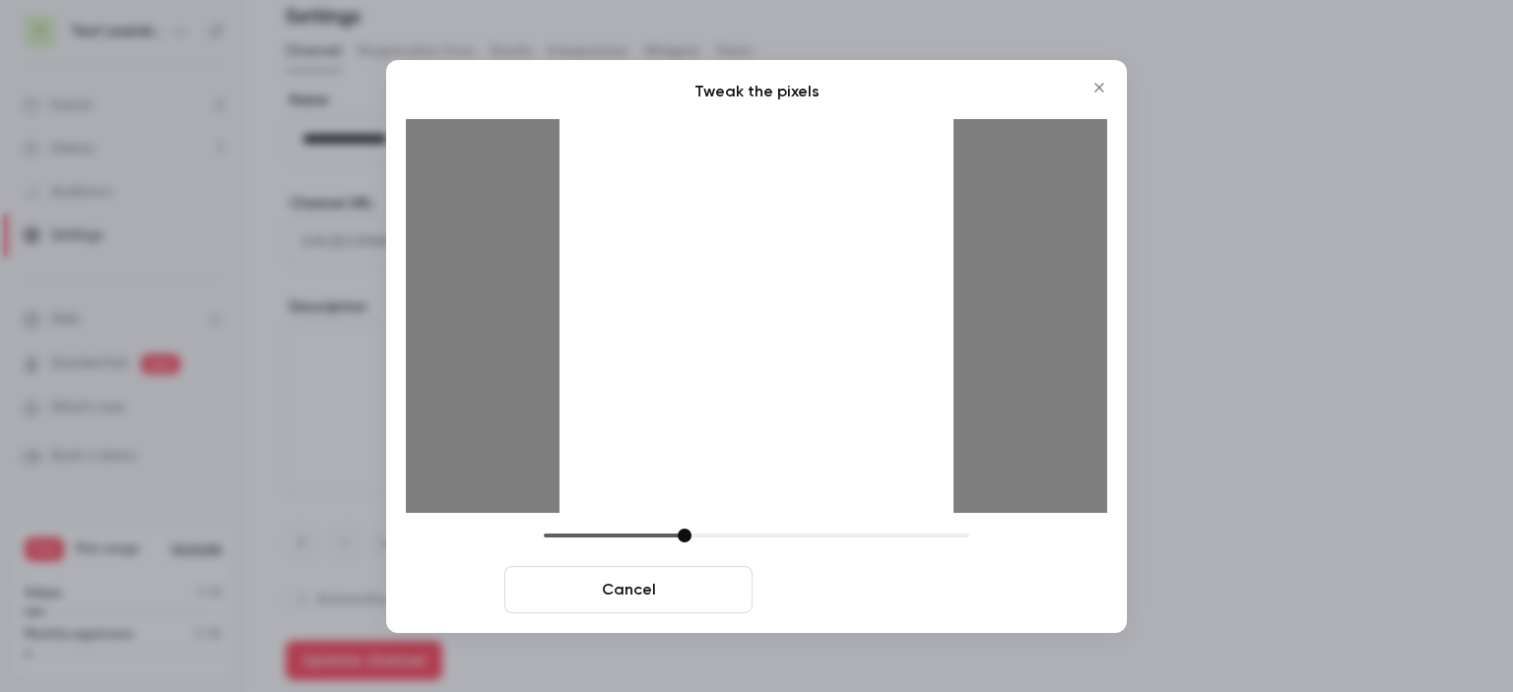
click at [938, 590] on button "Crop and save" at bounding box center [884, 589] width 248 height 47
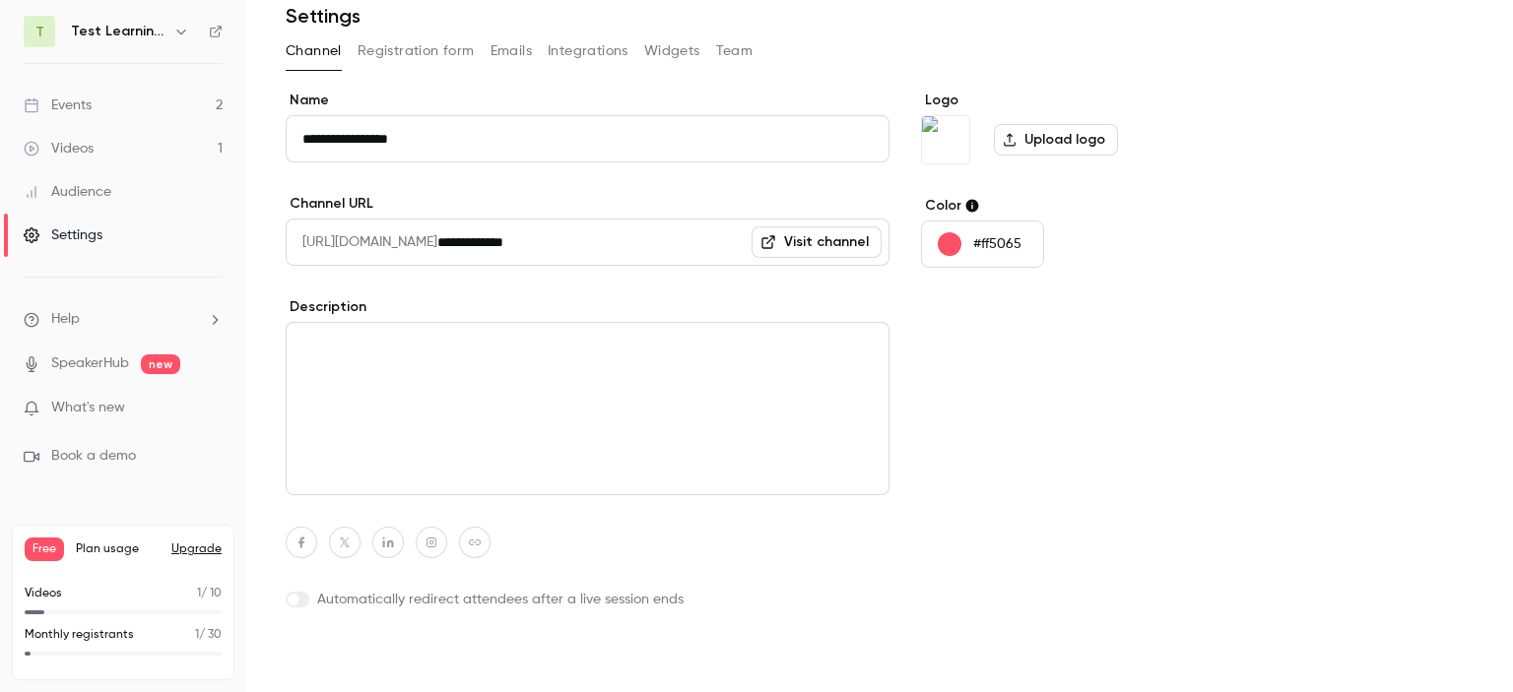
click at [397, 665] on button "Update channel" at bounding box center [364, 660] width 157 height 39
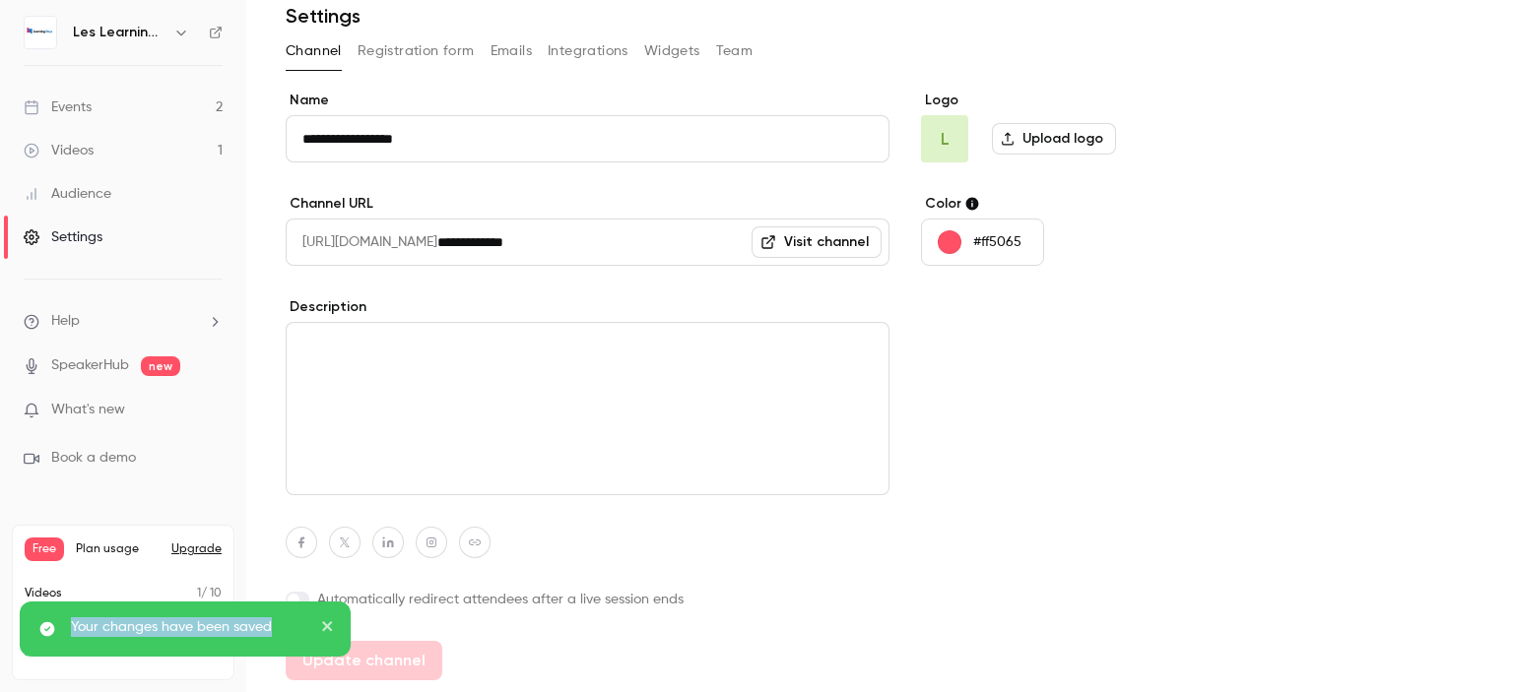
type input "**********"
click at [843, 572] on div "**********" at bounding box center [588, 386] width 604 height 590
drag, startPoint x: 1512, startPoint y: 182, endPoint x: 1363, endPoint y: 192, distance: 149.0
click at [1510, 201] on main "**********" at bounding box center [879, 346] width 1267 height 692
click at [803, 235] on link "Visit channel" at bounding box center [816, 243] width 130 height 32
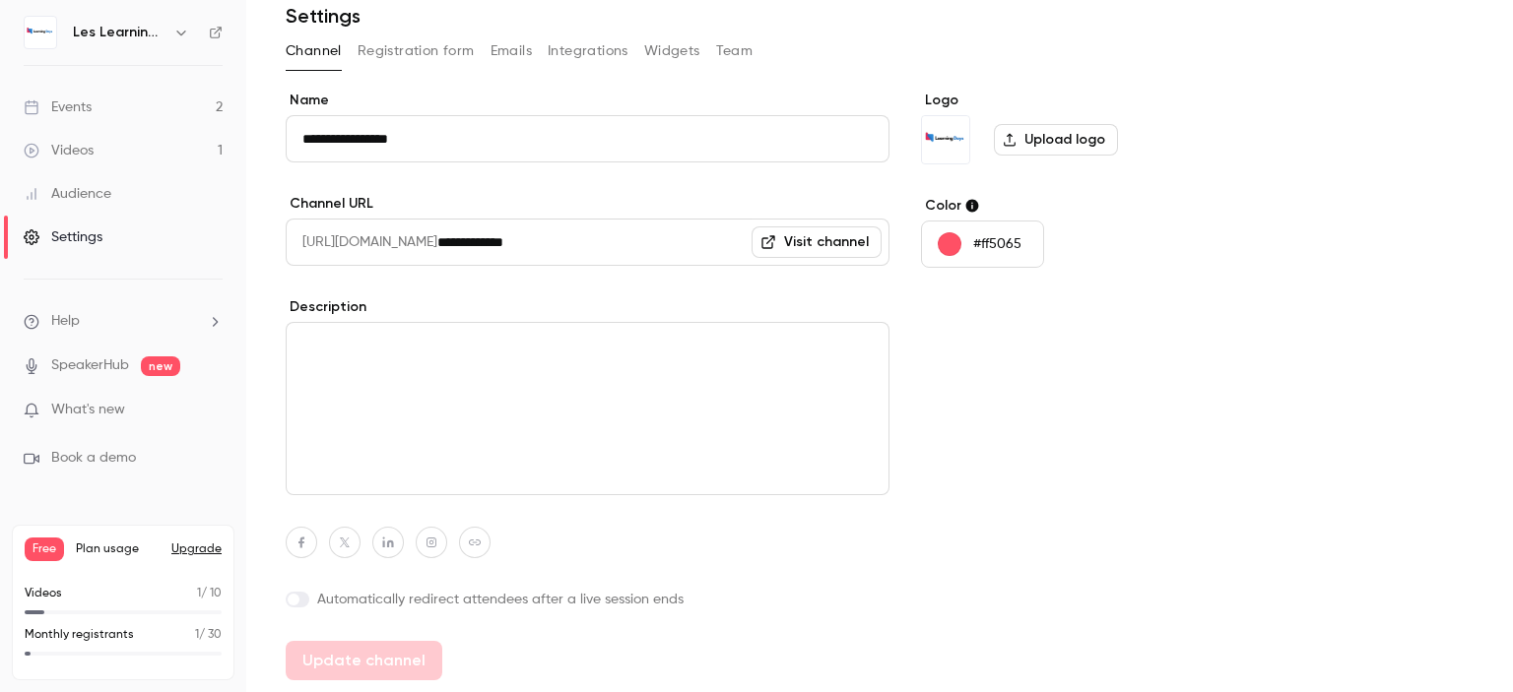
click at [411, 54] on button "Registration form" at bounding box center [416, 51] width 117 height 32
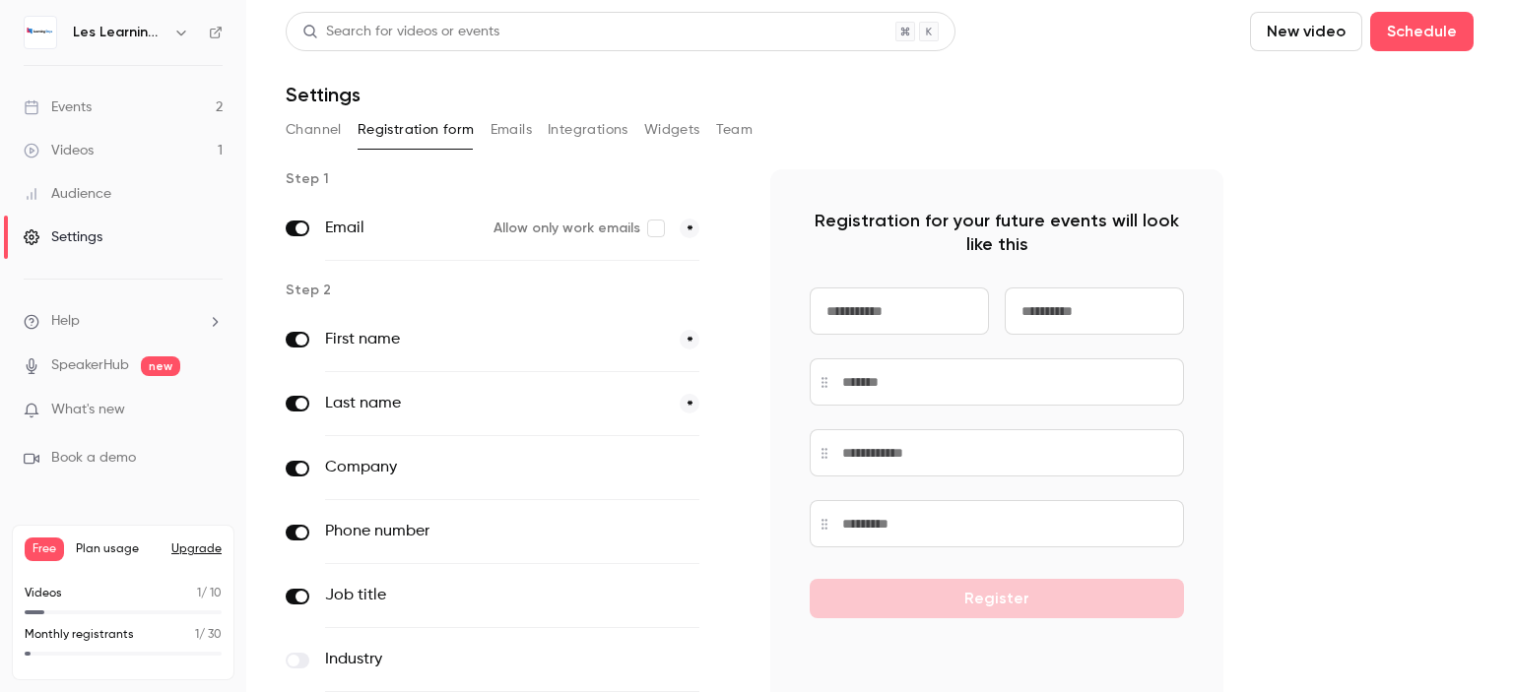
click at [579, 129] on button "Integrations" at bounding box center [588, 130] width 81 height 32
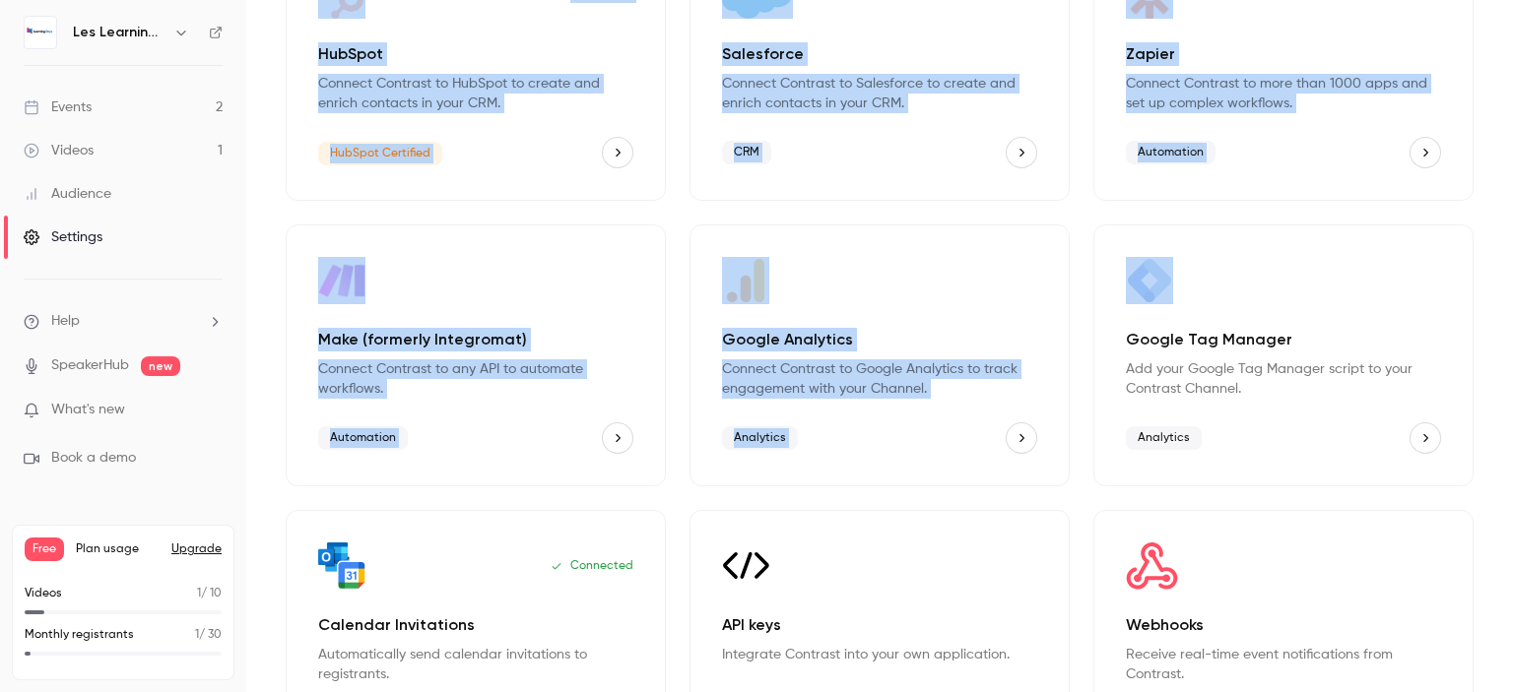
scroll to position [232, 0]
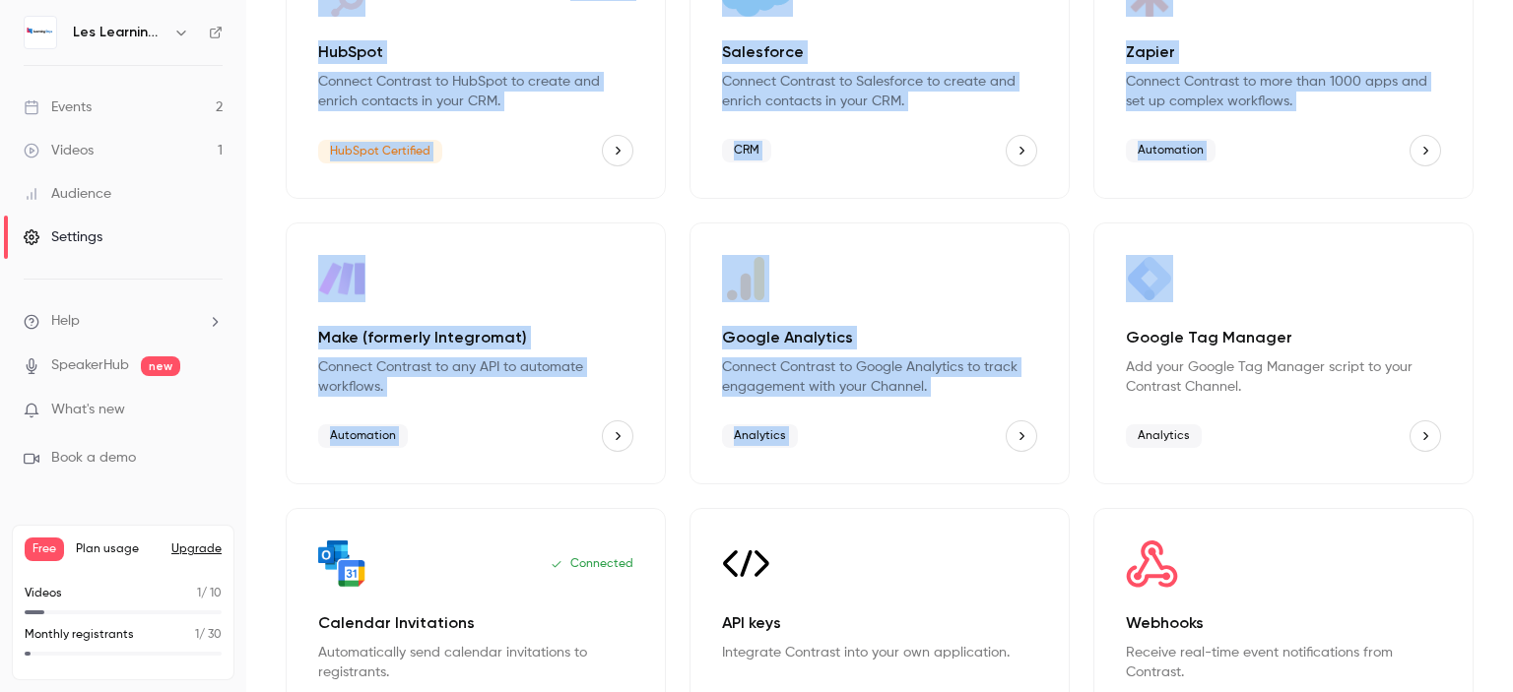
drag, startPoint x: 1512, startPoint y: 141, endPoint x: 1510, endPoint y: 293, distance: 151.7
click at [1510, 293] on main "Search for videos or events New video Schedule Settings Channel Registration fo…" at bounding box center [879, 346] width 1267 height 692
click at [1456, 220] on div "Connected HubSpot Connect Contrast to HubSpot to create and enrich contacts in …" at bounding box center [880, 353] width 1188 height 833
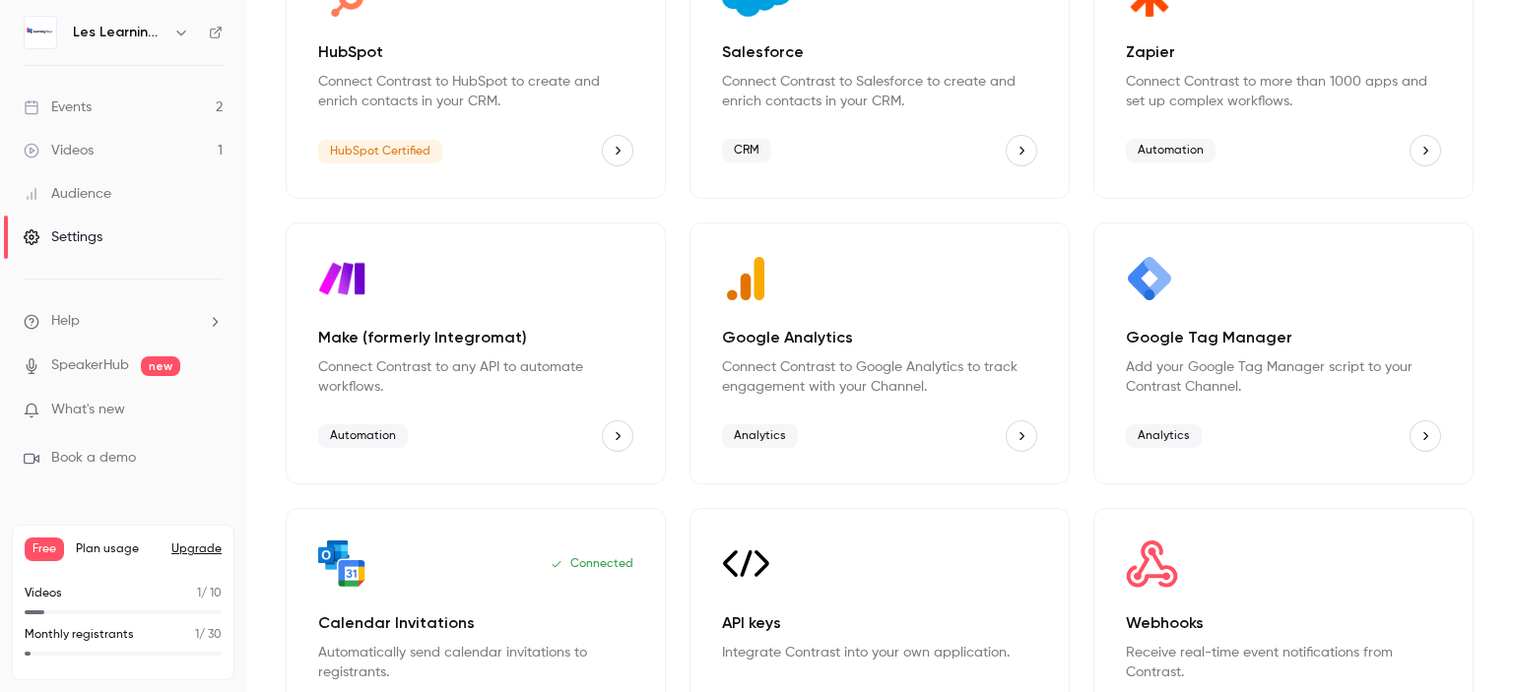
drag, startPoint x: 1484, startPoint y: 231, endPoint x: 1488, endPoint y: 302, distance: 71.0
click at [1488, 302] on main "Search for videos or events New video Schedule Settings Channel Registration fo…" at bounding box center [879, 346] width 1267 height 692
click at [107, 109] on link "Events 2" at bounding box center [123, 107] width 246 height 43
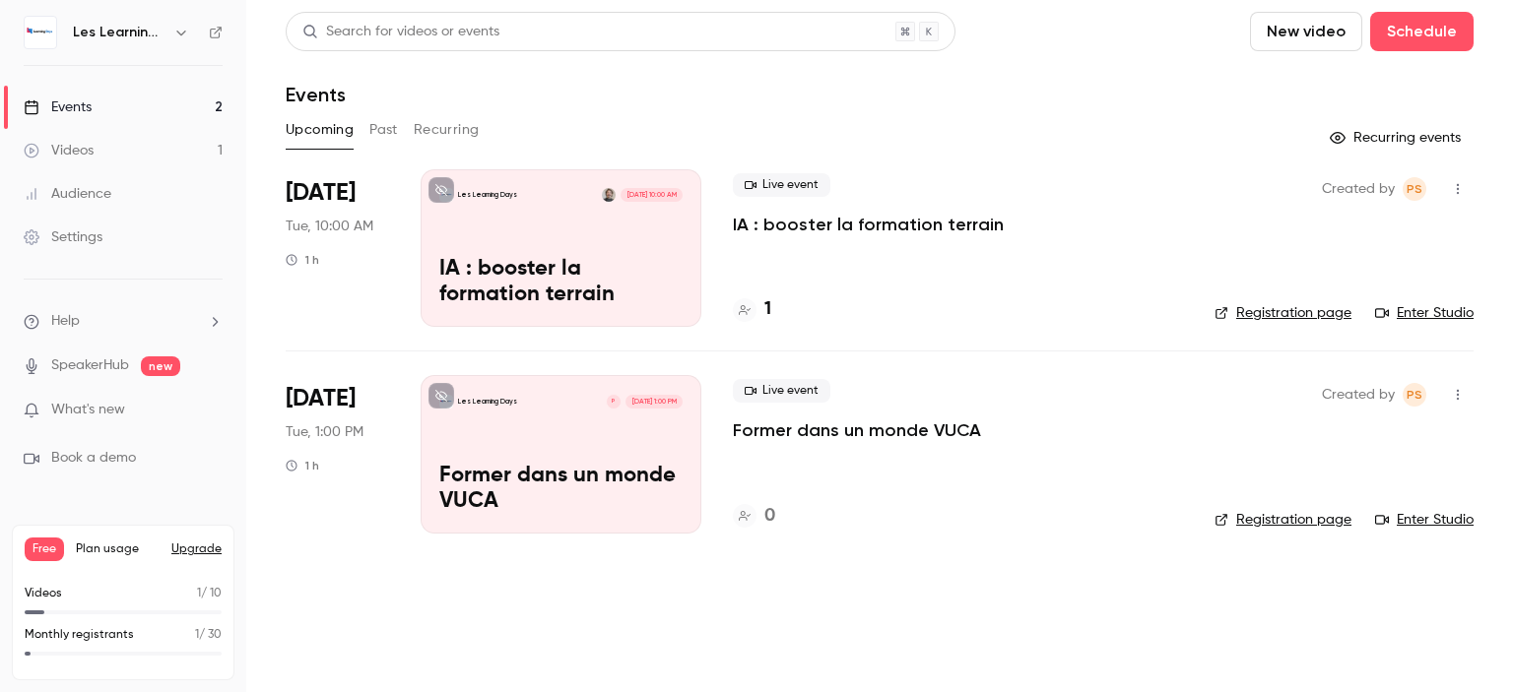
click at [1453, 191] on icon "button" at bounding box center [1458, 189] width 16 height 14
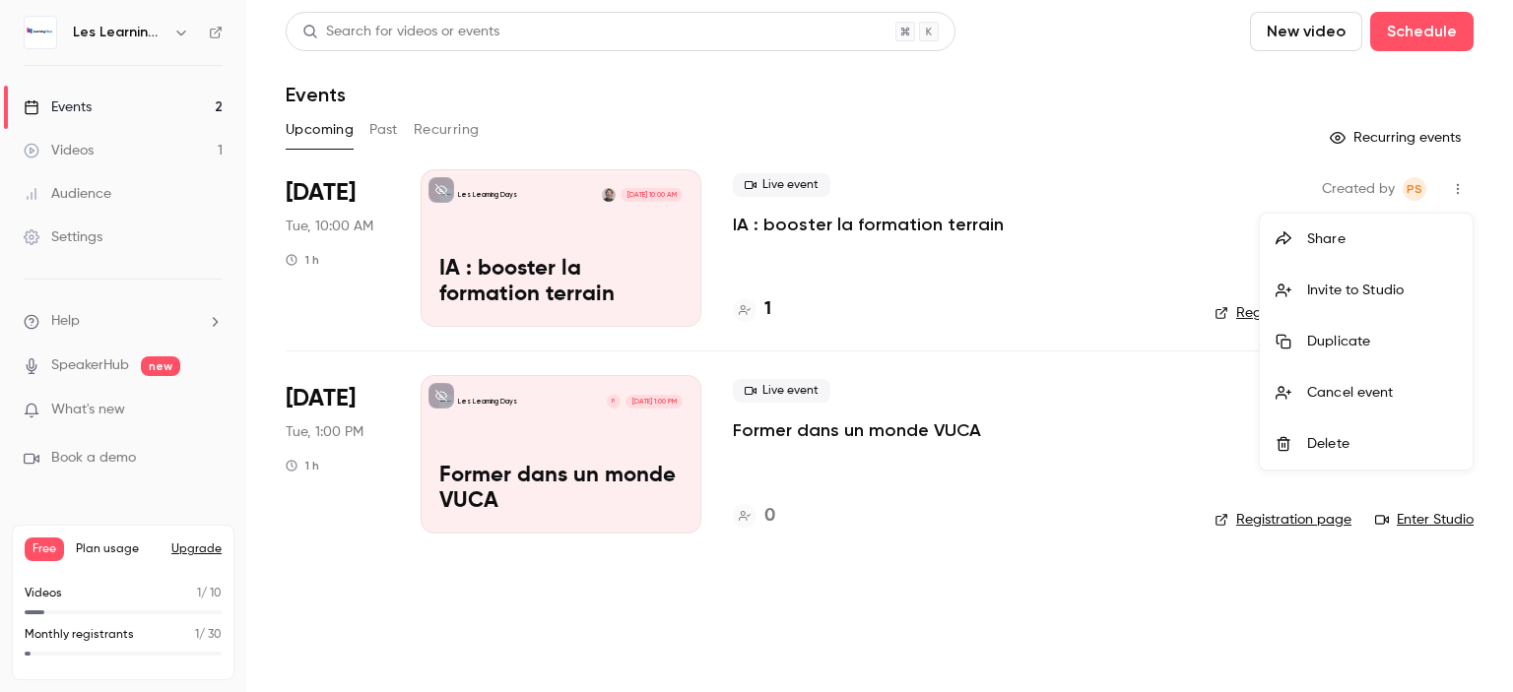
click at [1359, 241] on div "Share" at bounding box center [1382, 239] width 150 height 20
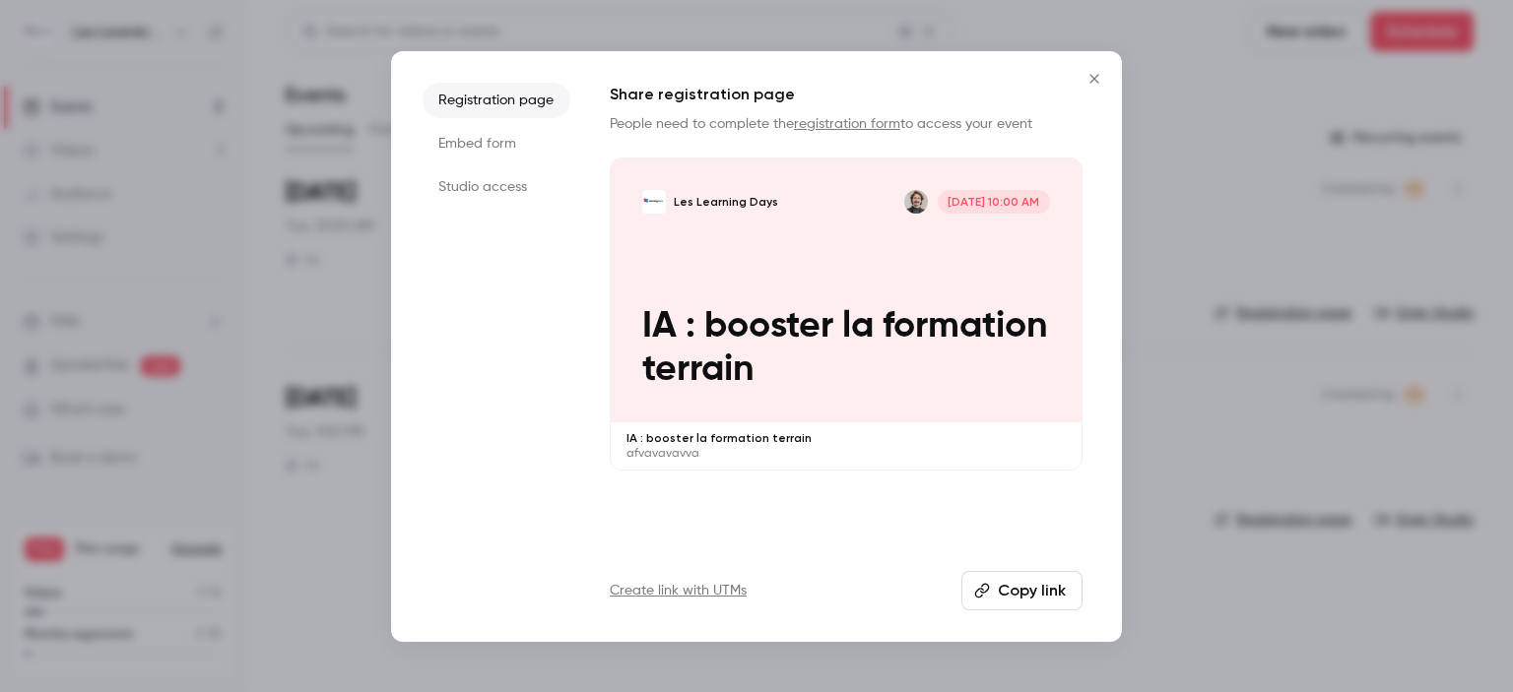
click at [485, 149] on li "Embed form" at bounding box center [497, 143] width 148 height 35
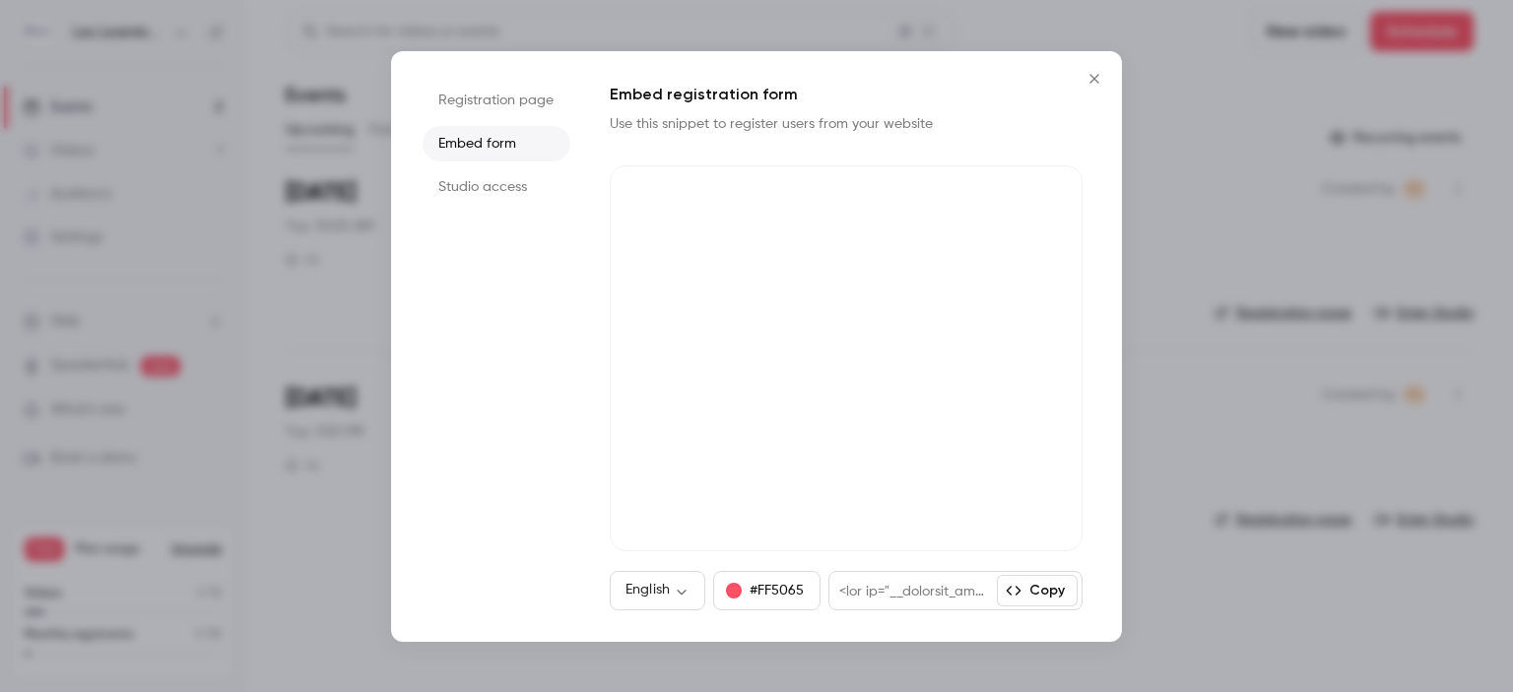
click at [485, 185] on li "Studio access" at bounding box center [497, 186] width 148 height 35
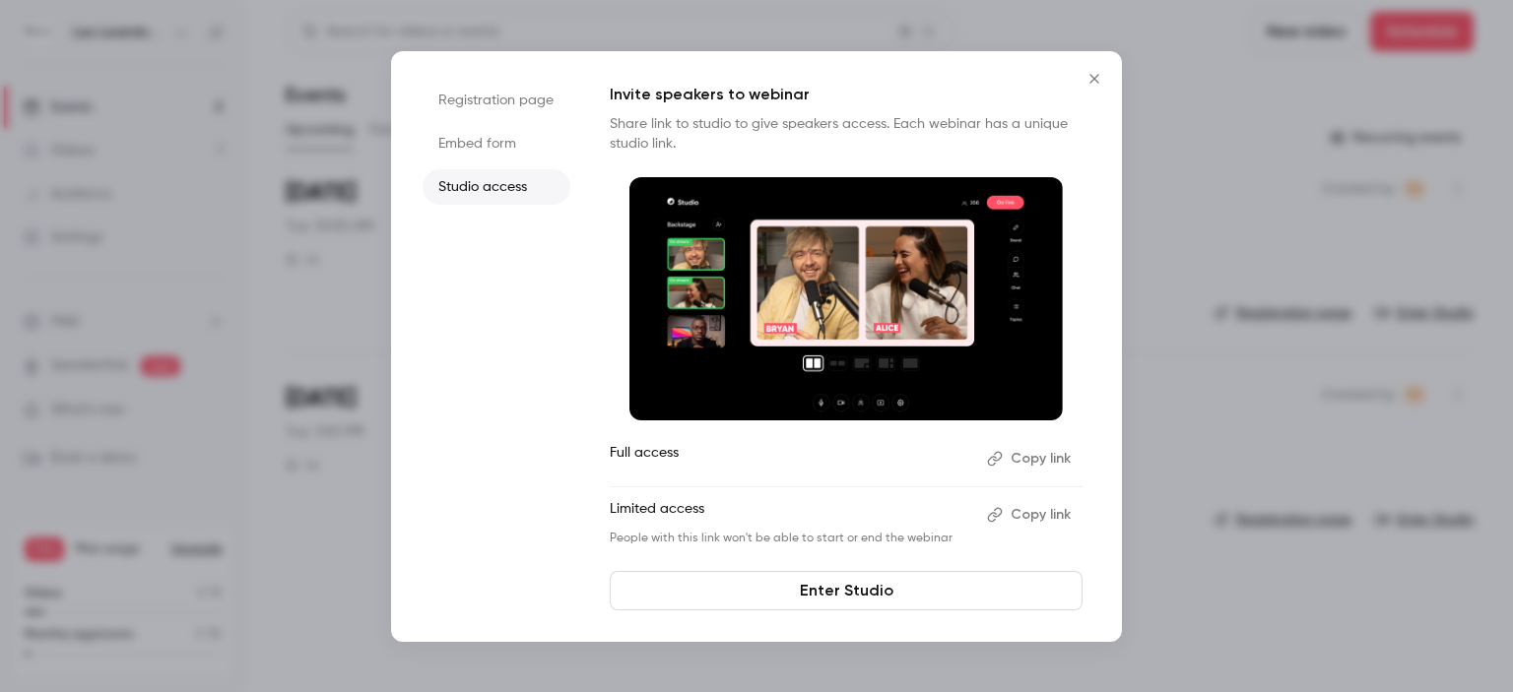
click at [1024, 511] on button "Copy link" at bounding box center [1030, 515] width 103 height 32
click at [1052, 470] on button "Copy link" at bounding box center [1030, 459] width 103 height 32
click at [504, 141] on li "Embed form" at bounding box center [497, 143] width 148 height 35
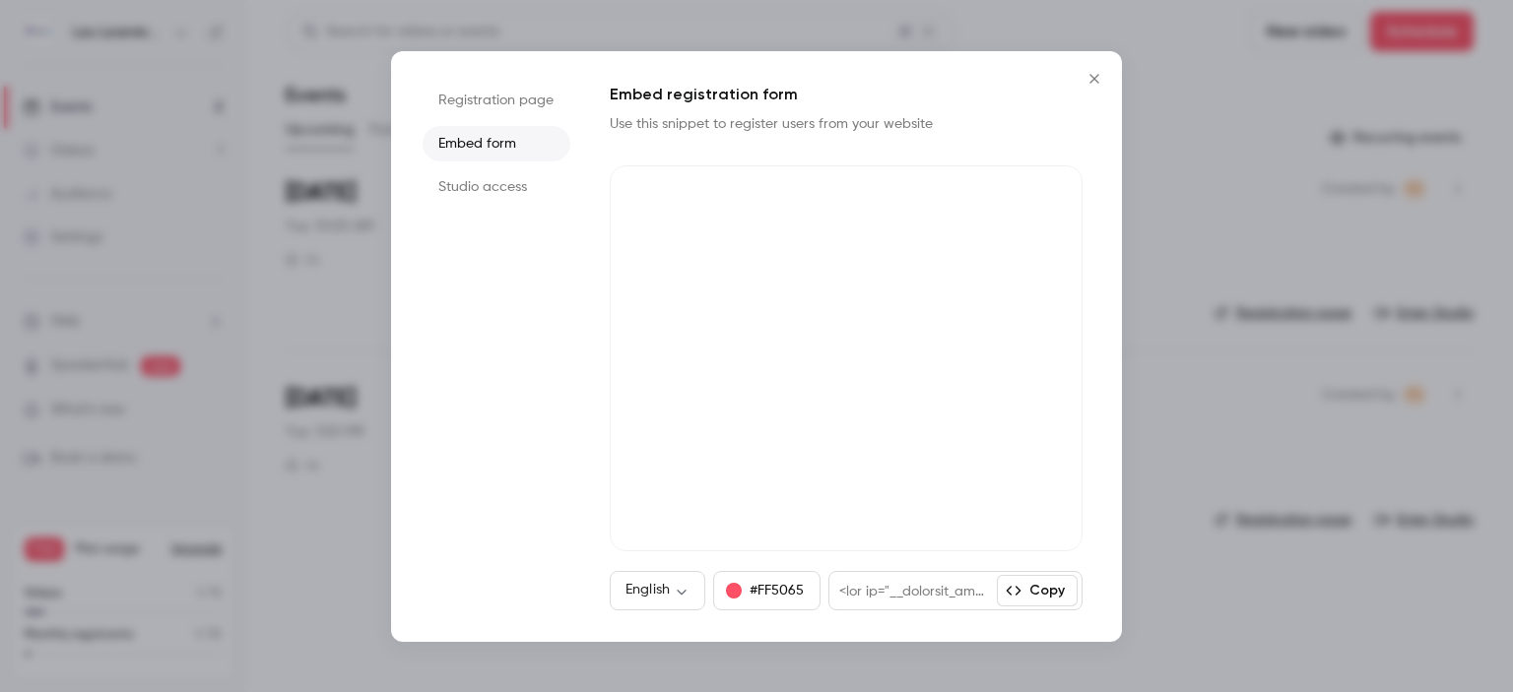
click at [496, 122] on ul "Registration page Embed form Studio access" at bounding box center [497, 347] width 148 height 528
click at [492, 112] on li "Registration page" at bounding box center [497, 100] width 148 height 35
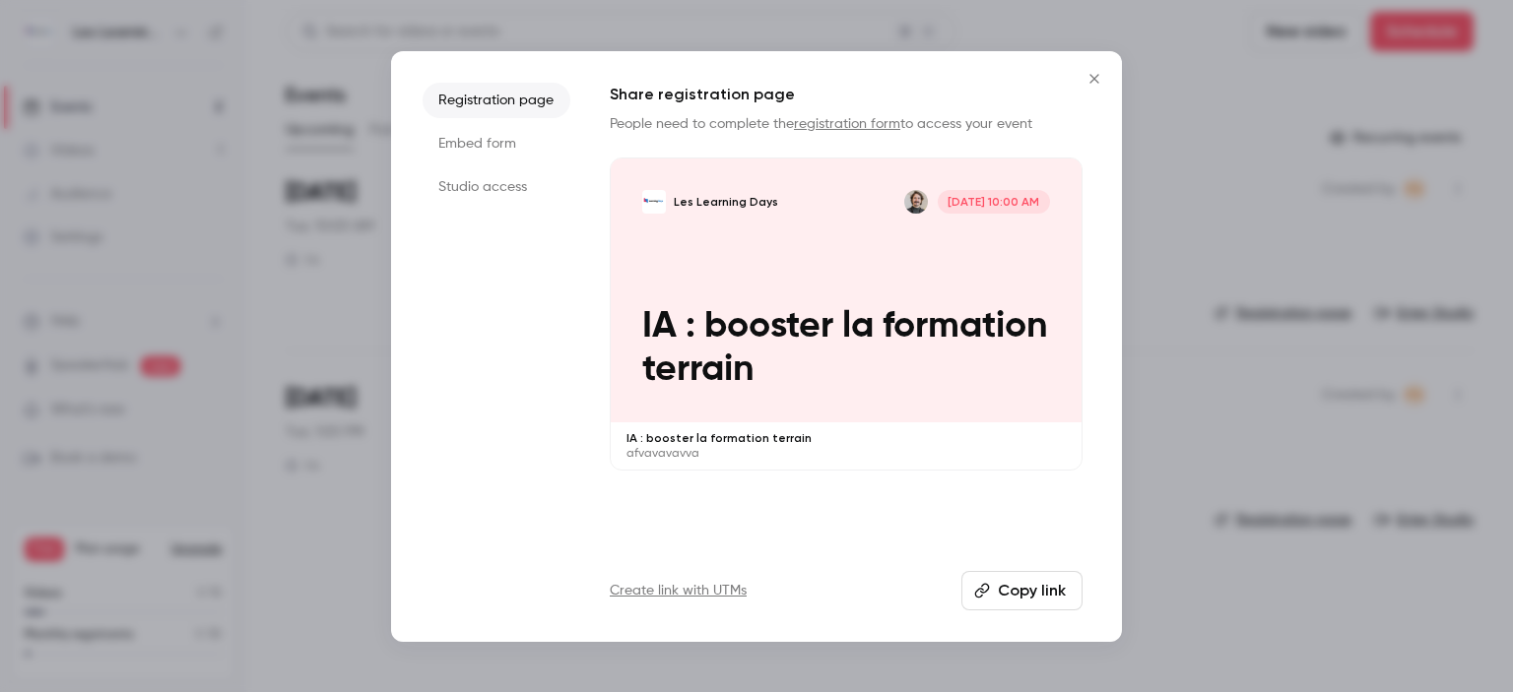
click at [1090, 82] on icon "Close" at bounding box center [1093, 78] width 9 height 9
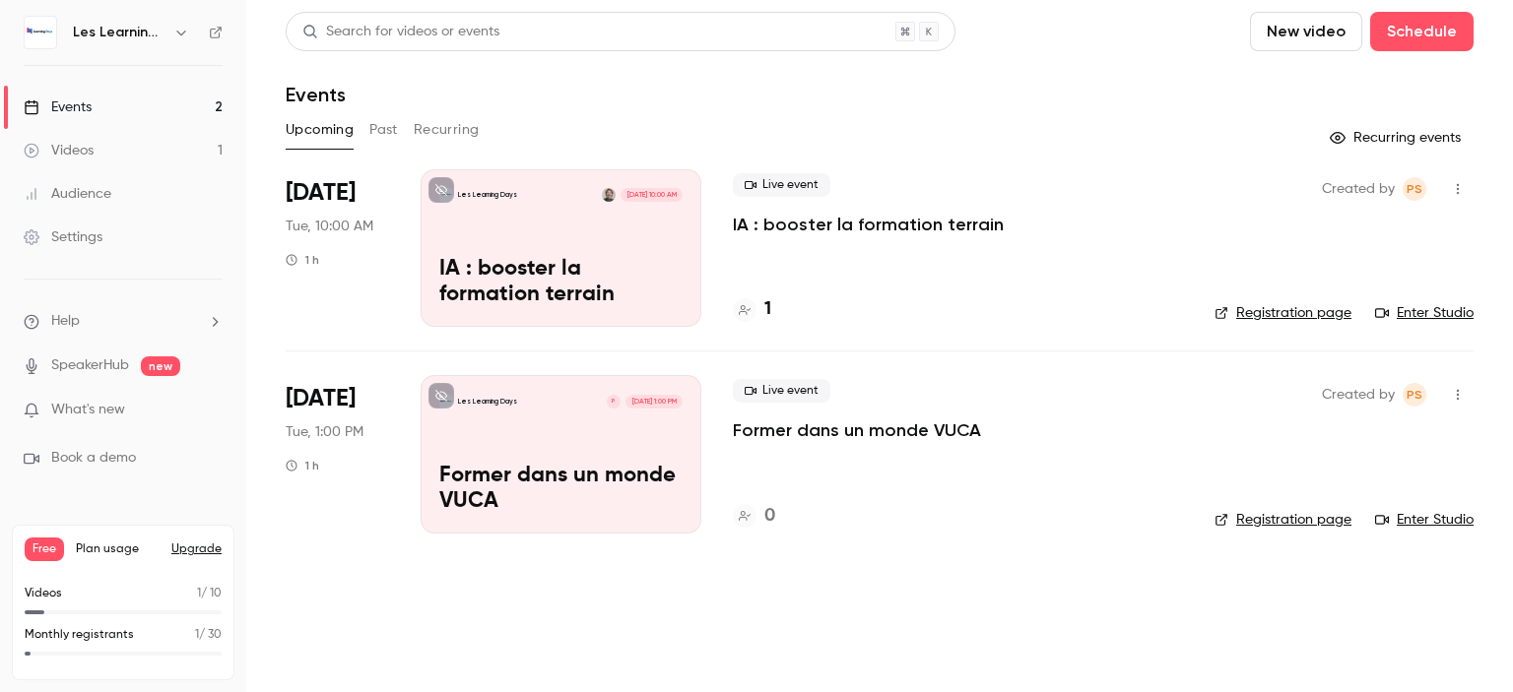
click at [1452, 188] on icon "button" at bounding box center [1458, 189] width 16 height 14
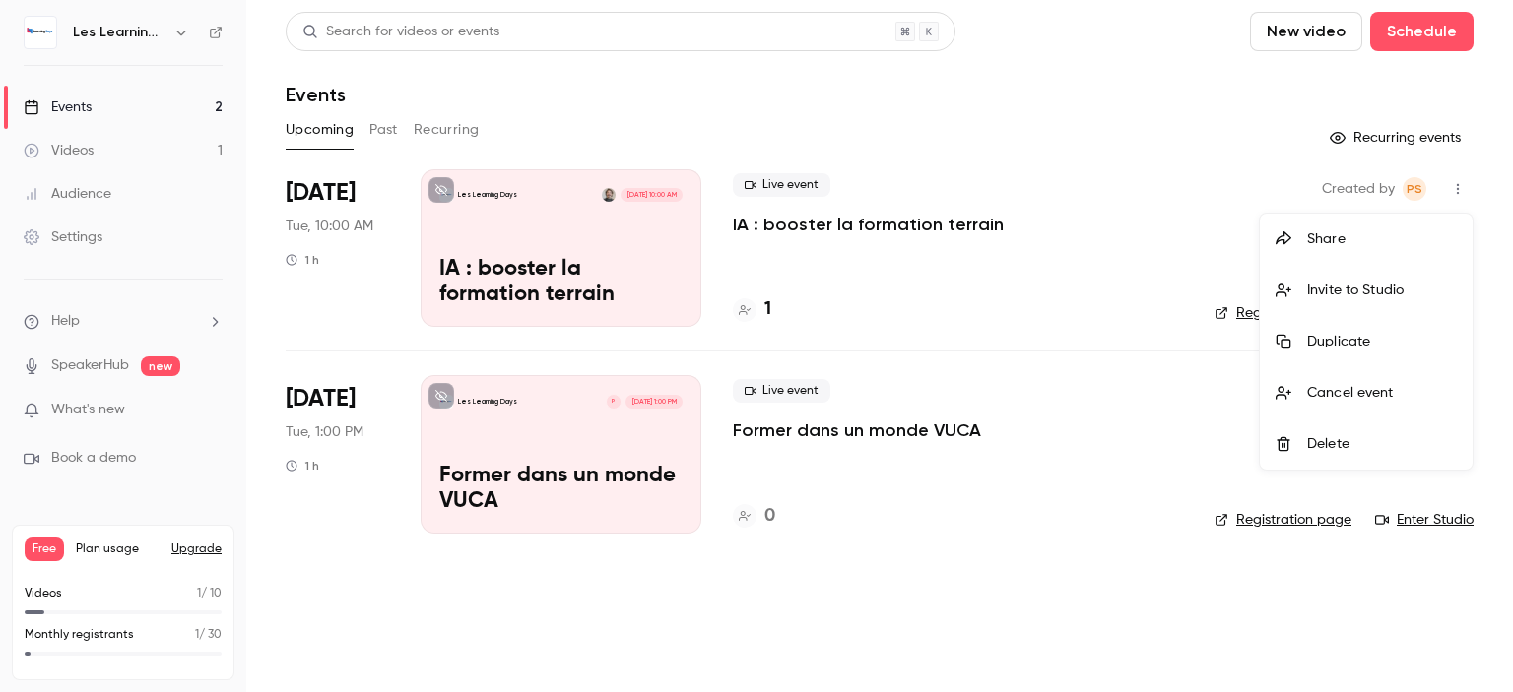
click at [1132, 294] on div at bounding box center [756, 346] width 1513 height 692
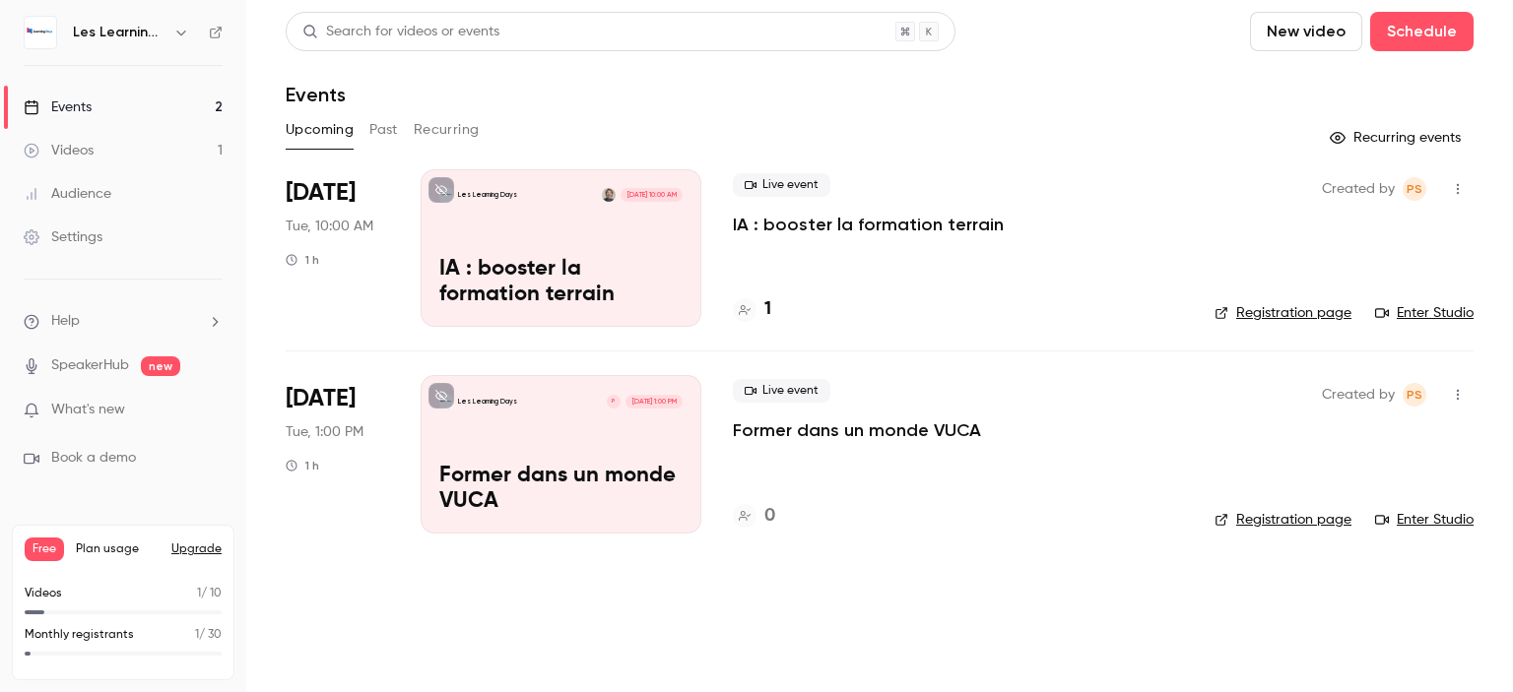
click at [655, 243] on div "Les Learning Days Oct 7, 10:00 AM IA : booster la formation terrain" at bounding box center [561, 248] width 281 height 158
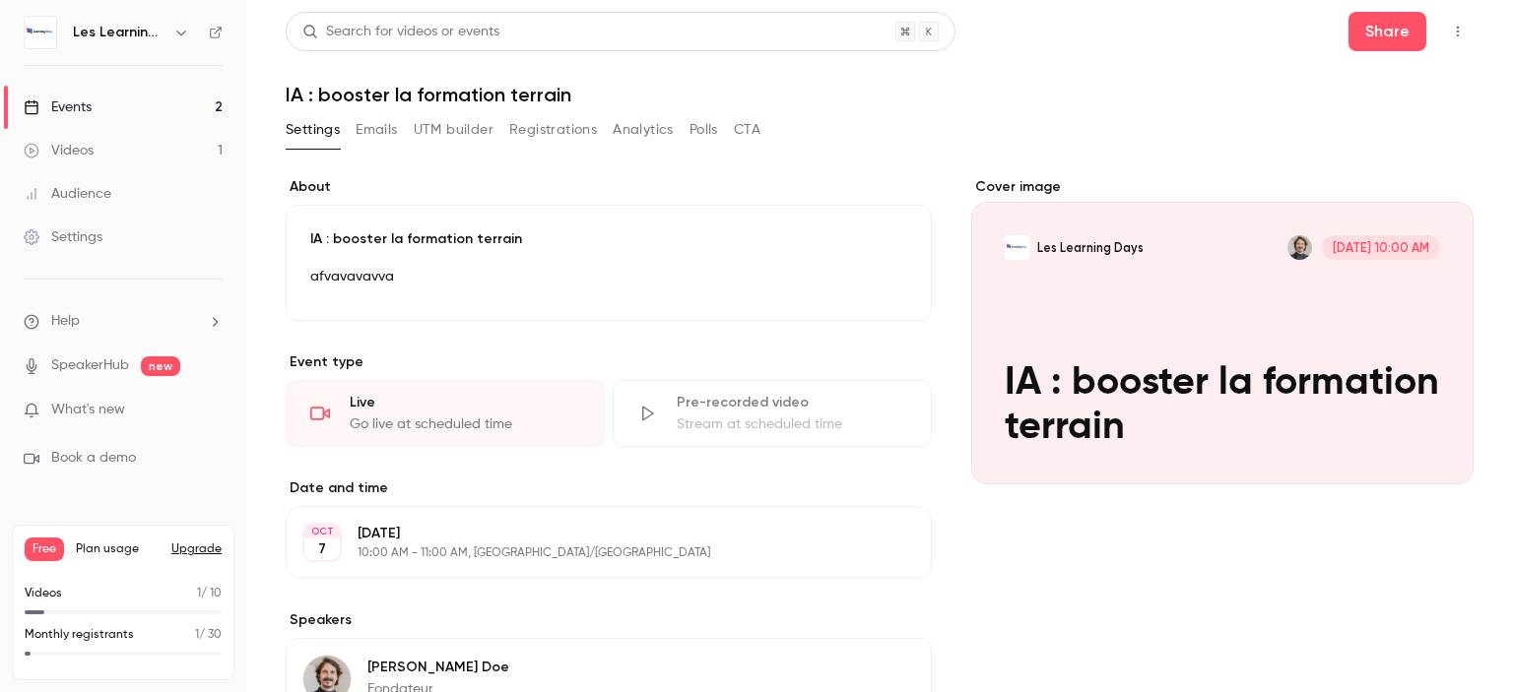
click at [370, 128] on button "Emails" at bounding box center [376, 130] width 41 height 32
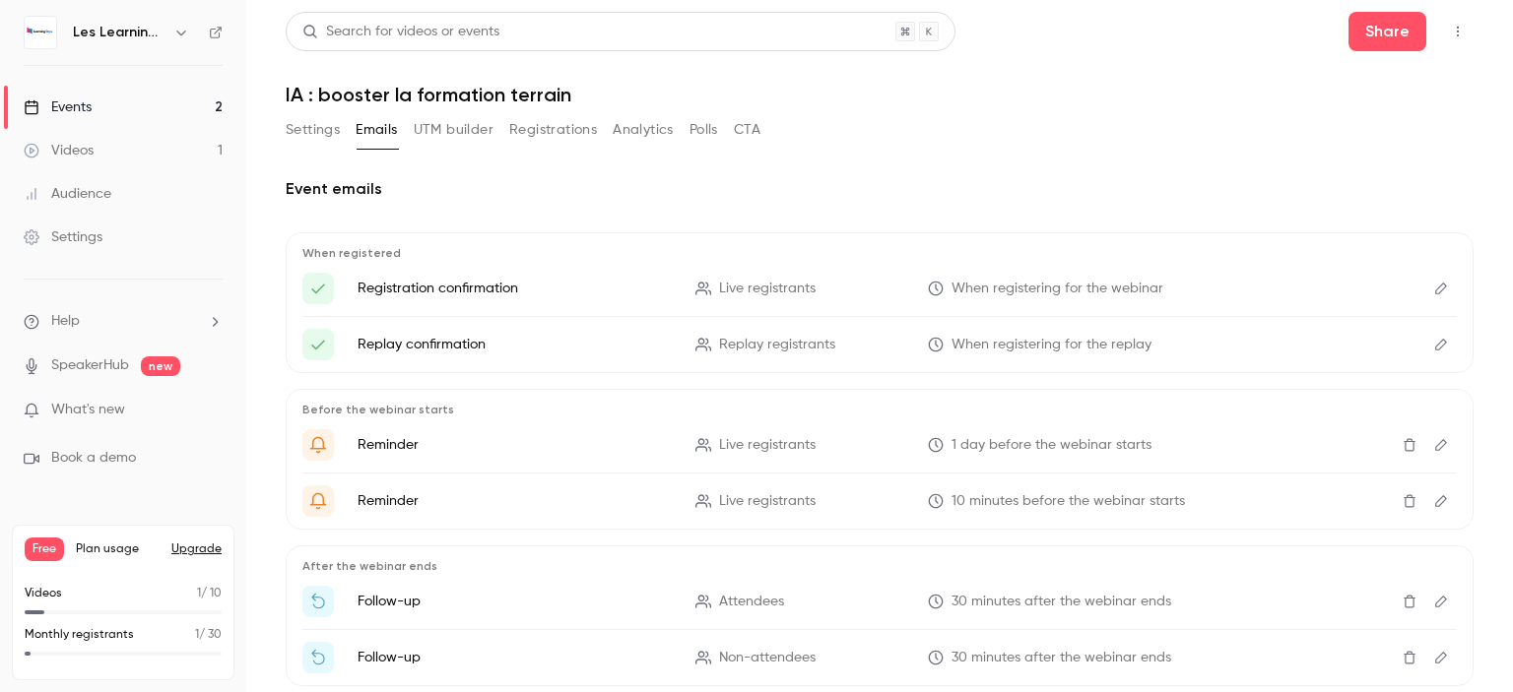
click at [1425, 295] on button "Edit" at bounding box center [1441, 289] width 32 height 32
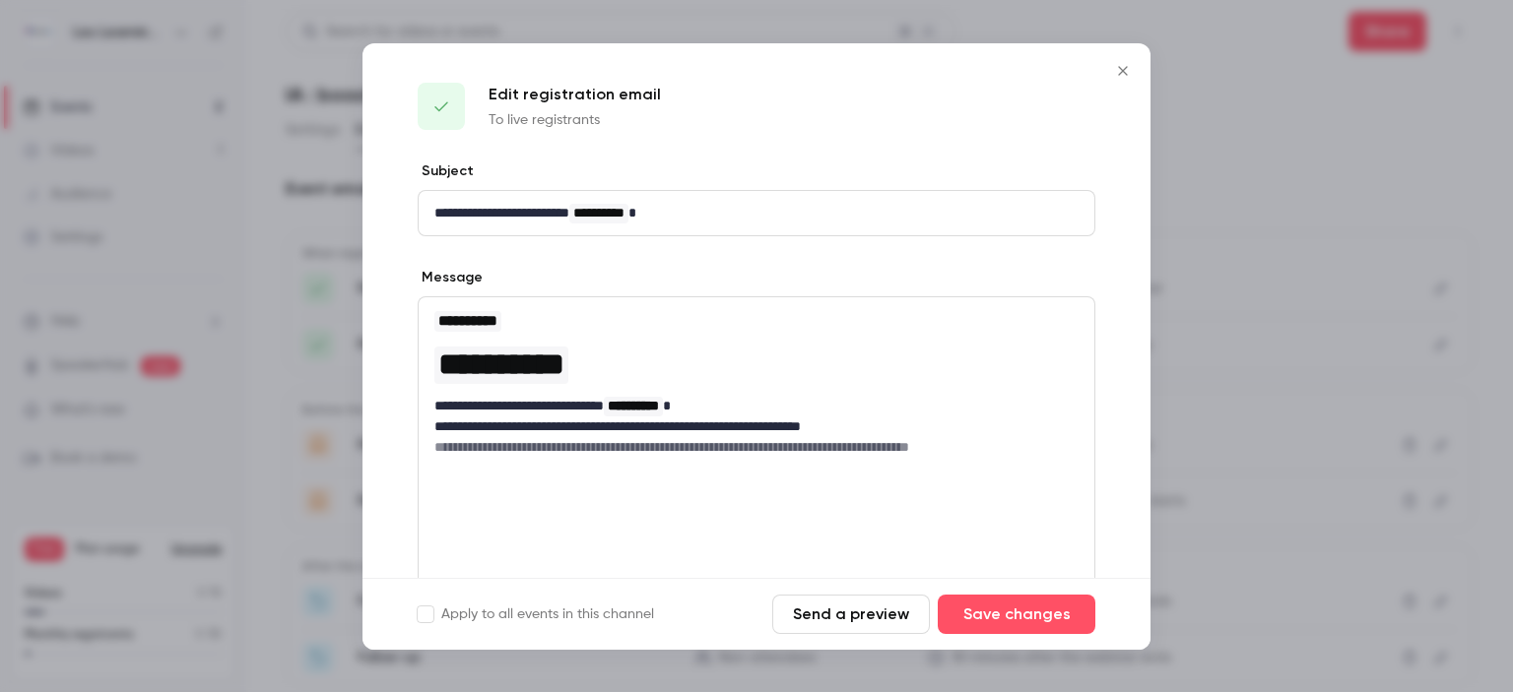
click at [1122, 64] on icon "Close" at bounding box center [1123, 71] width 24 height 16
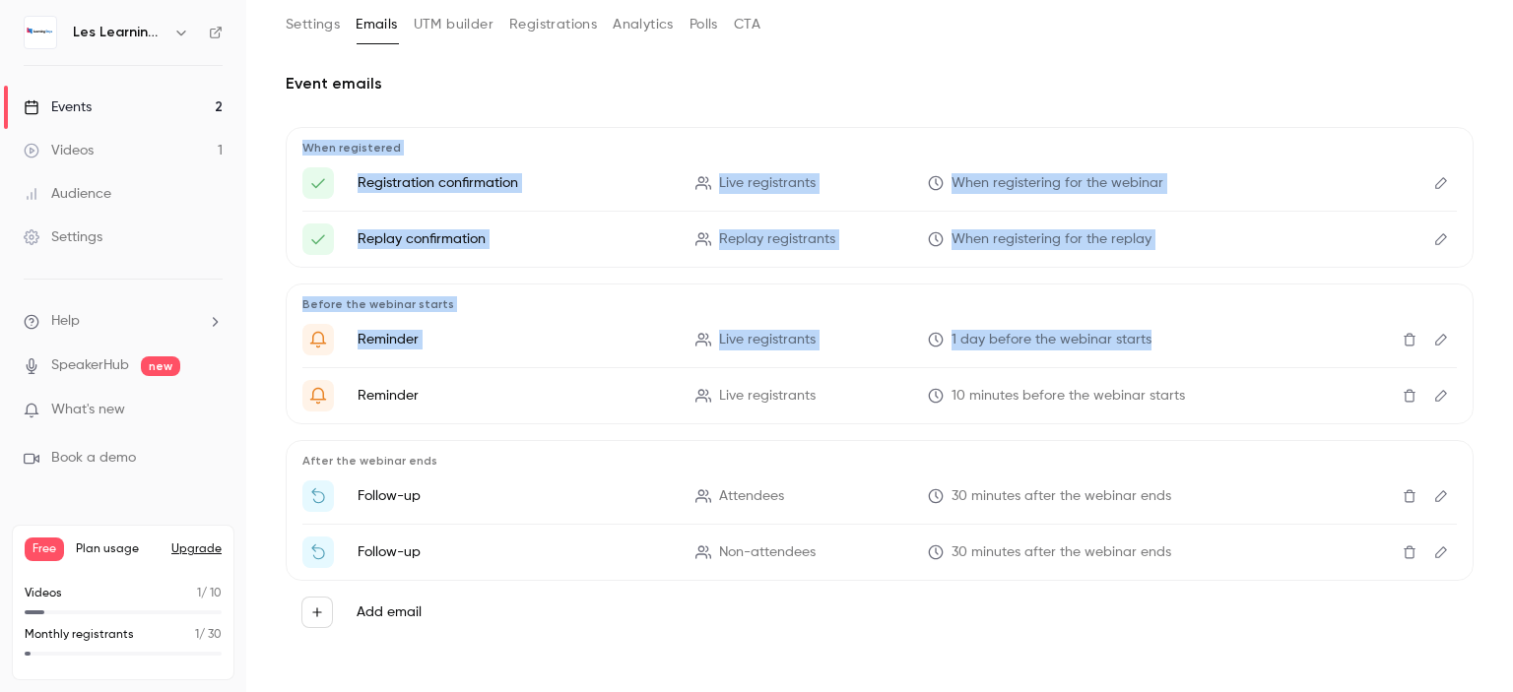
scroll to position [106, 0]
drag, startPoint x: 1512, startPoint y: 200, endPoint x: 1512, endPoint y: 390, distance: 190.1
click at [1512, 390] on main "Search for videos or events Share IA : booster la formation terrain Settings Em…" at bounding box center [879, 346] width 1267 height 692
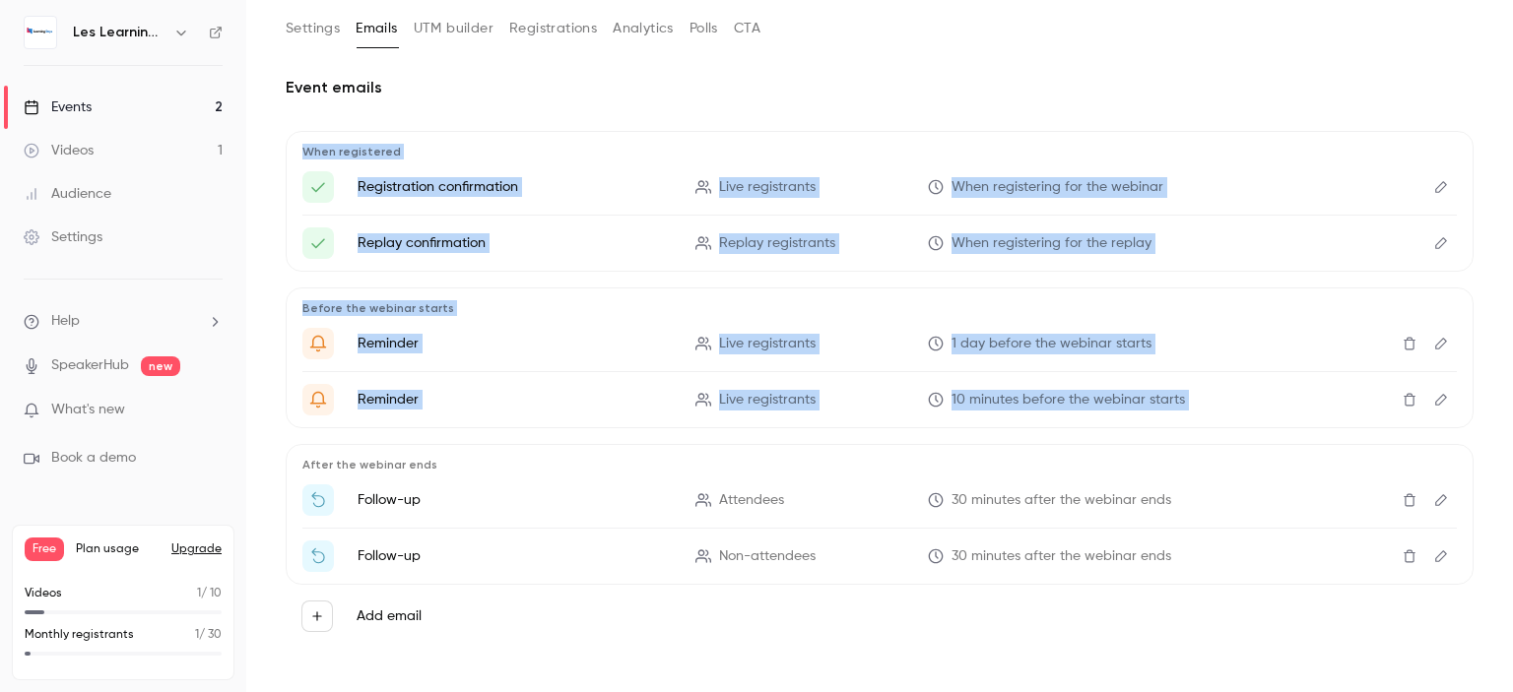
click at [1435, 495] on icon "Edit" at bounding box center [1441, 500] width 12 height 12
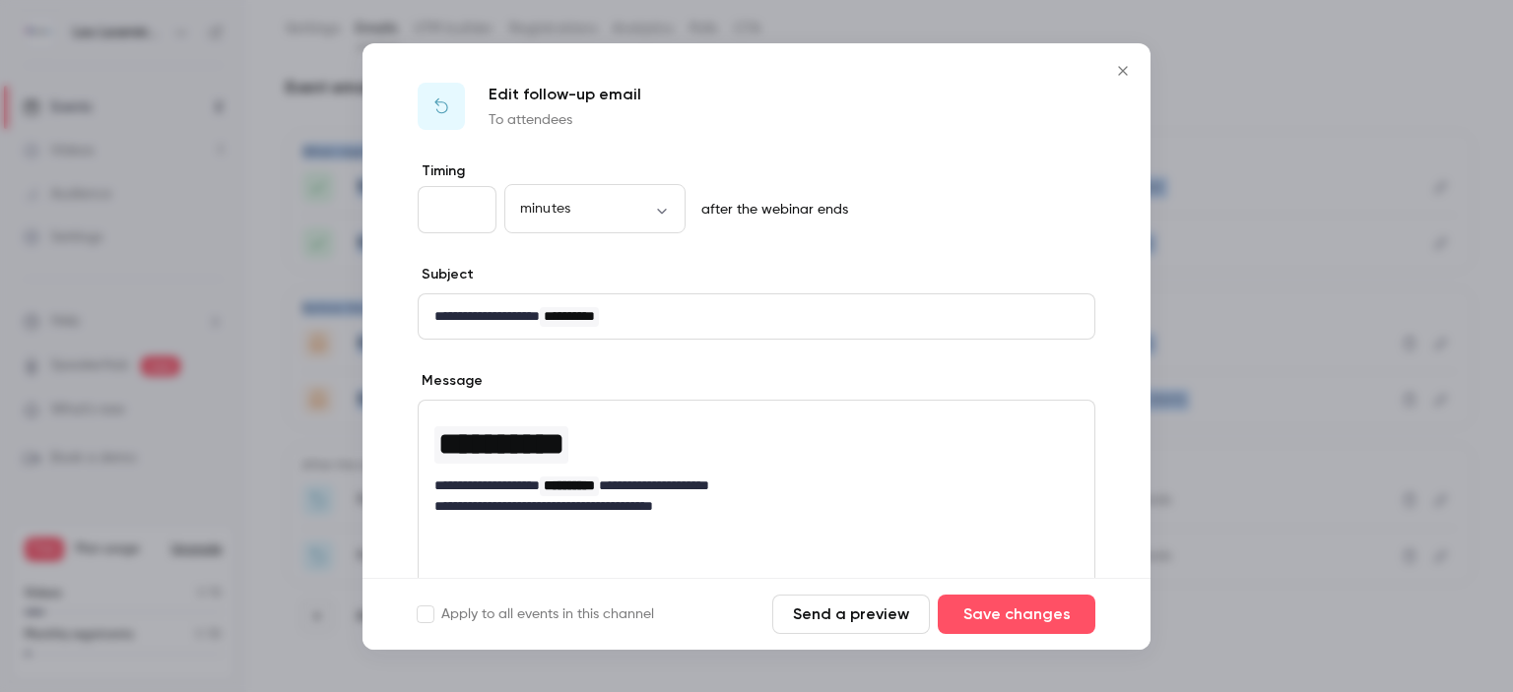
click at [1118, 68] on icon "Close" at bounding box center [1123, 71] width 24 height 16
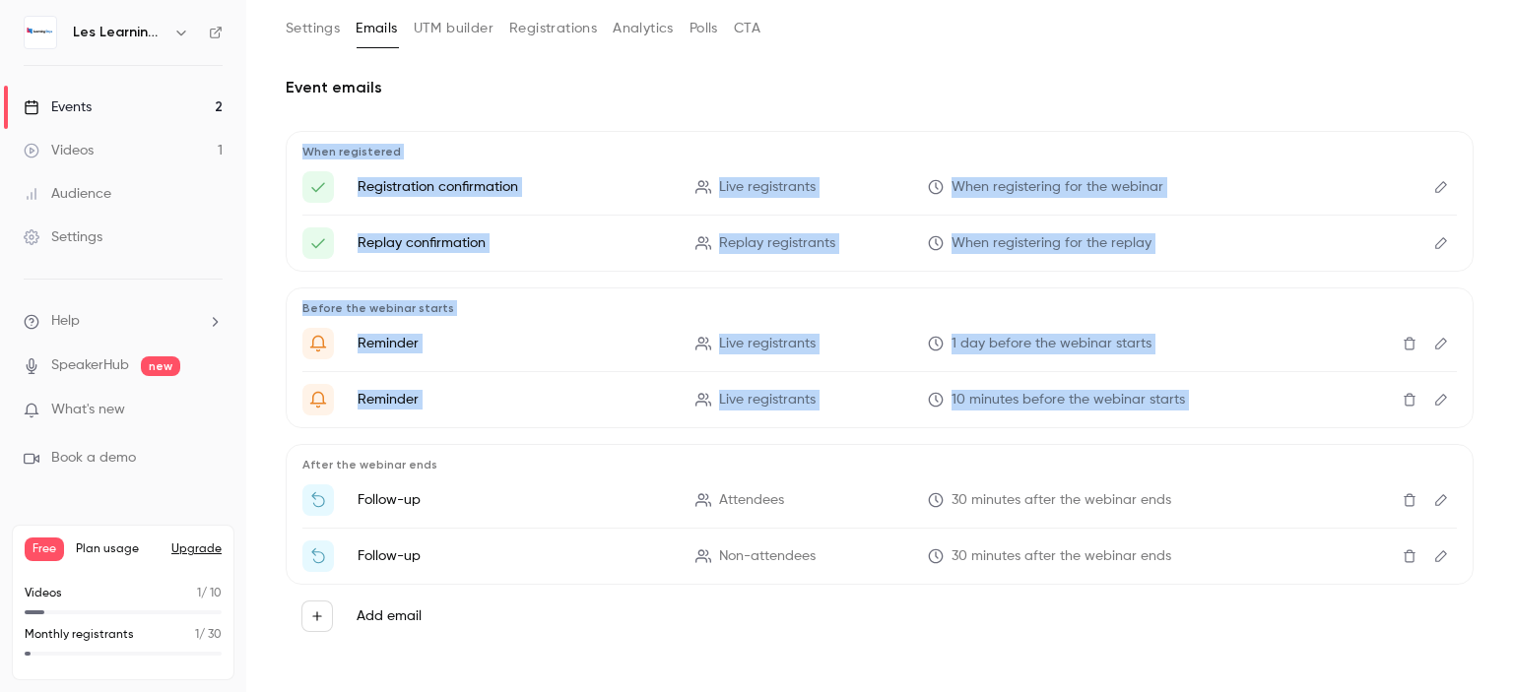
click at [1252, 80] on h2 "Event emails" at bounding box center [880, 88] width 1188 height 24
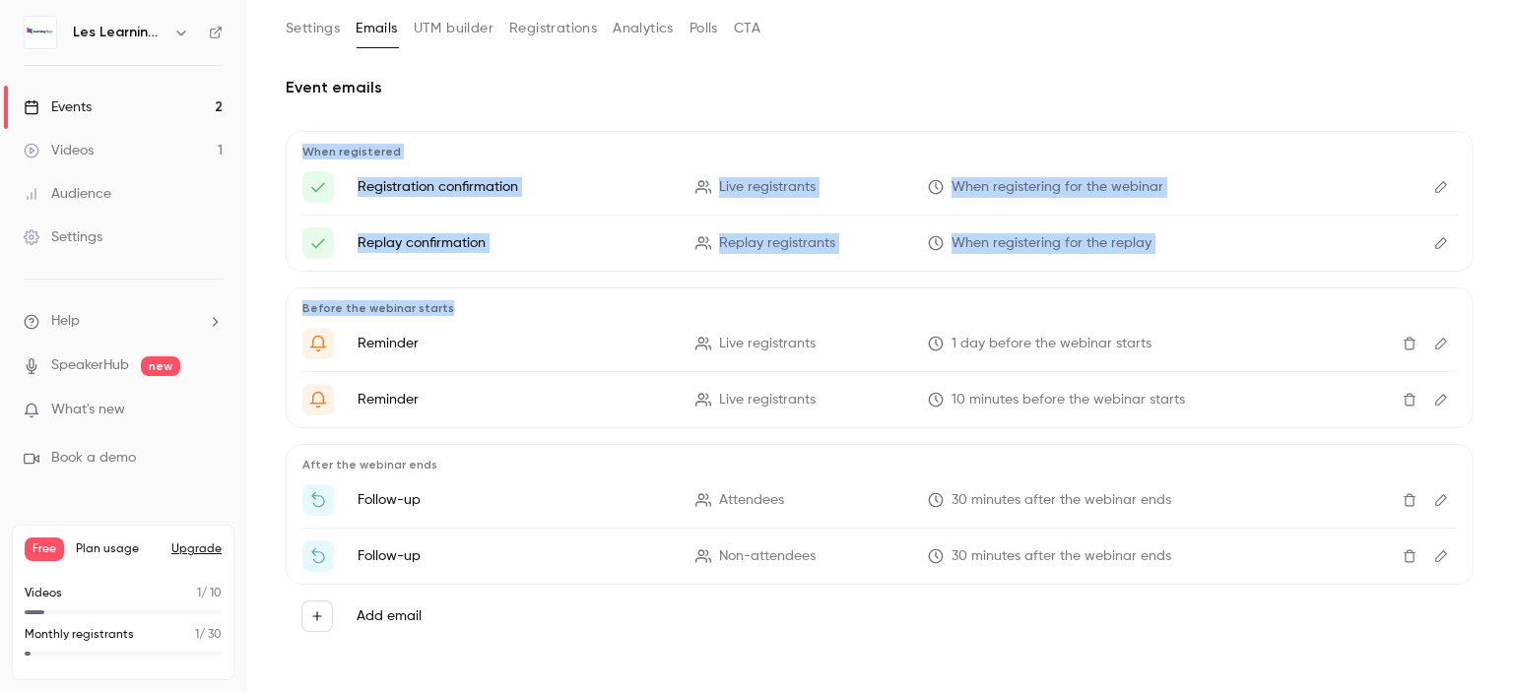
scroll to position [0, 0]
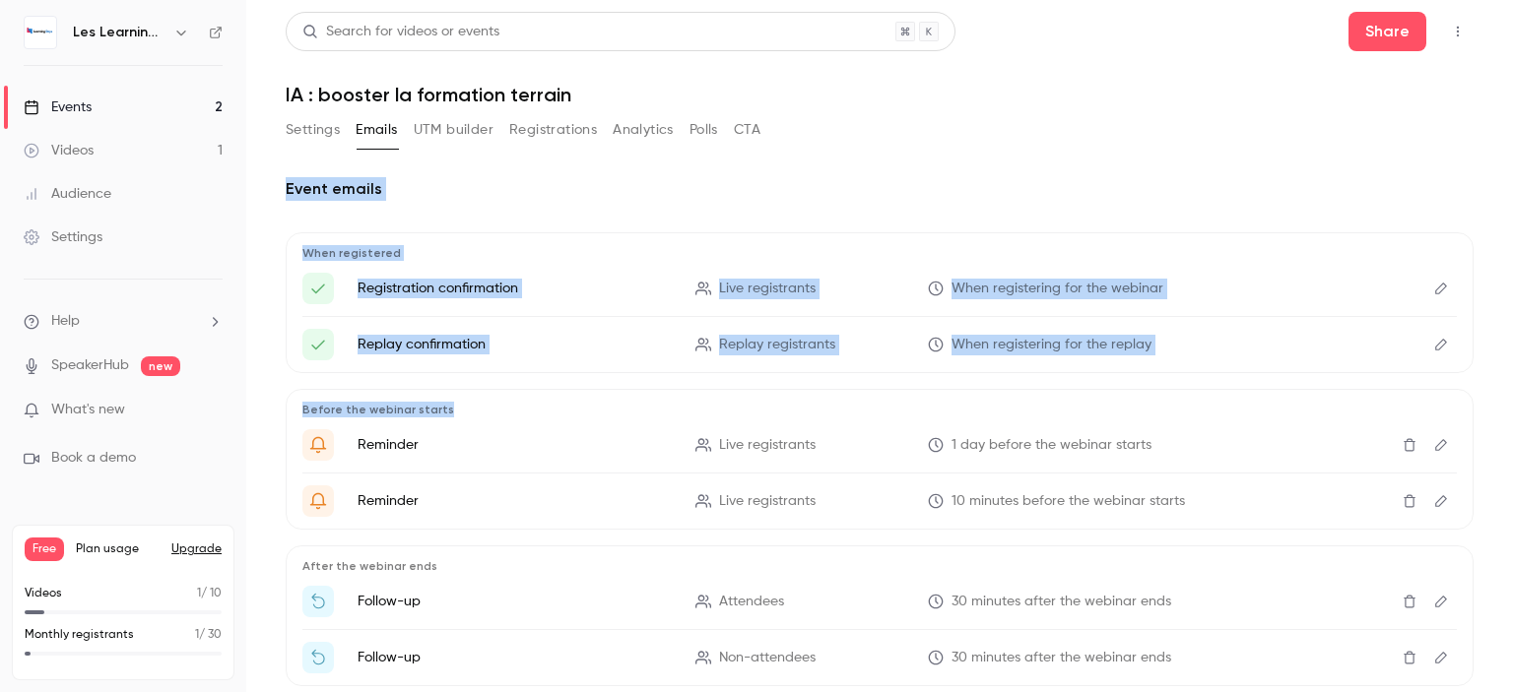
drag, startPoint x: 1512, startPoint y: 277, endPoint x: 562, endPoint y: 113, distance: 963.4
click at [1512, 98] on main "Search for videos or events Share IA : booster la formation terrain Settings Em…" at bounding box center [879, 346] width 1267 height 692
drag, startPoint x: 459, startPoint y: 133, endPoint x: 486, endPoint y: 133, distance: 26.6
click at [486, 133] on button "UTM builder" at bounding box center [454, 130] width 80 height 32
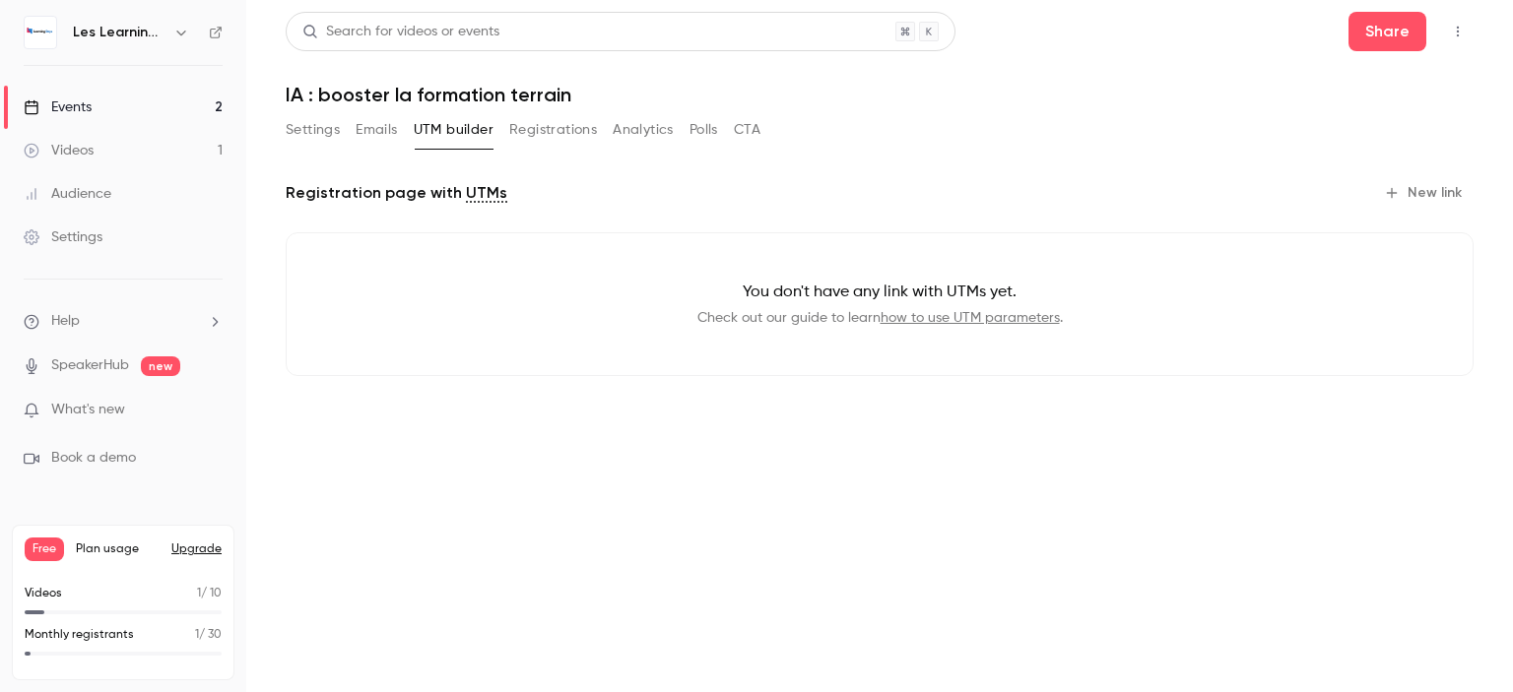
click at [1422, 193] on button "New link" at bounding box center [1425, 193] width 98 height 32
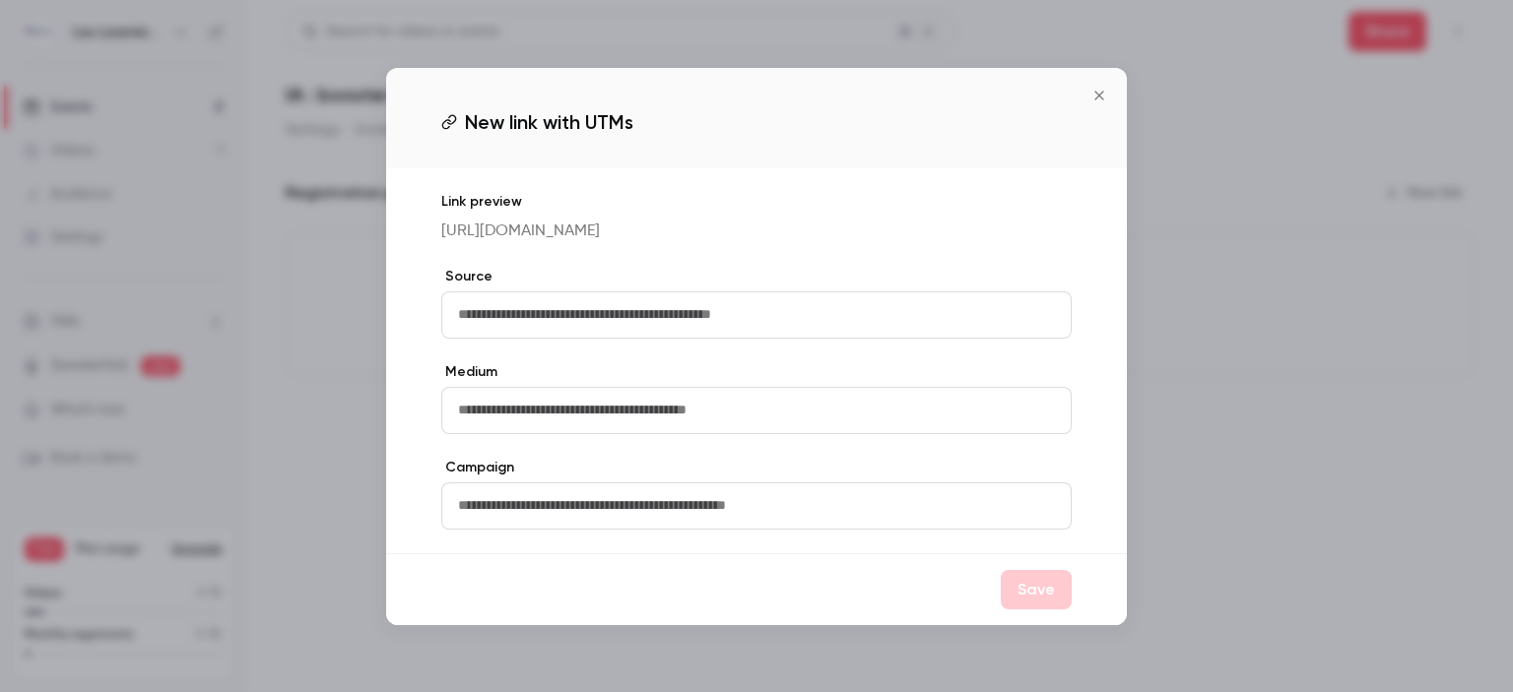
click at [763, 312] on input "text" at bounding box center [756, 315] width 630 height 47
click at [1093, 98] on icon "Close" at bounding box center [1099, 96] width 24 height 16
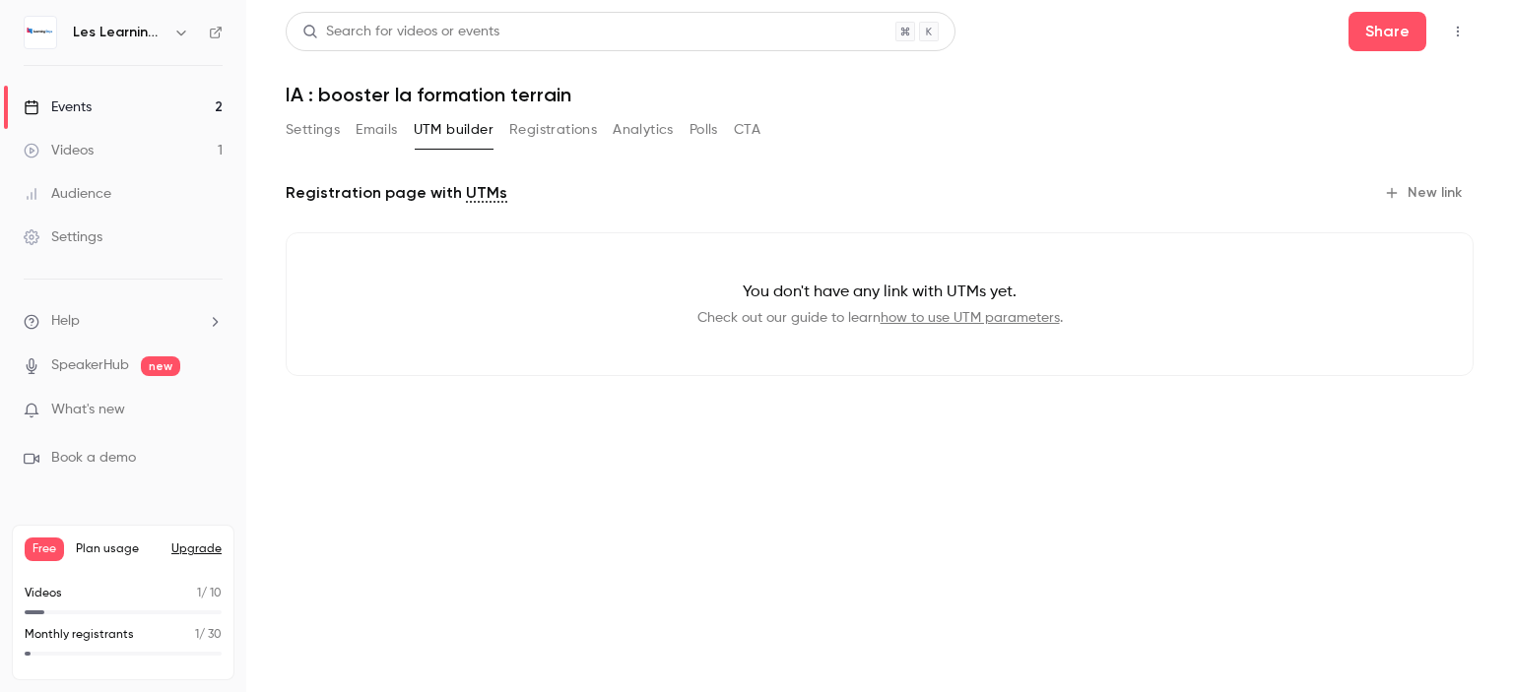
click at [561, 121] on button "Registrations" at bounding box center [553, 130] width 88 height 32
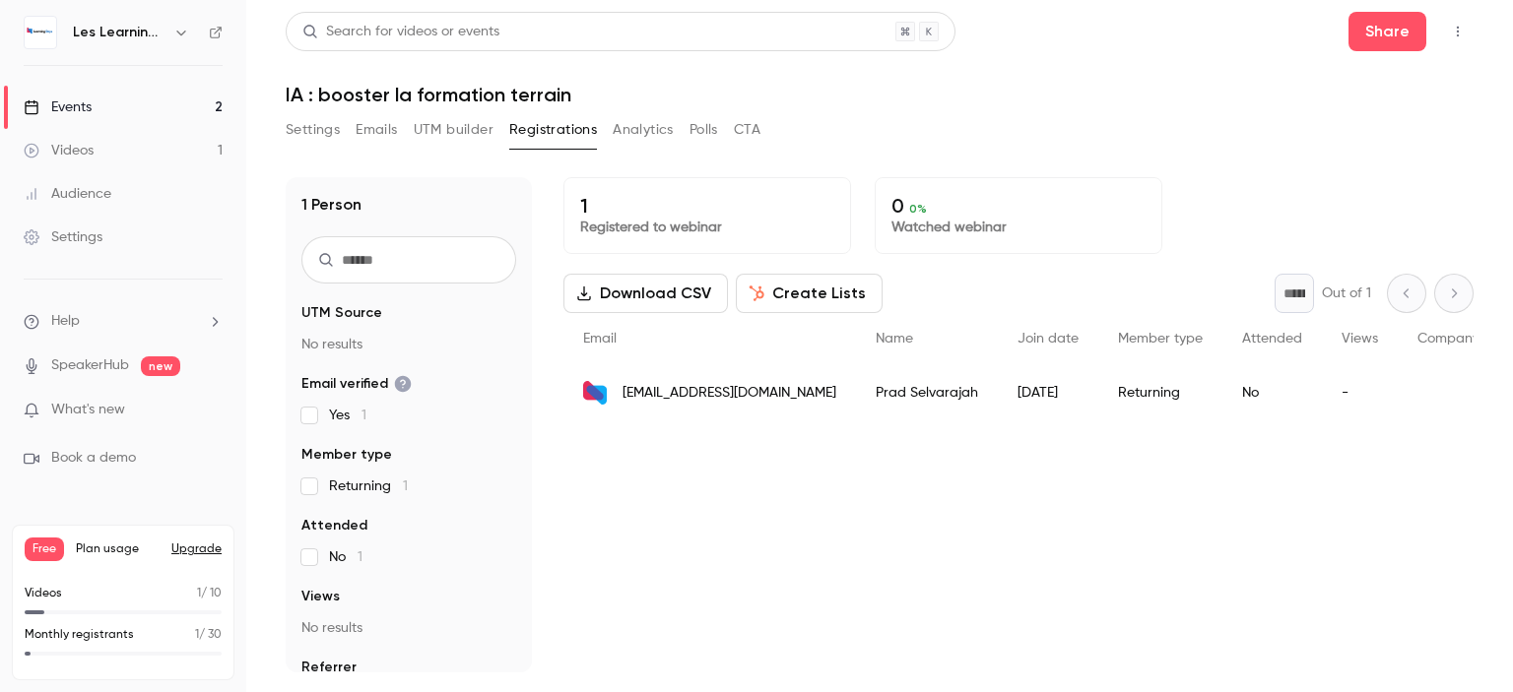
click at [637, 137] on button "Analytics" at bounding box center [643, 130] width 61 height 32
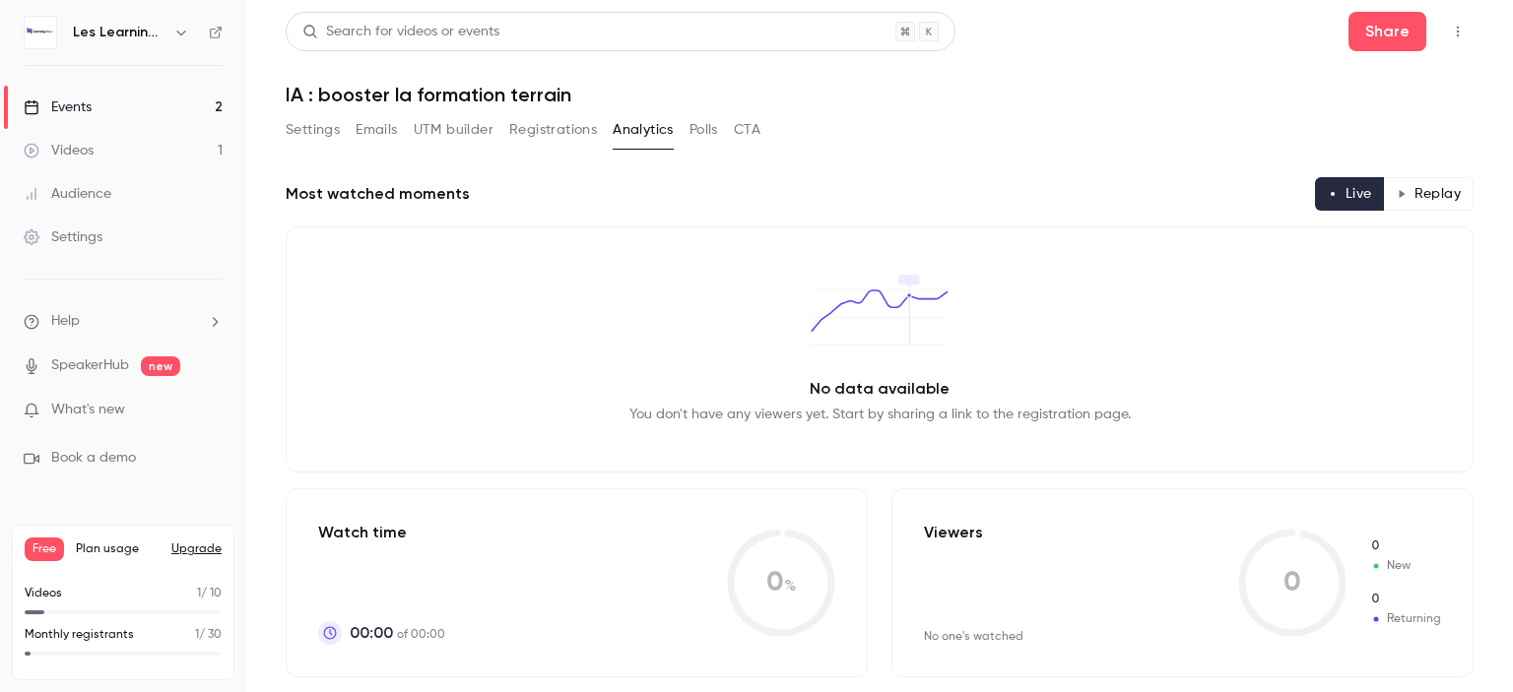
click at [706, 145] on button "Polls" at bounding box center [703, 130] width 29 height 32
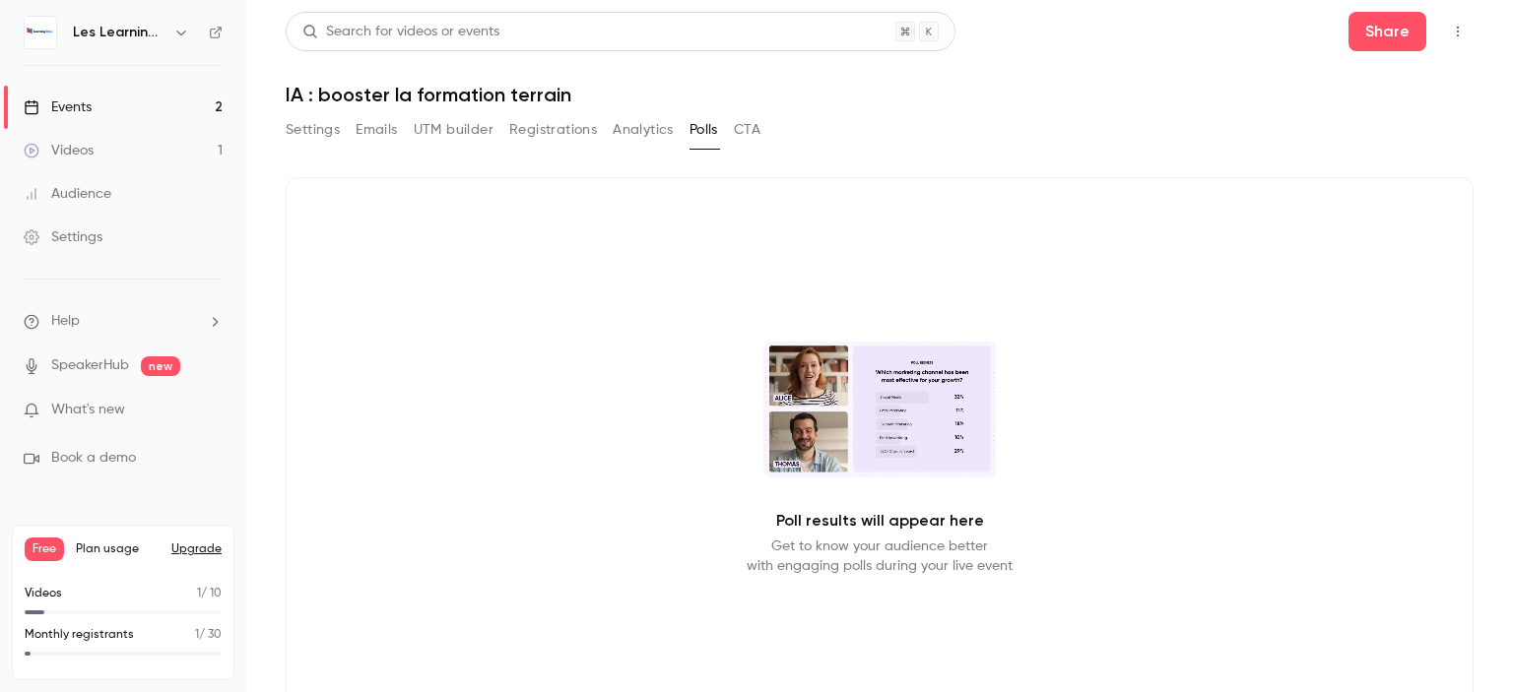
click at [752, 135] on button "CTA" at bounding box center [747, 130] width 27 height 32
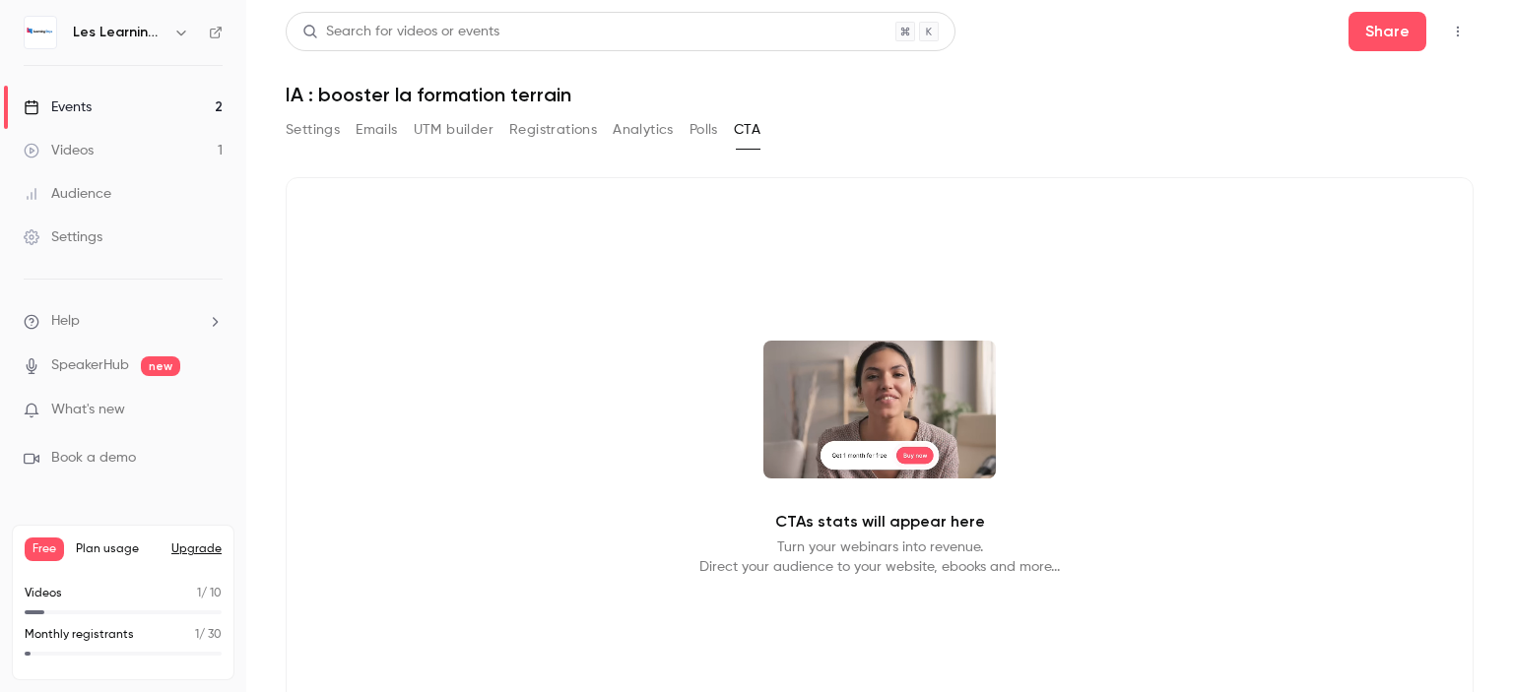
click at [318, 134] on button "Settings" at bounding box center [313, 130] width 54 height 32
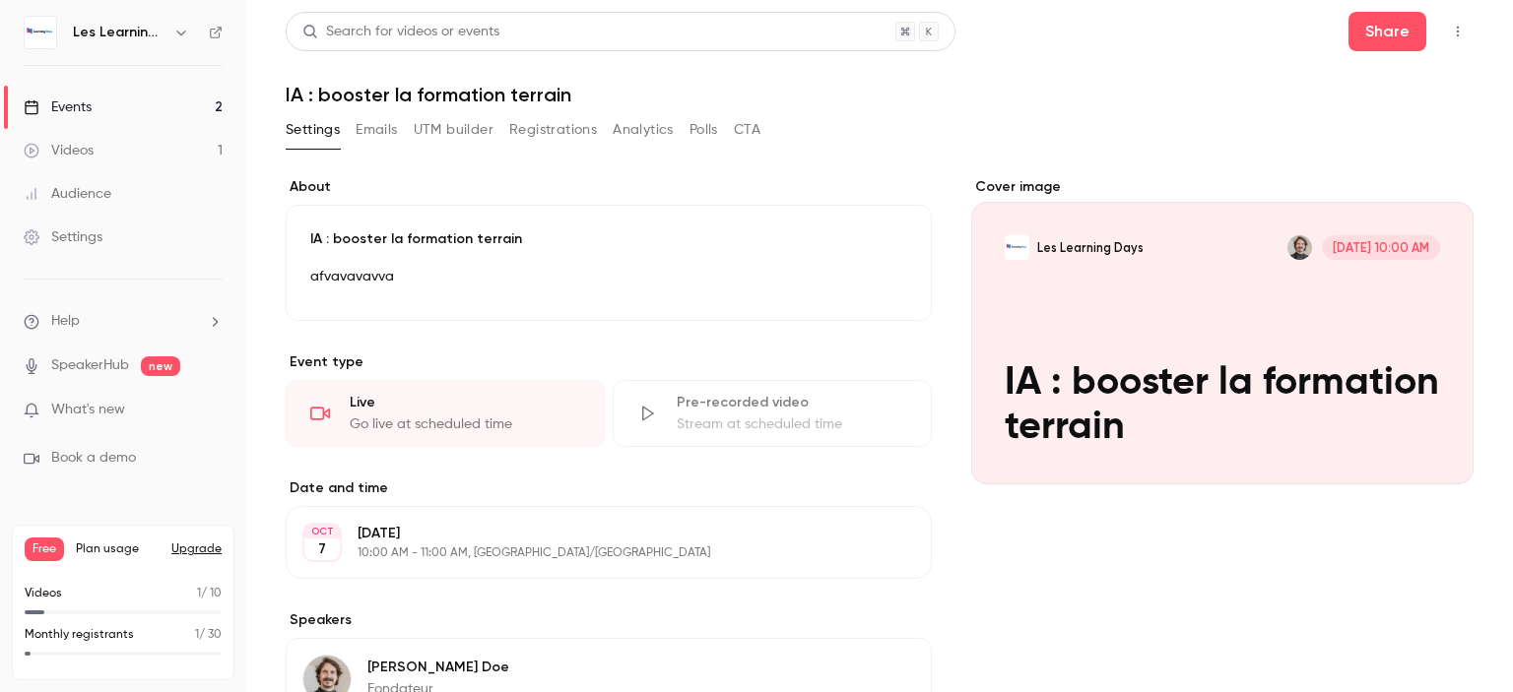
click at [149, 108] on link "Events 2" at bounding box center [123, 107] width 246 height 43
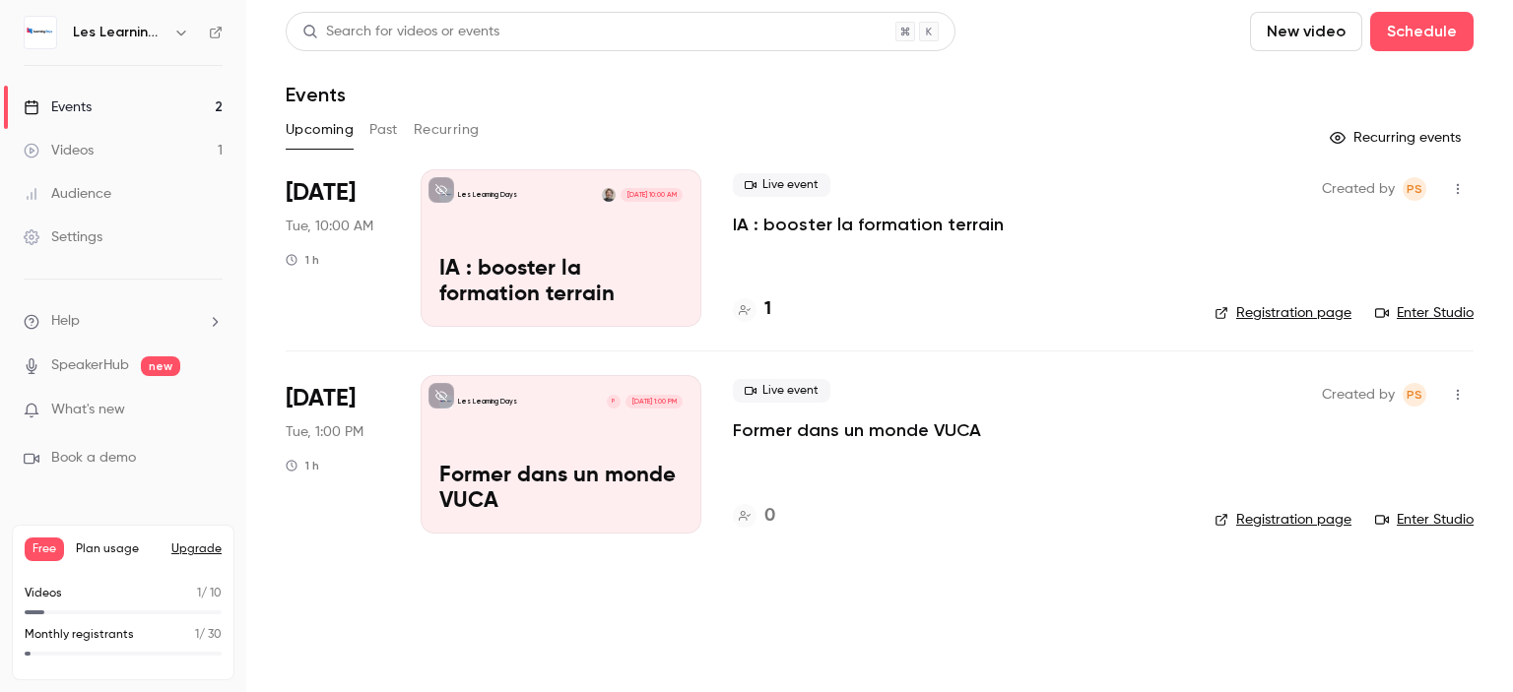
click at [381, 122] on button "Past" at bounding box center [383, 130] width 29 height 32
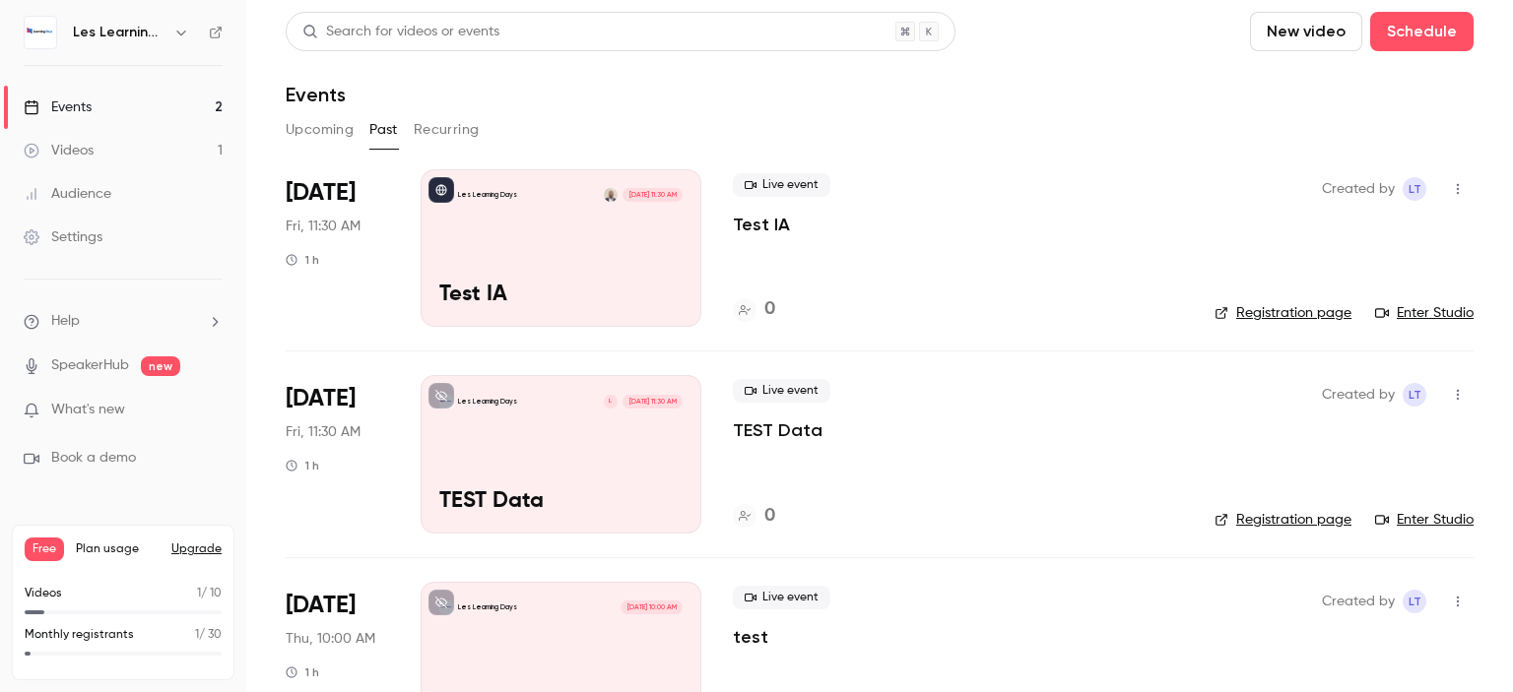
click at [433, 125] on button "Recurring" at bounding box center [447, 130] width 66 height 32
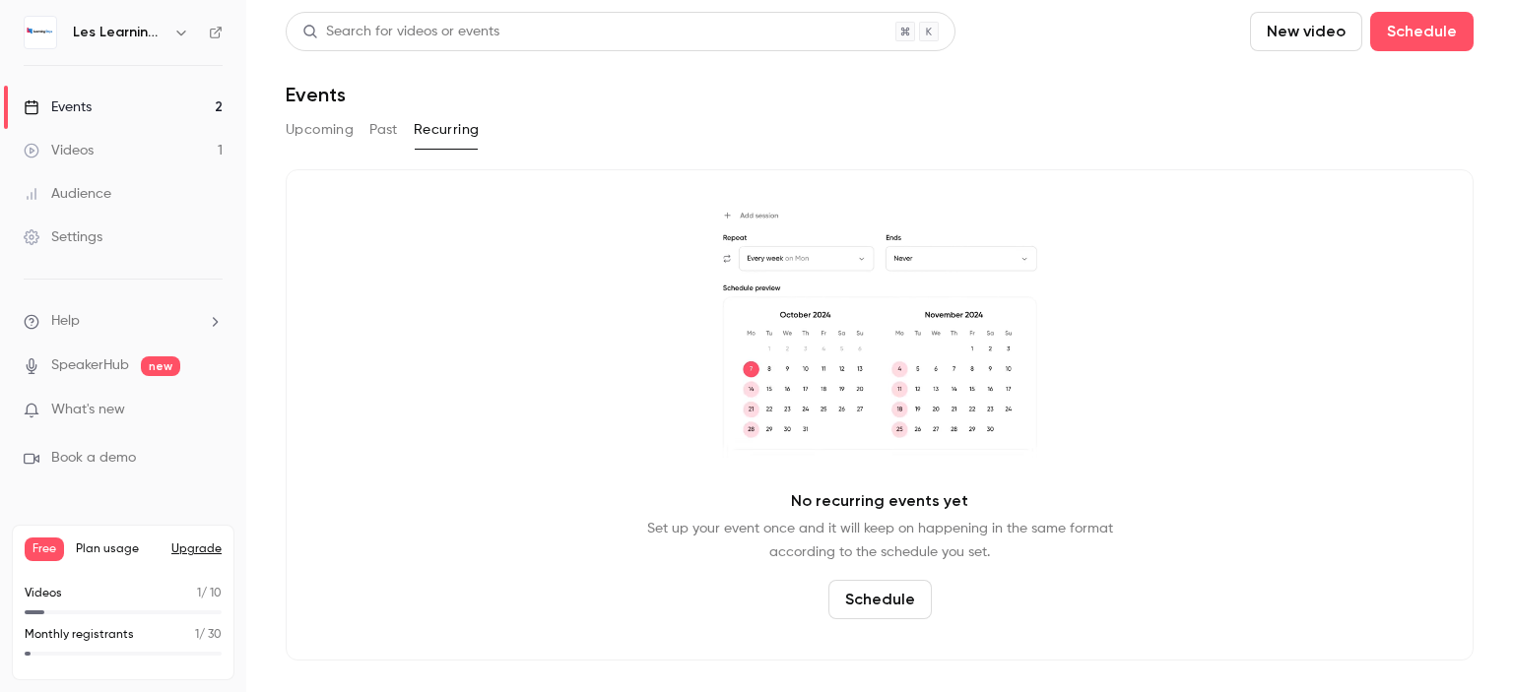
click at [304, 138] on button "Upcoming" at bounding box center [320, 130] width 68 height 32
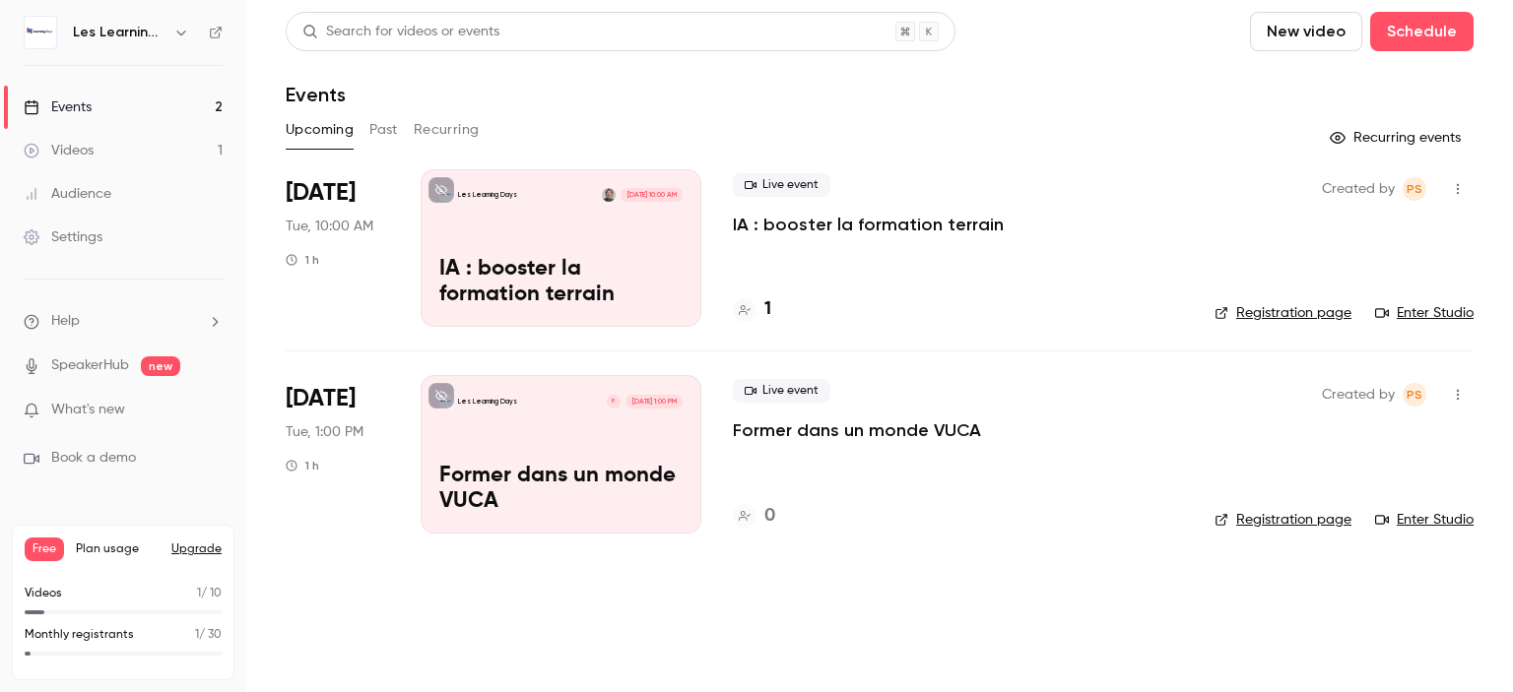
click at [1299, 309] on link "Registration page" at bounding box center [1282, 313] width 137 height 20
click at [74, 321] on span "Help" at bounding box center [65, 321] width 29 height 21
click at [317, 306] on link "Talk to us" at bounding box center [363, 299] width 216 height 52
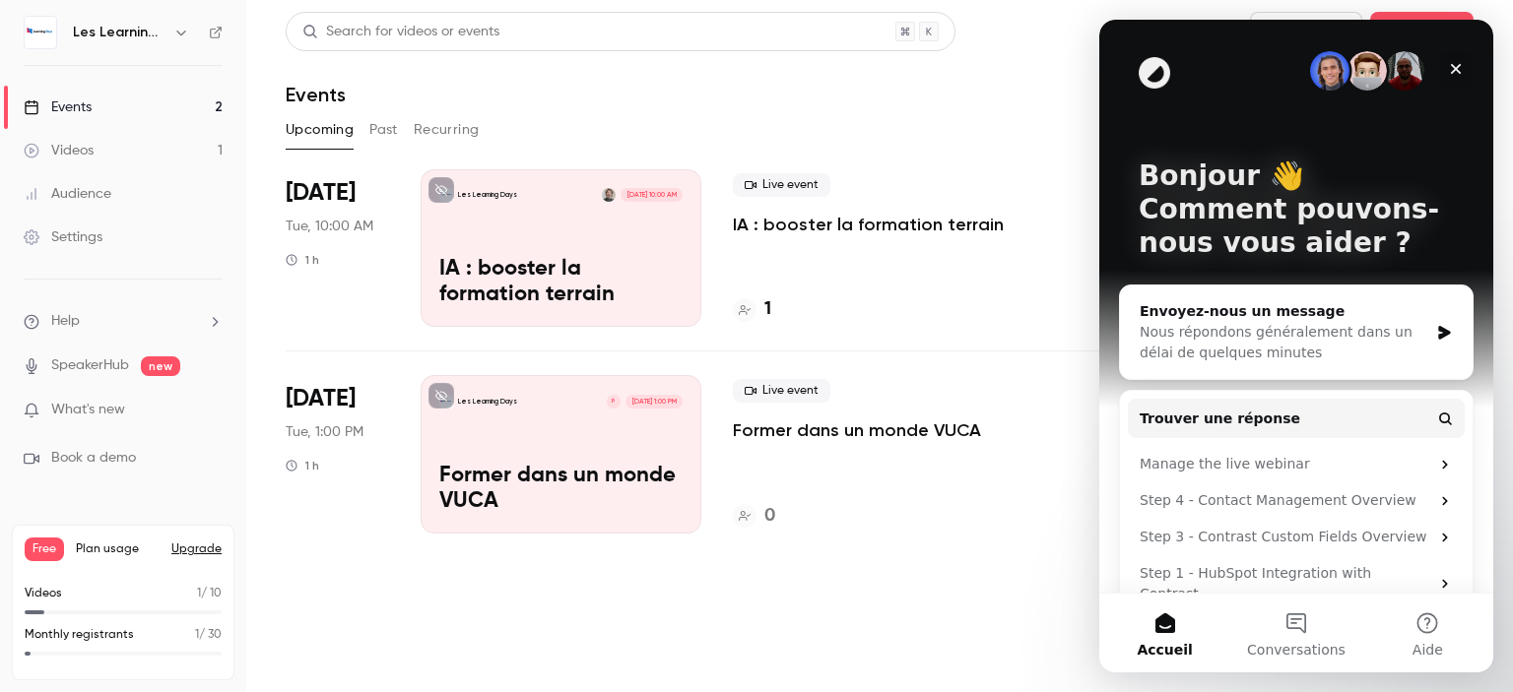
scroll to position [16, 0]
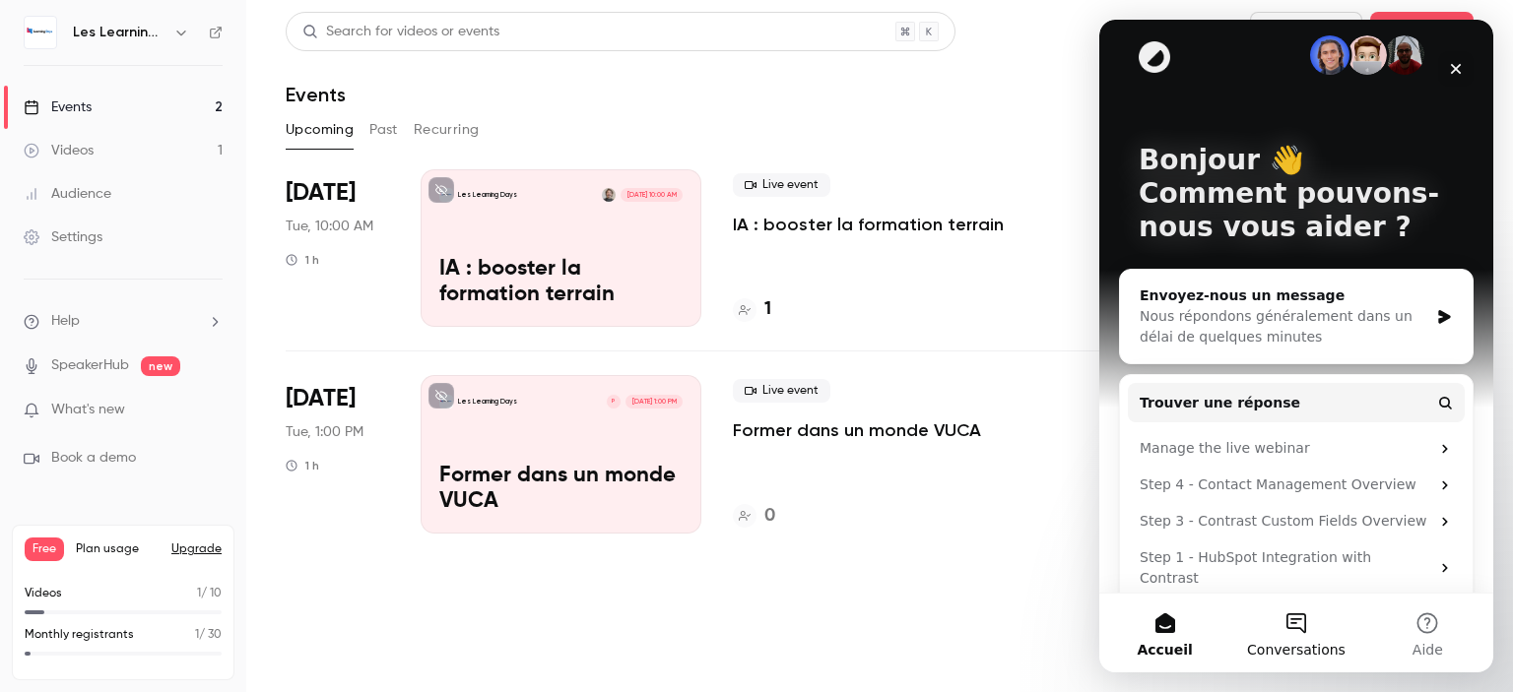
click at [1289, 645] on span "Conversations" at bounding box center [1296, 650] width 98 height 14
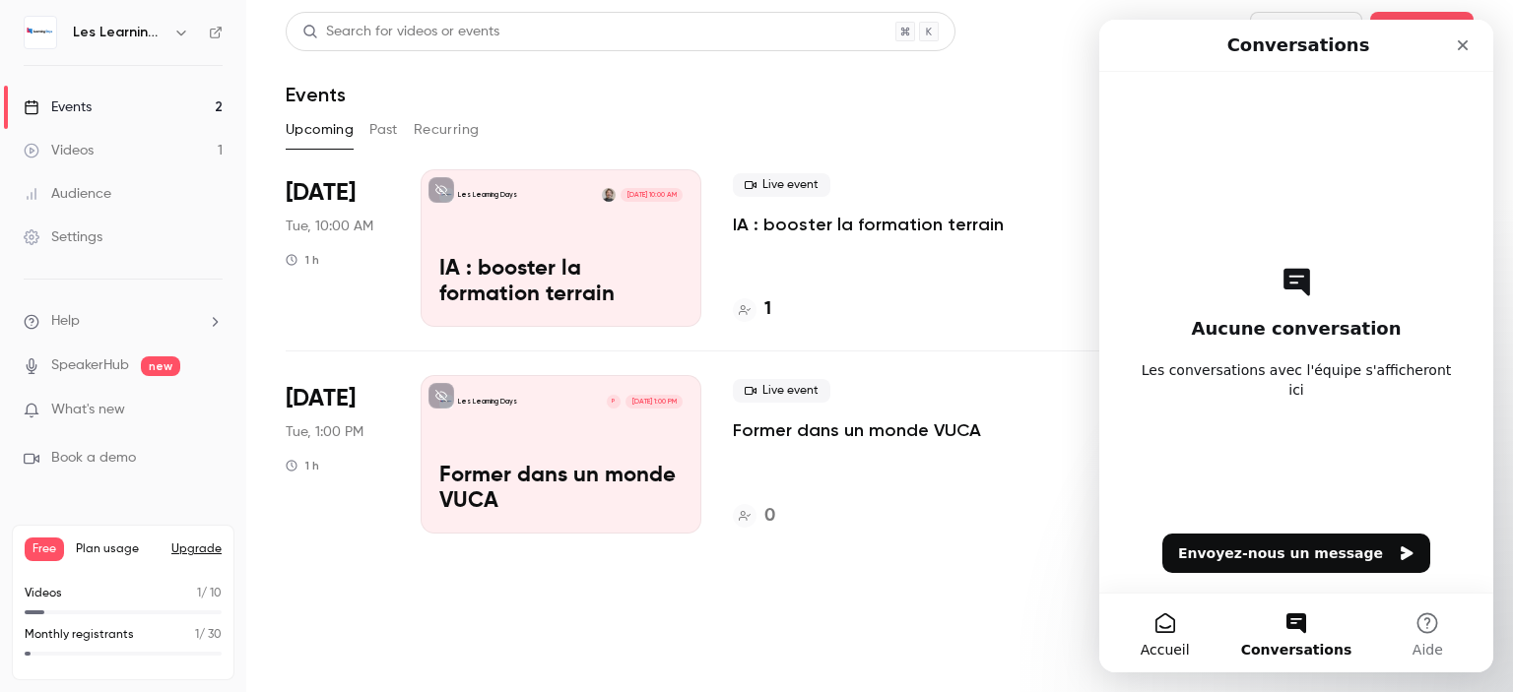
click at [1171, 637] on button "Accueil" at bounding box center [1164, 633] width 131 height 79
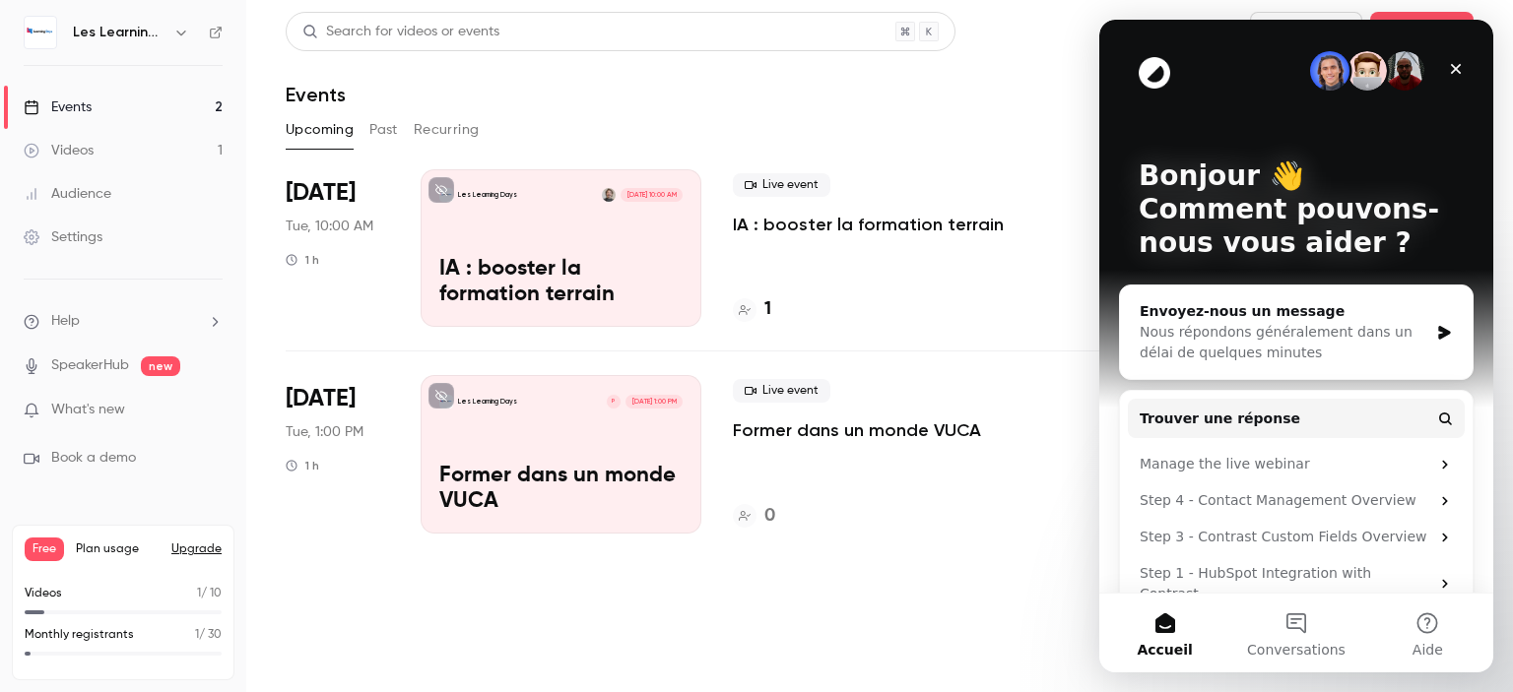
click at [73, 163] on link "Videos 1" at bounding box center [123, 150] width 246 height 43
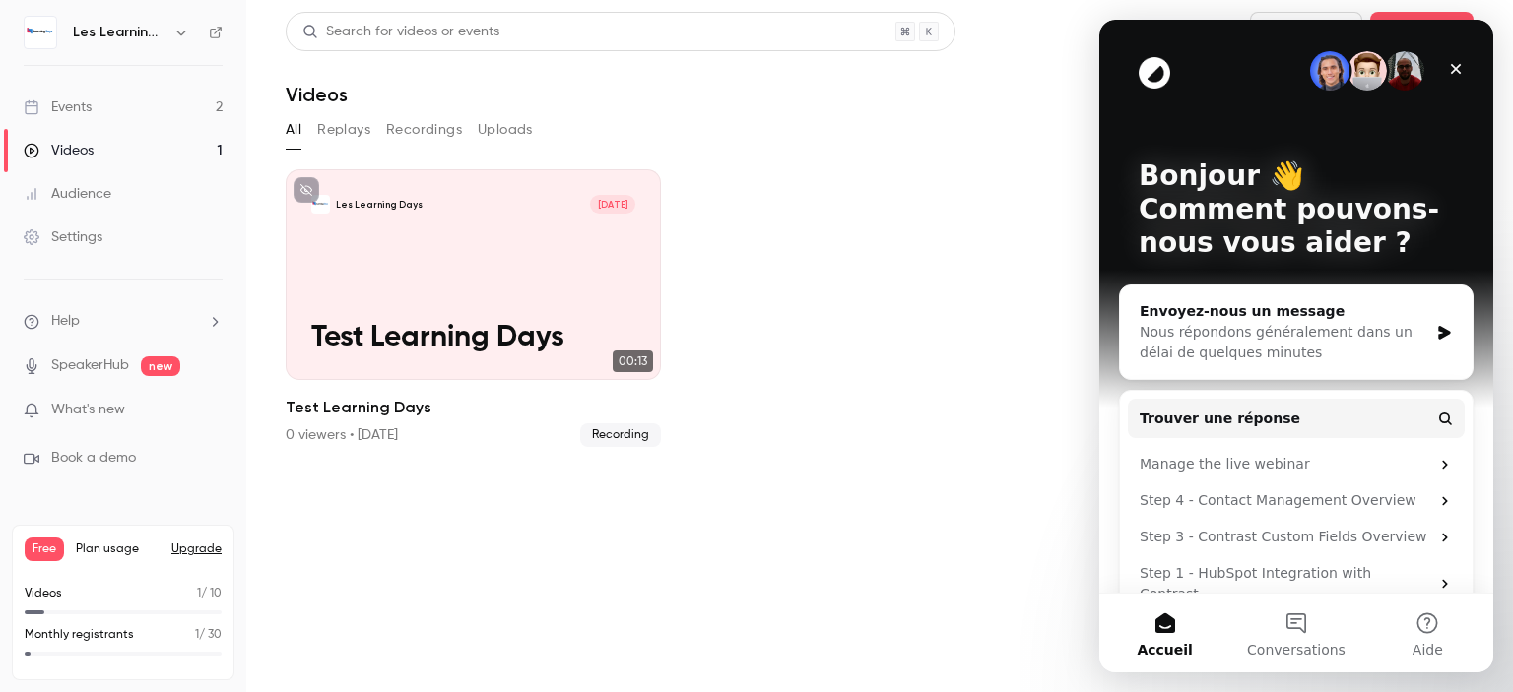
click at [73, 195] on div "Audience" at bounding box center [68, 194] width 88 height 20
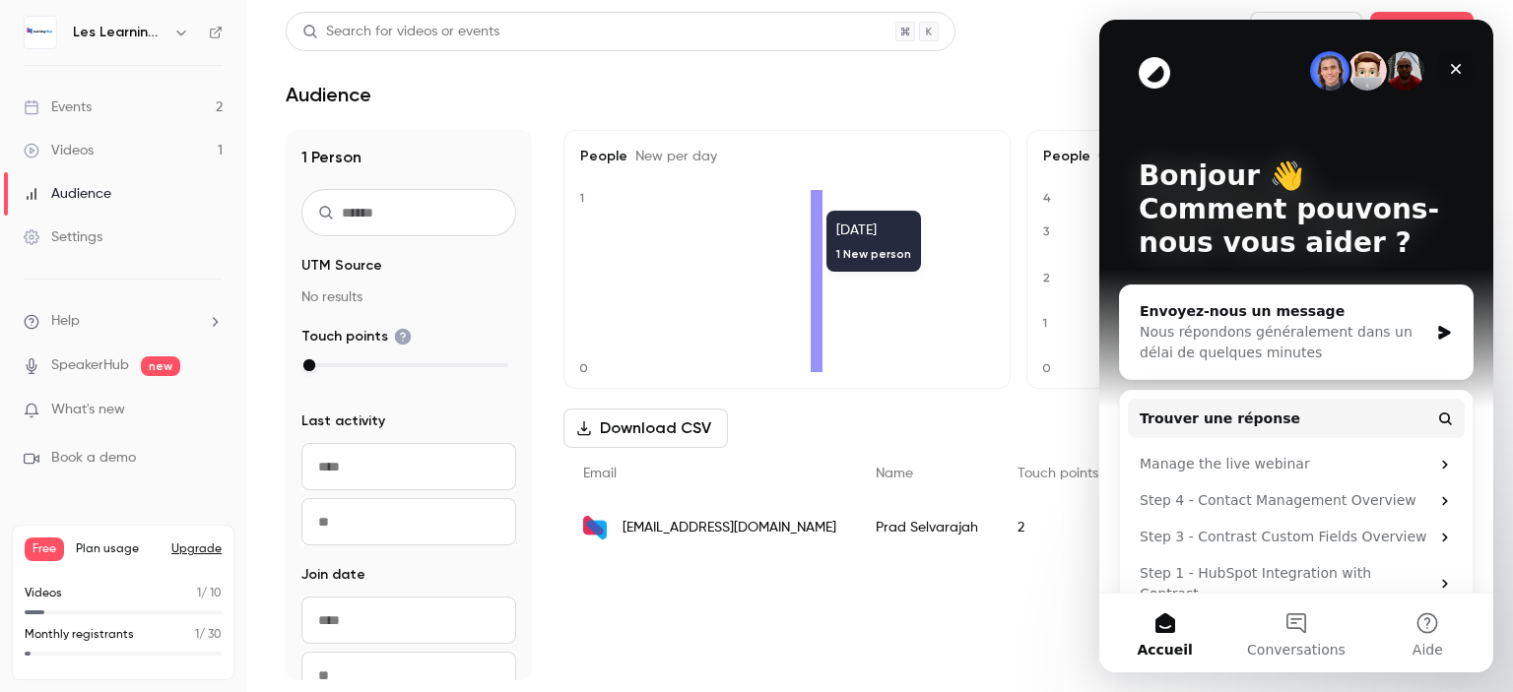
click at [1450, 68] on icon "Fermer" at bounding box center [1456, 69] width 16 height 16
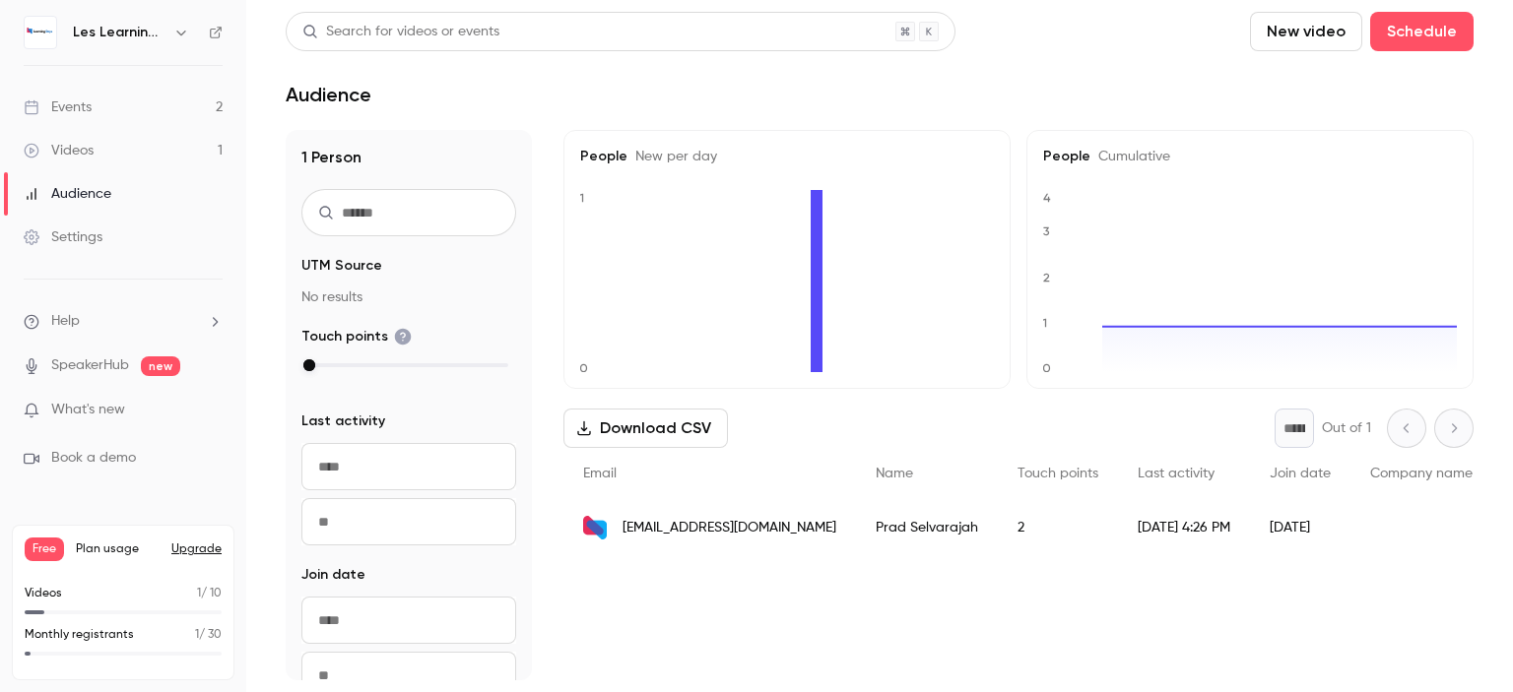
click at [91, 248] on link "Settings" at bounding box center [123, 237] width 246 height 43
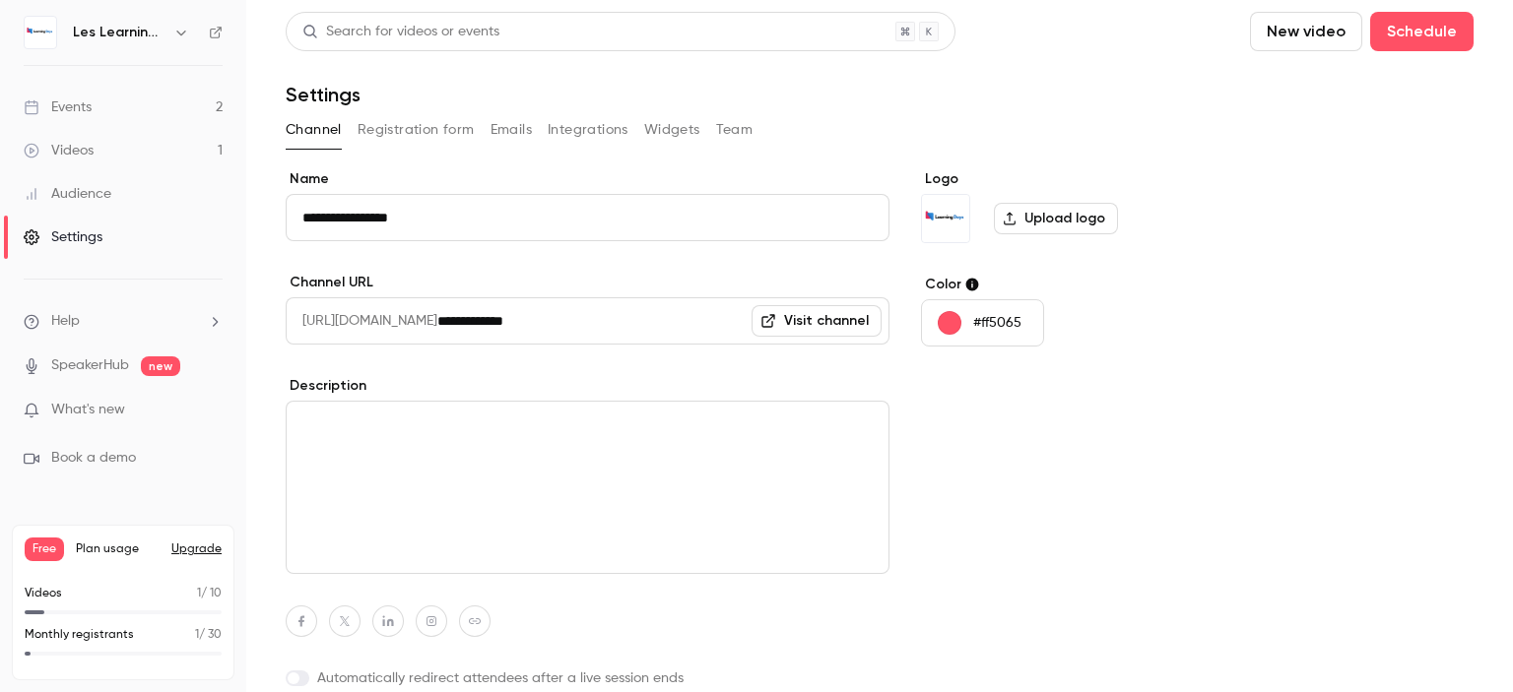
click at [433, 127] on button "Registration form" at bounding box center [416, 130] width 117 height 32
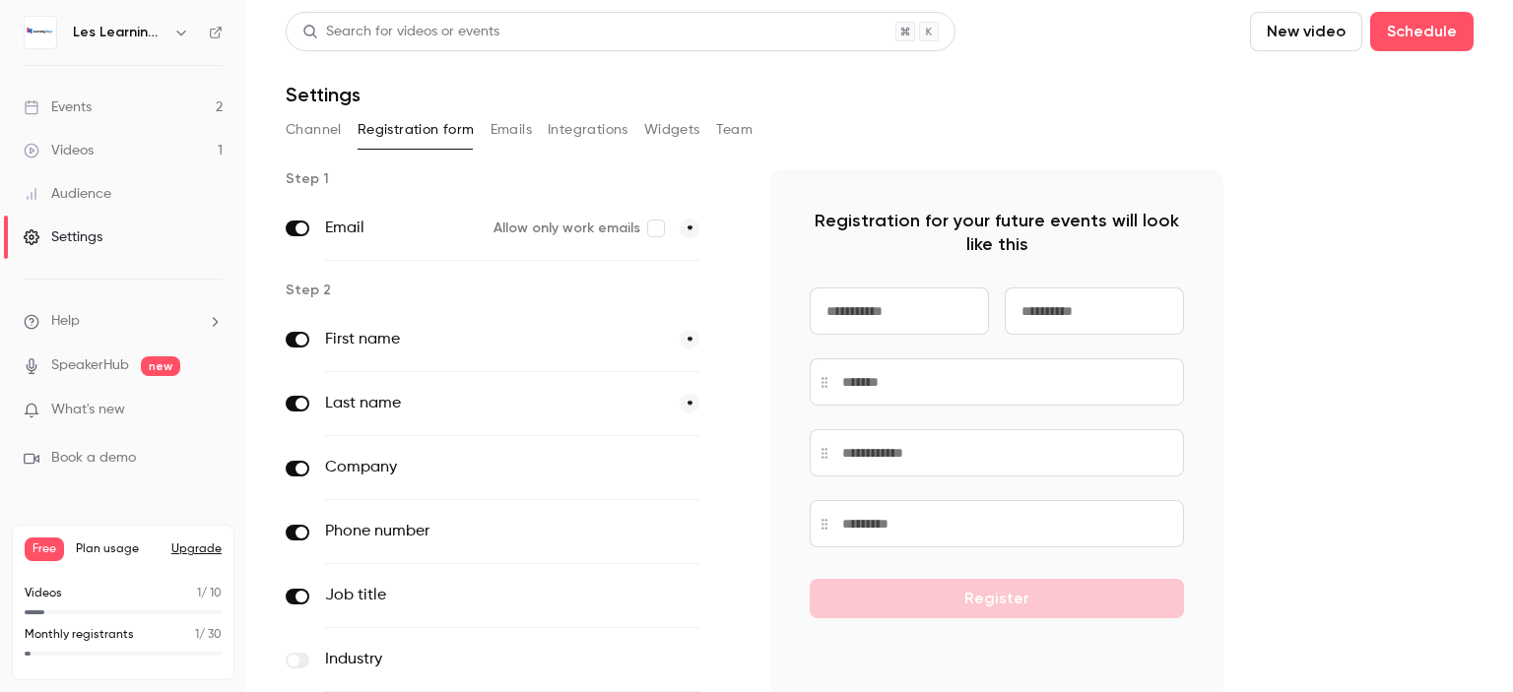
click at [541, 122] on div "Channel Registration form Emails Integrations Widgets Team" at bounding box center [880, 130] width 1188 height 32
click at [516, 127] on button "Emails" at bounding box center [510, 130] width 41 height 32
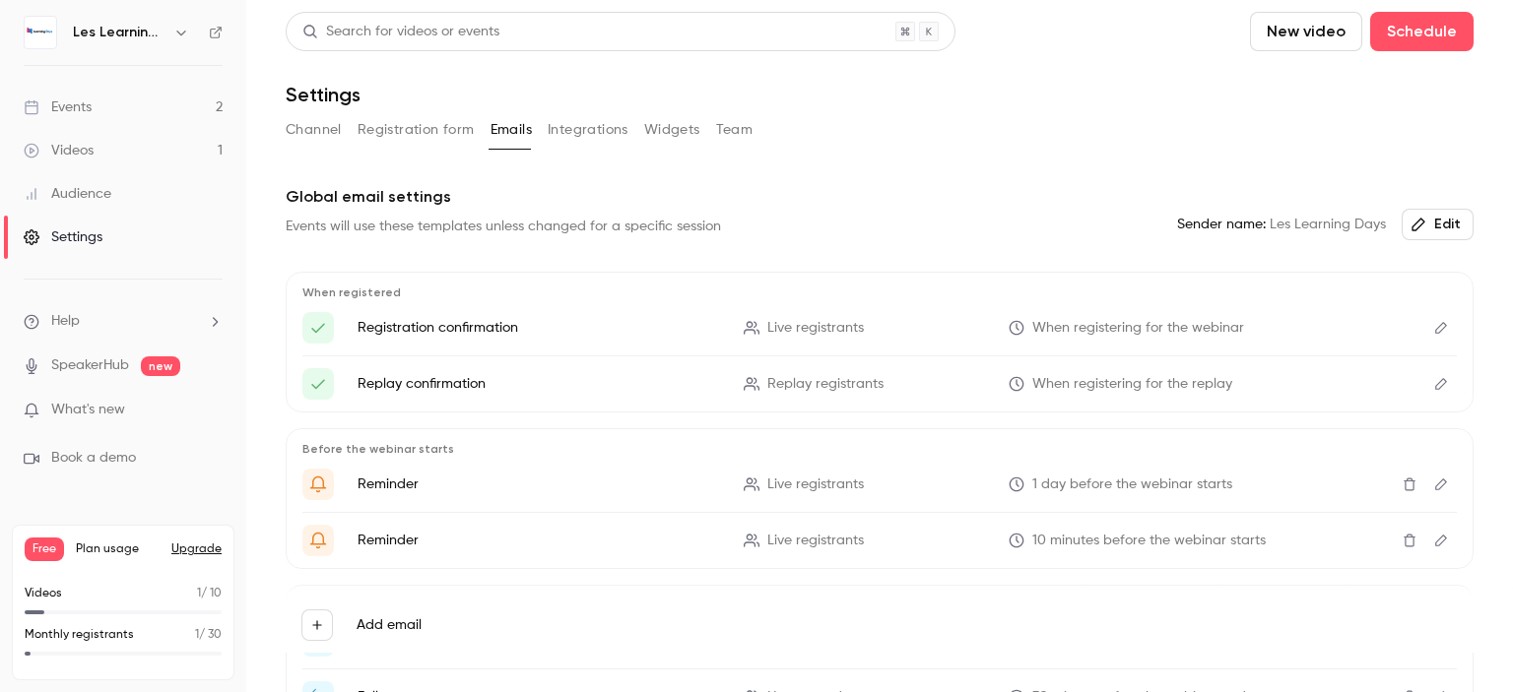
click at [563, 133] on button "Integrations" at bounding box center [588, 130] width 81 height 32
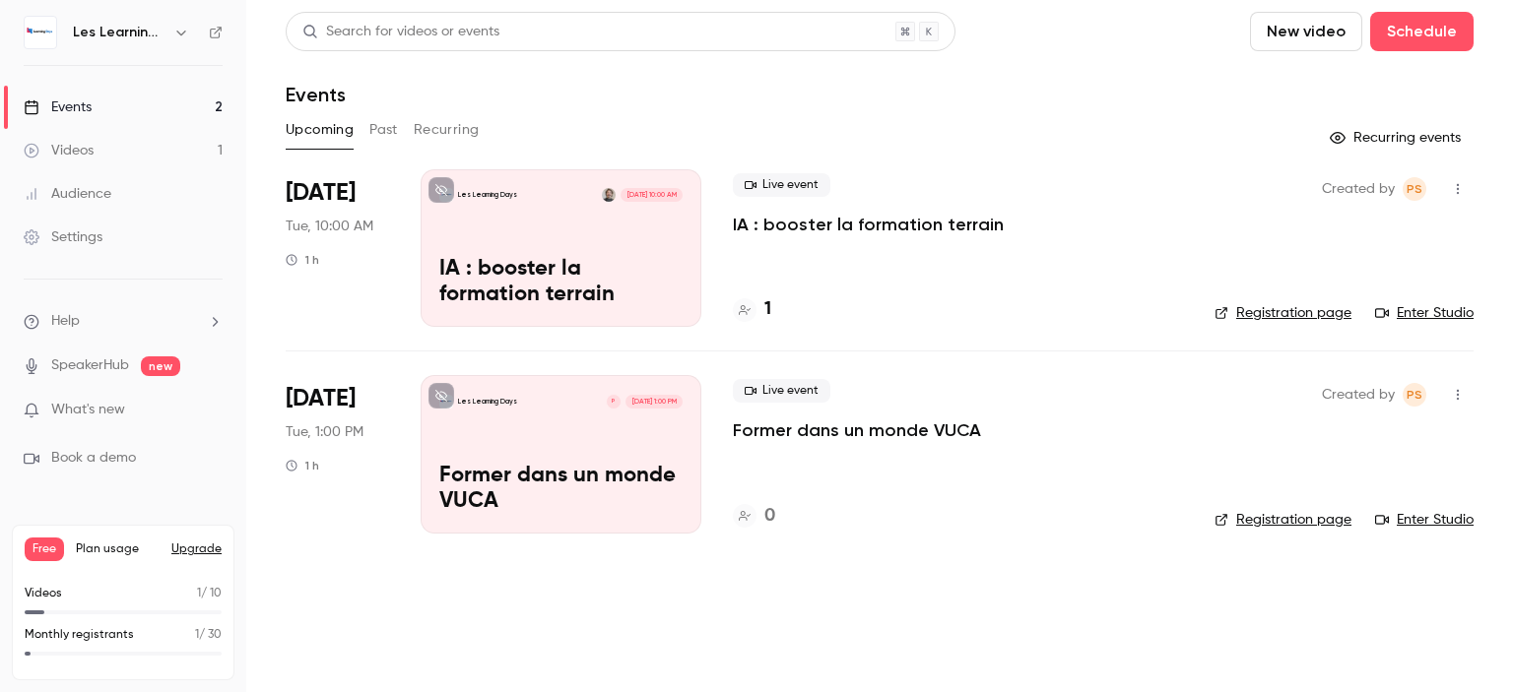
click at [74, 108] on div "Events" at bounding box center [58, 108] width 68 height 20
click at [177, 35] on icon "button" at bounding box center [181, 33] width 16 height 16
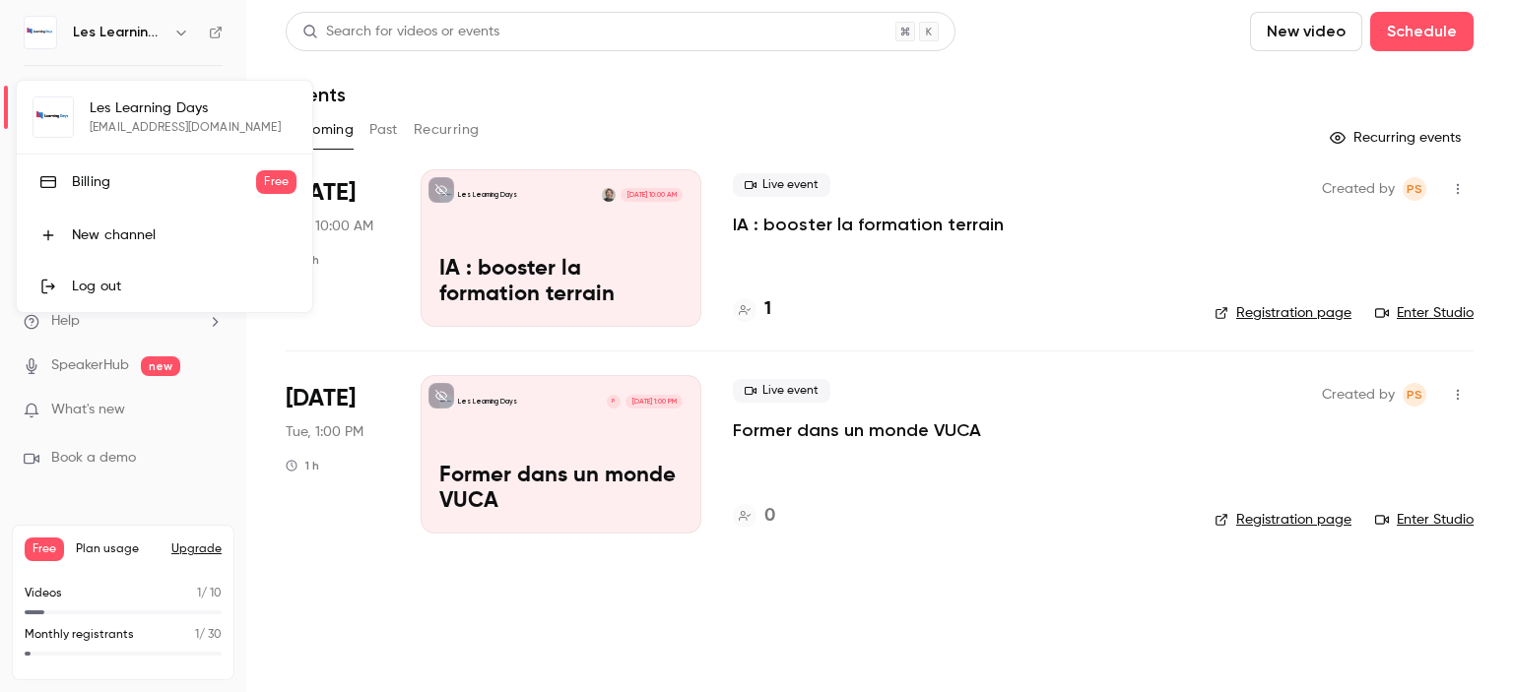
click at [118, 174] on div "Billing" at bounding box center [164, 182] width 184 height 20
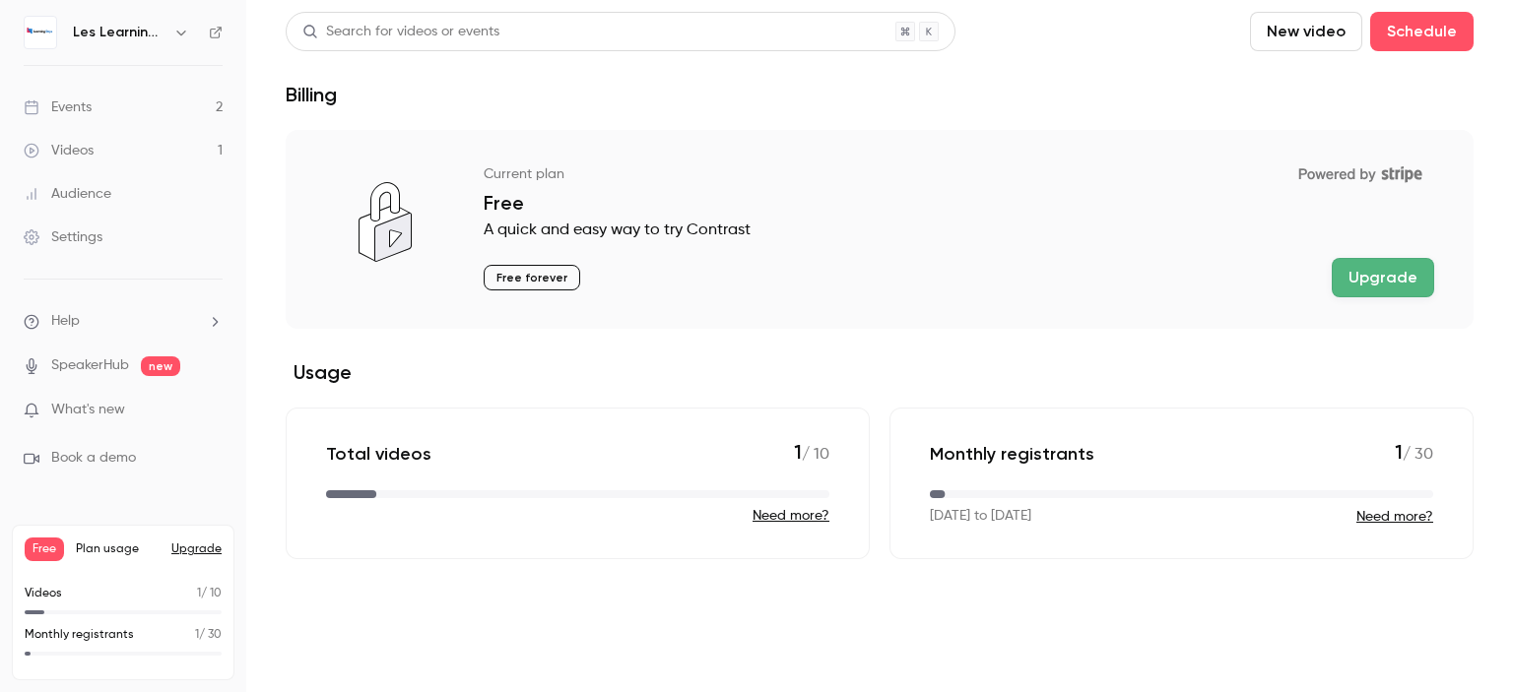
click at [98, 158] on link "Videos 1" at bounding box center [123, 150] width 246 height 43
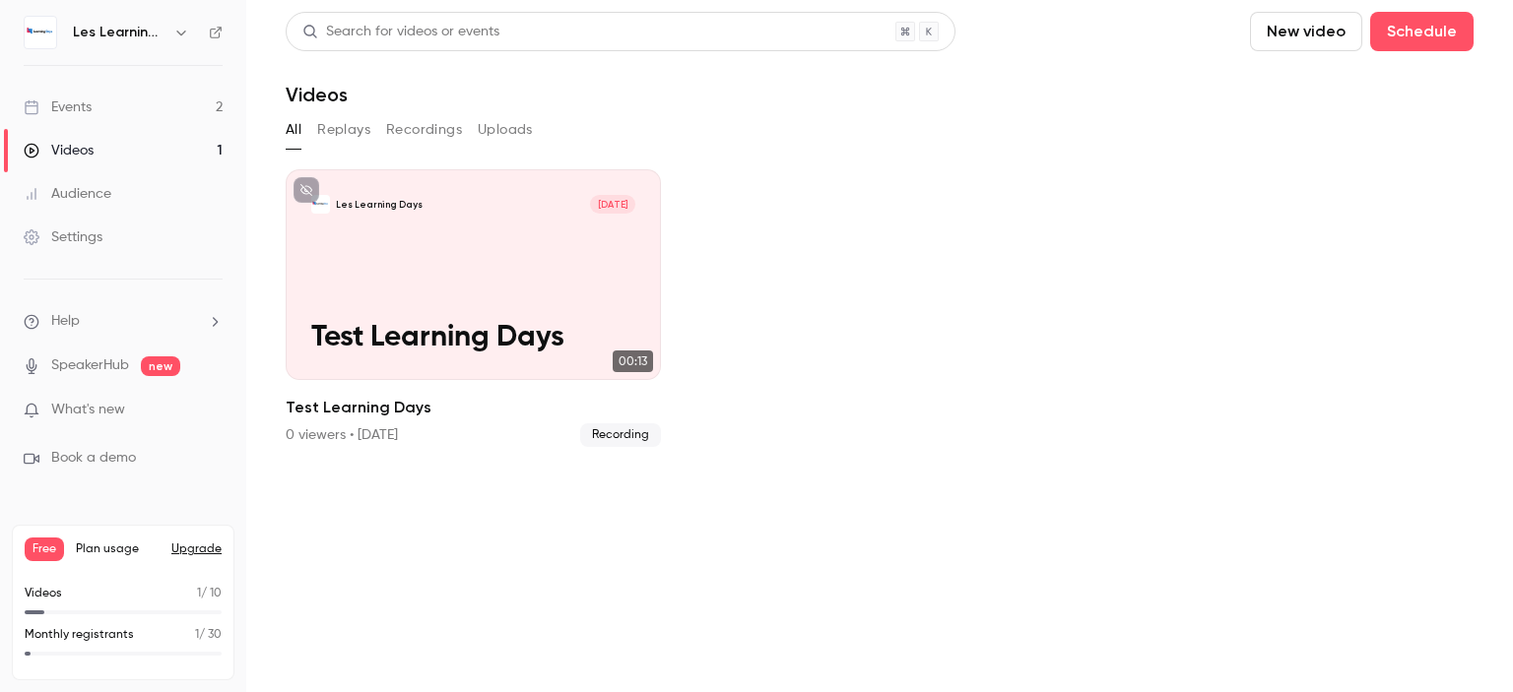
click at [110, 116] on link "Events 2" at bounding box center [123, 107] width 246 height 43
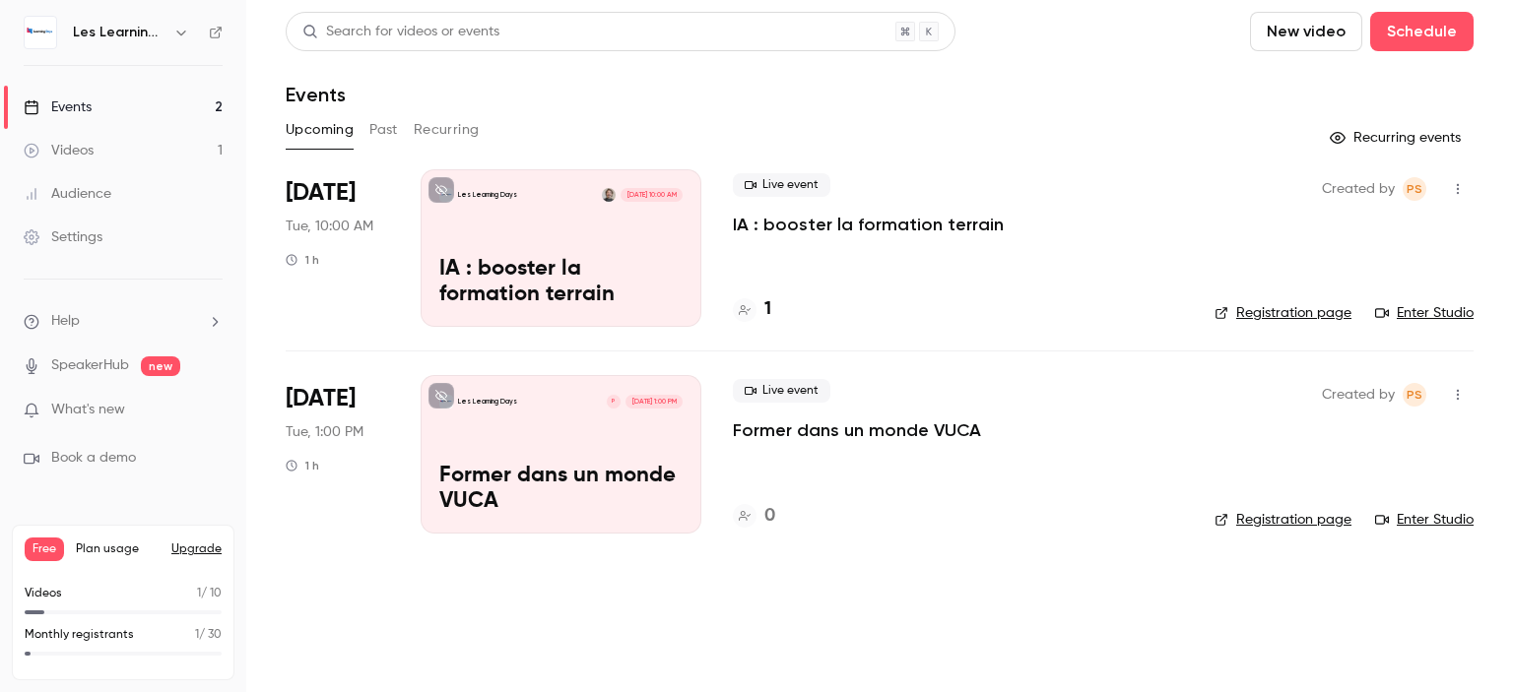
click at [106, 248] on link "Settings" at bounding box center [123, 237] width 246 height 43
click at [116, 240] on link "Settings" at bounding box center [123, 237] width 246 height 43
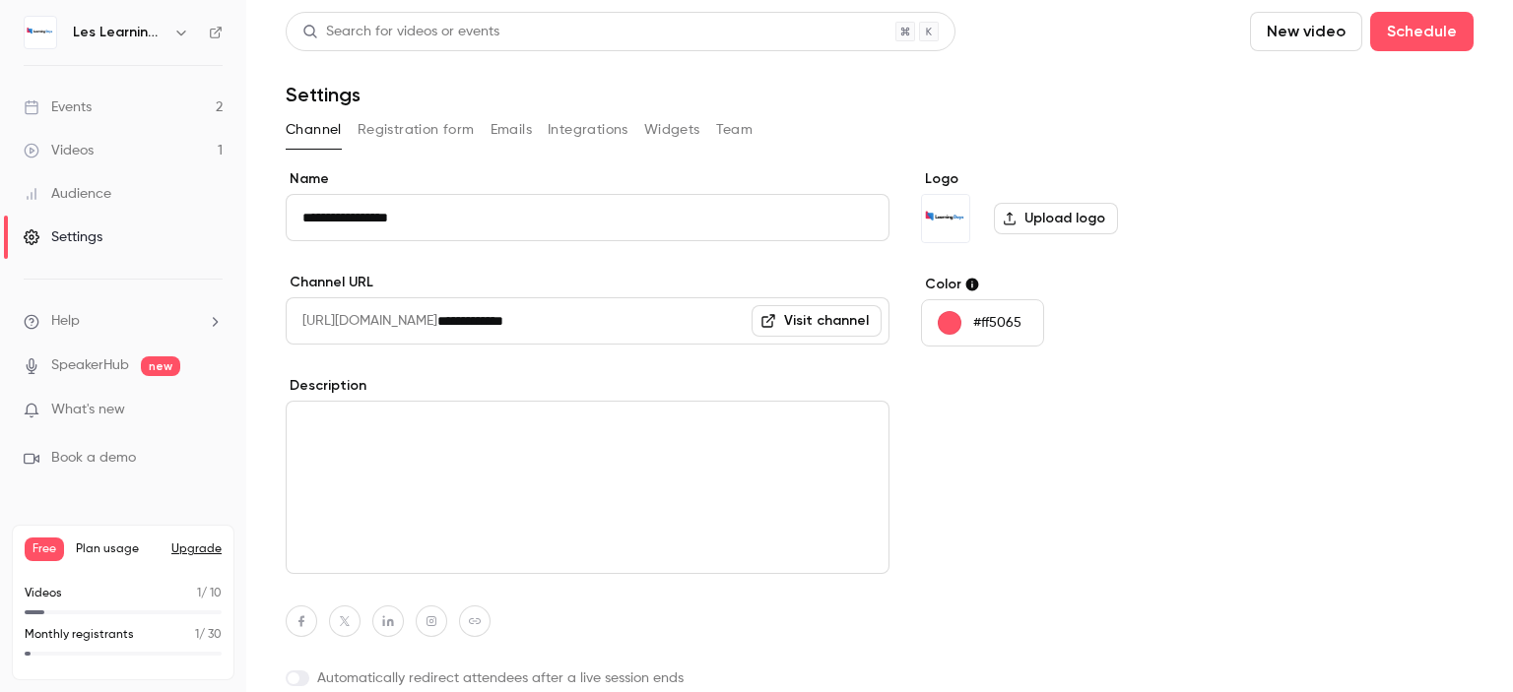
click at [443, 492] on textarea at bounding box center [588, 487] width 604 height 173
click at [642, 516] on textarea "******" at bounding box center [588, 487] width 604 height 173
type textarea "******"
click at [1146, 508] on div "Logo Upload logo Color #ff5065" at bounding box center [1072, 464] width 302 height 590
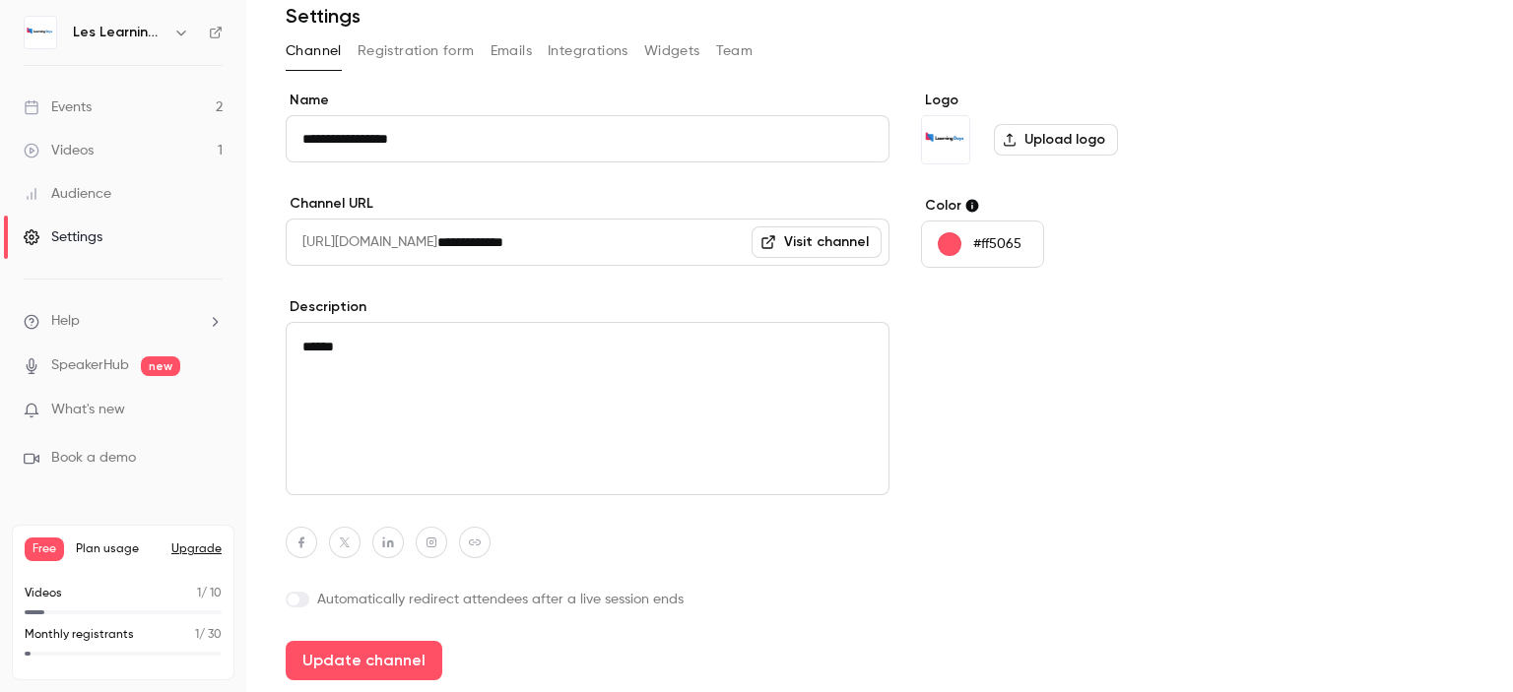
drag, startPoint x: 1512, startPoint y: 346, endPoint x: 401, endPoint y: 545, distance: 1128.6
click at [1512, 496] on main "**********" at bounding box center [879, 346] width 1267 height 692
click at [305, 597] on label at bounding box center [298, 600] width 24 height 16
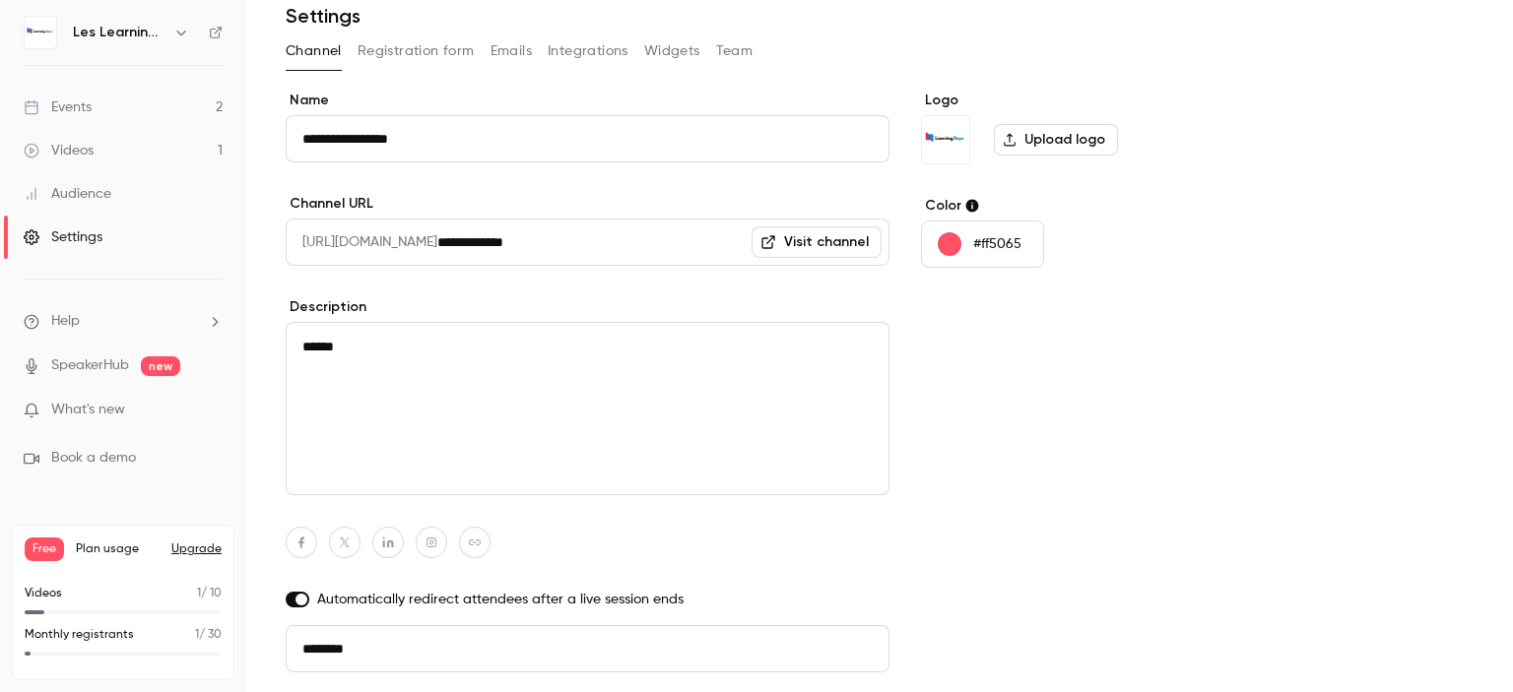
click at [303, 606] on label at bounding box center [298, 600] width 24 height 16
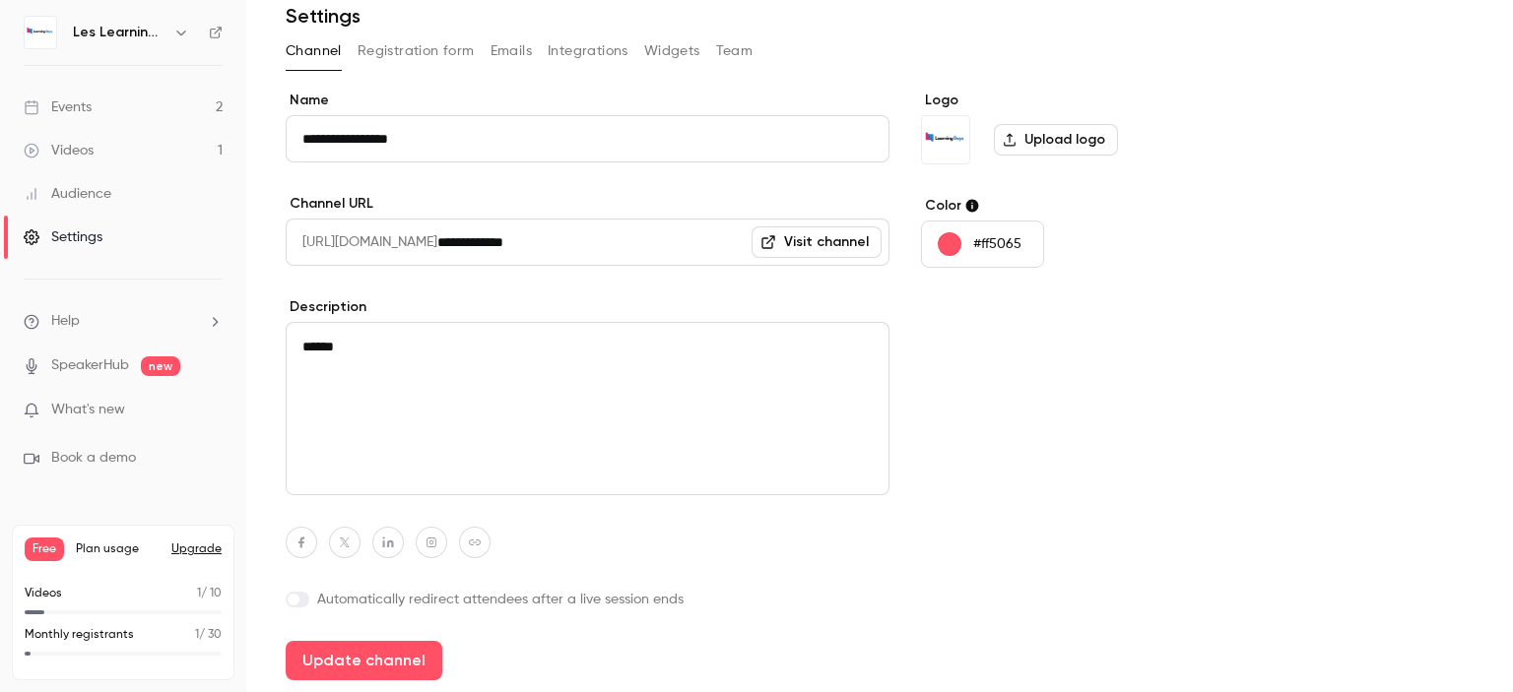
drag, startPoint x: 1512, startPoint y: 249, endPoint x: 1466, endPoint y: 346, distance: 107.0
click at [1512, 347] on main "**********" at bounding box center [879, 346] width 1267 height 692
click at [385, 659] on button "Update channel" at bounding box center [364, 660] width 157 height 39
type textarea "******"
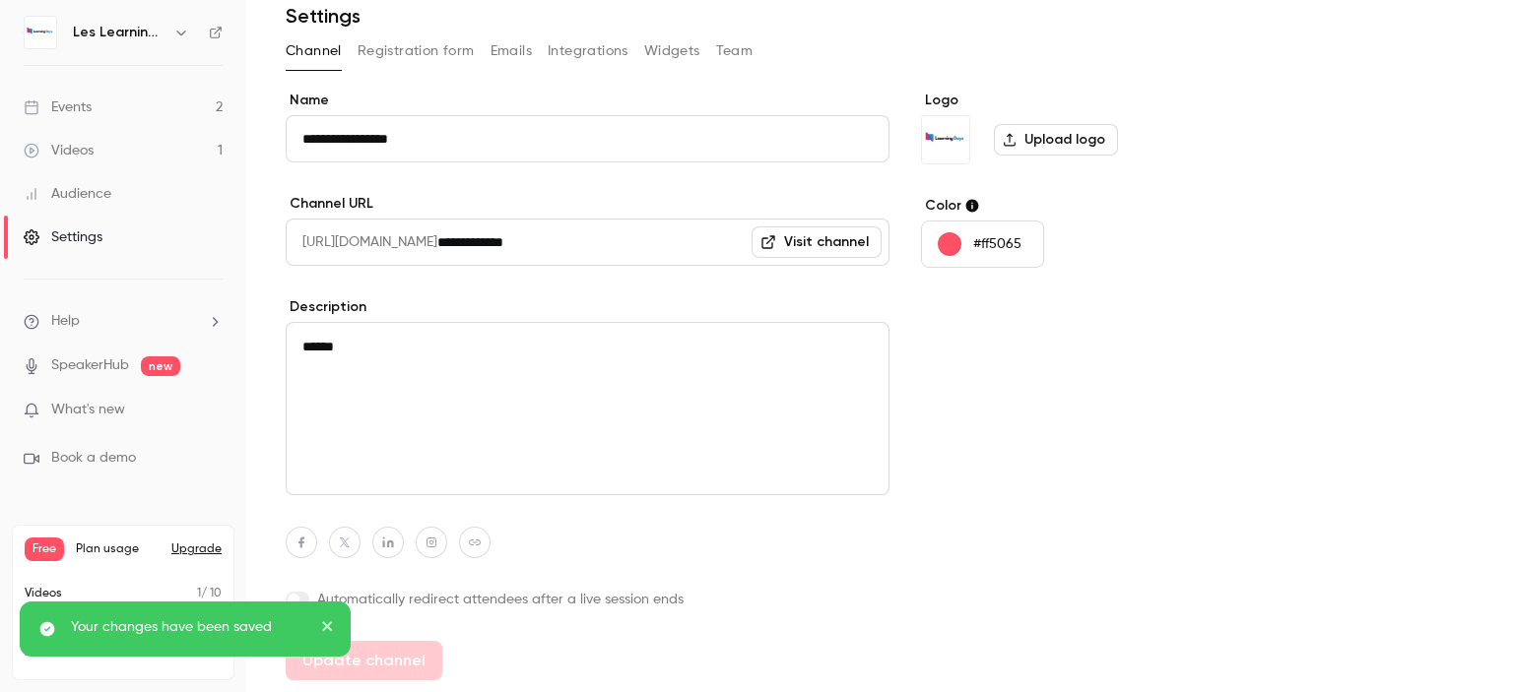
click at [466, 82] on div "**********" at bounding box center [880, 307] width 1188 height 748
click at [437, 249] on span "[URL][DOMAIN_NAME]" at bounding box center [362, 242] width 152 height 47
click at [804, 246] on link "Visit channel" at bounding box center [816, 243] width 130 height 32
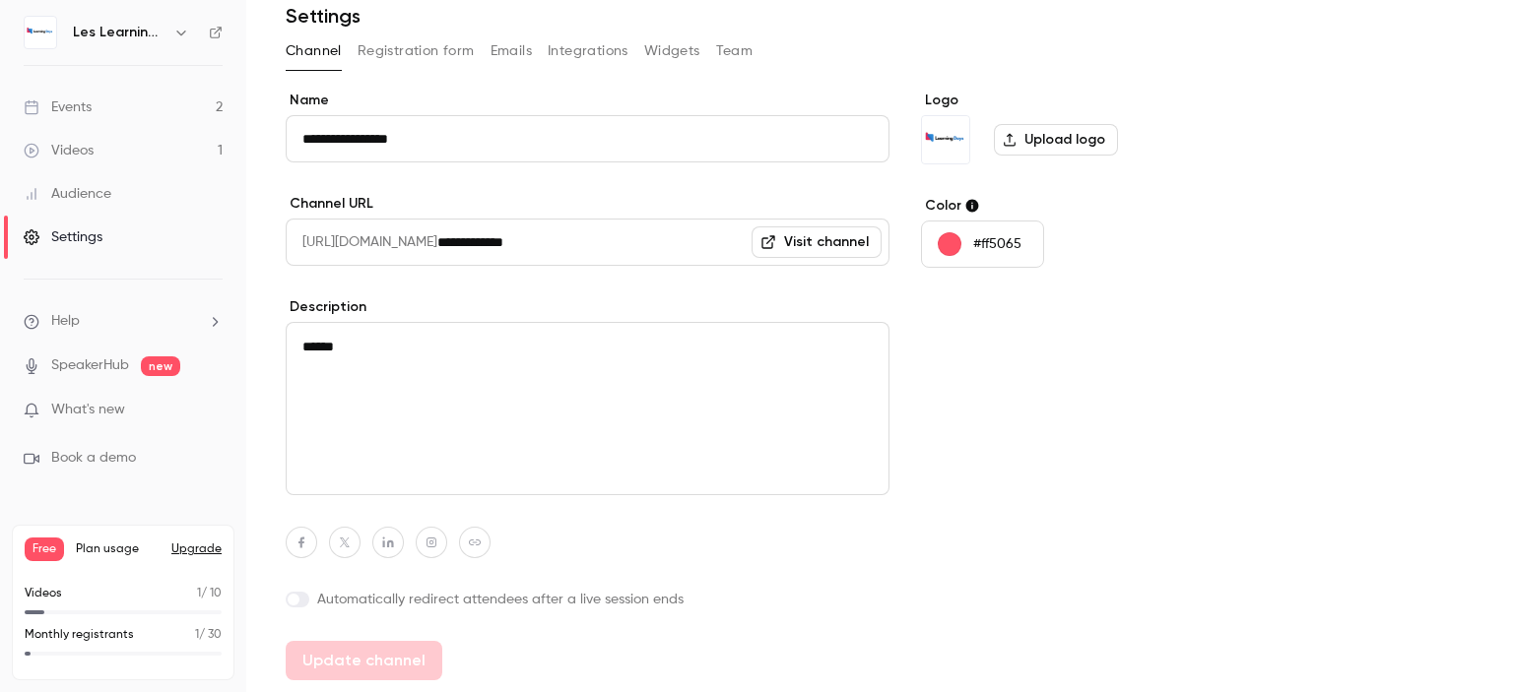
click at [404, 380] on textarea "******" at bounding box center [588, 408] width 604 height 173
click at [414, 55] on button "Registration form" at bounding box center [416, 51] width 117 height 32
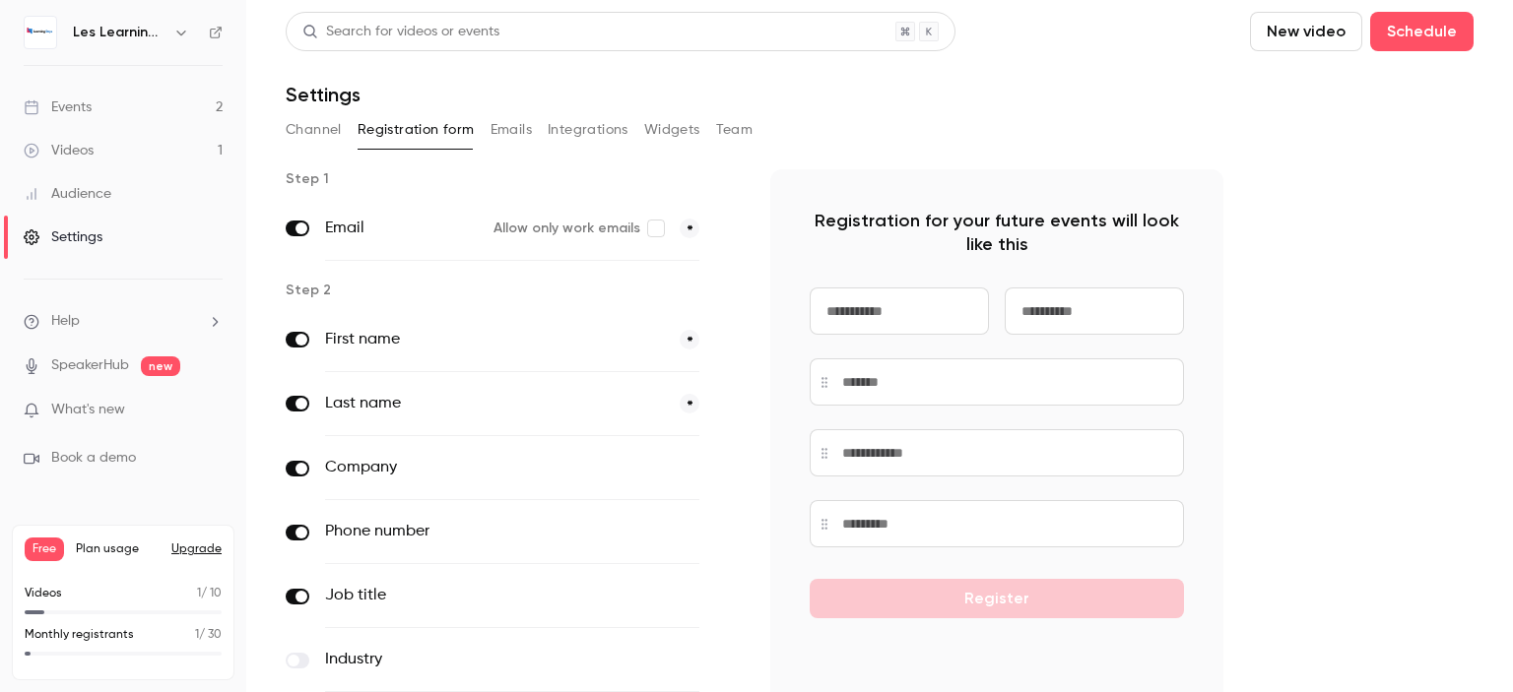
click at [578, 232] on label "Allow only work emails" at bounding box center [578, 229] width 170 height 20
click at [105, 184] on div "Audience" at bounding box center [68, 194] width 88 height 20
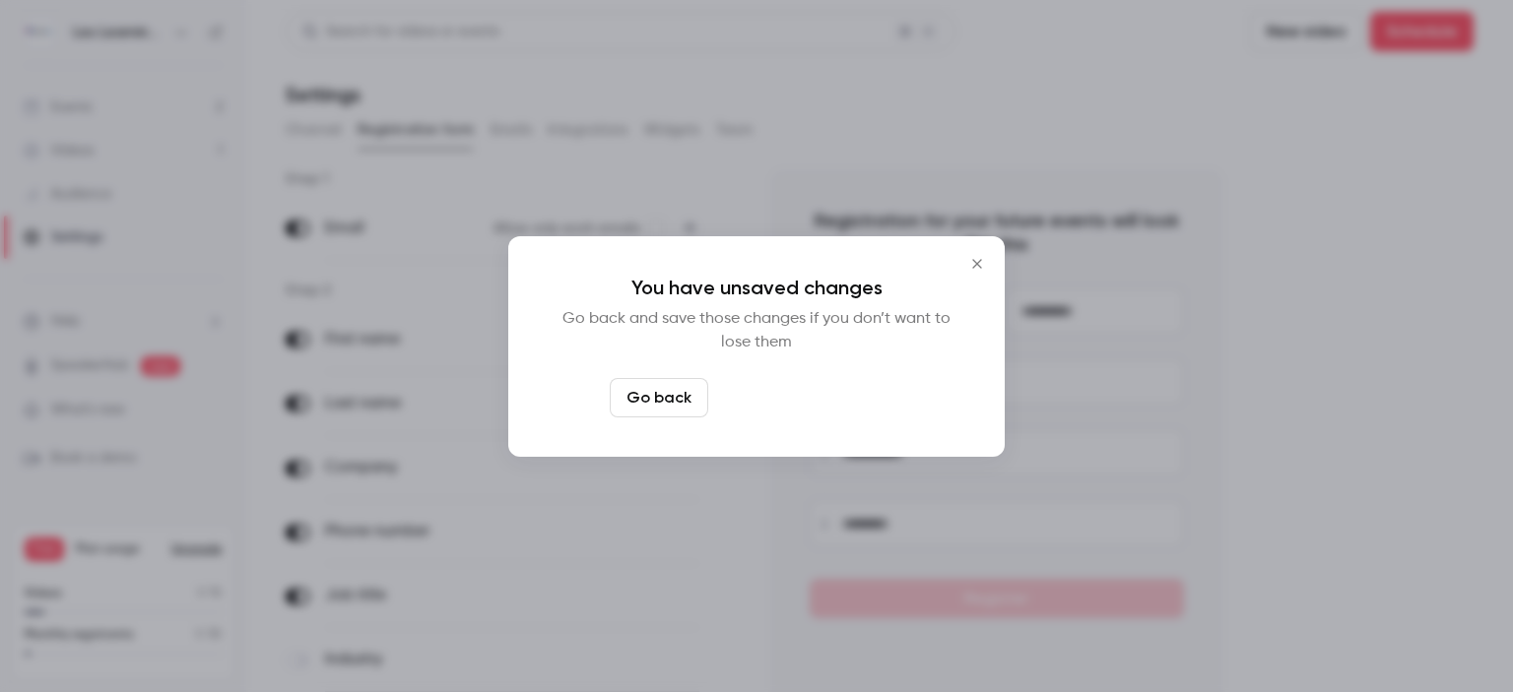
click at [776, 407] on button "Leave page anyway" at bounding box center [809, 397] width 187 height 39
